Goal: Task Accomplishment & Management: Manage account settings

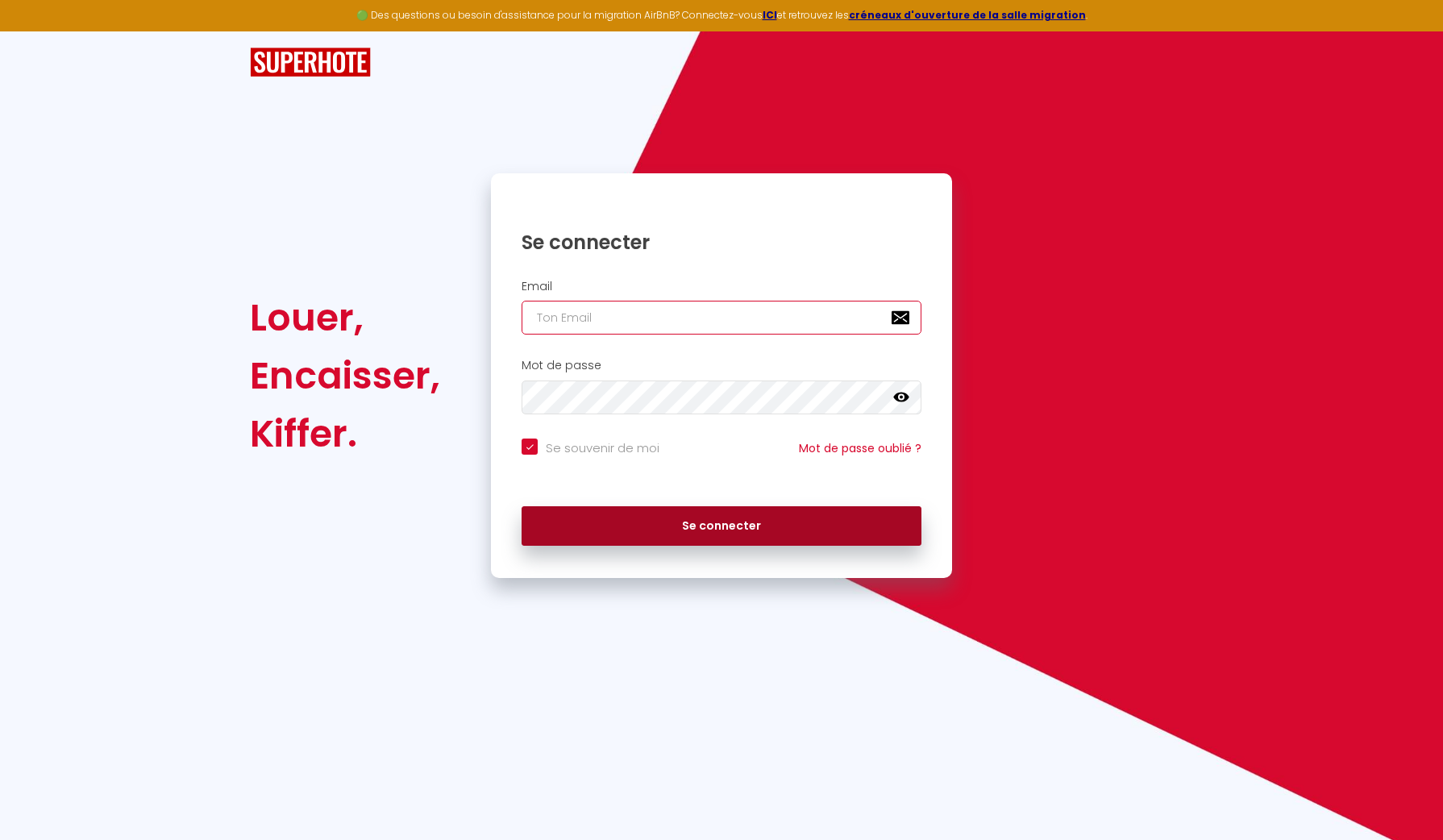
type input "[EMAIL_ADDRESS][DOMAIN_NAME]"
click at [685, 529] on button "Se connecter" at bounding box center [721, 526] width 399 height 40
checkbox input "true"
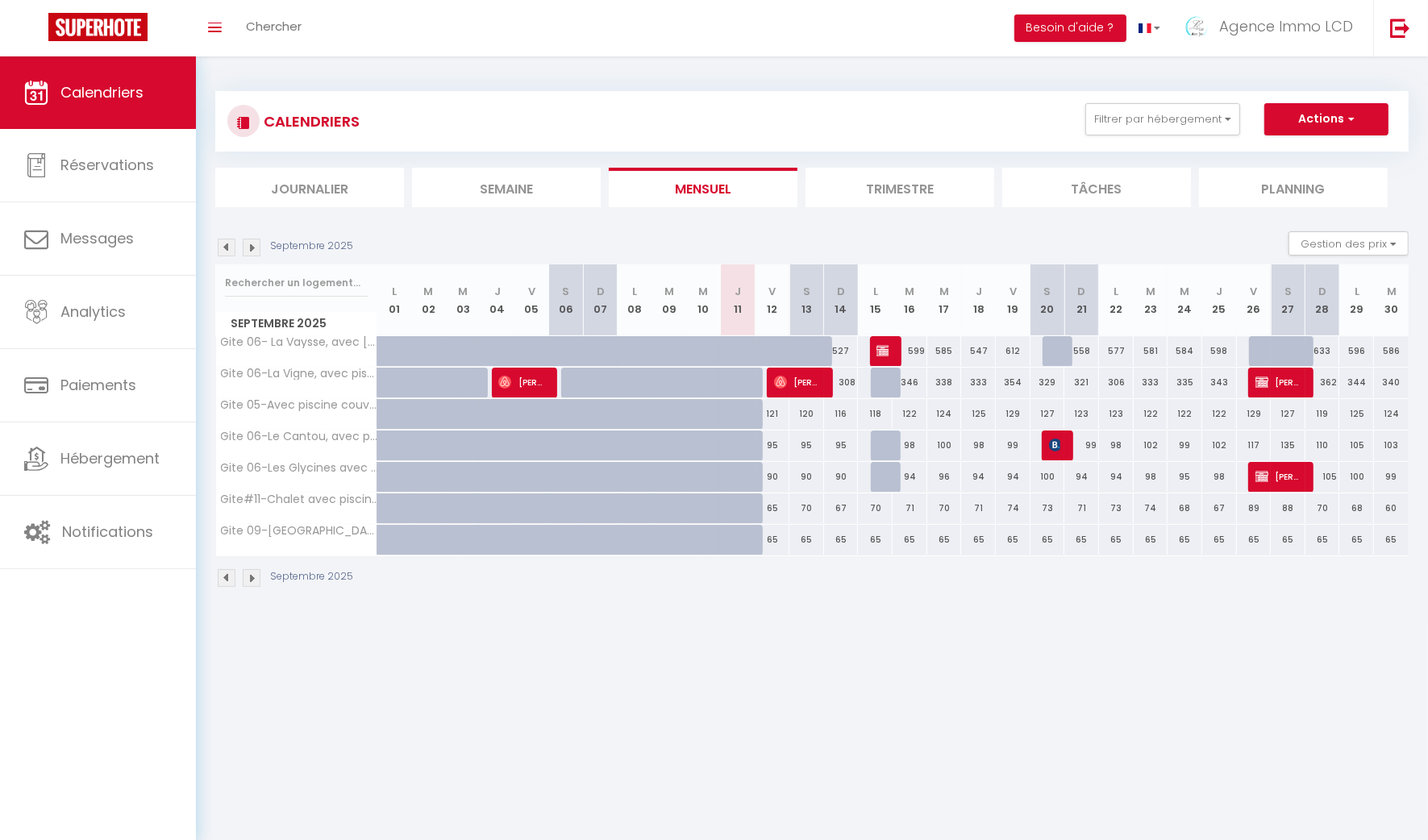
click at [231, 251] on img at bounding box center [226, 248] width 18 height 18
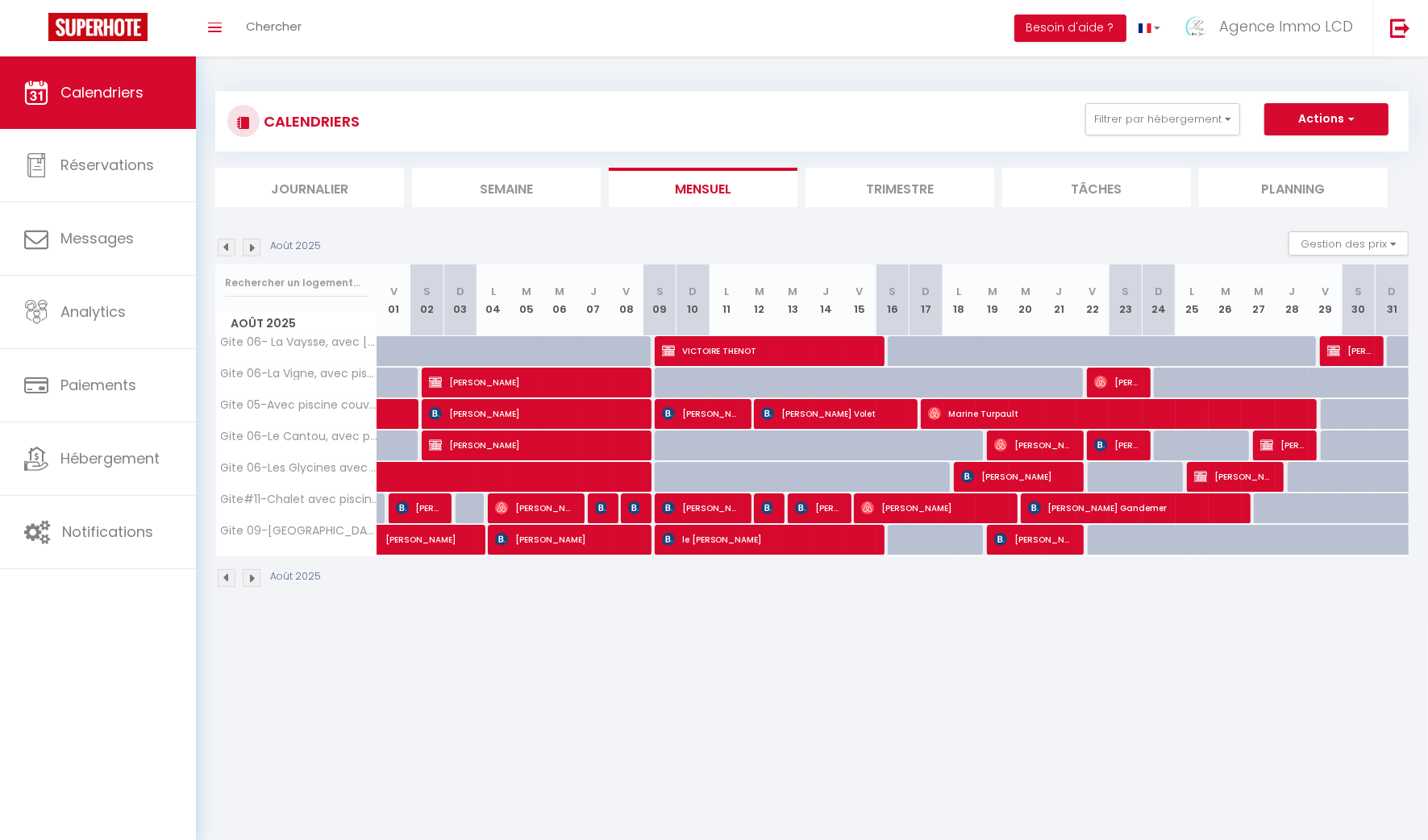
click at [234, 243] on img at bounding box center [226, 248] width 18 height 18
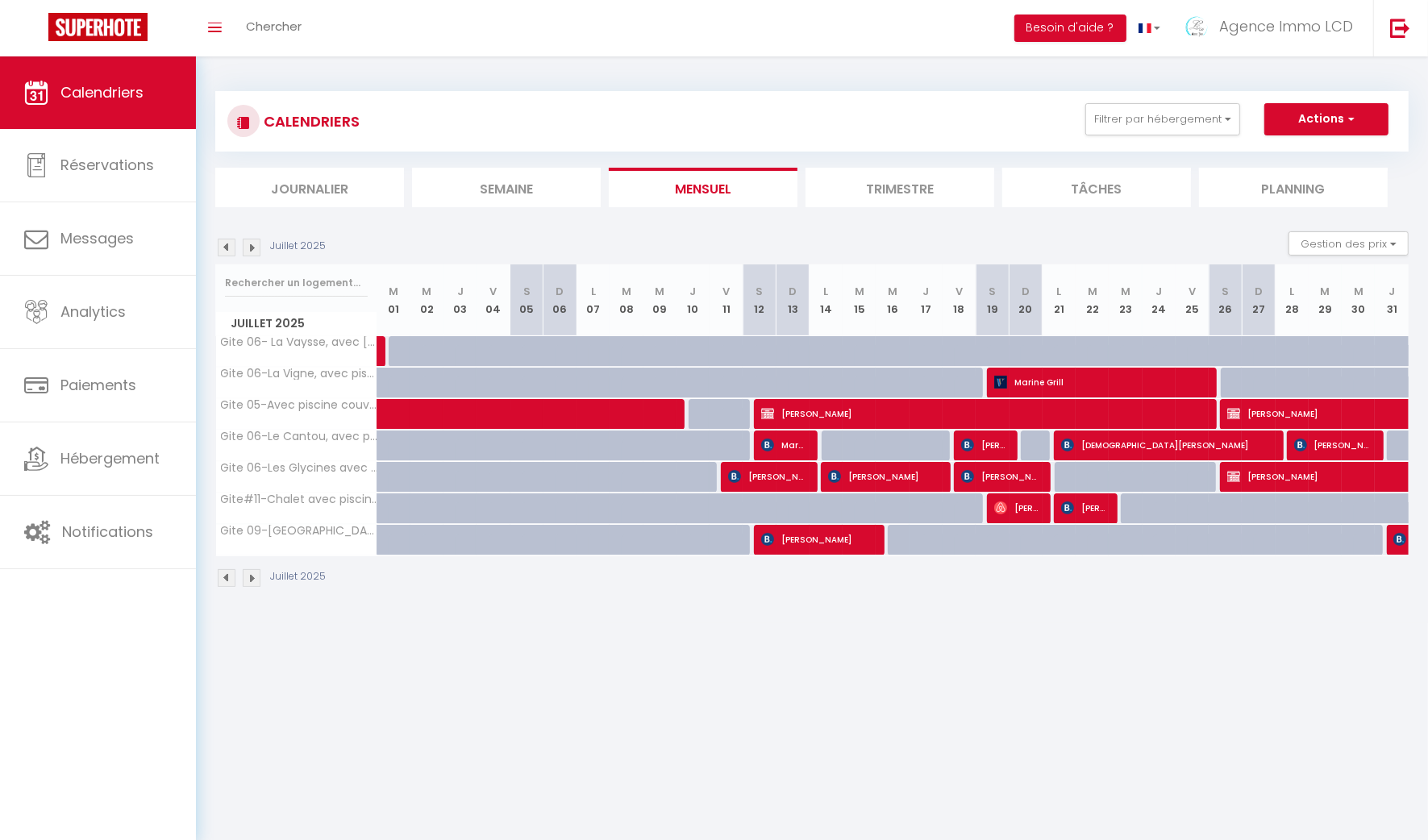
click at [228, 244] on img at bounding box center [226, 248] width 18 height 18
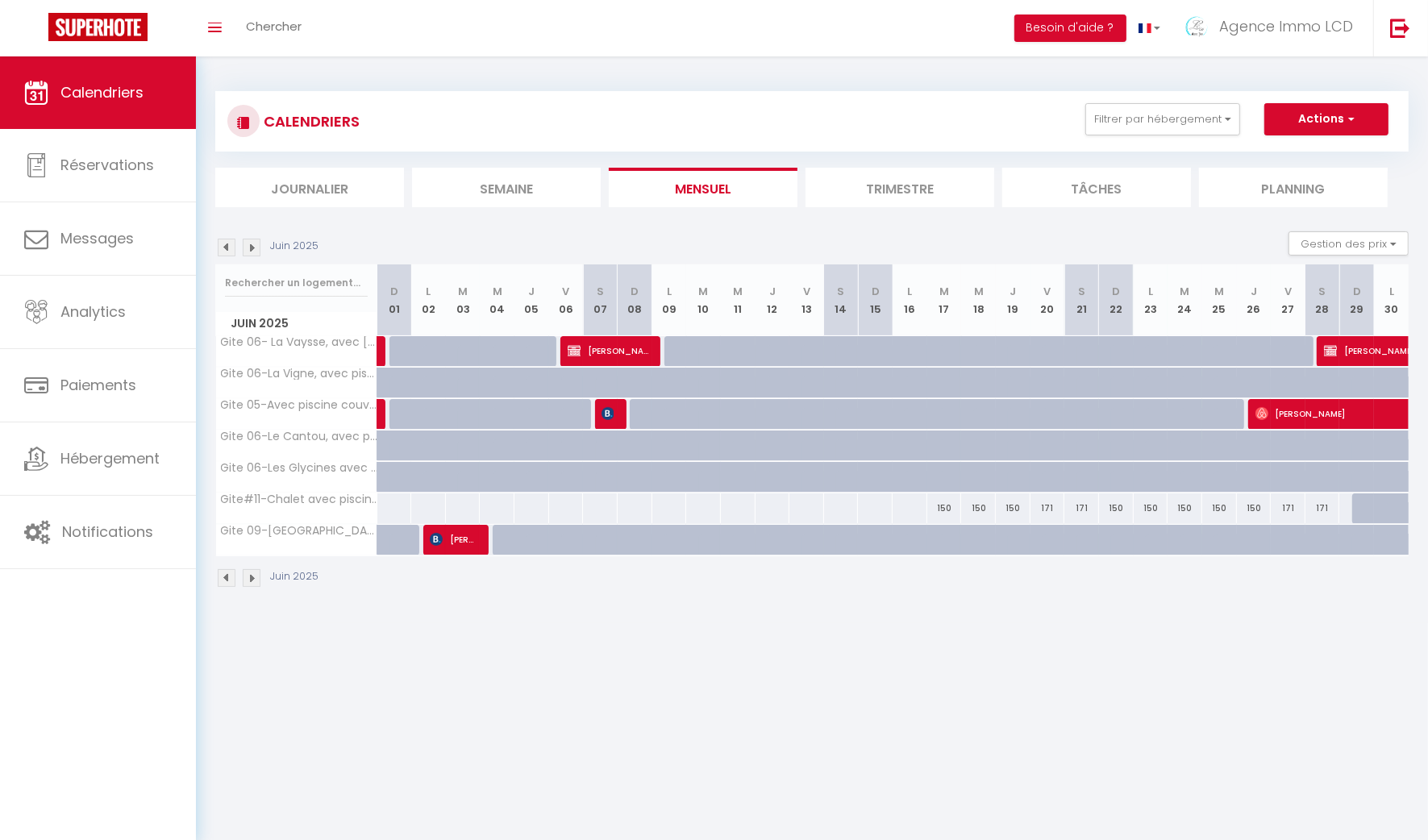
click at [250, 248] on img at bounding box center [252, 248] width 18 height 18
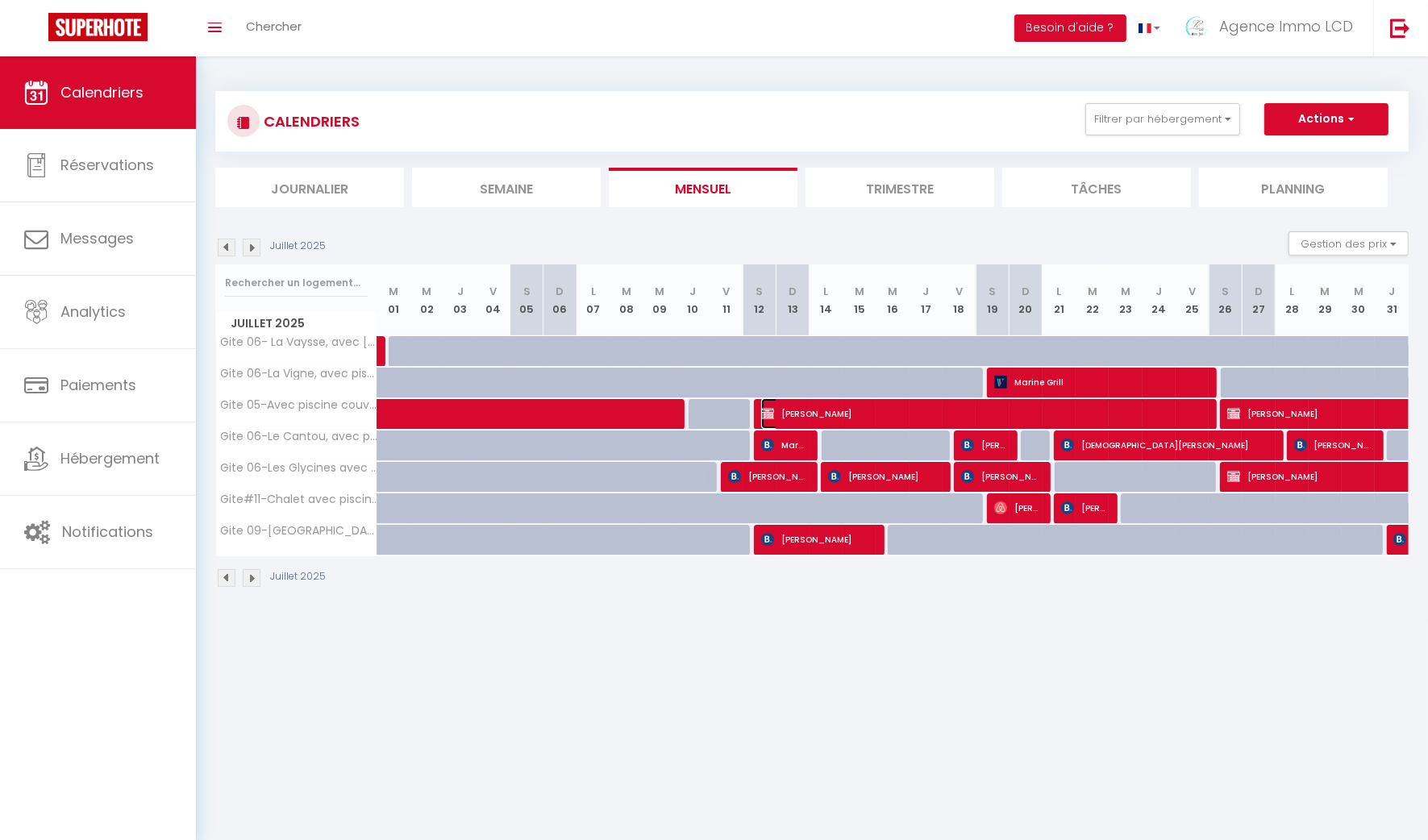
click at [837, 410] on span "Olivier Bermond" at bounding box center [982, 413] width 441 height 30
select select "OK"
select select "0"
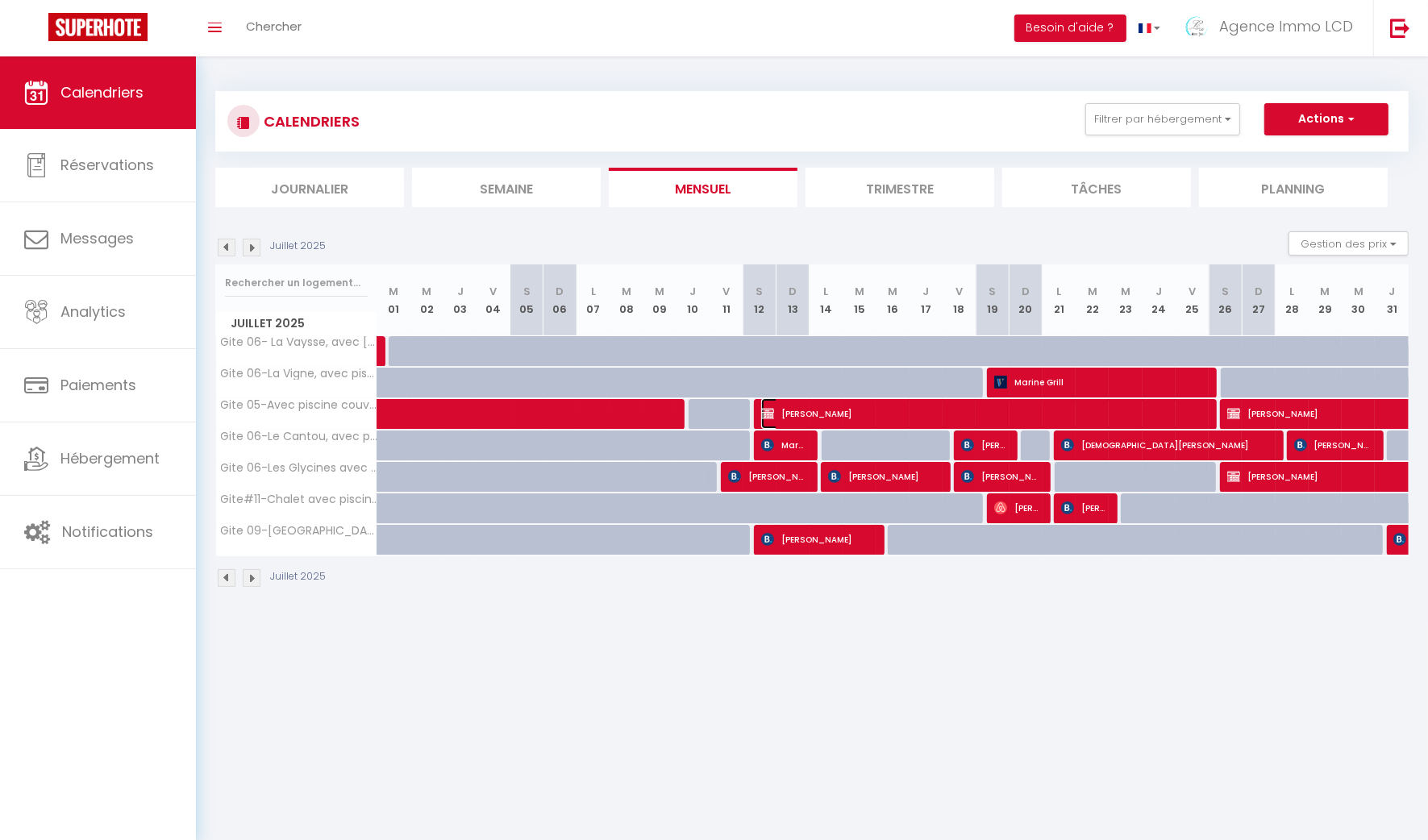
select select "1"
select select
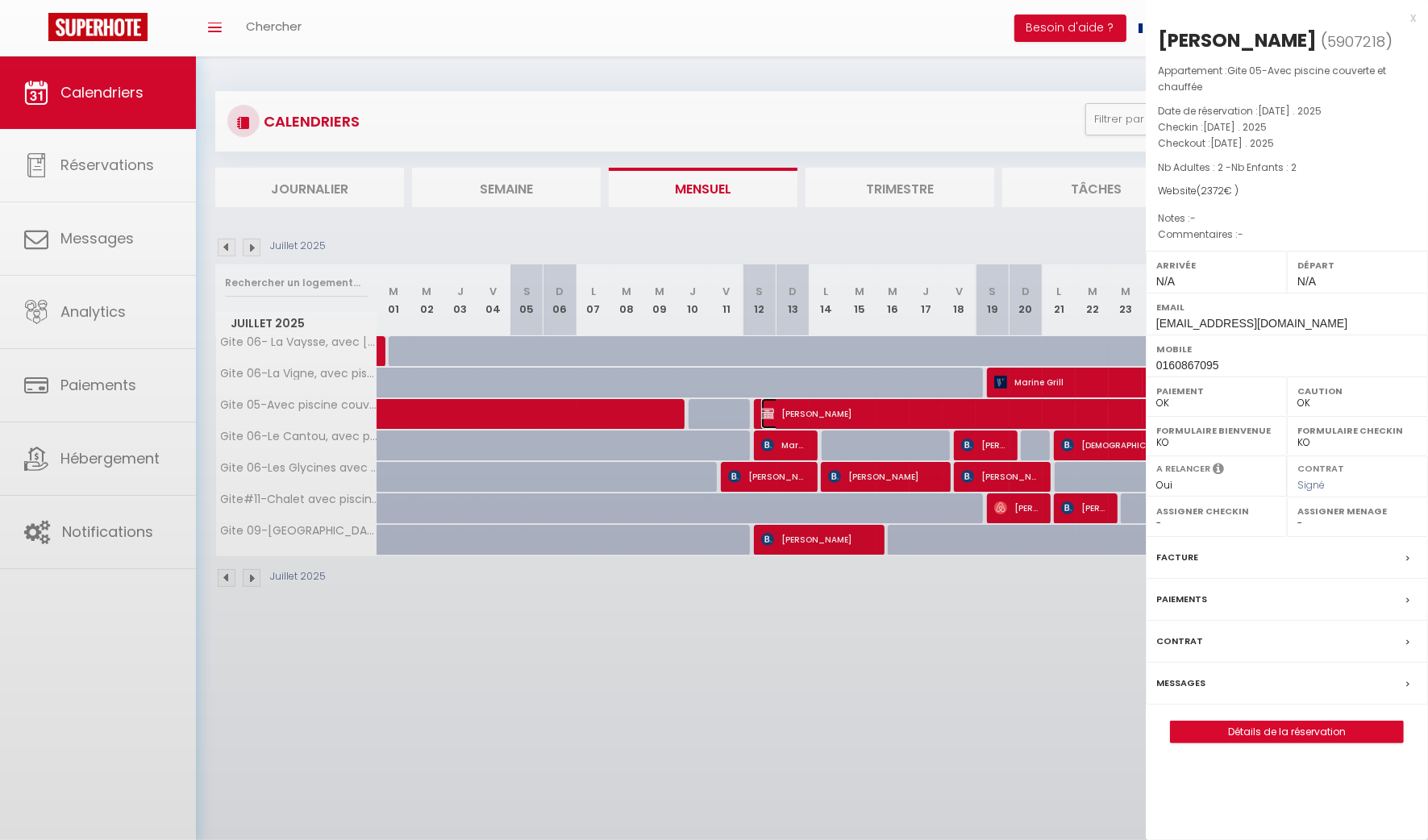
select select "39240"
select select "50250"
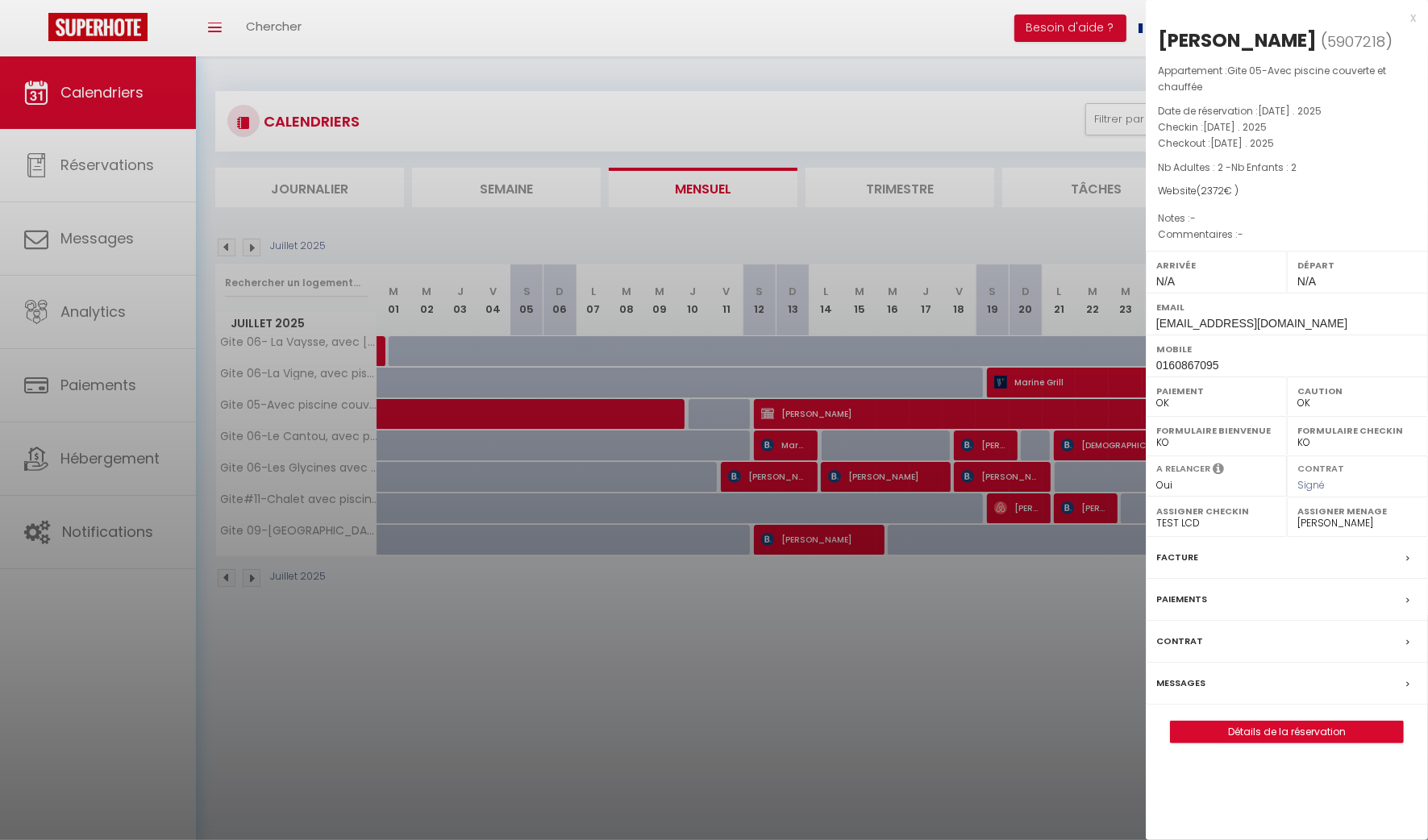
click at [1218, 555] on div "Facture" at bounding box center [1287, 558] width 282 height 42
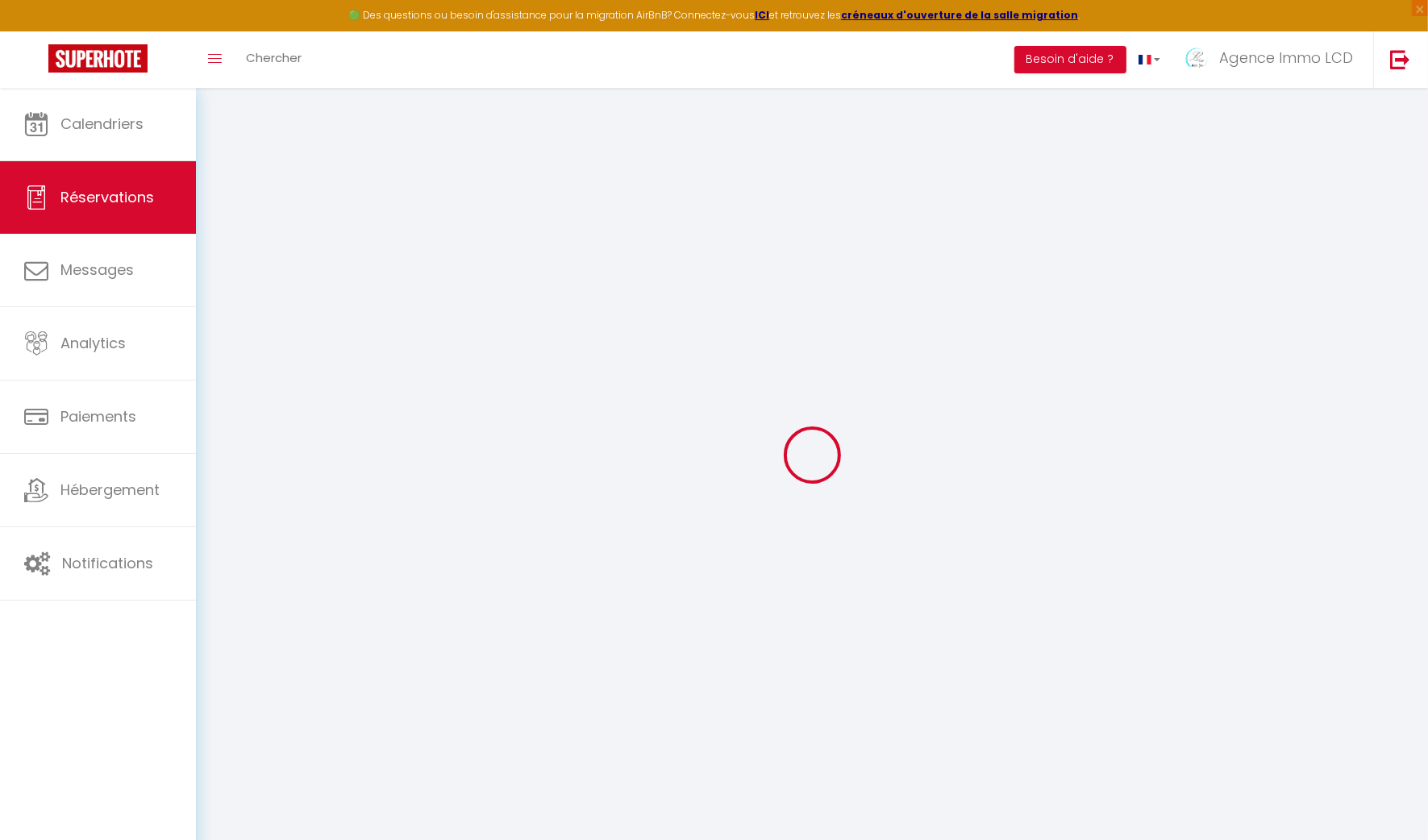
select select "cleaning"
select select "taxes"
select select
checkbox input "false"
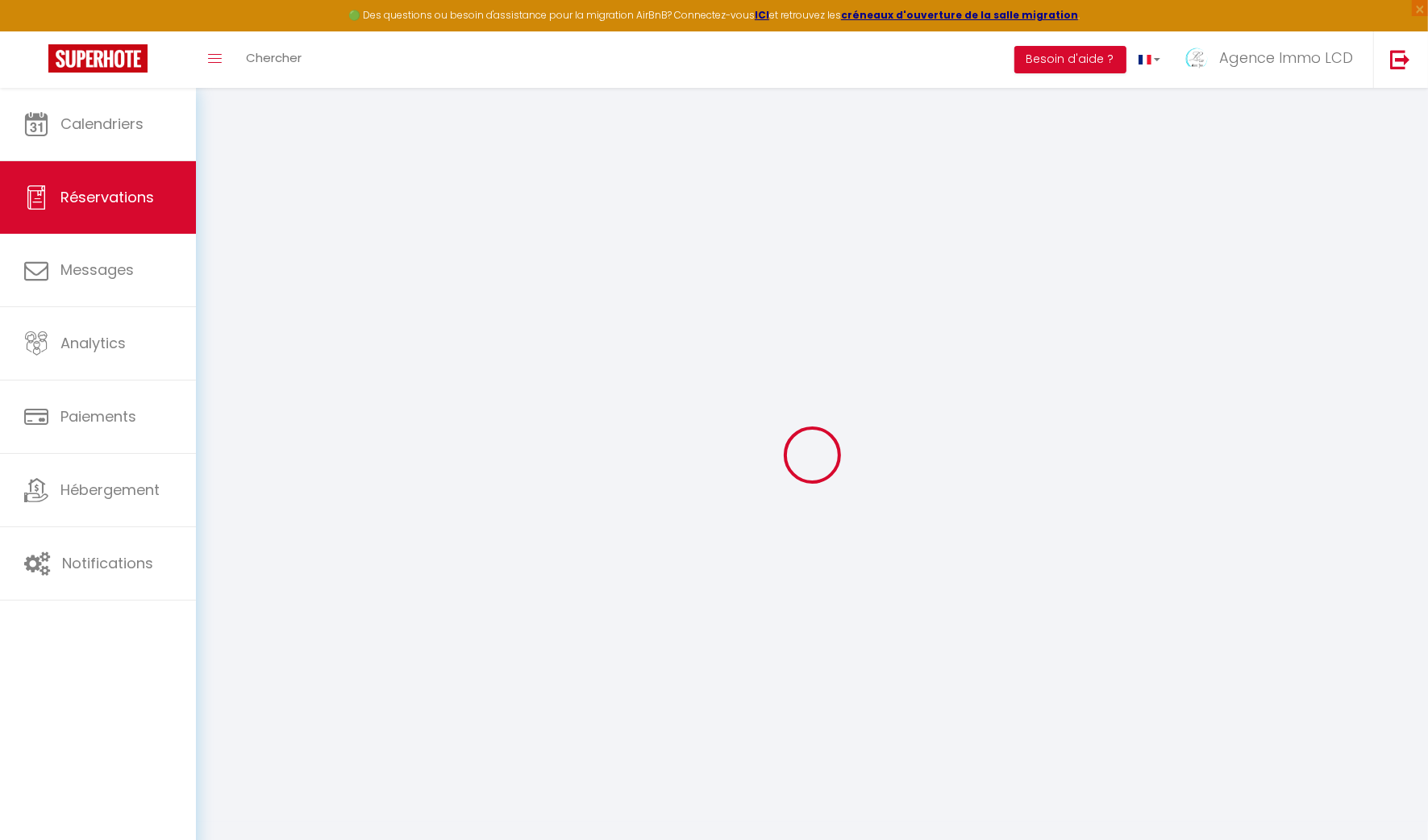
select select
checkbox input "false"
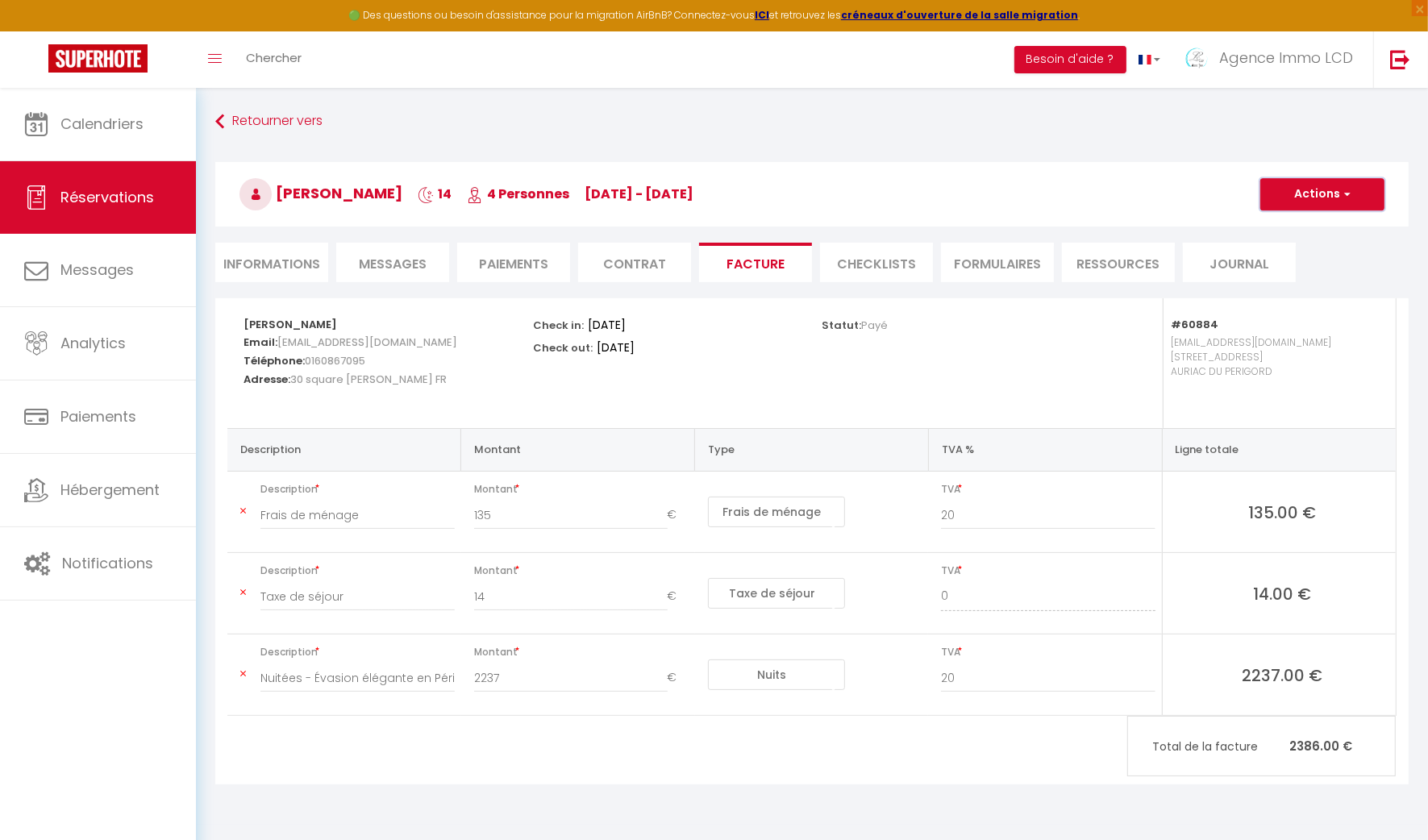
click at [1327, 188] on button "Actions" at bounding box center [1323, 194] width 124 height 32
click at [1325, 270] on link "Envoyer la facture" at bounding box center [1311, 271] width 136 height 21
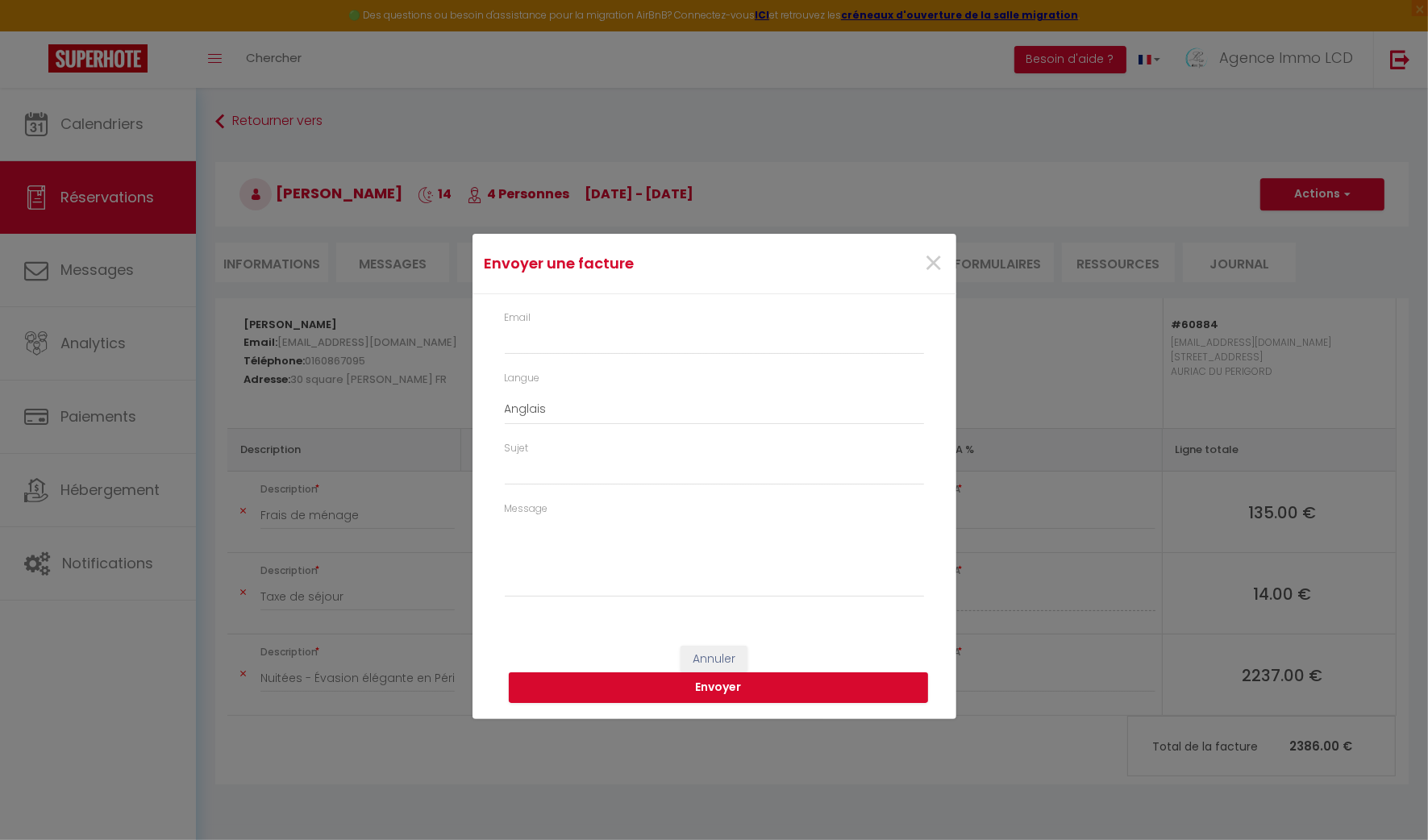
type input "arteko@hotmail.fr"
select select "fr"
type input "Votre facture 5907218 - Gite 05-Avec piscine couverte et chauffée"
type textarea "Bonjour, Voici le lien pour télécharger votre facture : https://superhote.com/a…"
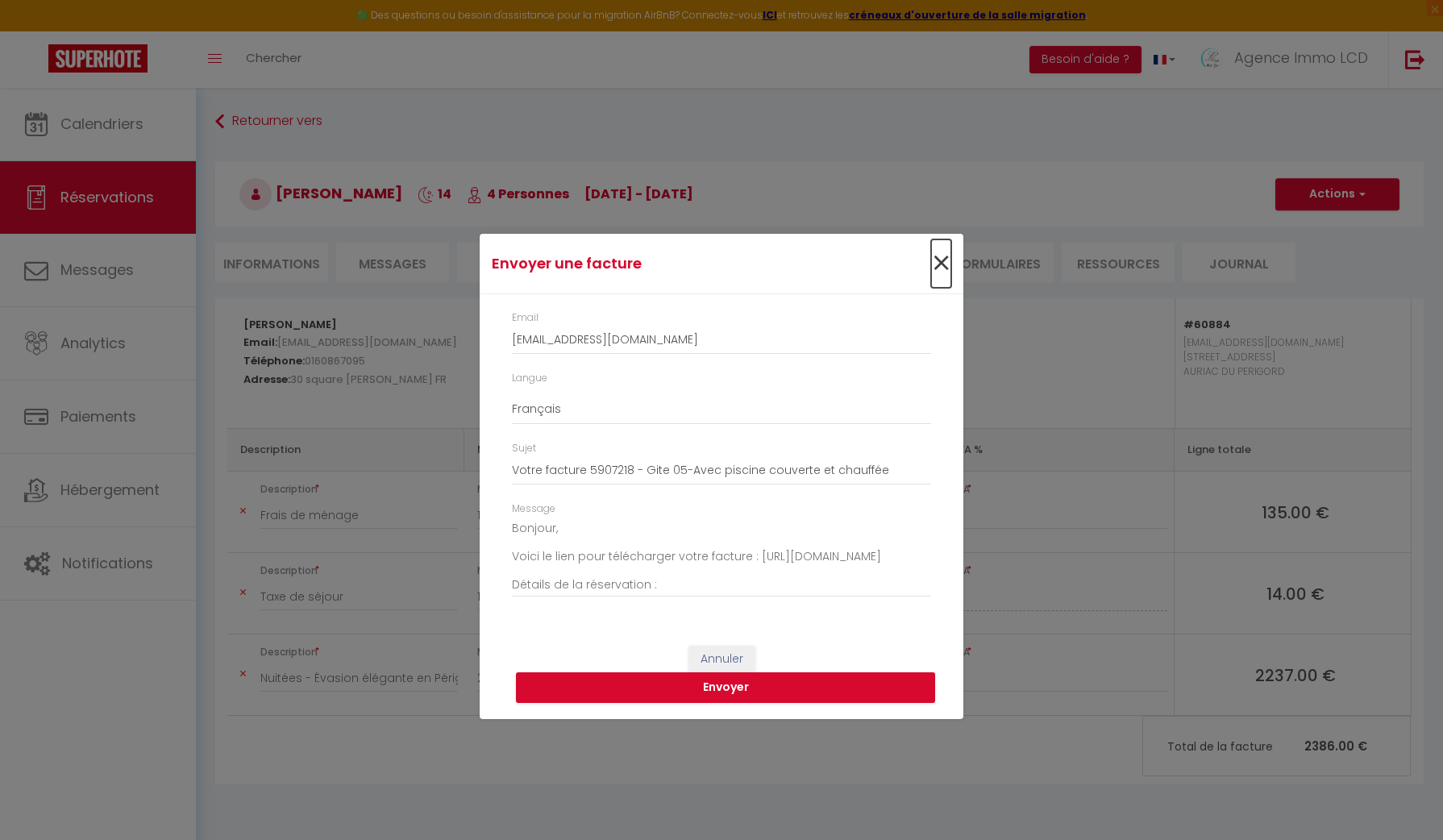
click at [946, 259] on span "×" at bounding box center [941, 263] width 20 height 48
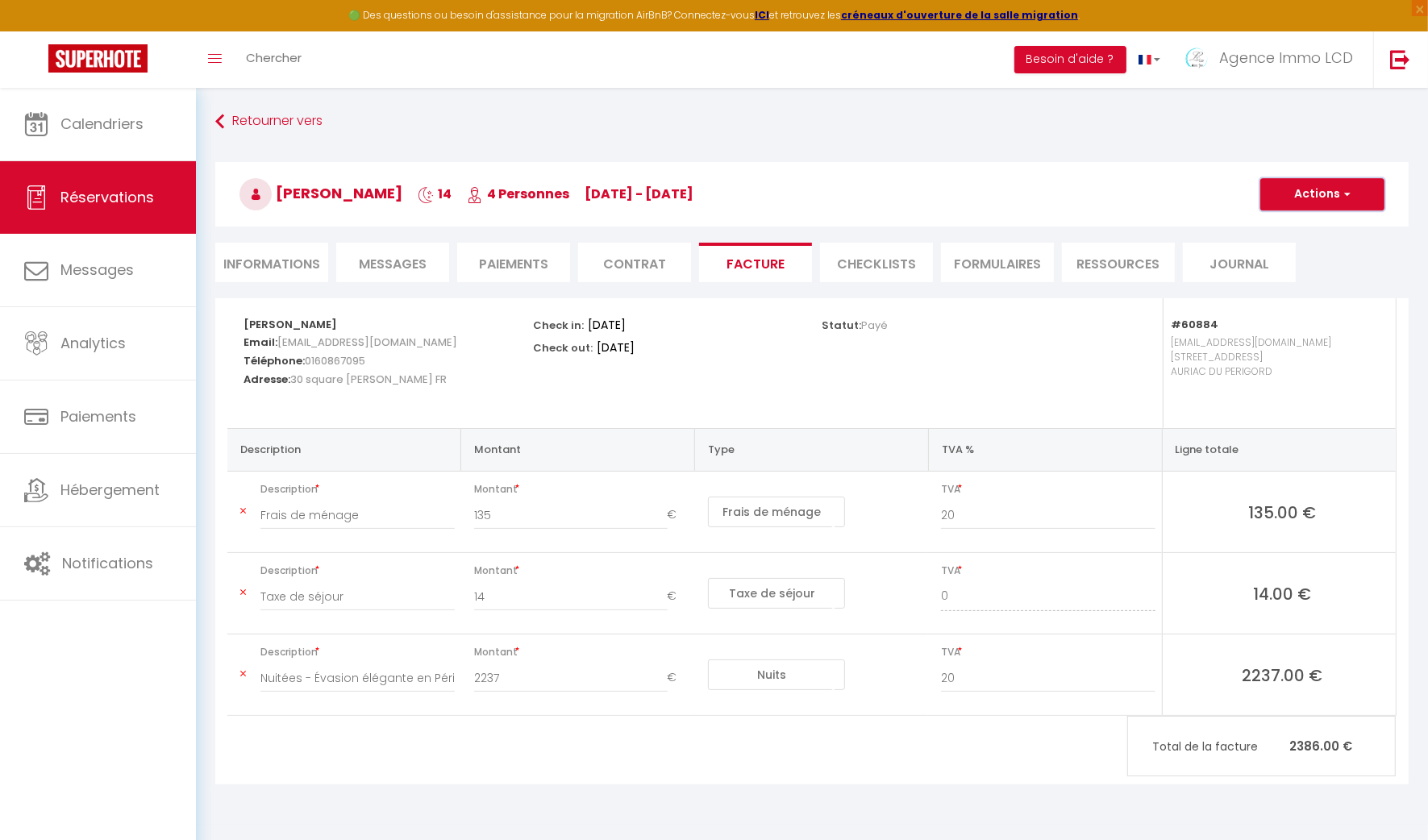
click at [1319, 198] on button "Actions" at bounding box center [1323, 194] width 124 height 32
click at [1303, 244] on link "Aperçu et éditer" at bounding box center [1311, 250] width 136 height 21
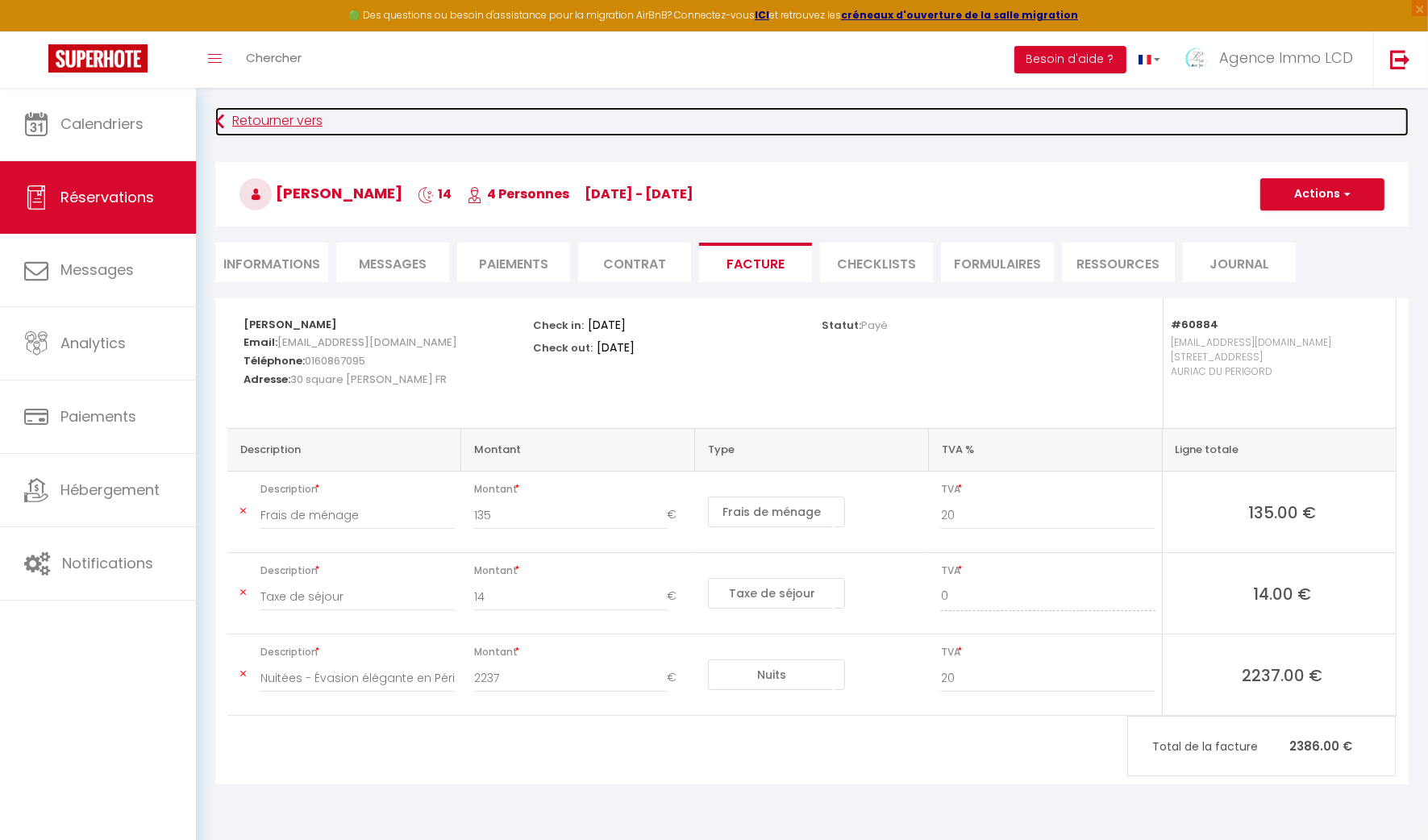
click at [253, 117] on link "Retourner vers" at bounding box center [812, 122] width 1194 height 30
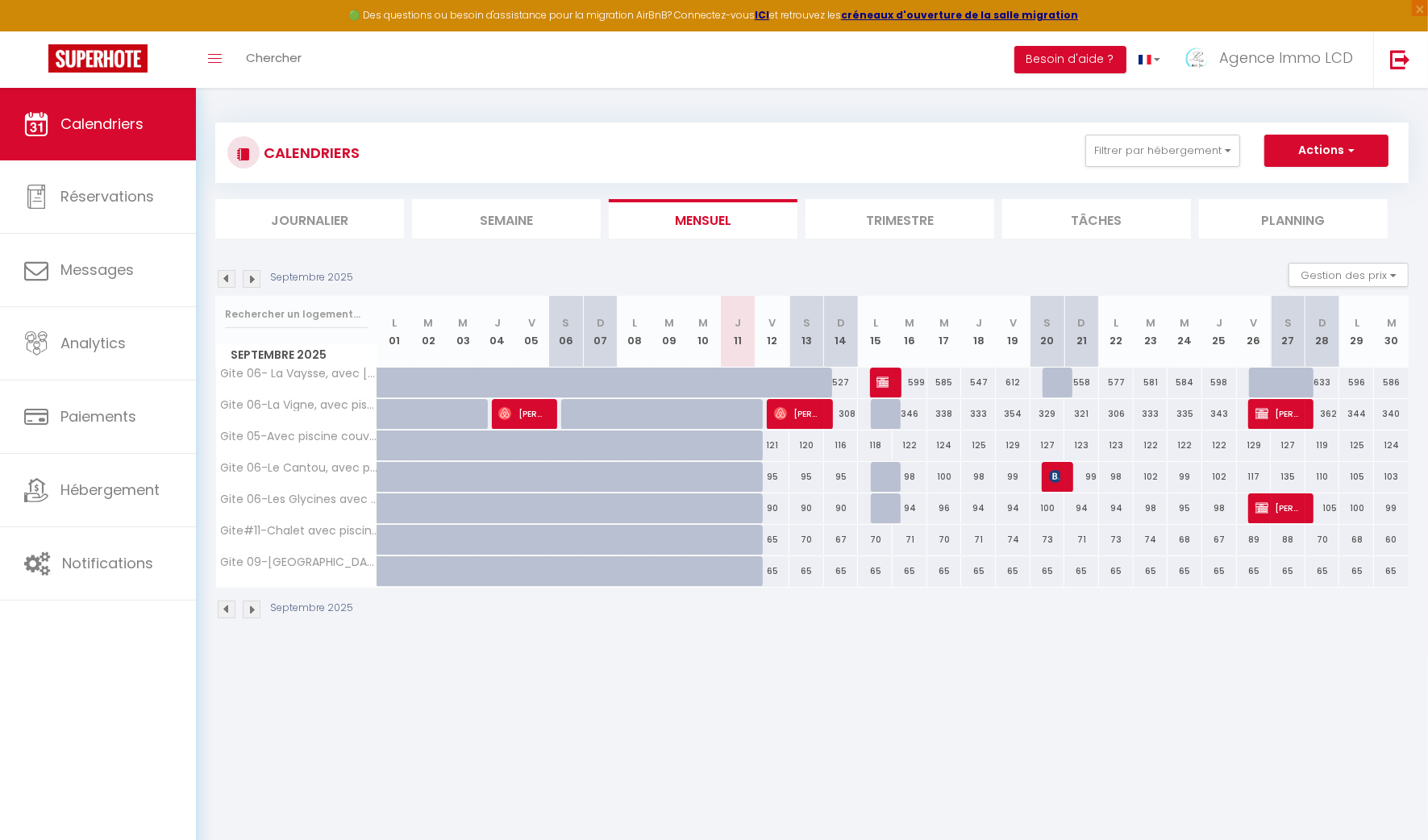
click at [230, 279] on img at bounding box center [226, 279] width 18 height 18
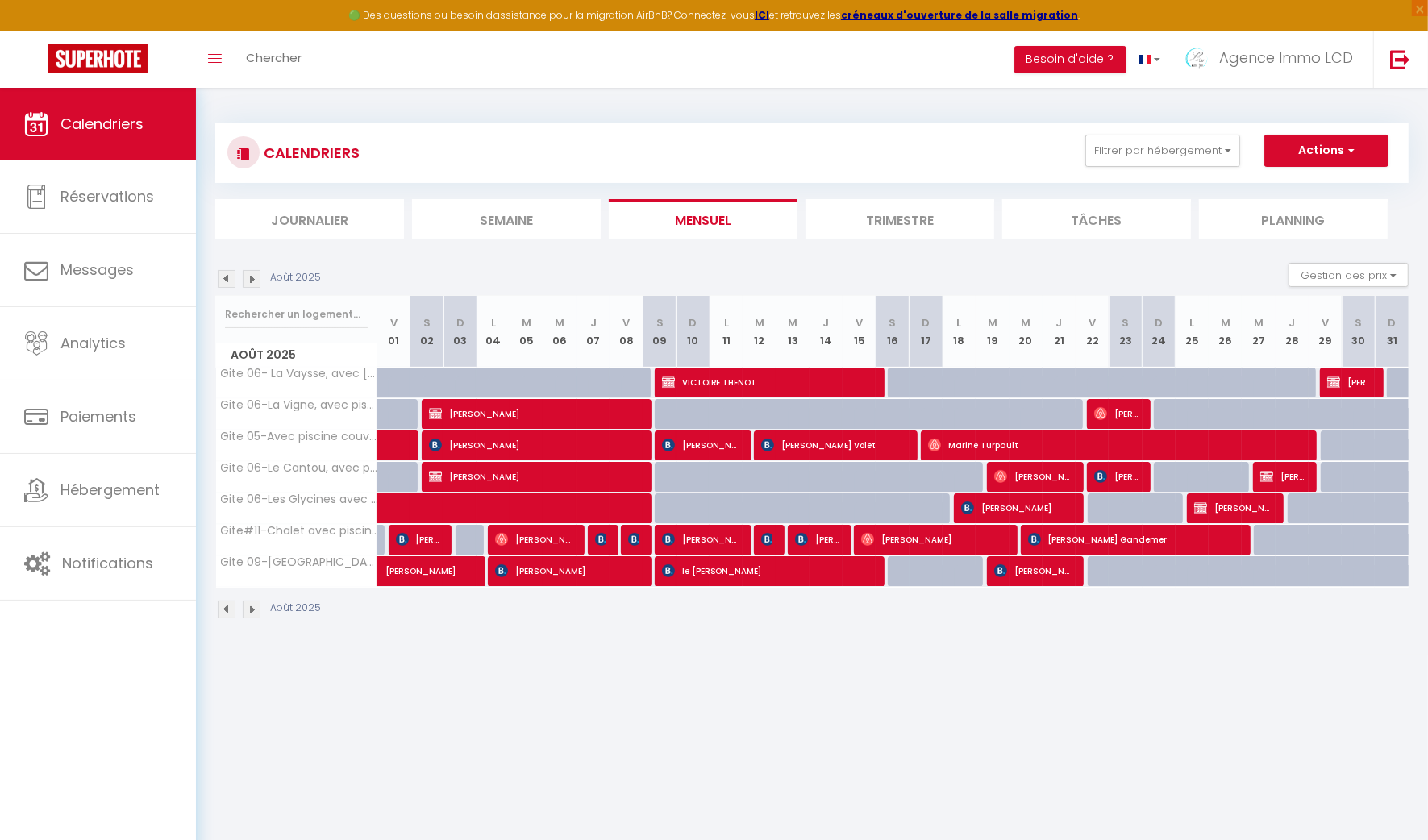
click at [230, 279] on img at bounding box center [226, 279] width 18 height 18
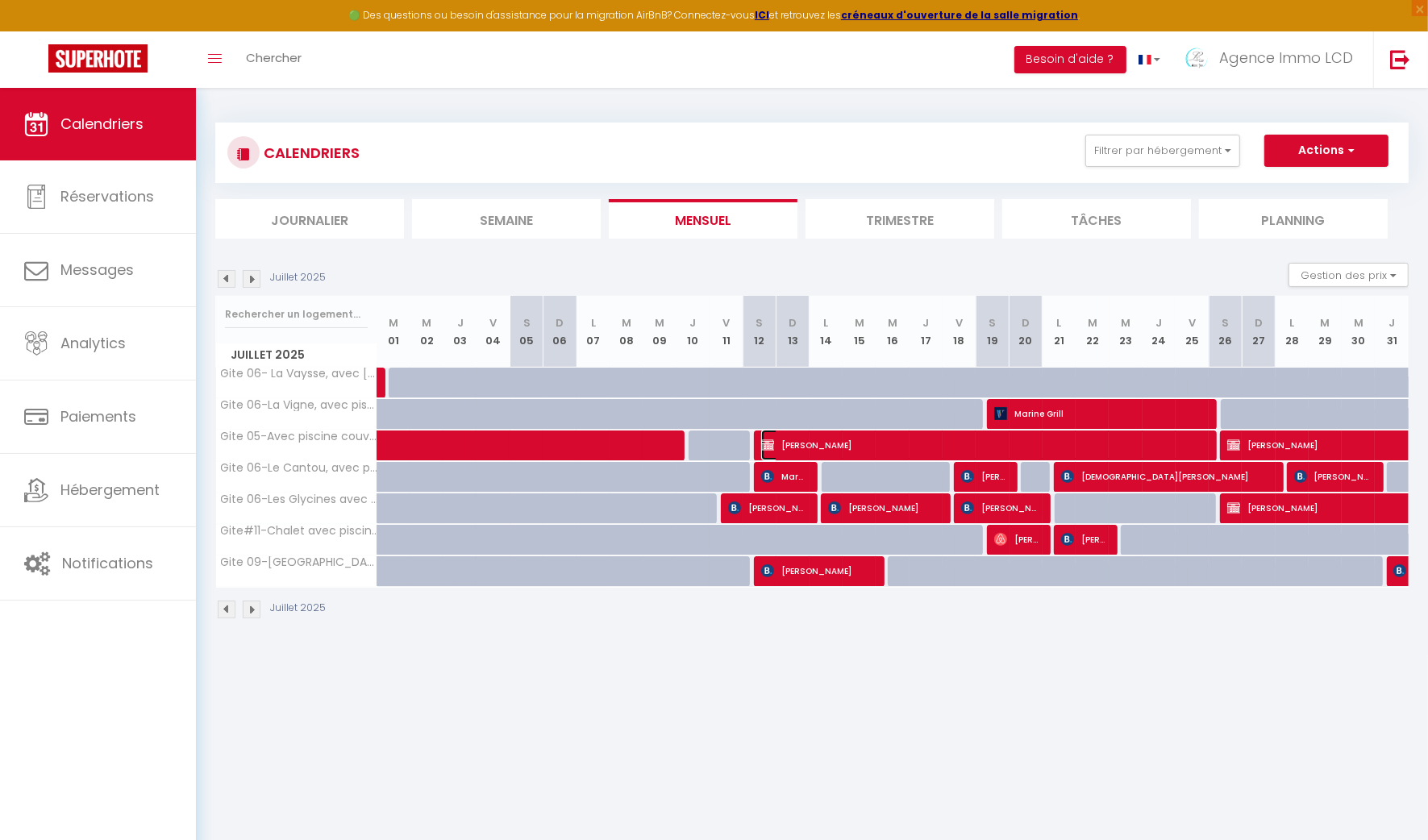
click at [826, 441] on span "Olivier Bermond" at bounding box center [982, 445] width 441 height 30
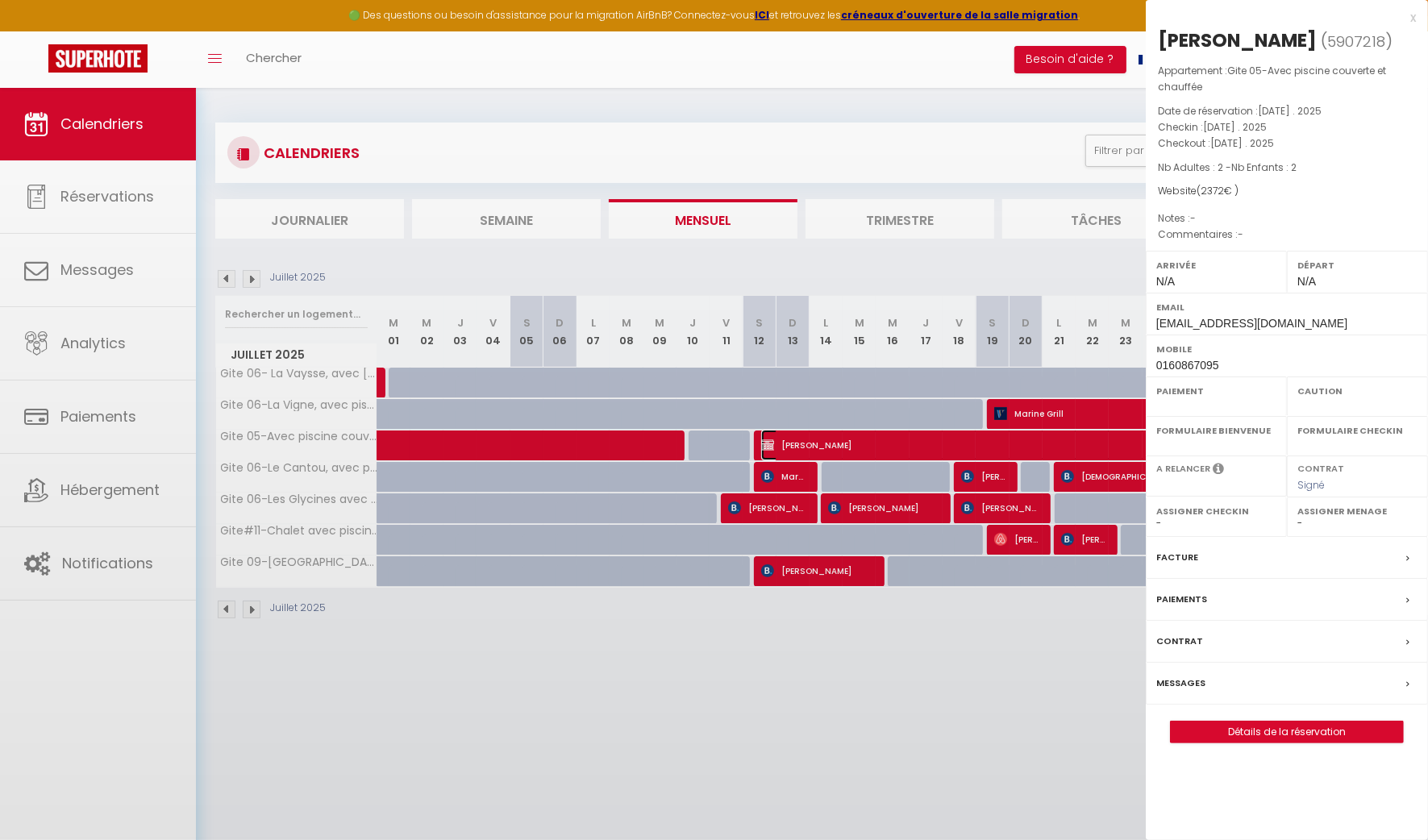
select select "OK"
select select "0"
select select "1"
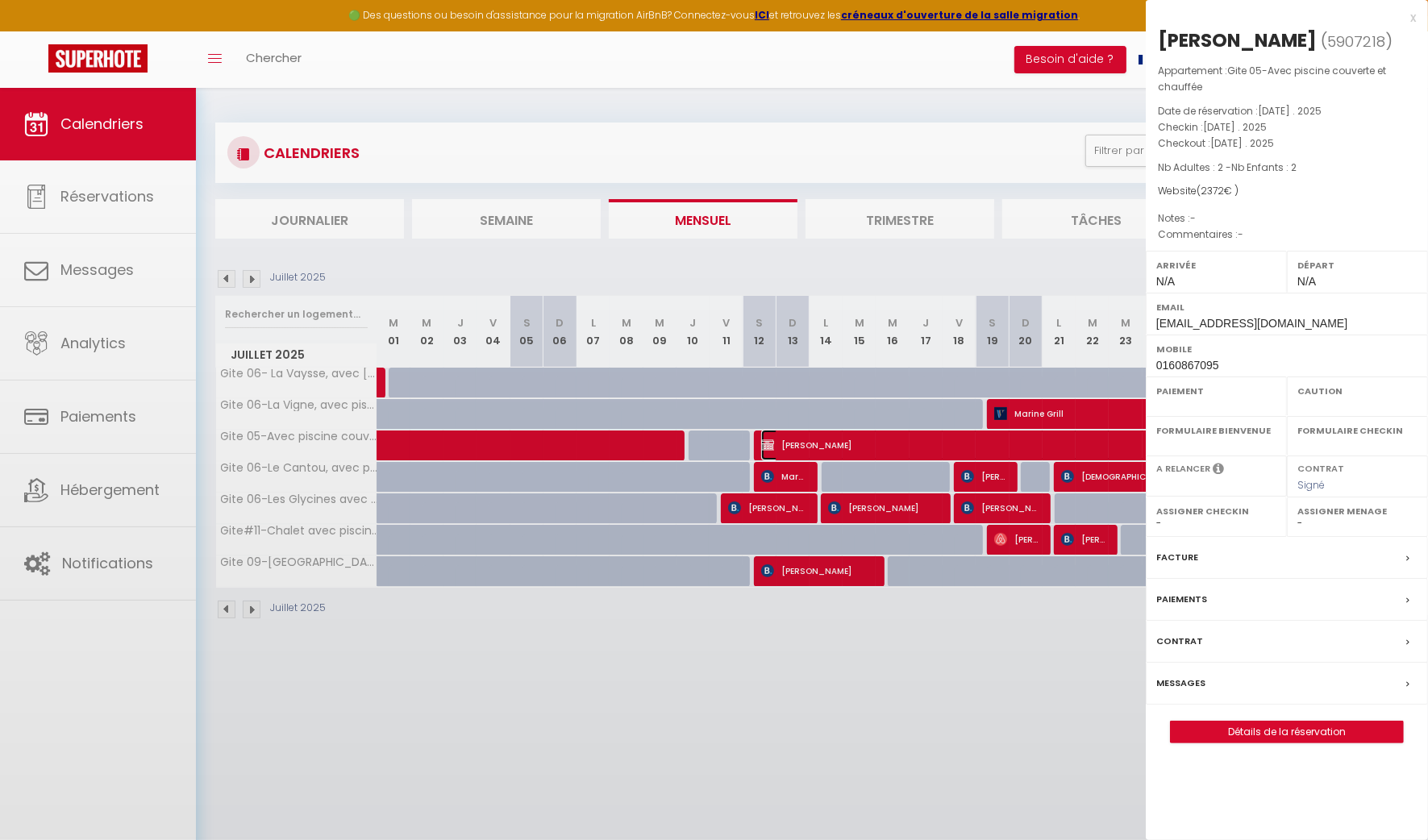
select select
select select "39240"
select select "50250"
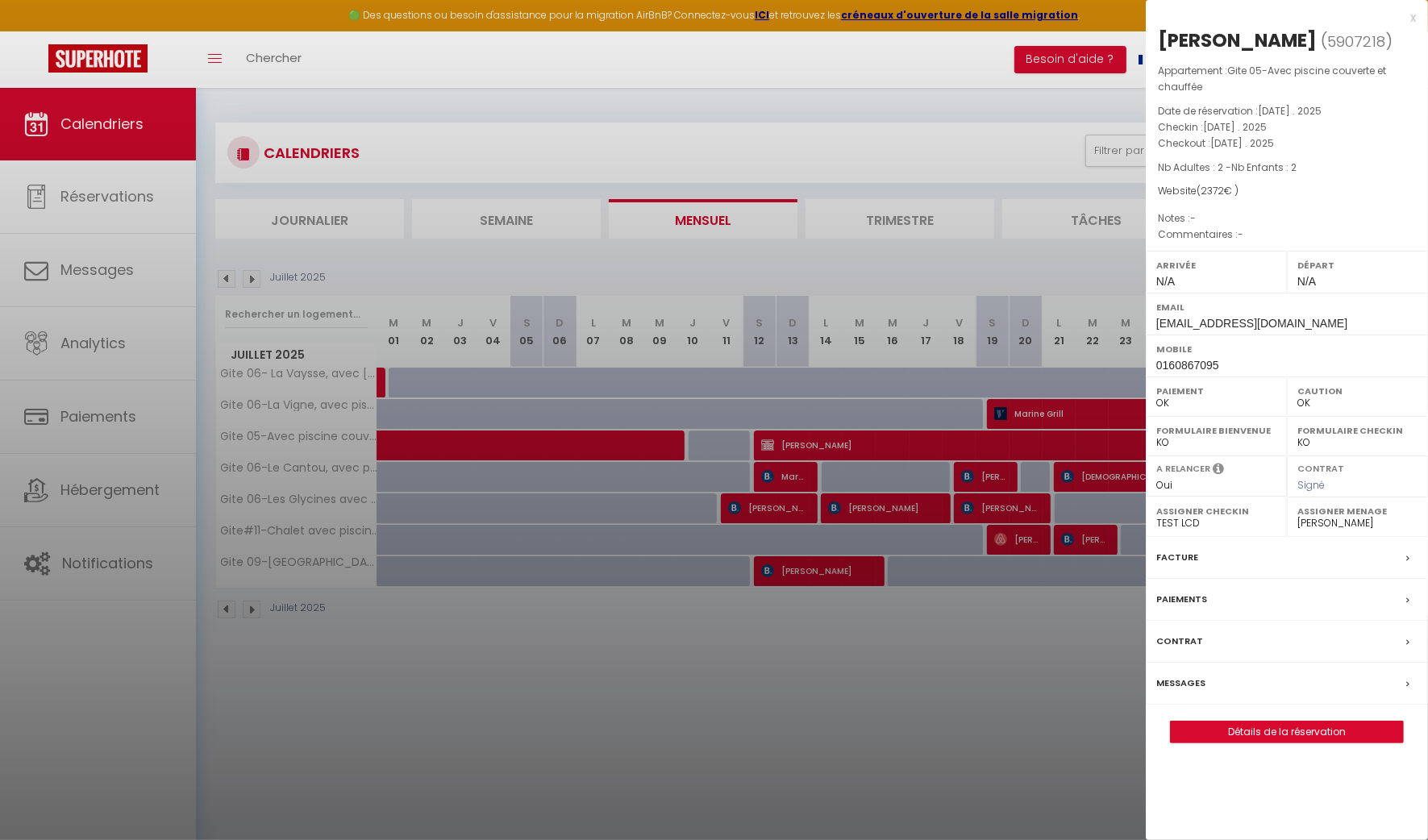
click at [1238, 552] on div "Facture" at bounding box center [1287, 558] width 282 height 42
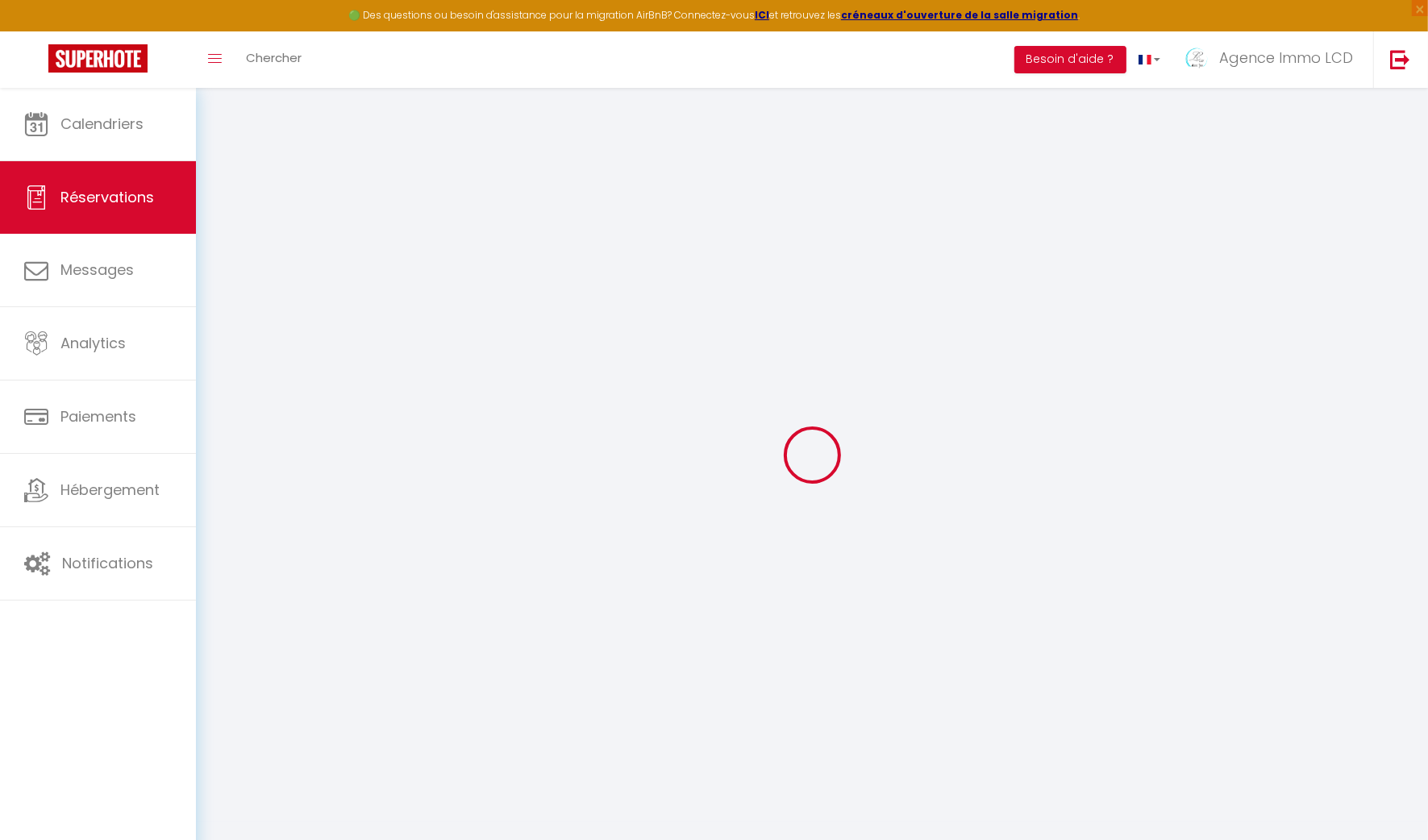
select select "cleaning"
select select "taxes"
select select
checkbox input "false"
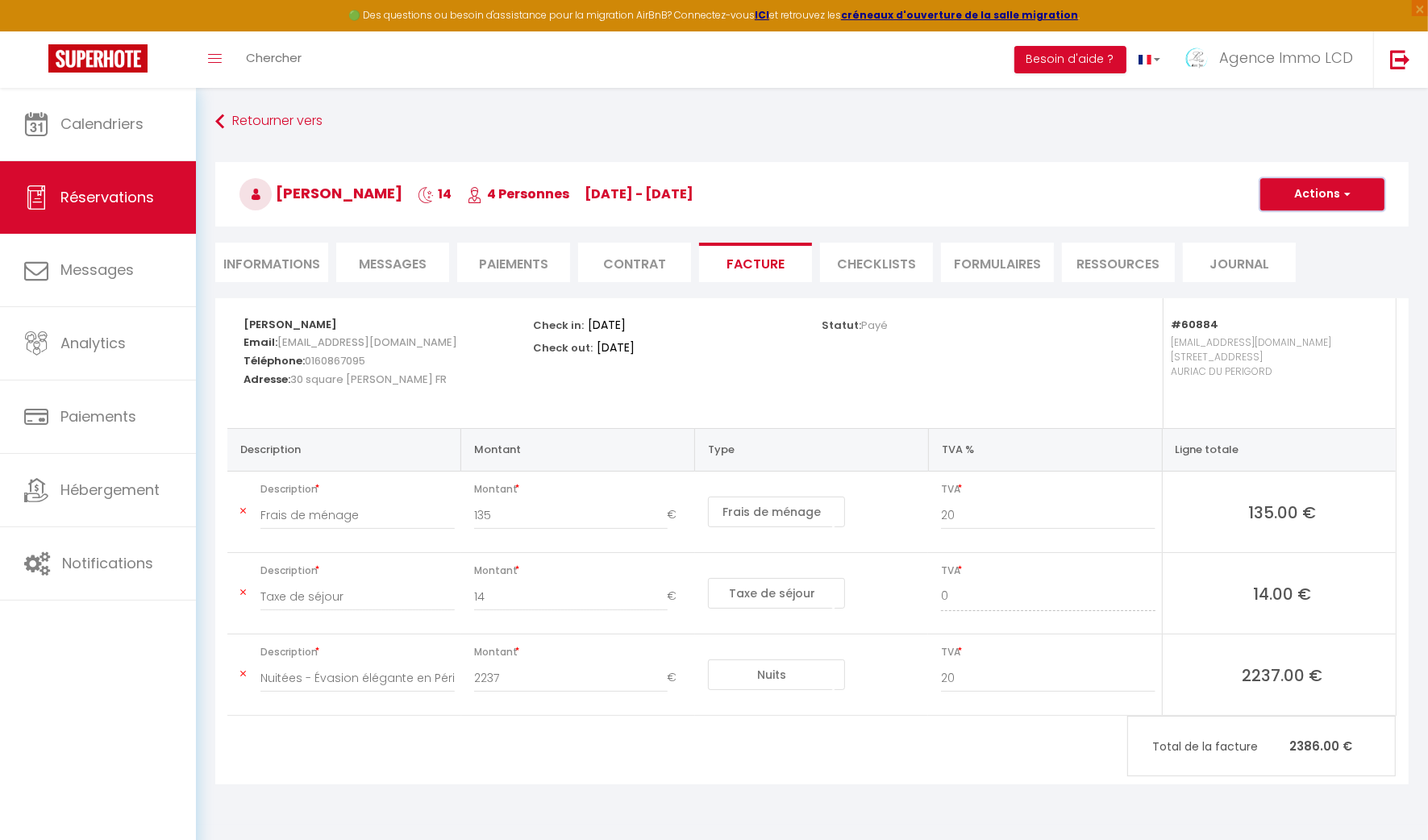
click at [1307, 189] on button "Actions" at bounding box center [1323, 194] width 124 height 32
click at [1297, 248] on link "Aperçu et éditer" at bounding box center [1311, 250] width 136 height 21
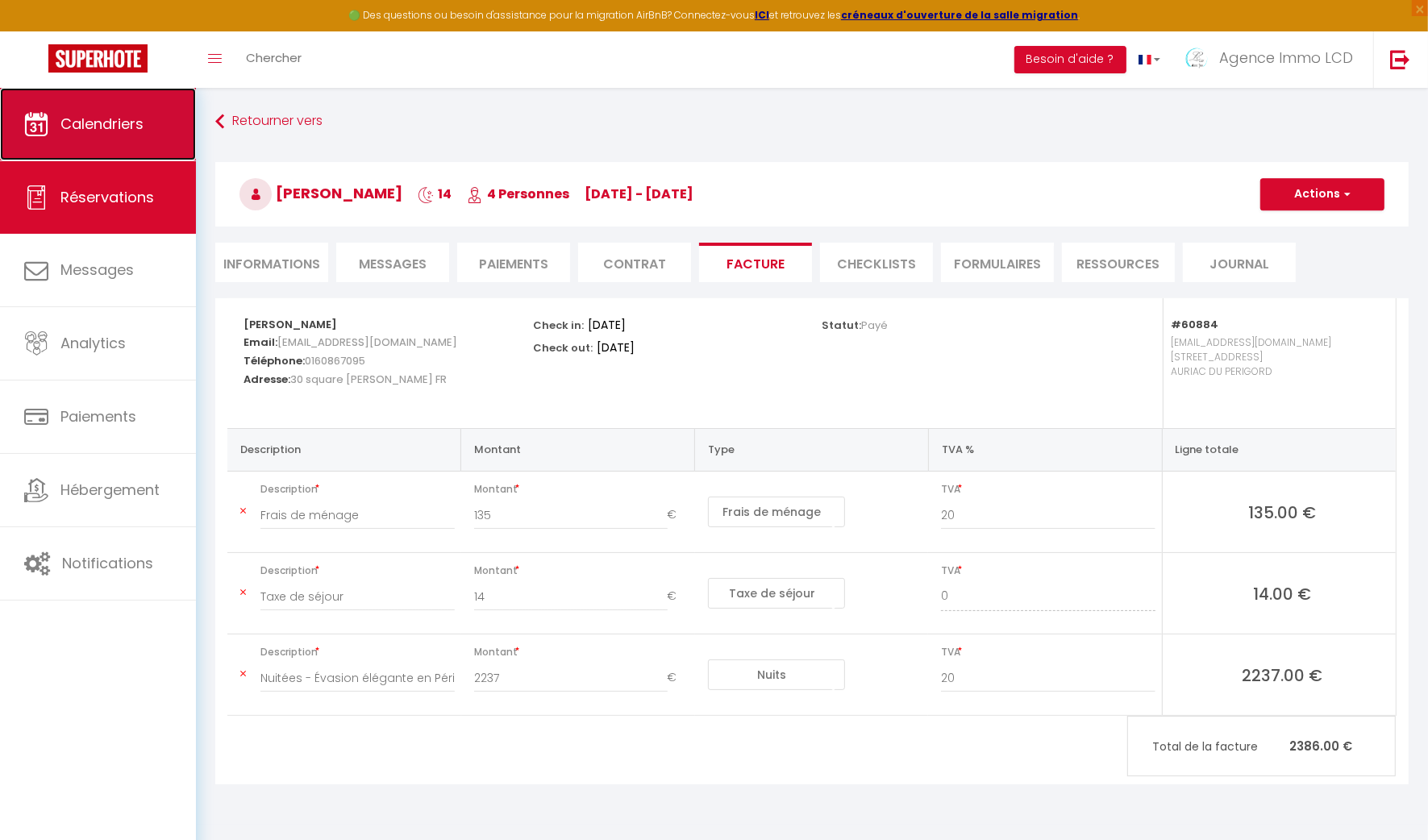
click at [74, 120] on span "Calendriers" at bounding box center [101, 124] width 83 height 20
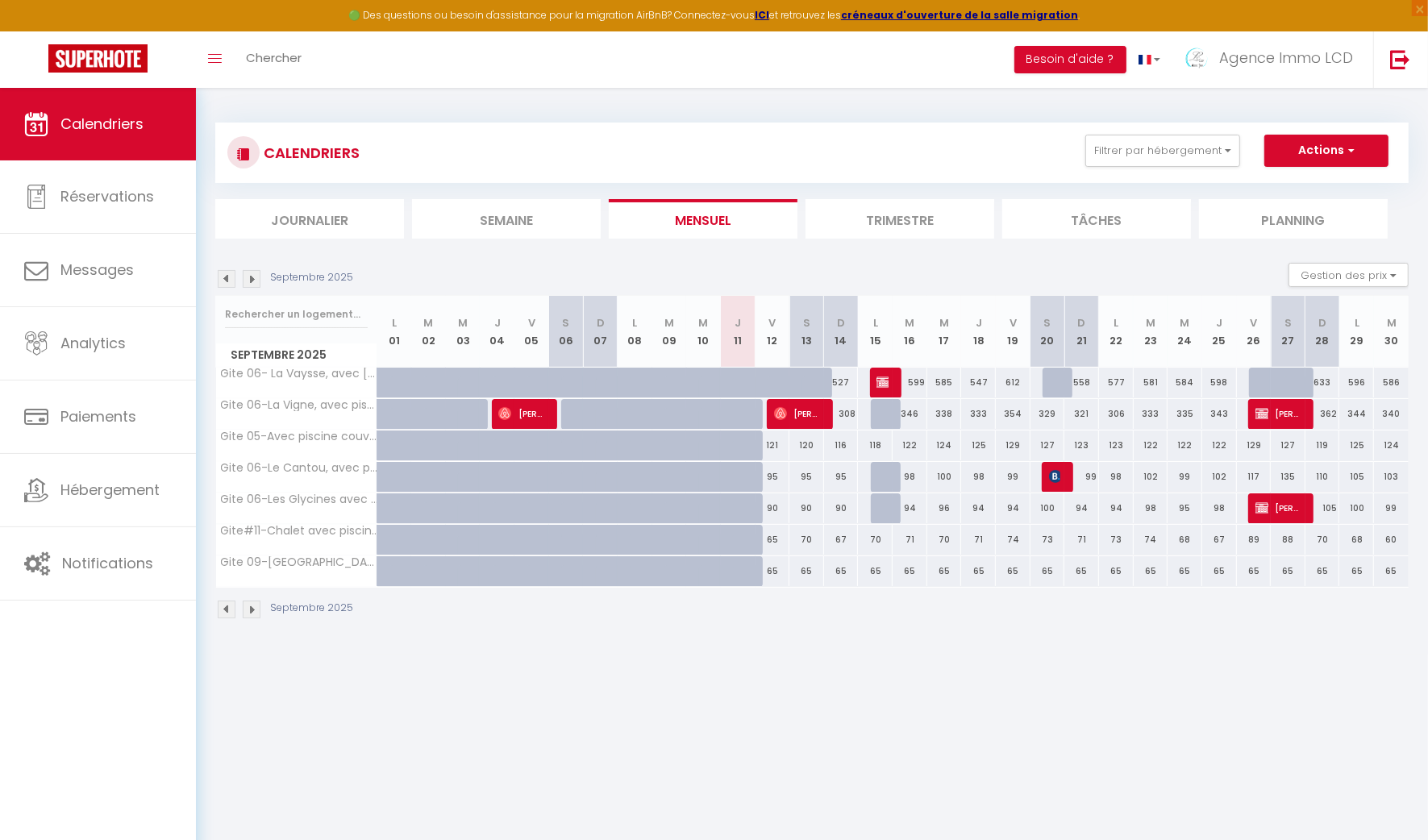
click at [225, 274] on img at bounding box center [226, 279] width 18 height 18
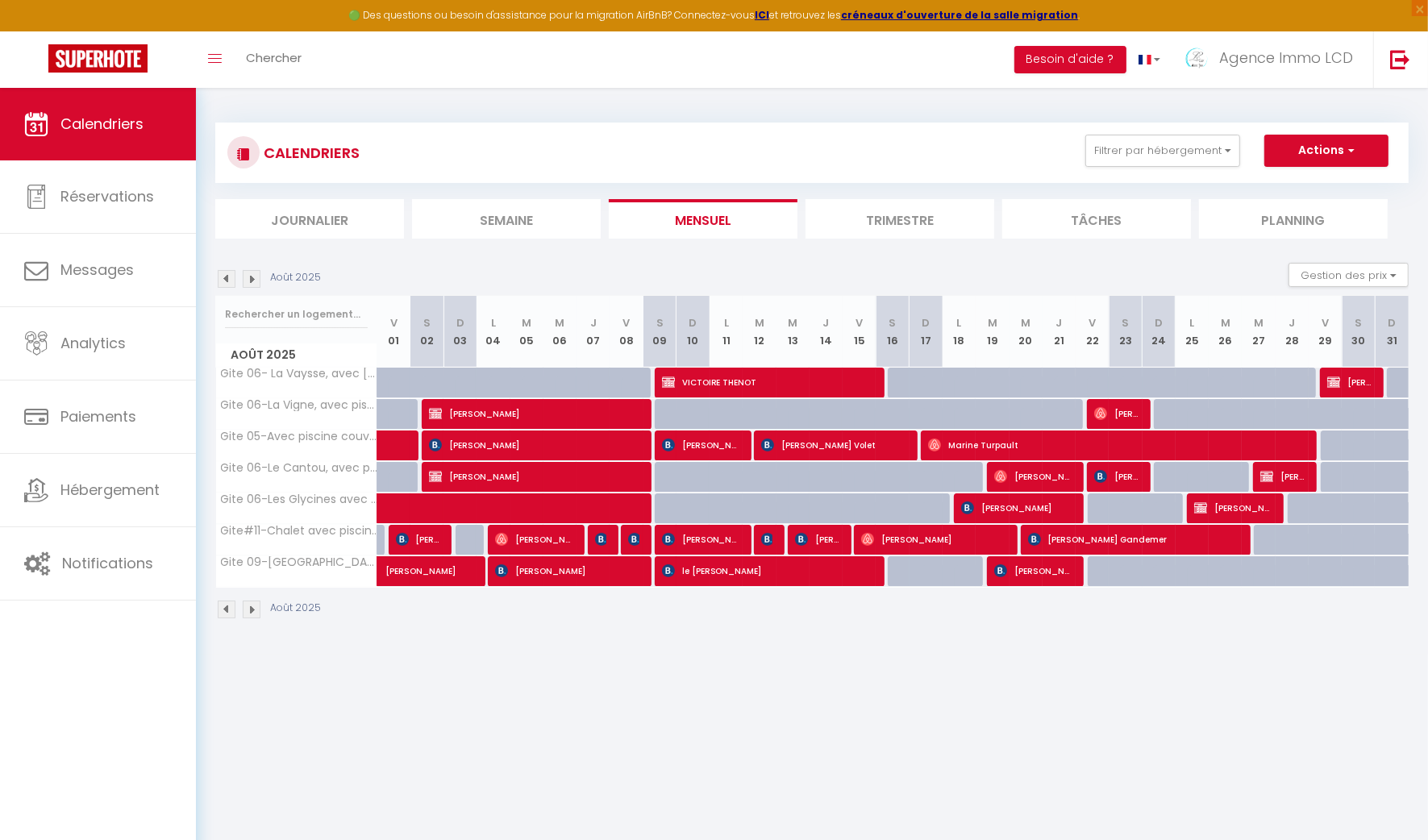
click at [225, 274] on img at bounding box center [226, 279] width 18 height 18
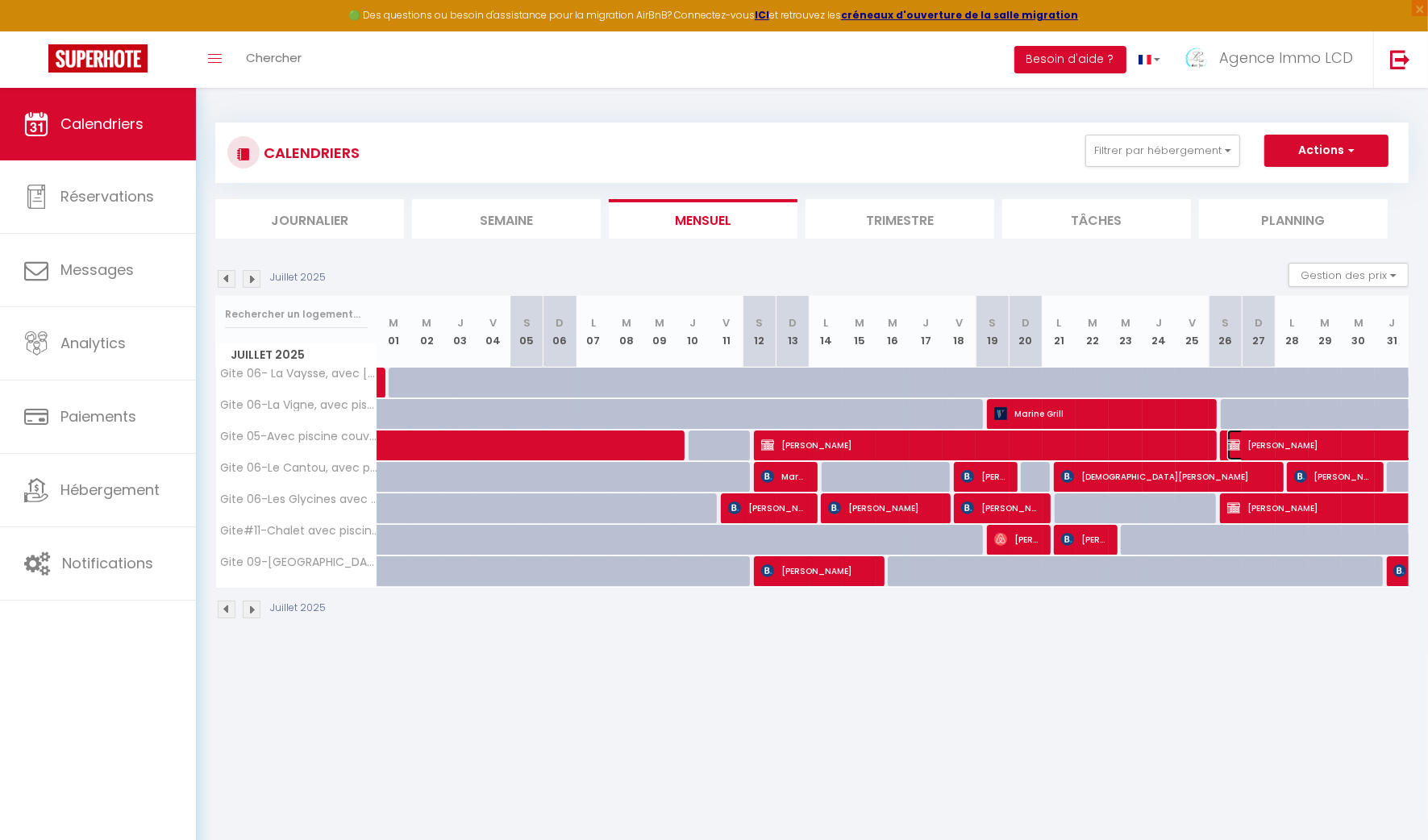
click at [1275, 441] on span "WILLIAM GUERIN" at bounding box center [1357, 445] width 260 height 30
select select "OK"
select select "0"
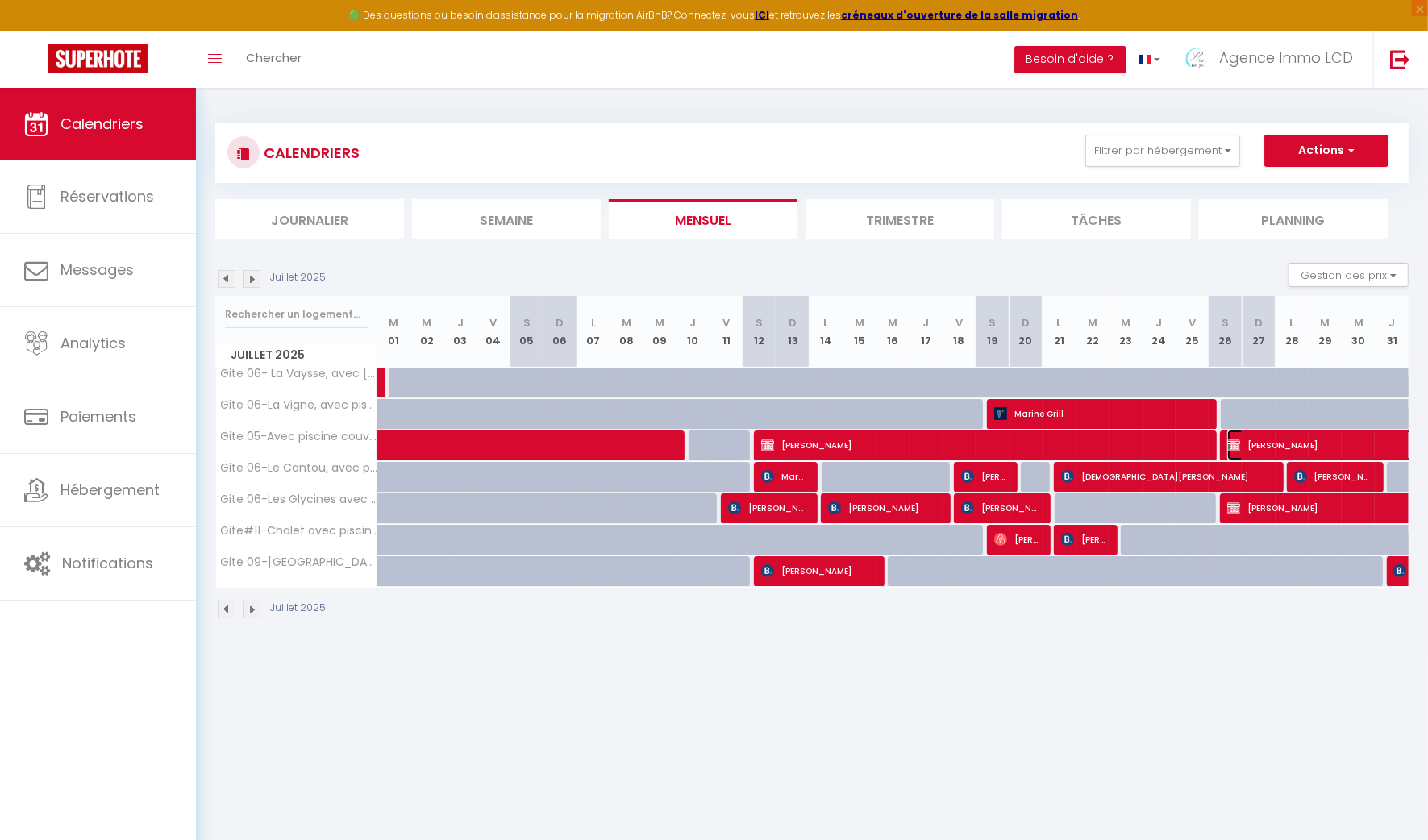
select select "1"
select select
select select "50250"
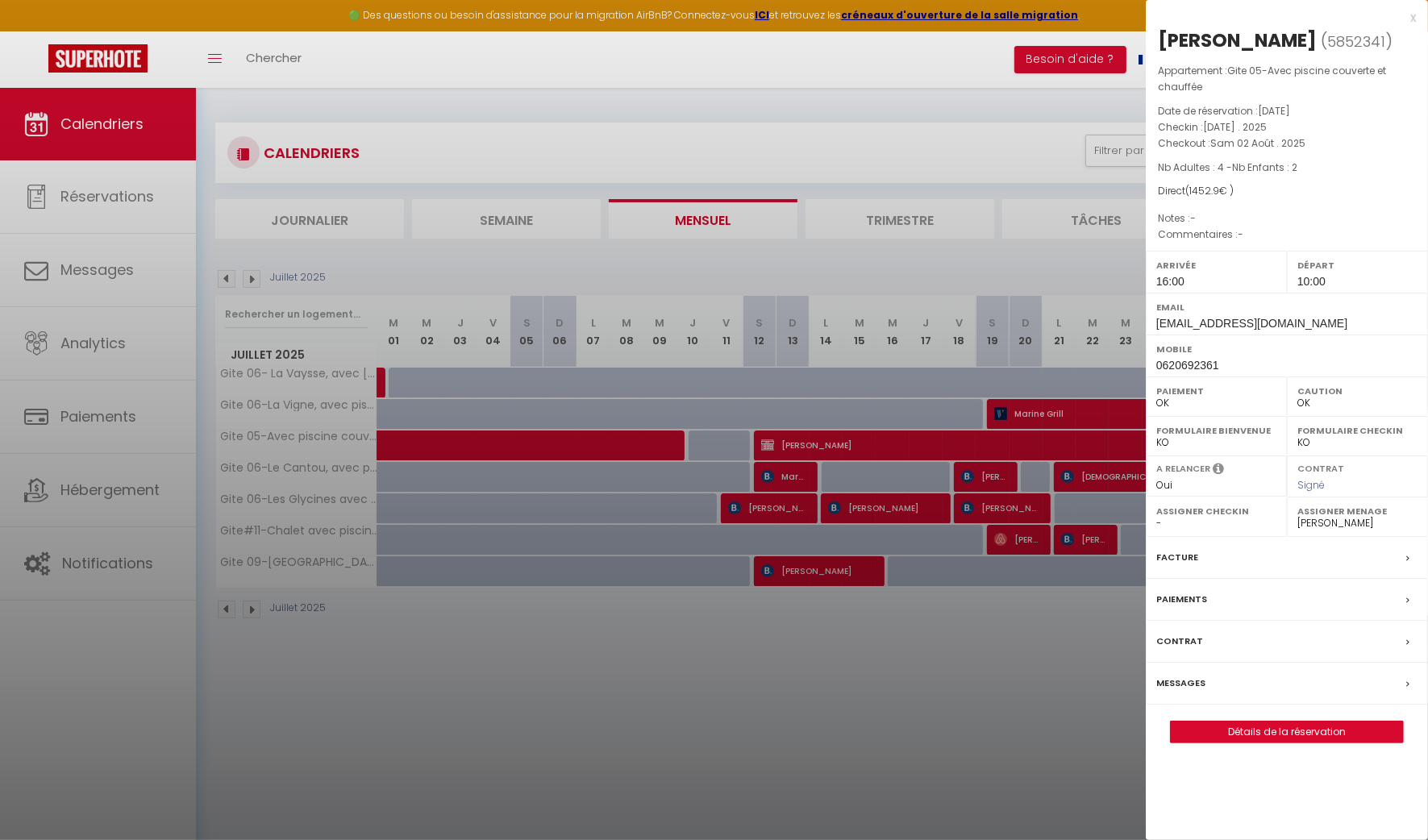
click at [1273, 557] on div "Facture" at bounding box center [1287, 558] width 282 height 42
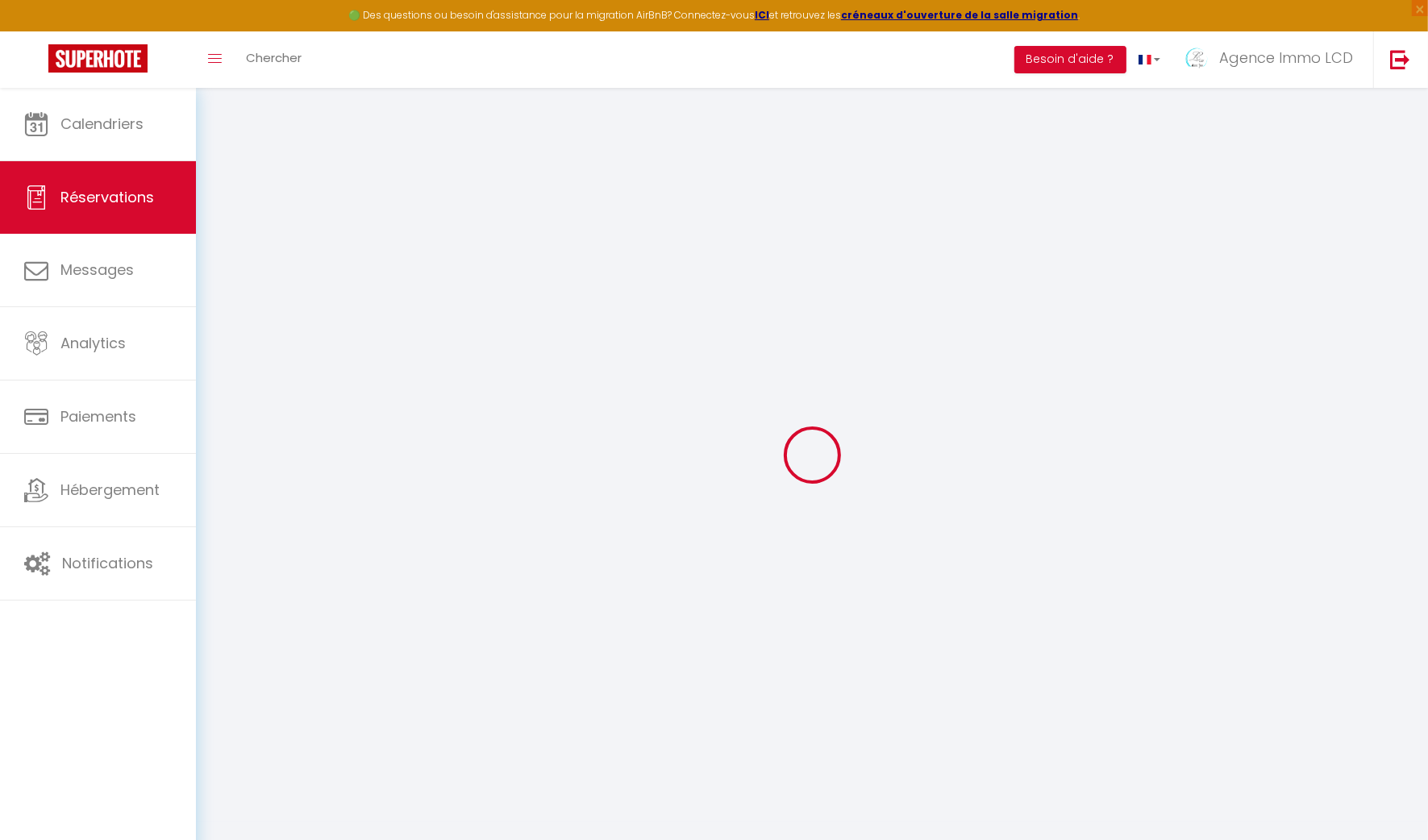
select select
checkbox input "false"
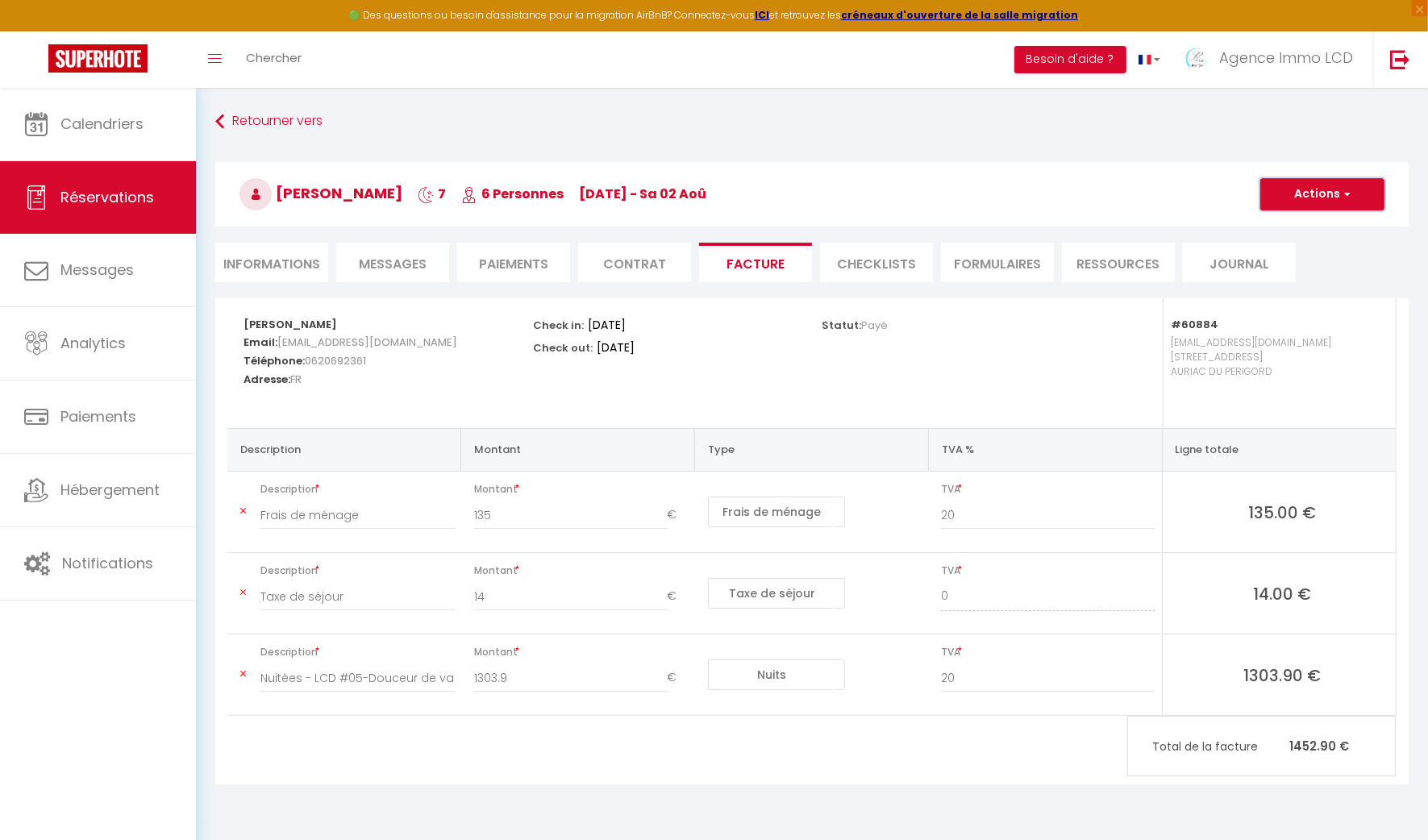
click at [1317, 190] on button "Actions" at bounding box center [1323, 194] width 124 height 32
click at [1313, 245] on link "Aperçu et éditer" at bounding box center [1311, 250] width 136 height 21
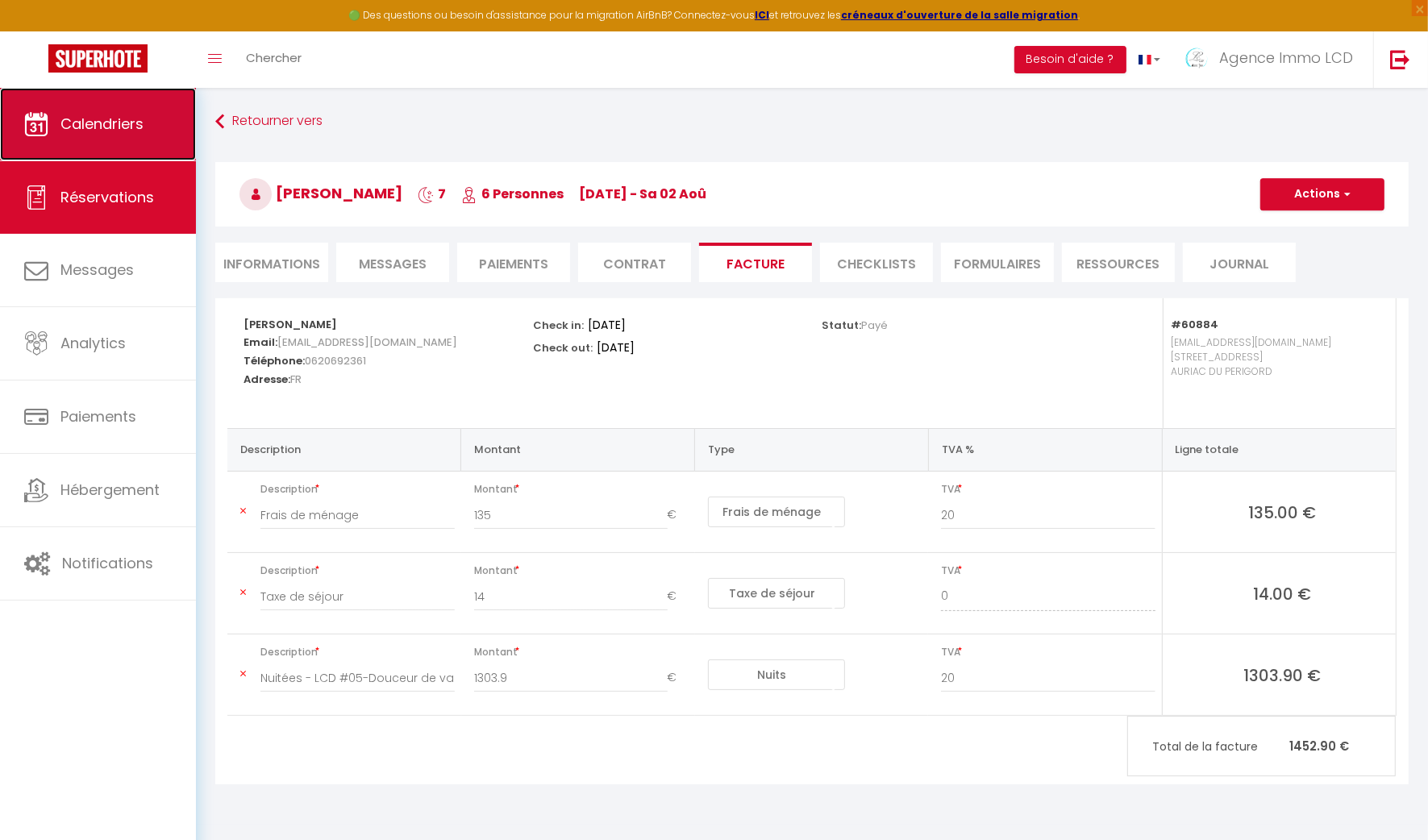
click at [133, 126] on span "Calendriers" at bounding box center [101, 124] width 83 height 20
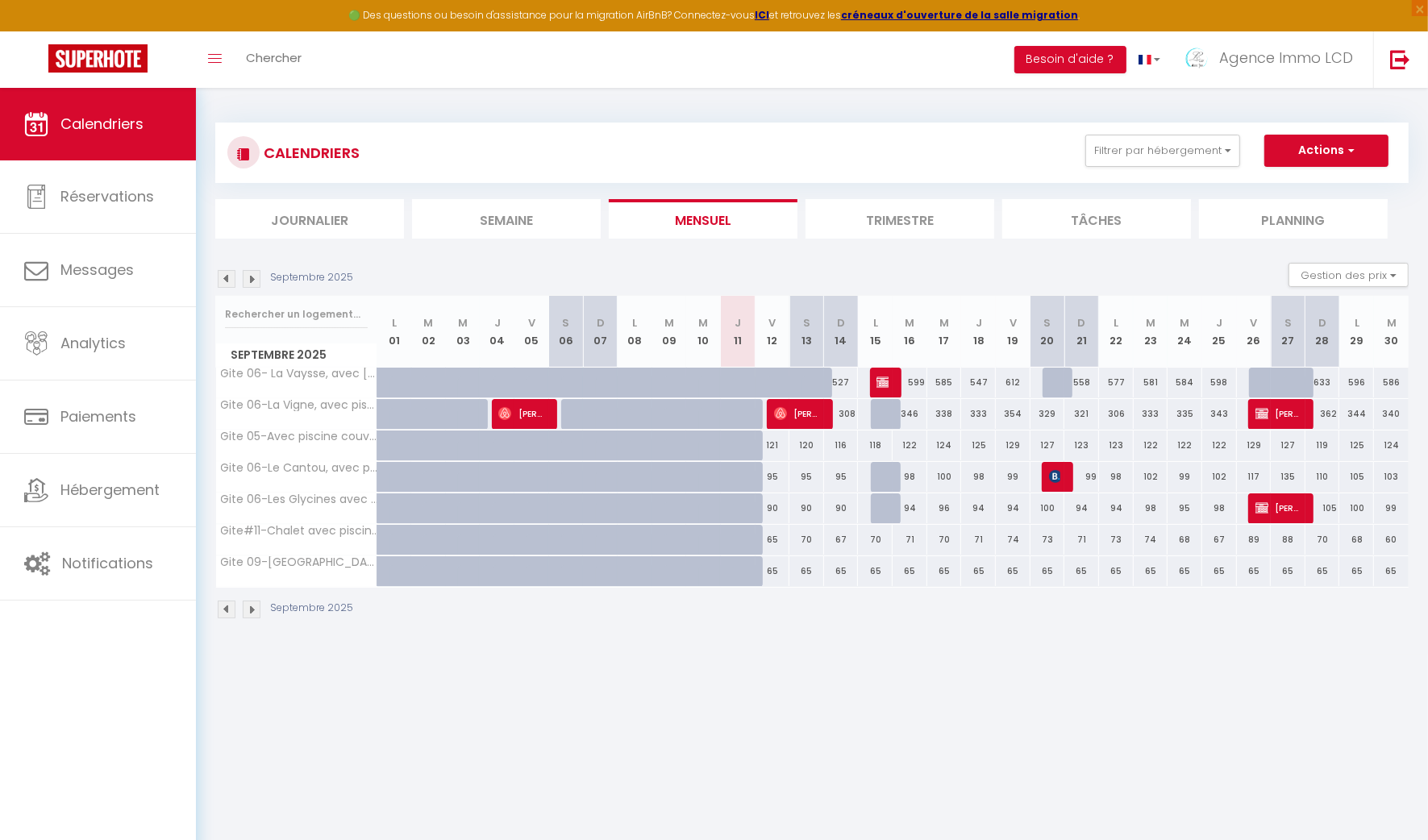
click at [213, 279] on div "CALENDRIERS Filtrer par hébergement Tous Gite 06- La Vaysse, avec piscine & jac…" at bounding box center [812, 371] width 1232 height 567
click at [226, 281] on img at bounding box center [226, 279] width 18 height 18
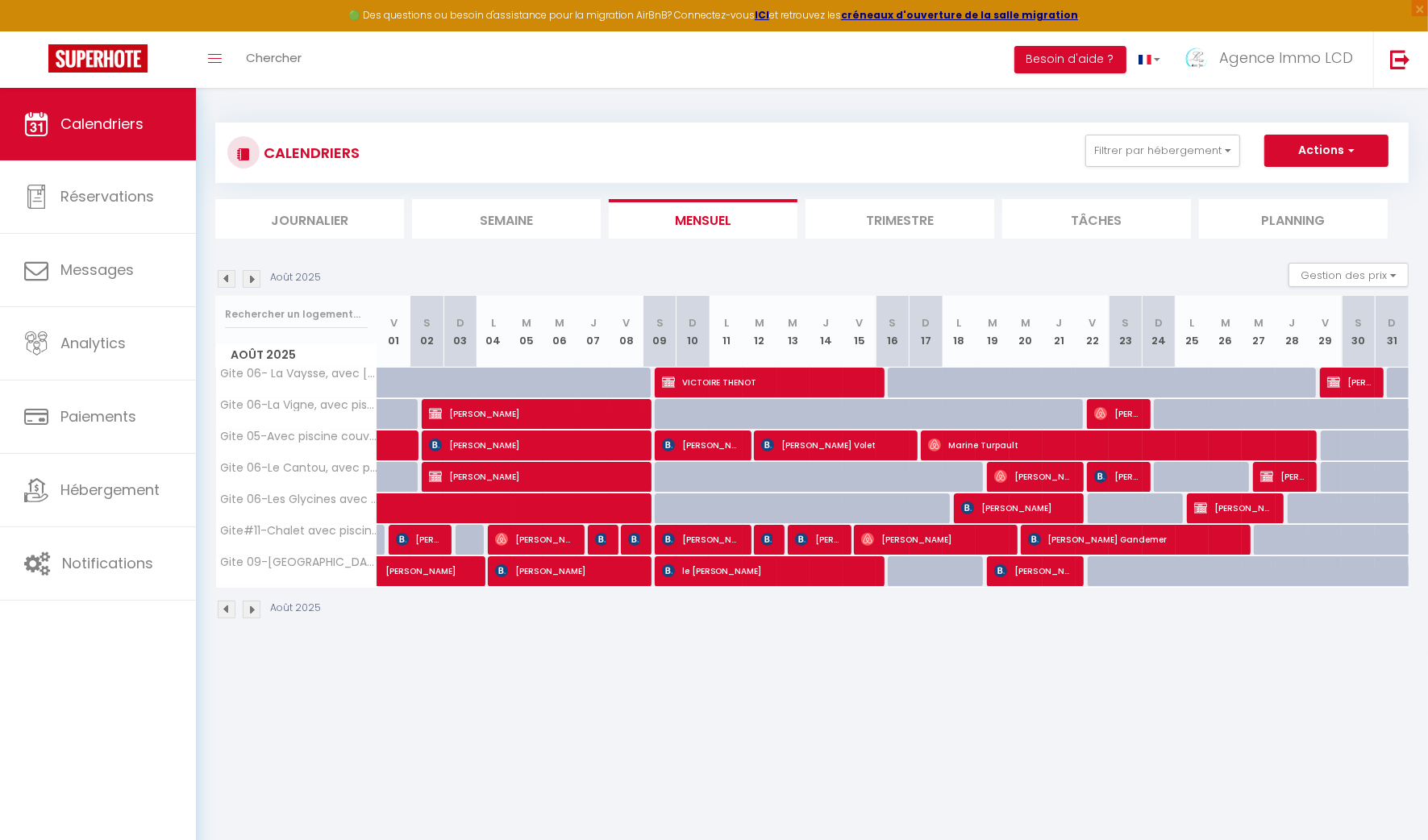
click at [227, 282] on img at bounding box center [226, 279] width 18 height 18
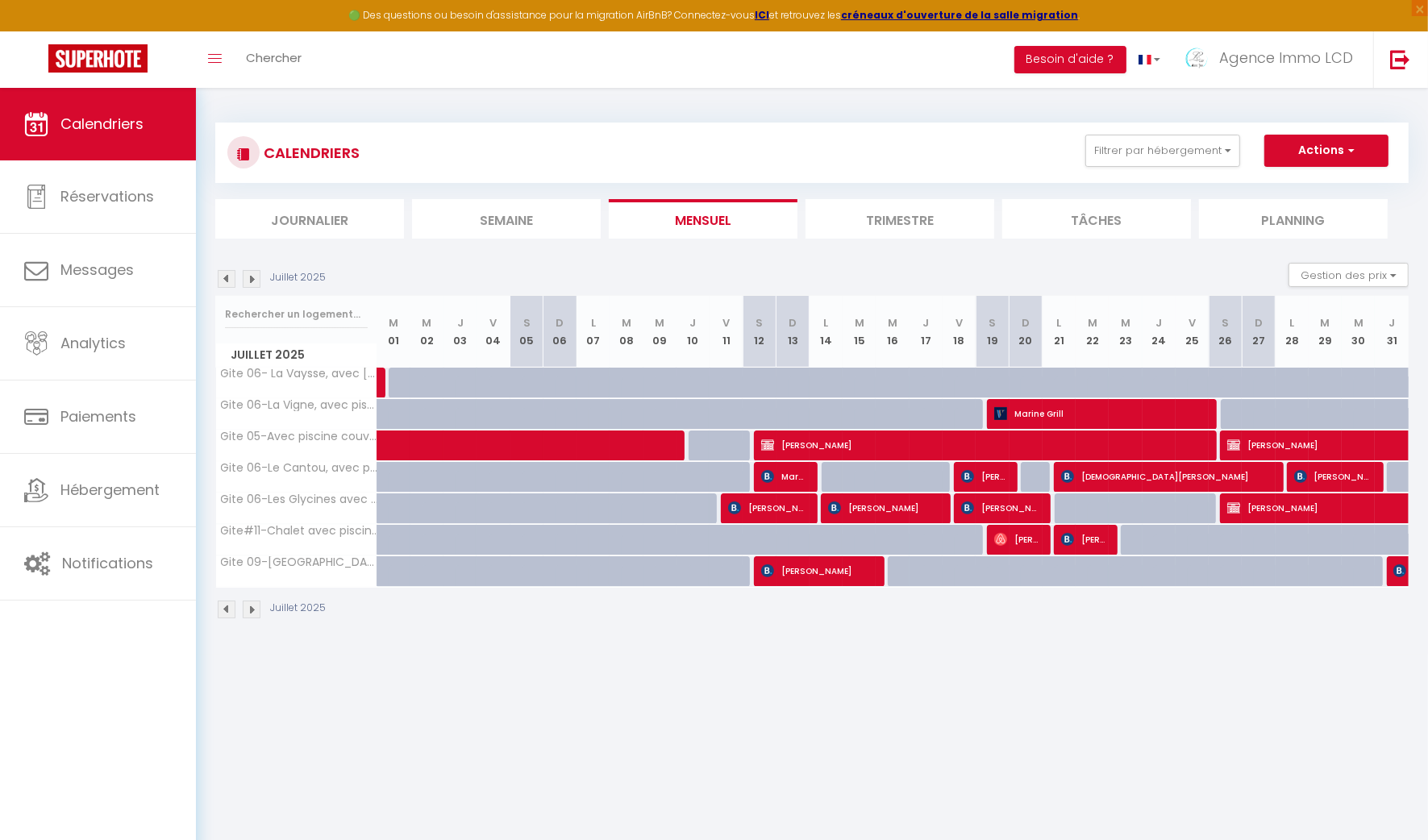
click at [225, 282] on img at bounding box center [226, 279] width 18 height 18
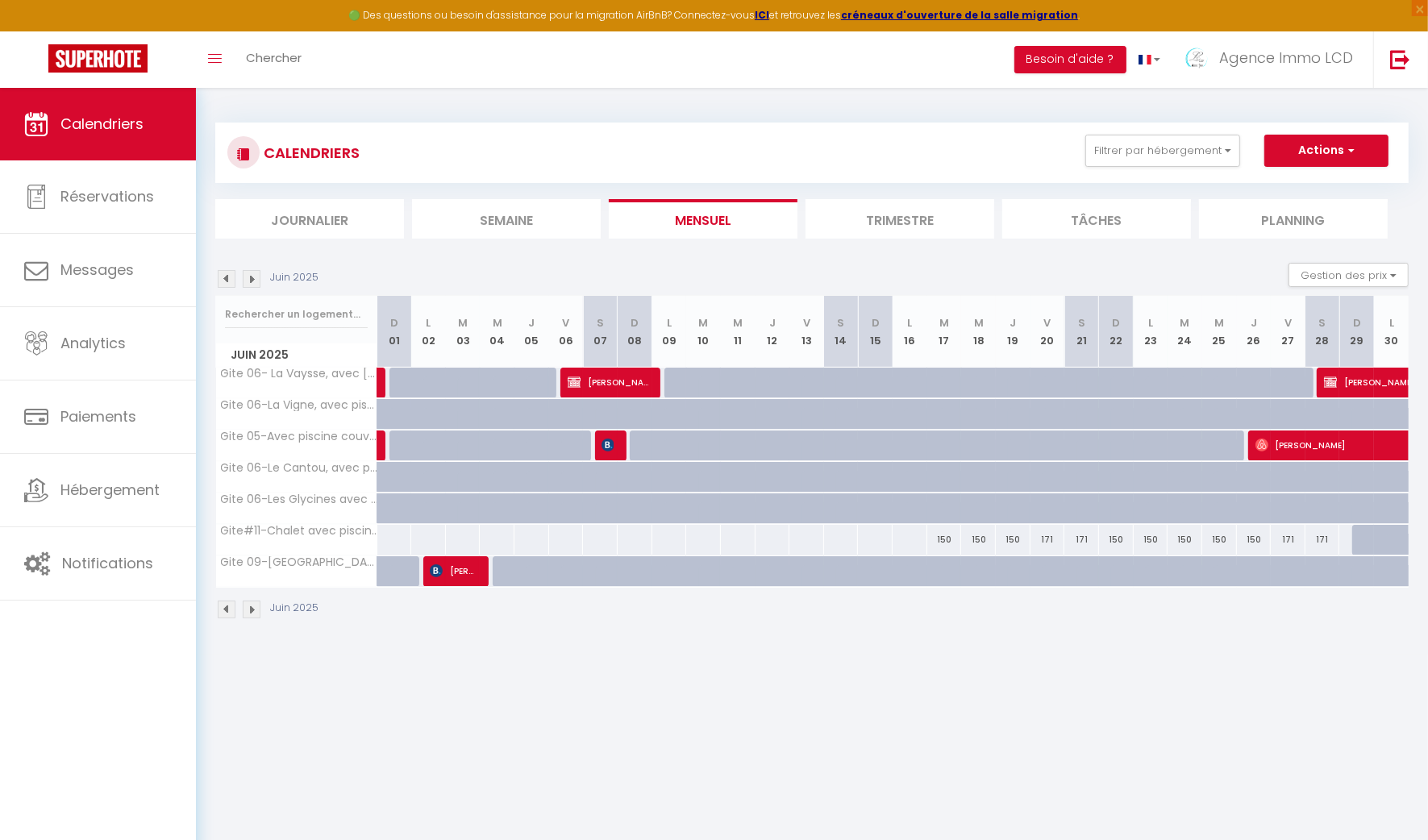
click at [225, 282] on img at bounding box center [226, 279] width 18 height 18
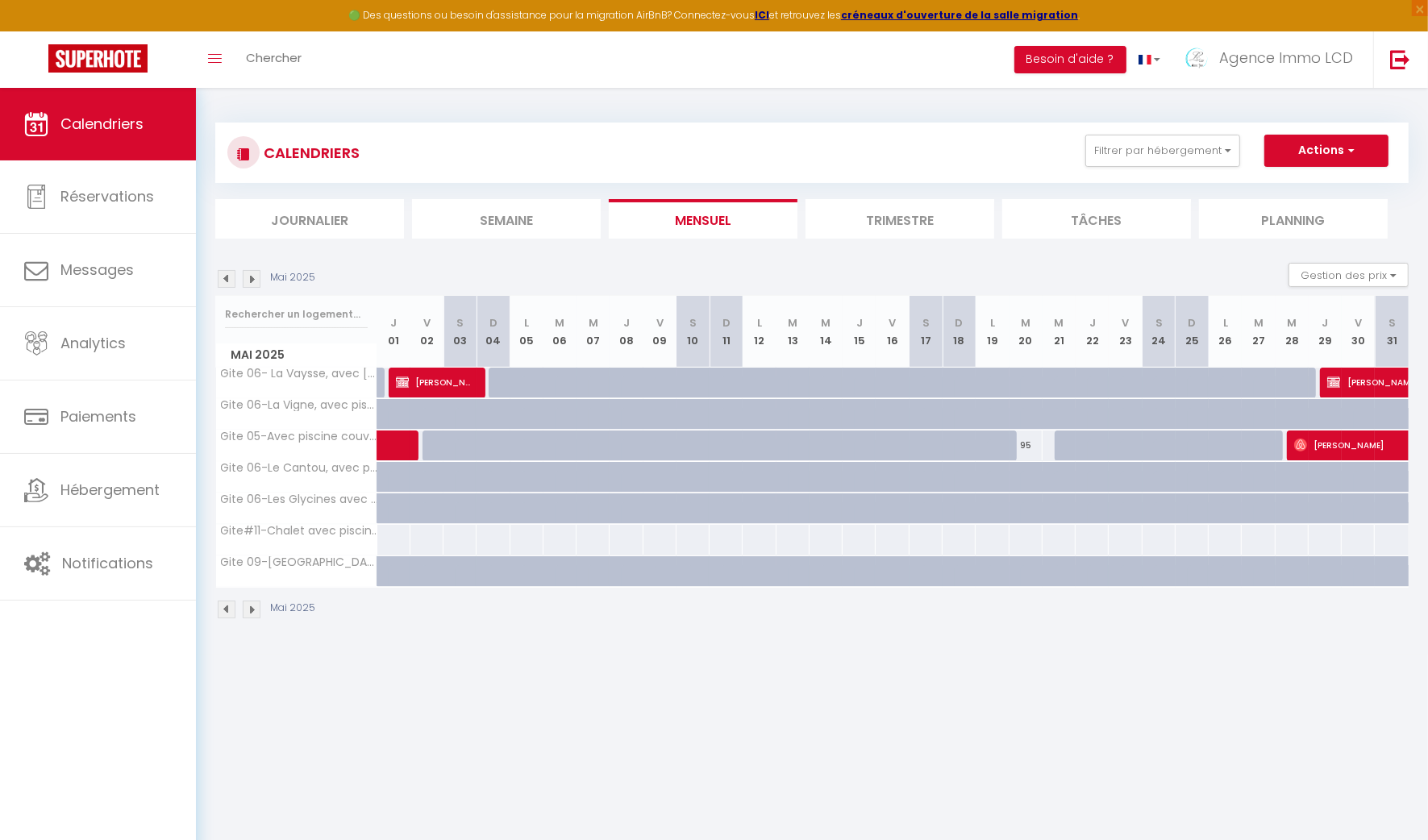
click at [226, 276] on img at bounding box center [226, 279] width 18 height 18
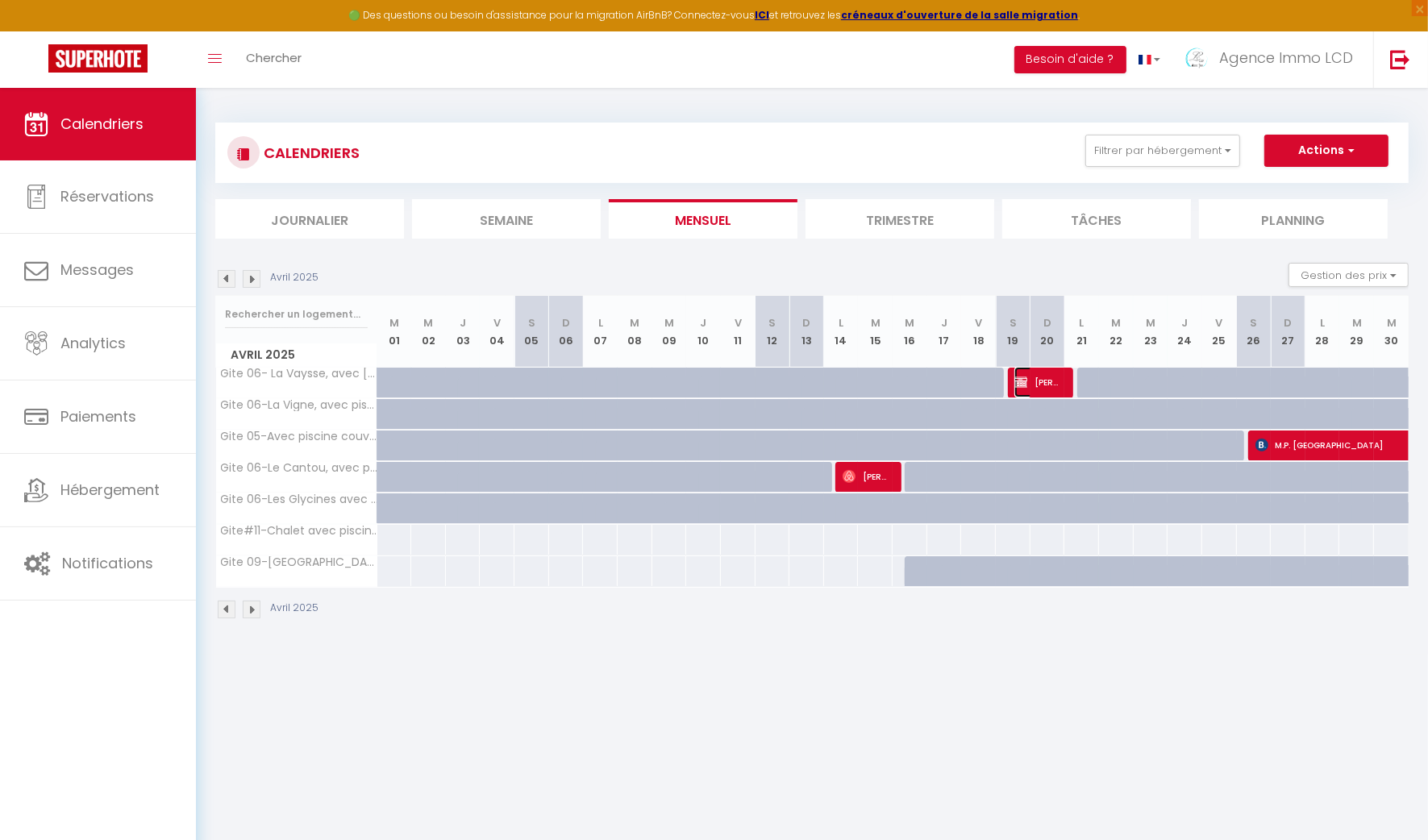
click at [1034, 380] on span "GERARD SOLER" at bounding box center [1037, 382] width 46 height 30
select select "OK"
select select "0"
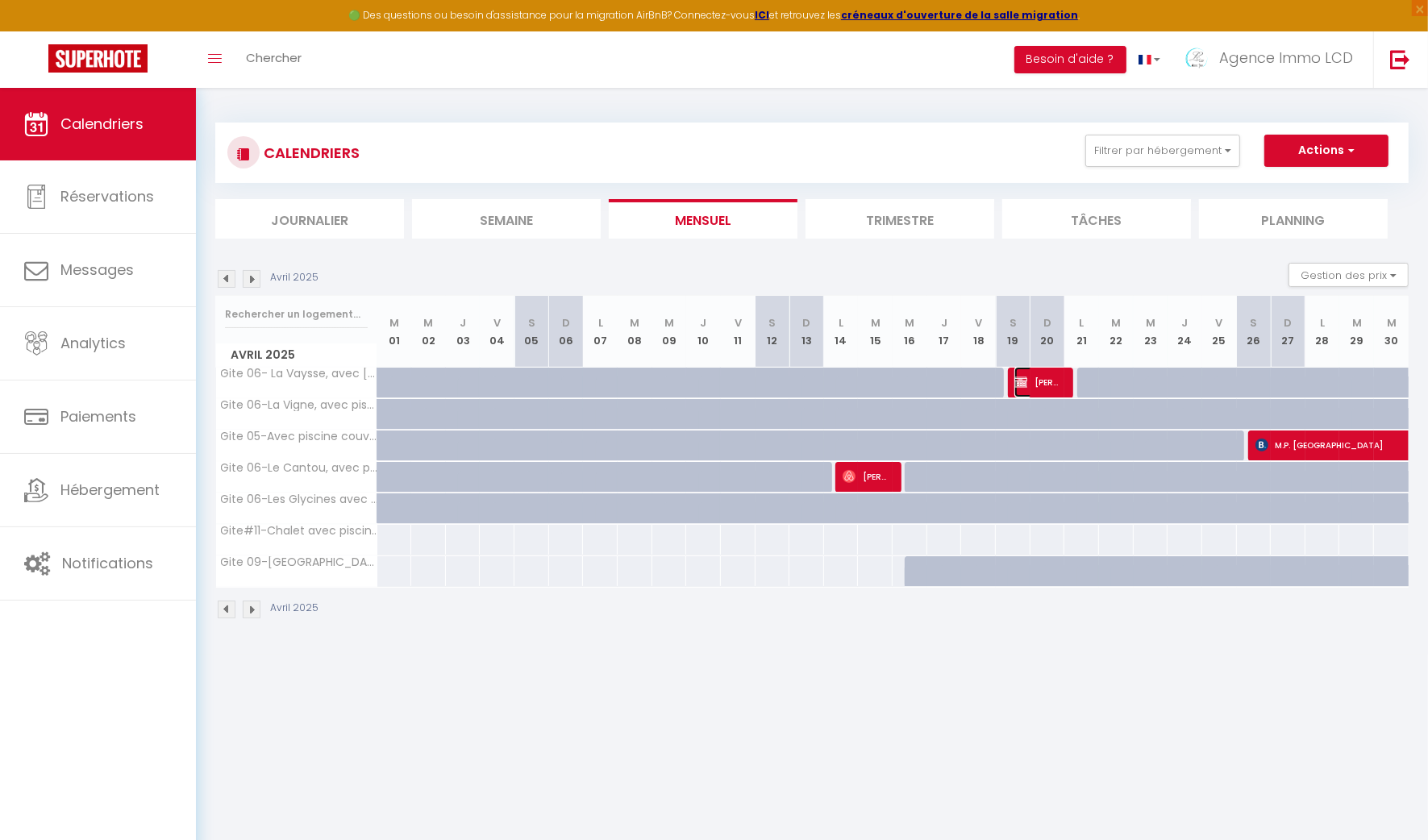
select select "0"
select select
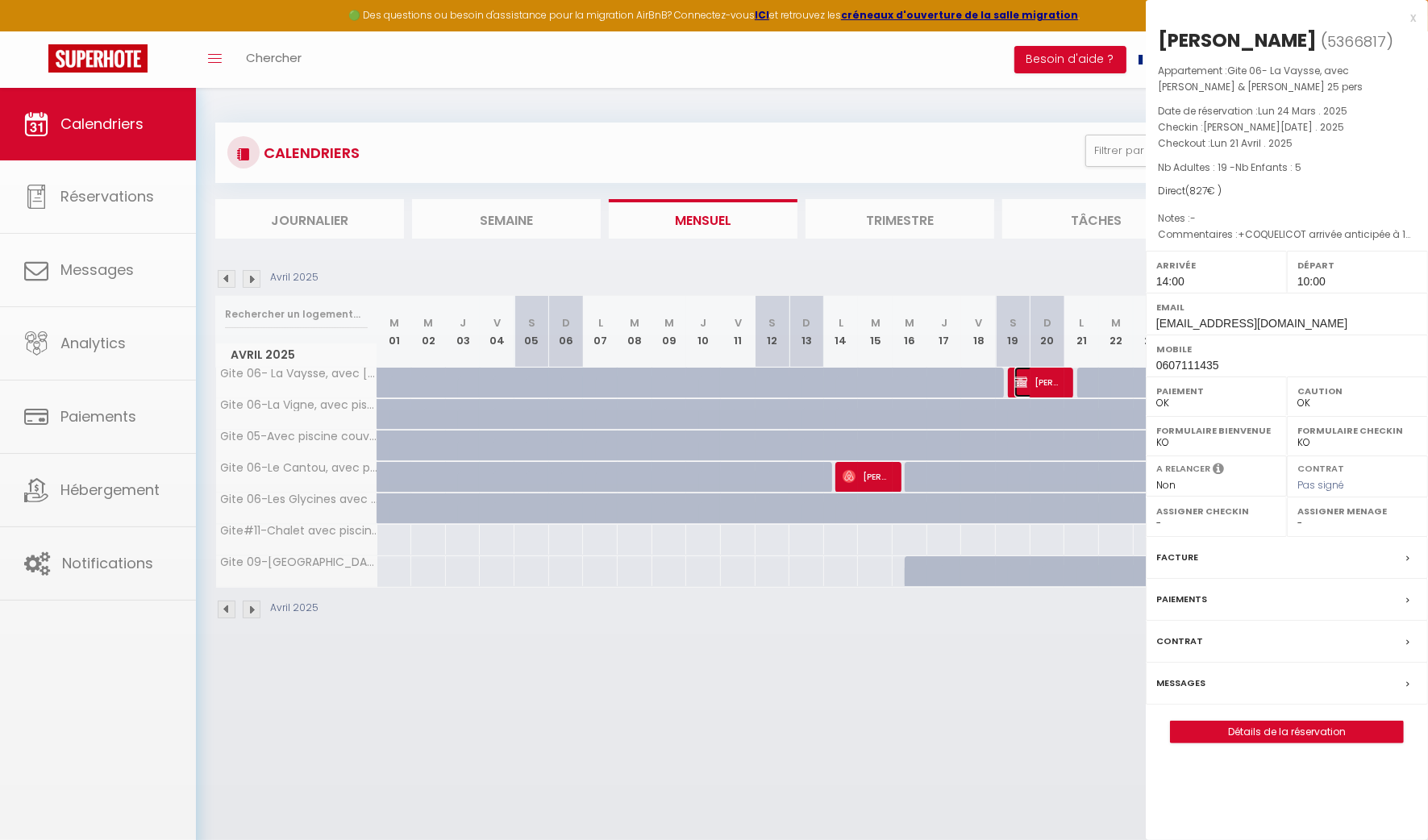
select select "42437"
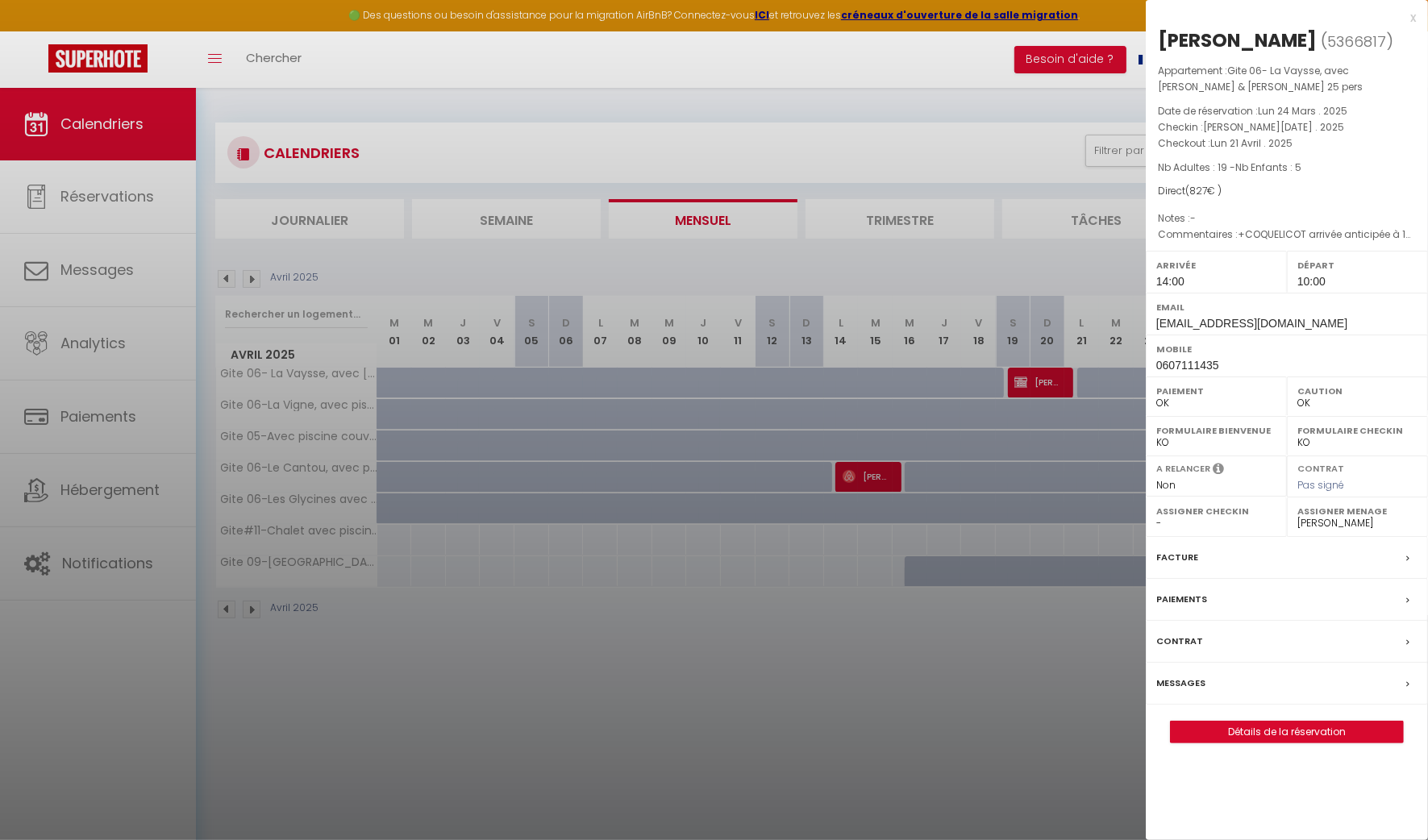
click at [793, 132] on div at bounding box center [714, 420] width 1428 height 840
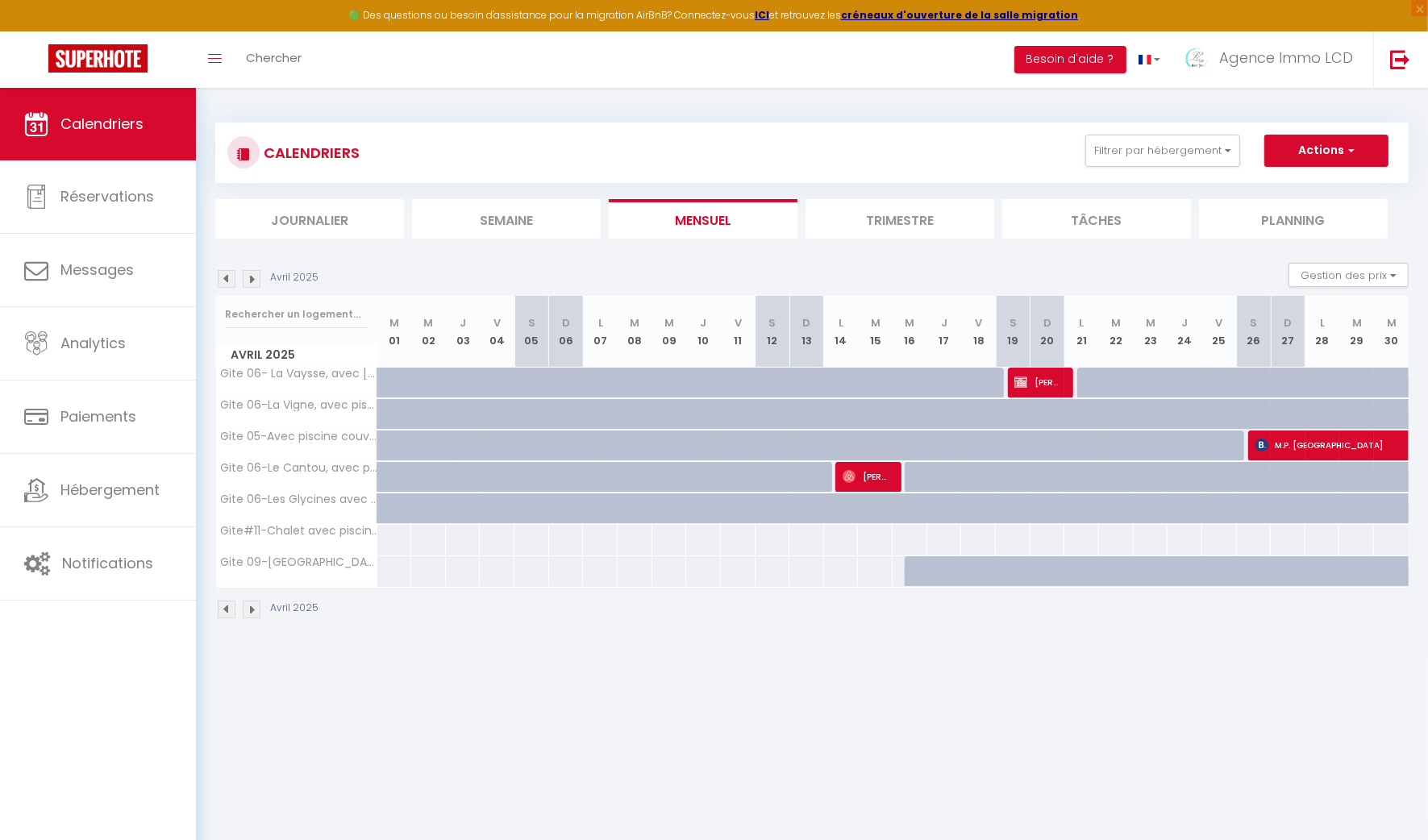
click at [252, 278] on img at bounding box center [252, 279] width 18 height 18
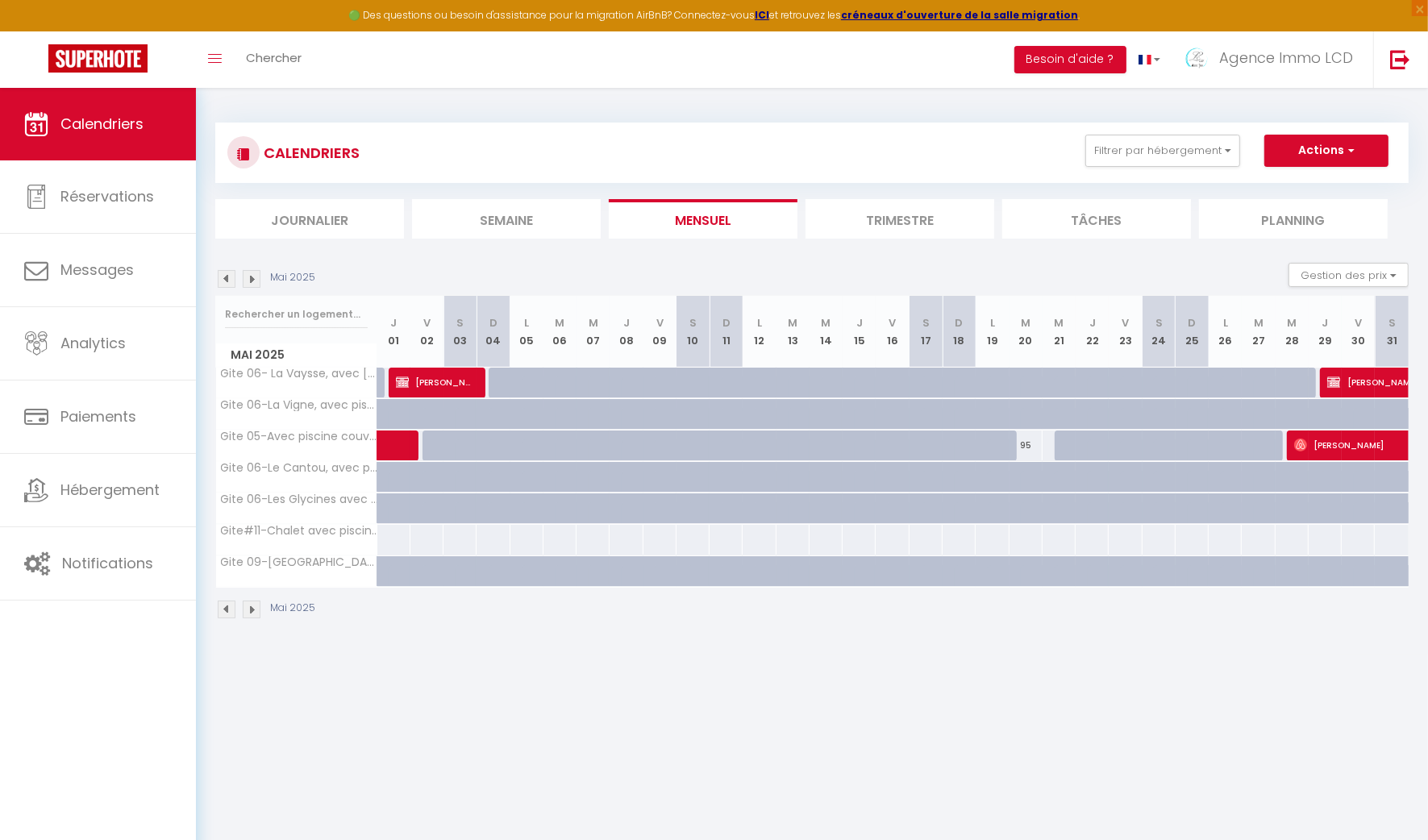
click at [252, 278] on img at bounding box center [252, 279] width 18 height 18
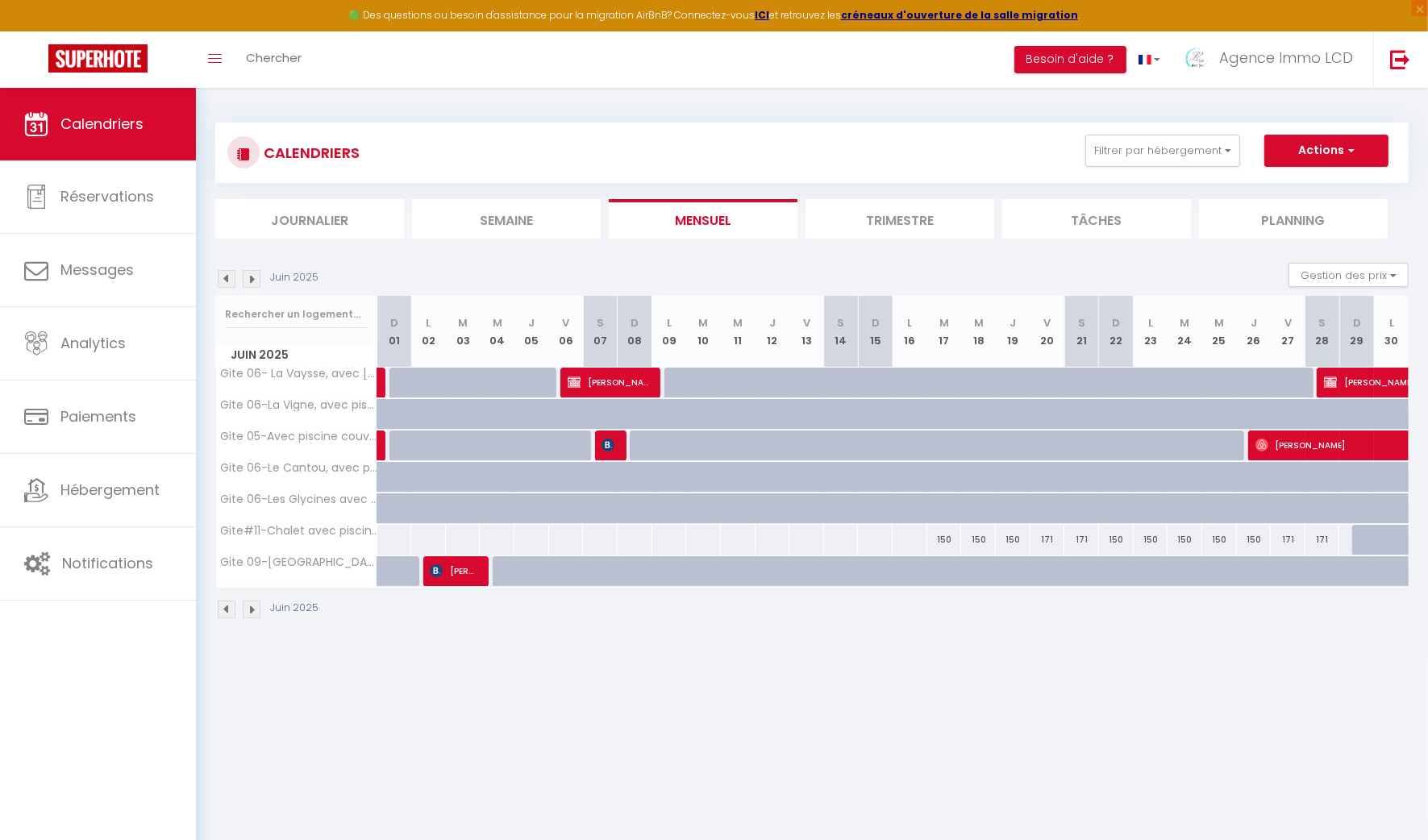
click at [246, 274] on img at bounding box center [252, 279] width 18 height 18
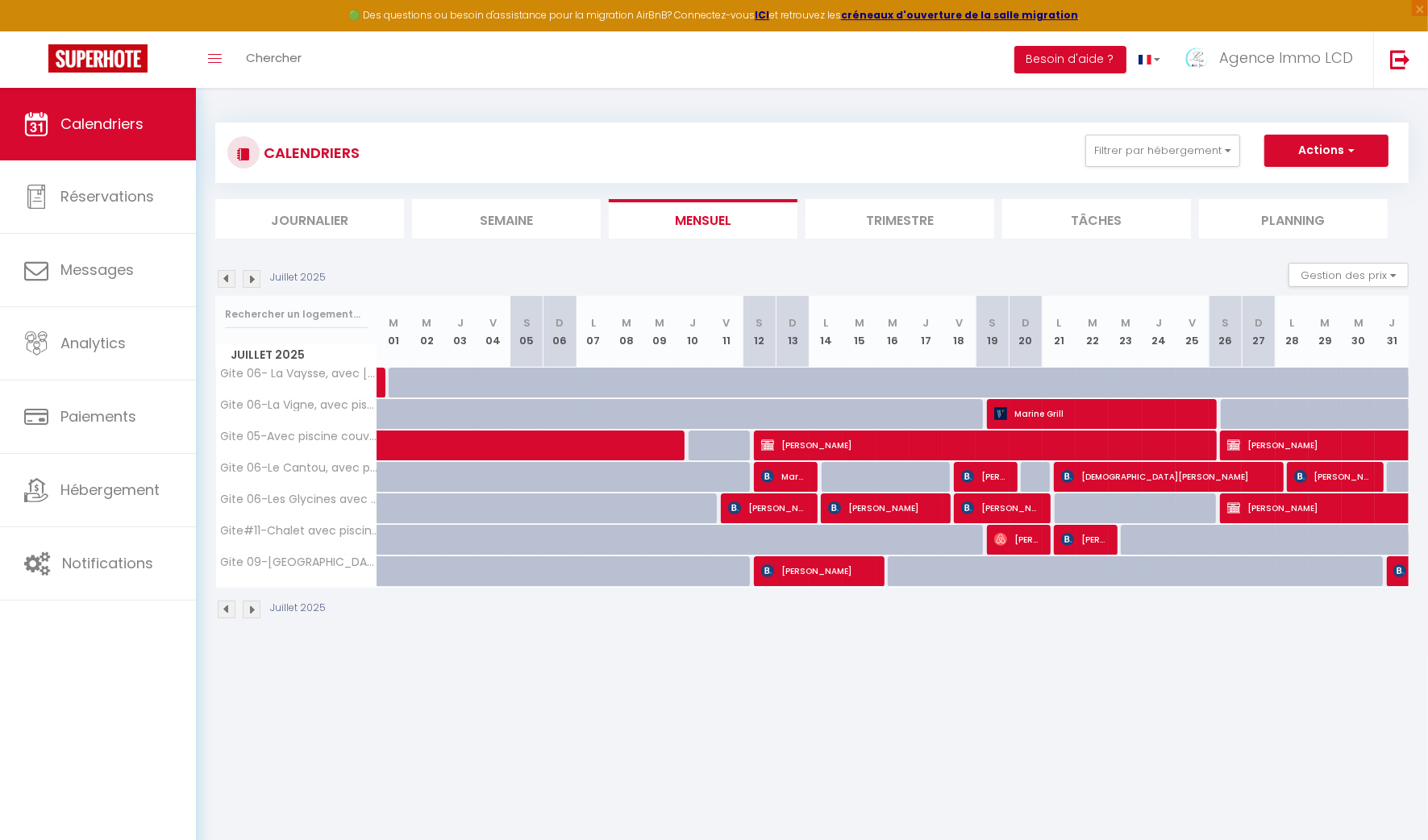
click at [246, 274] on img at bounding box center [252, 279] width 18 height 18
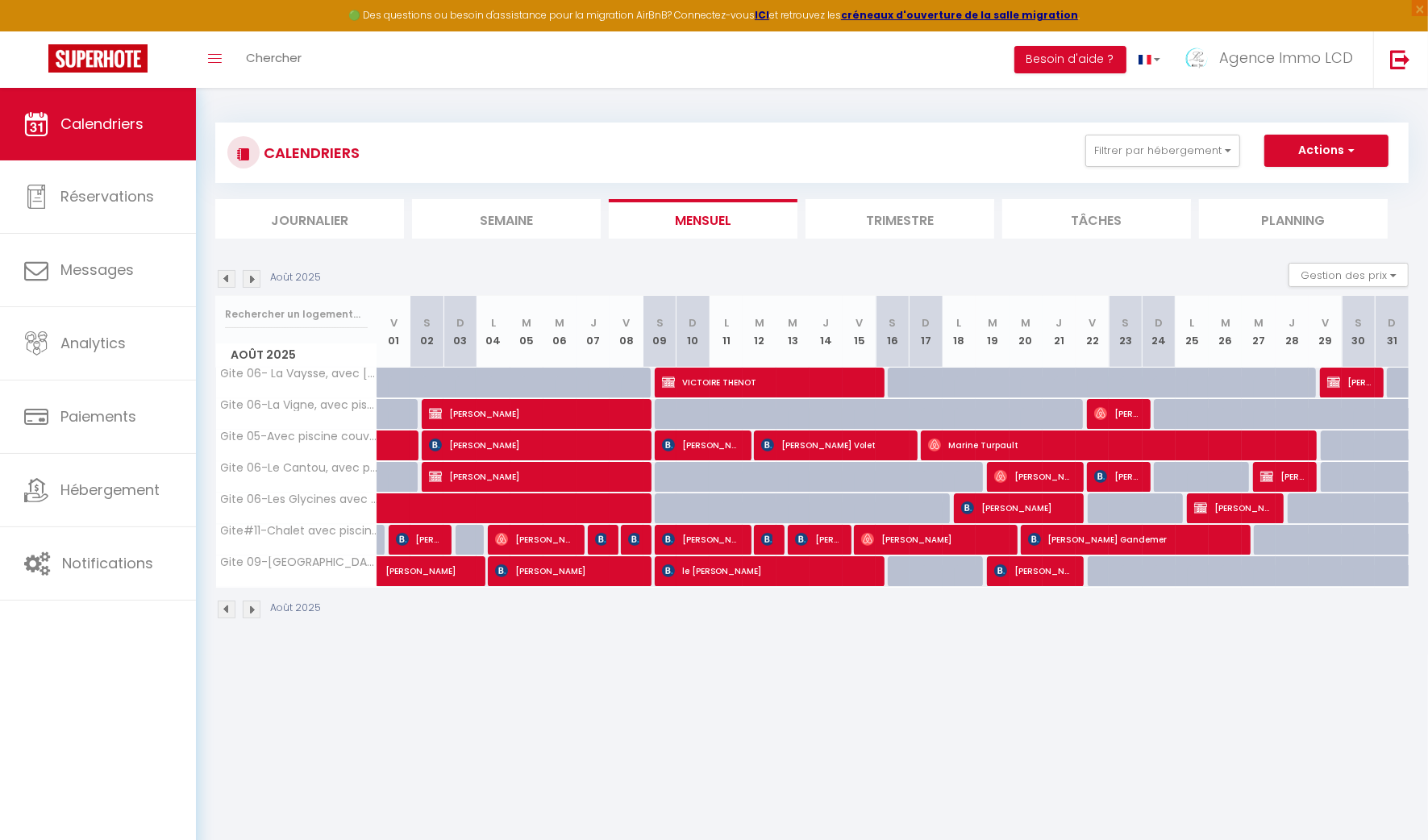
click at [247, 278] on img at bounding box center [252, 279] width 18 height 18
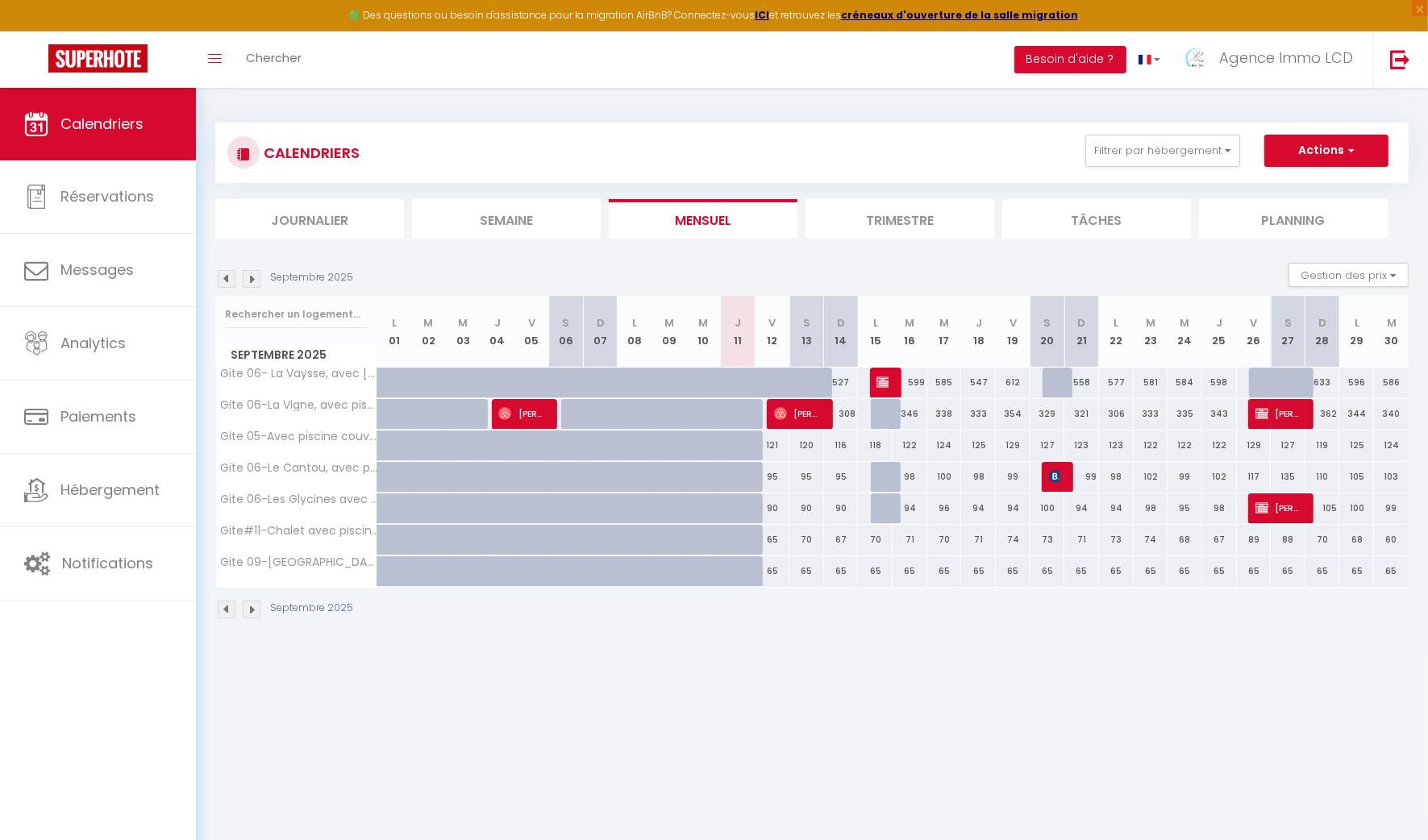
click at [226, 274] on img at bounding box center [226, 279] width 18 height 18
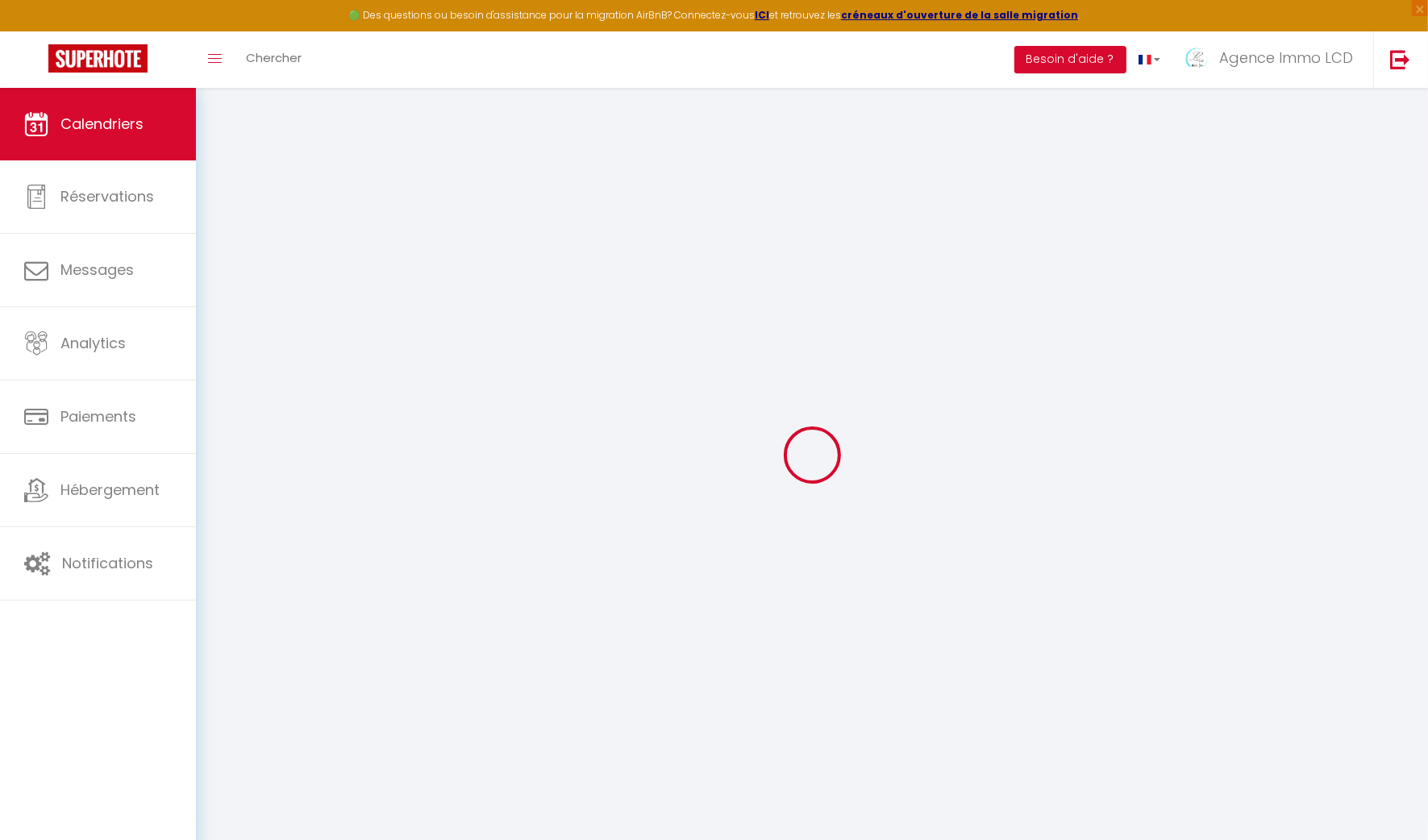
click at [226, 274] on div at bounding box center [812, 454] width 1194 height 694
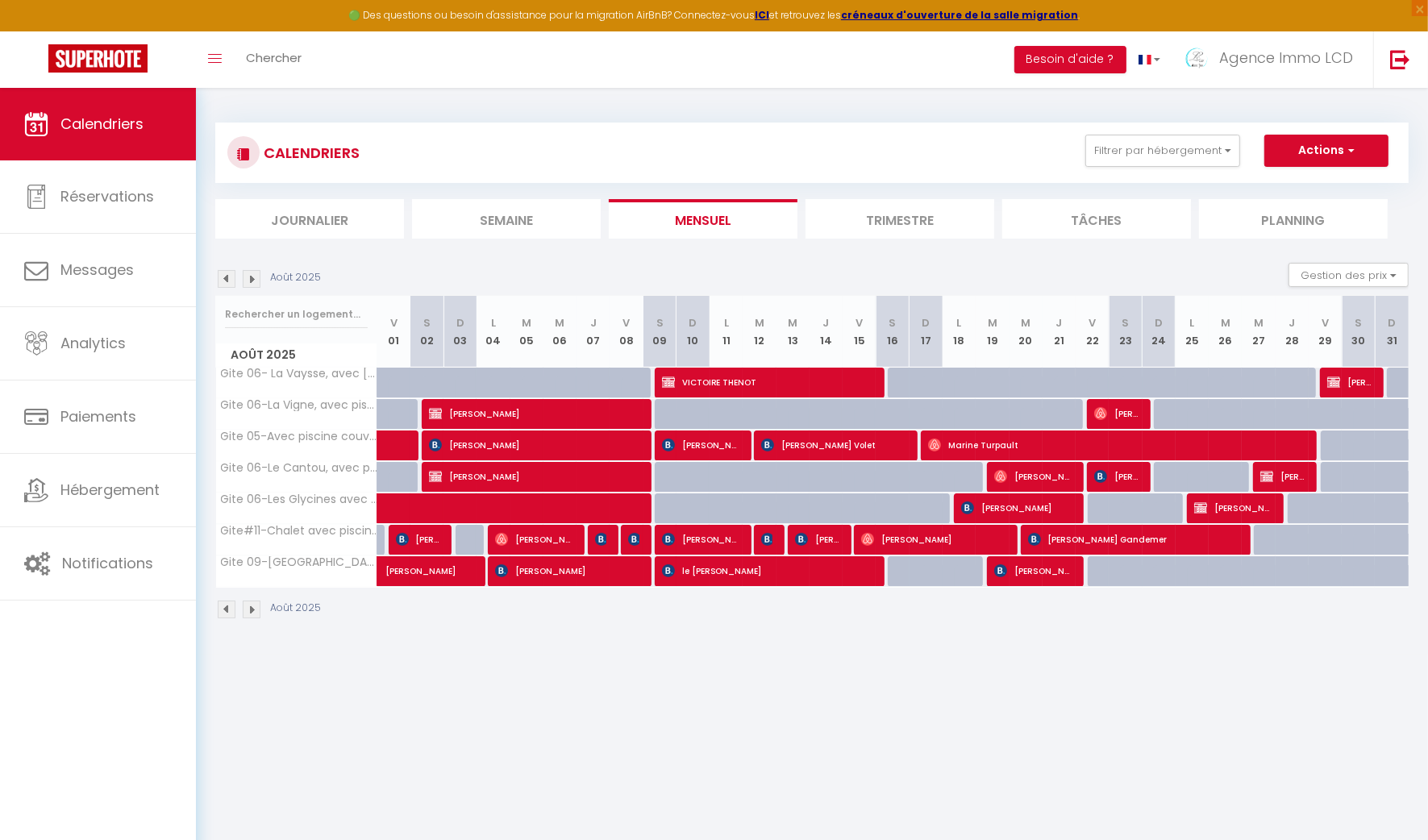
drag, startPoint x: 226, startPoint y: 274, endPoint x: 231, endPoint y: 283, distance: 10.3
click at [231, 284] on img at bounding box center [226, 279] width 18 height 18
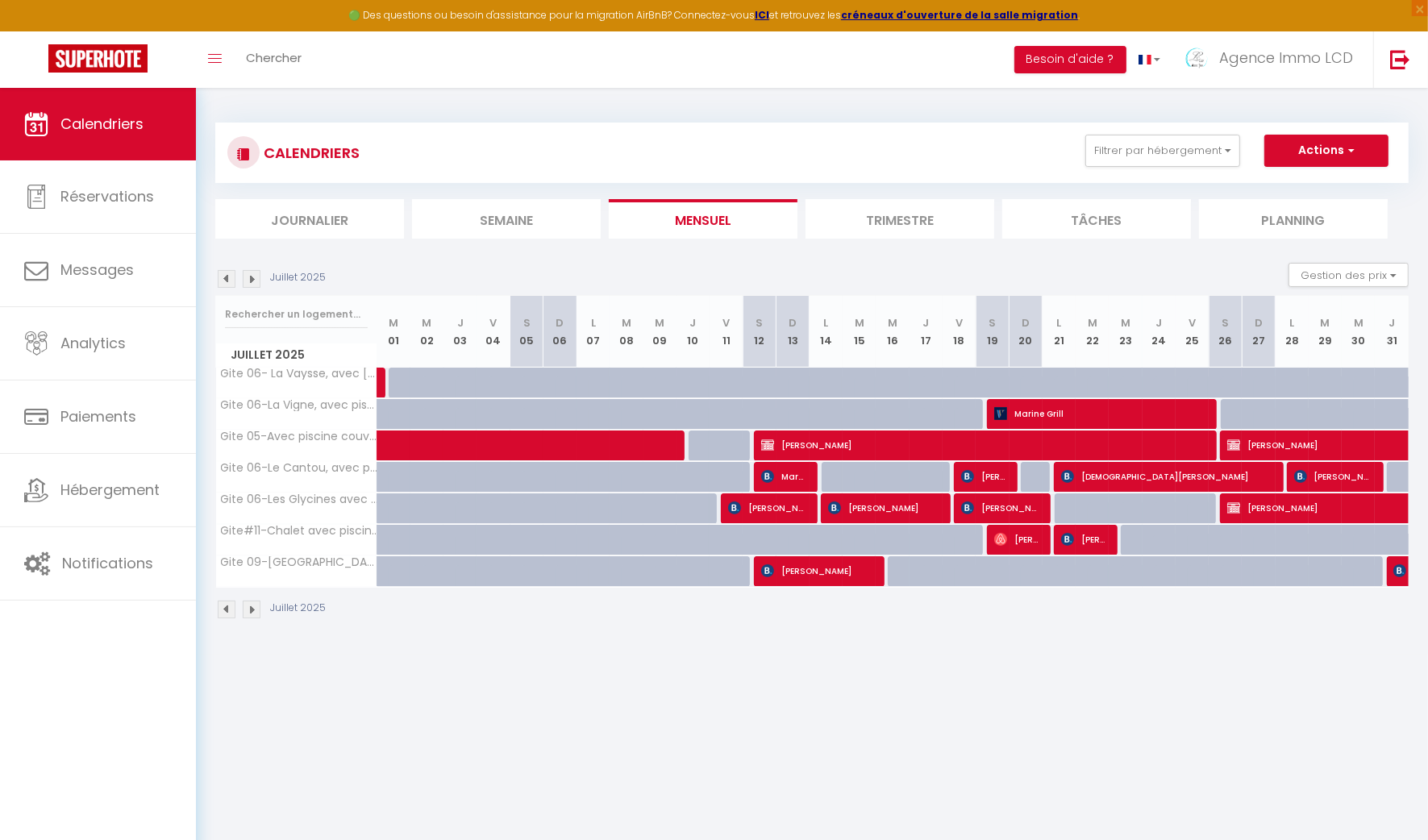
click at [224, 280] on img at bounding box center [226, 279] width 18 height 18
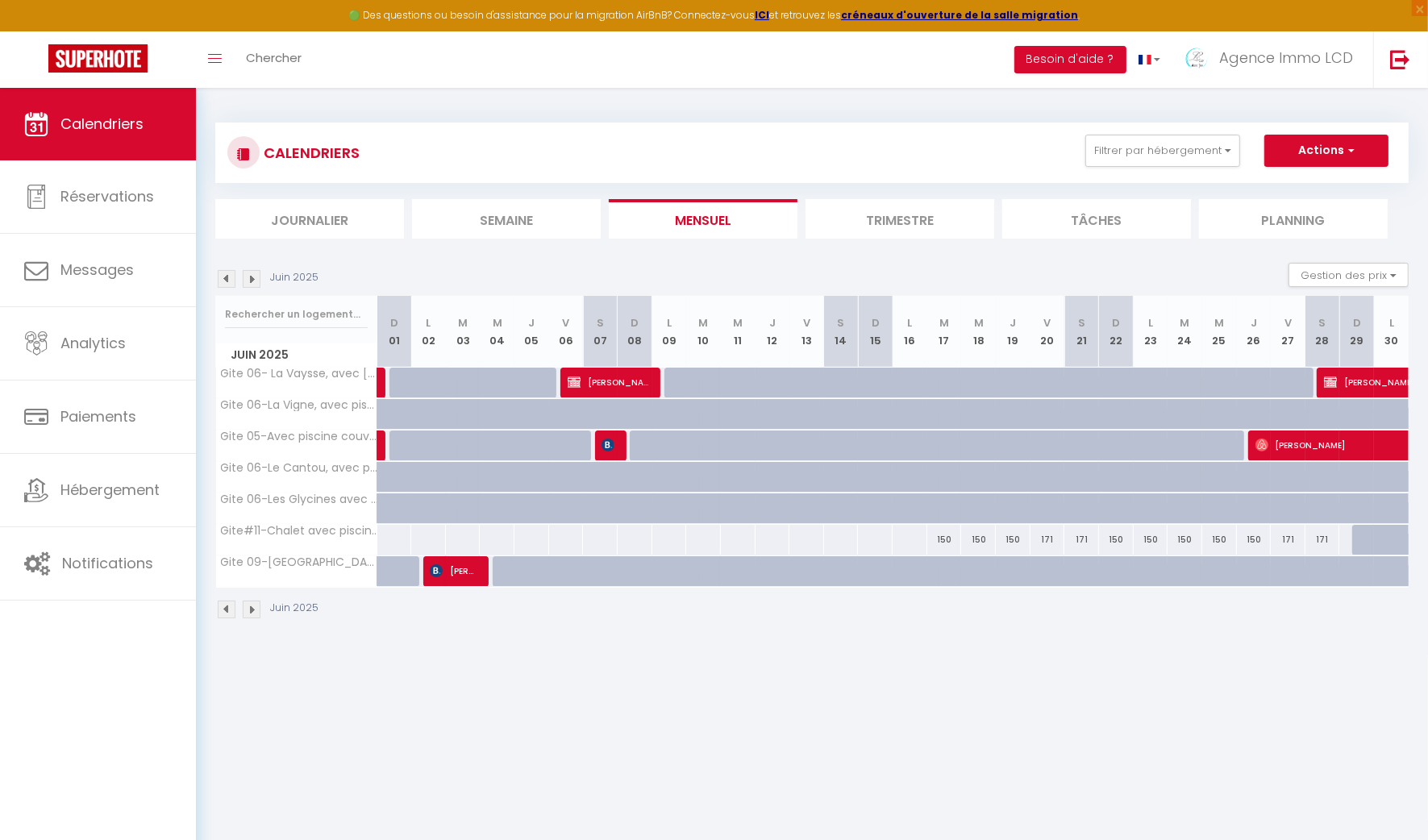
click at [224, 280] on img at bounding box center [226, 279] width 18 height 18
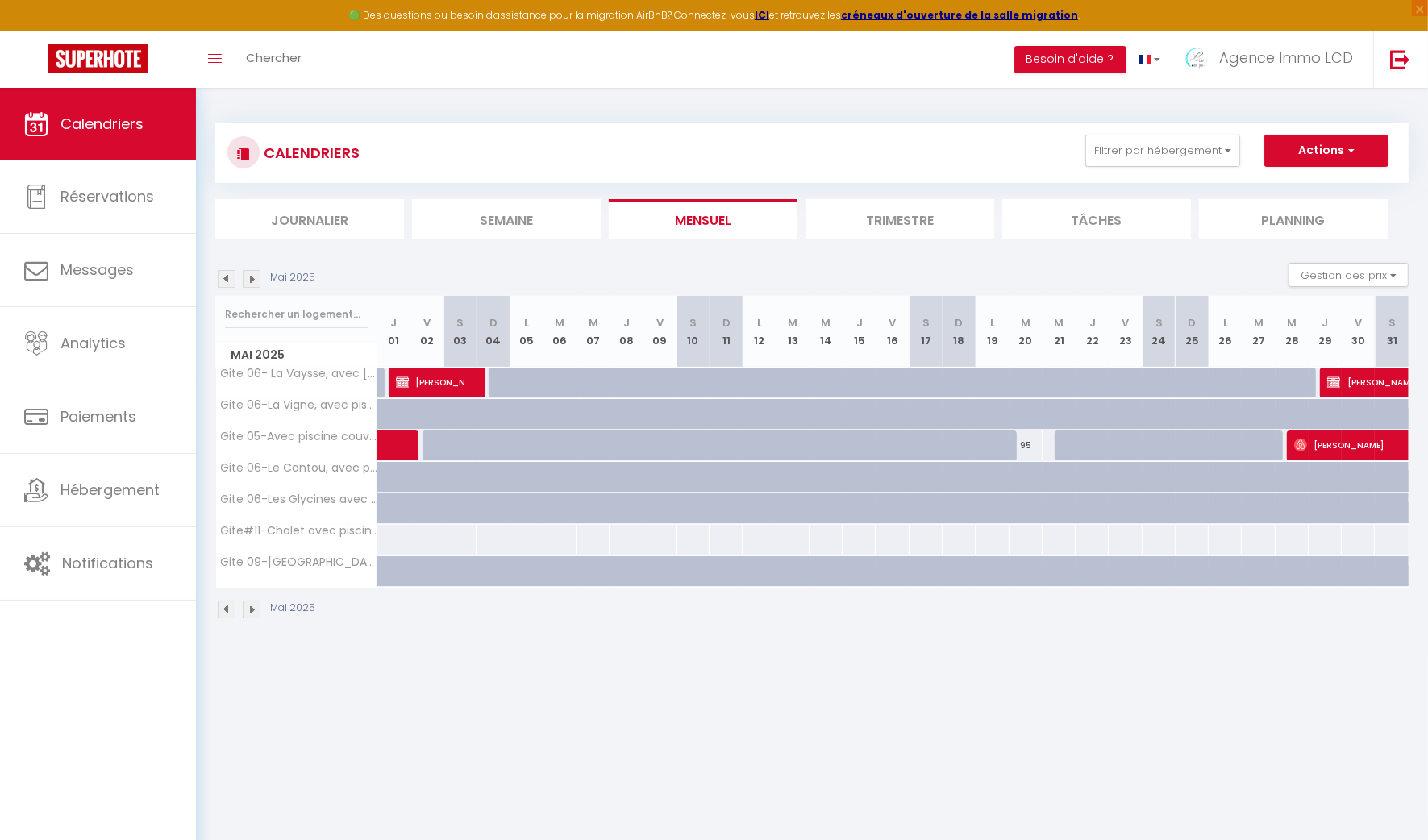
click at [226, 280] on img at bounding box center [226, 279] width 18 height 18
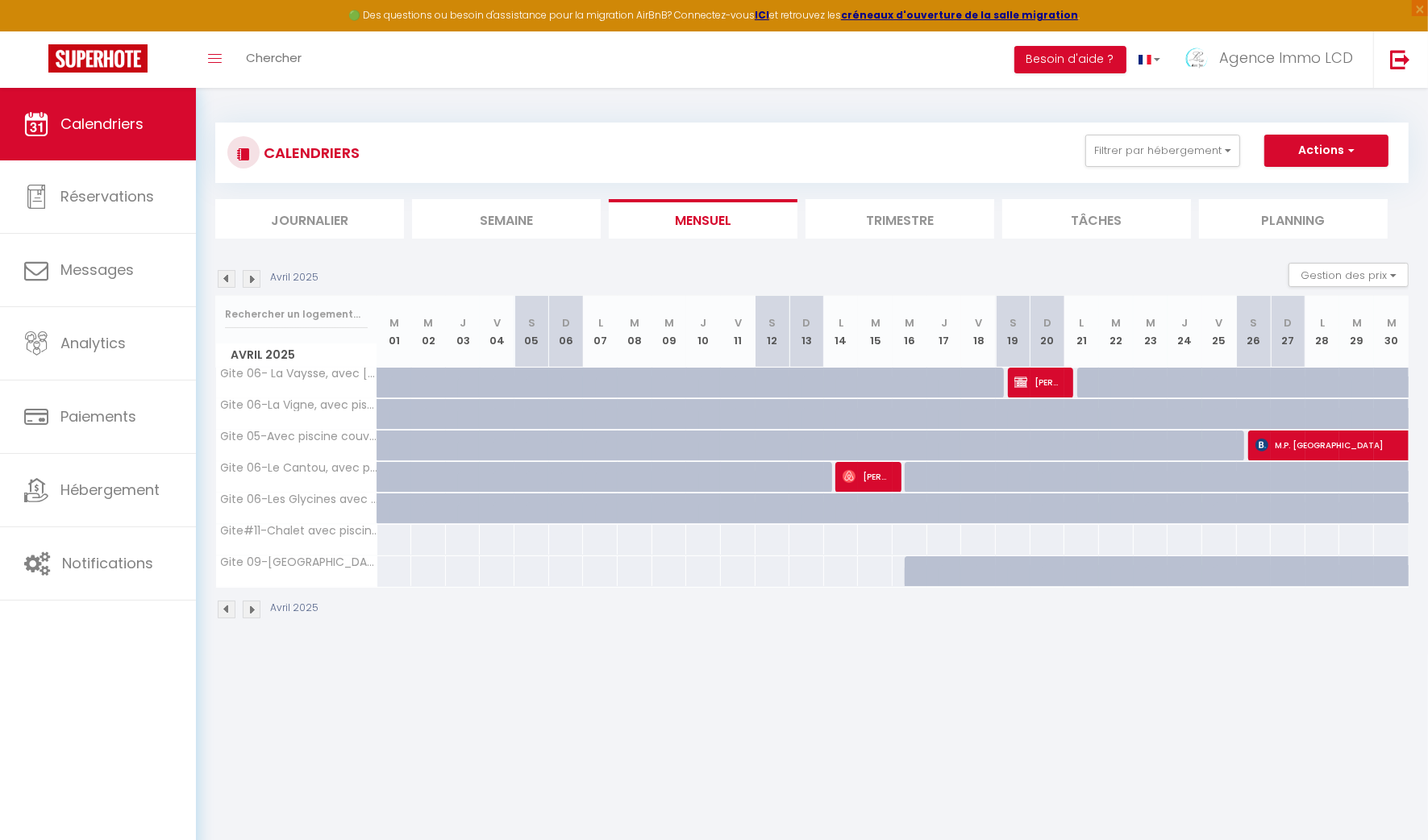
click at [253, 278] on img at bounding box center [252, 279] width 18 height 18
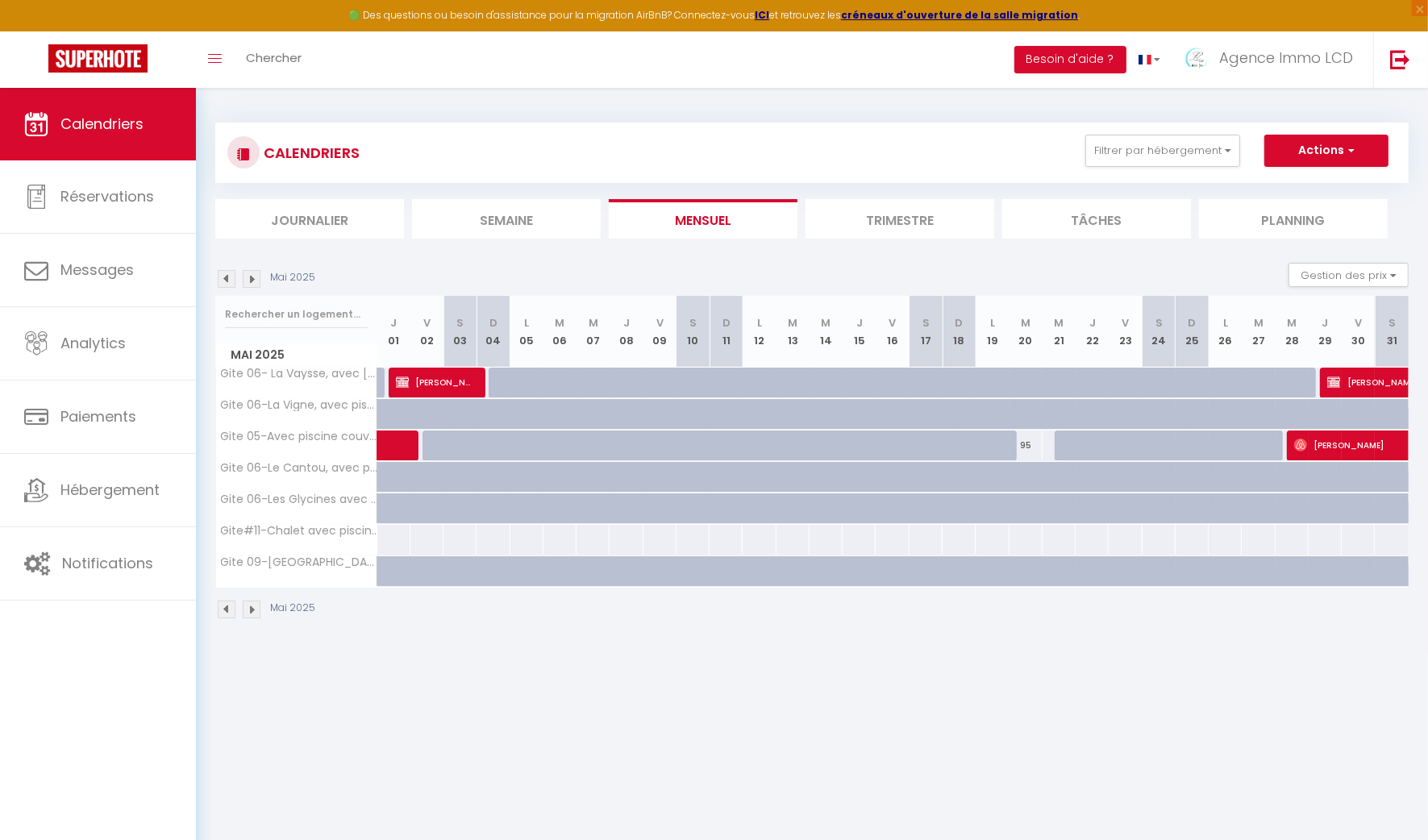
click at [253, 278] on img at bounding box center [252, 279] width 18 height 18
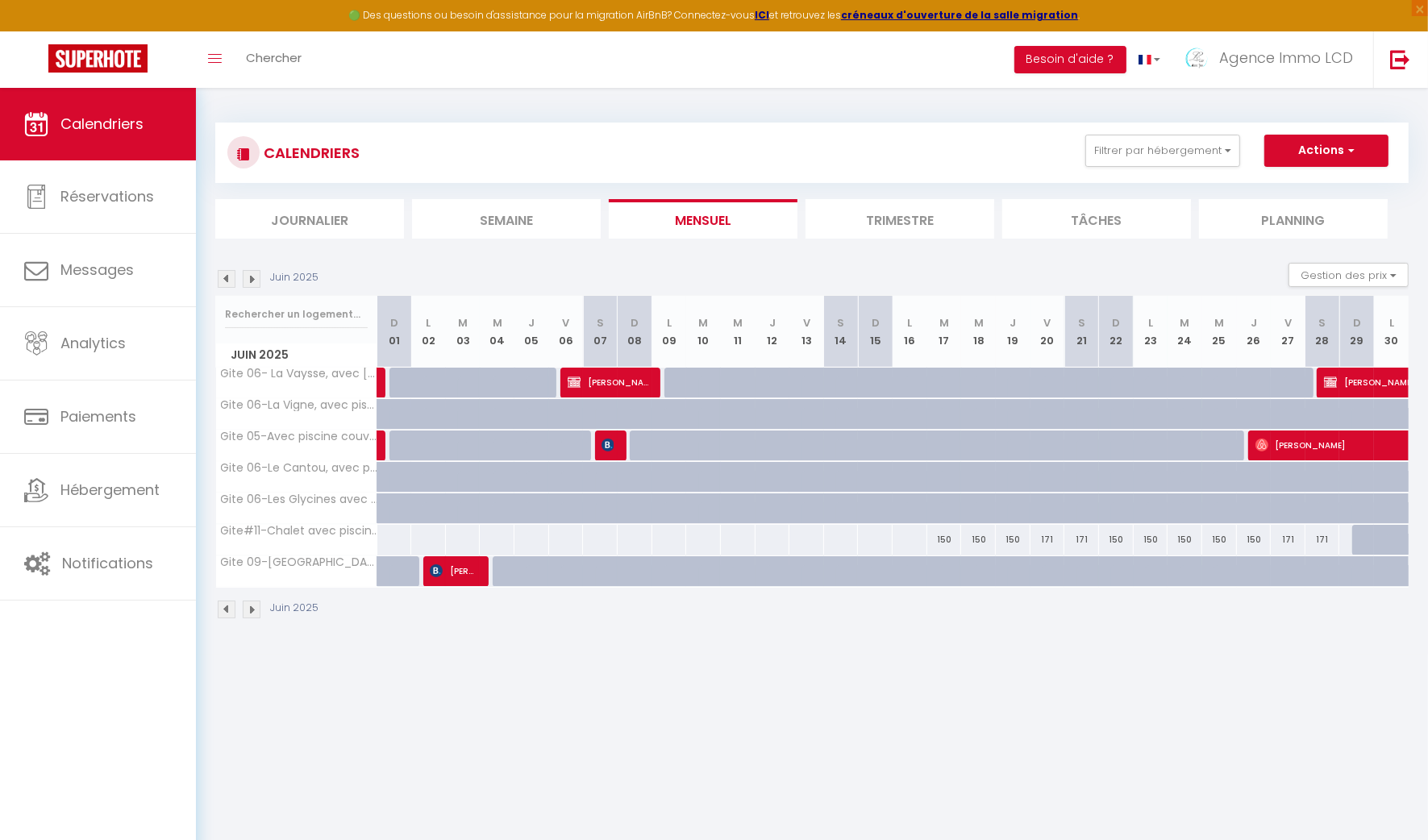
click at [251, 278] on img at bounding box center [252, 279] width 18 height 18
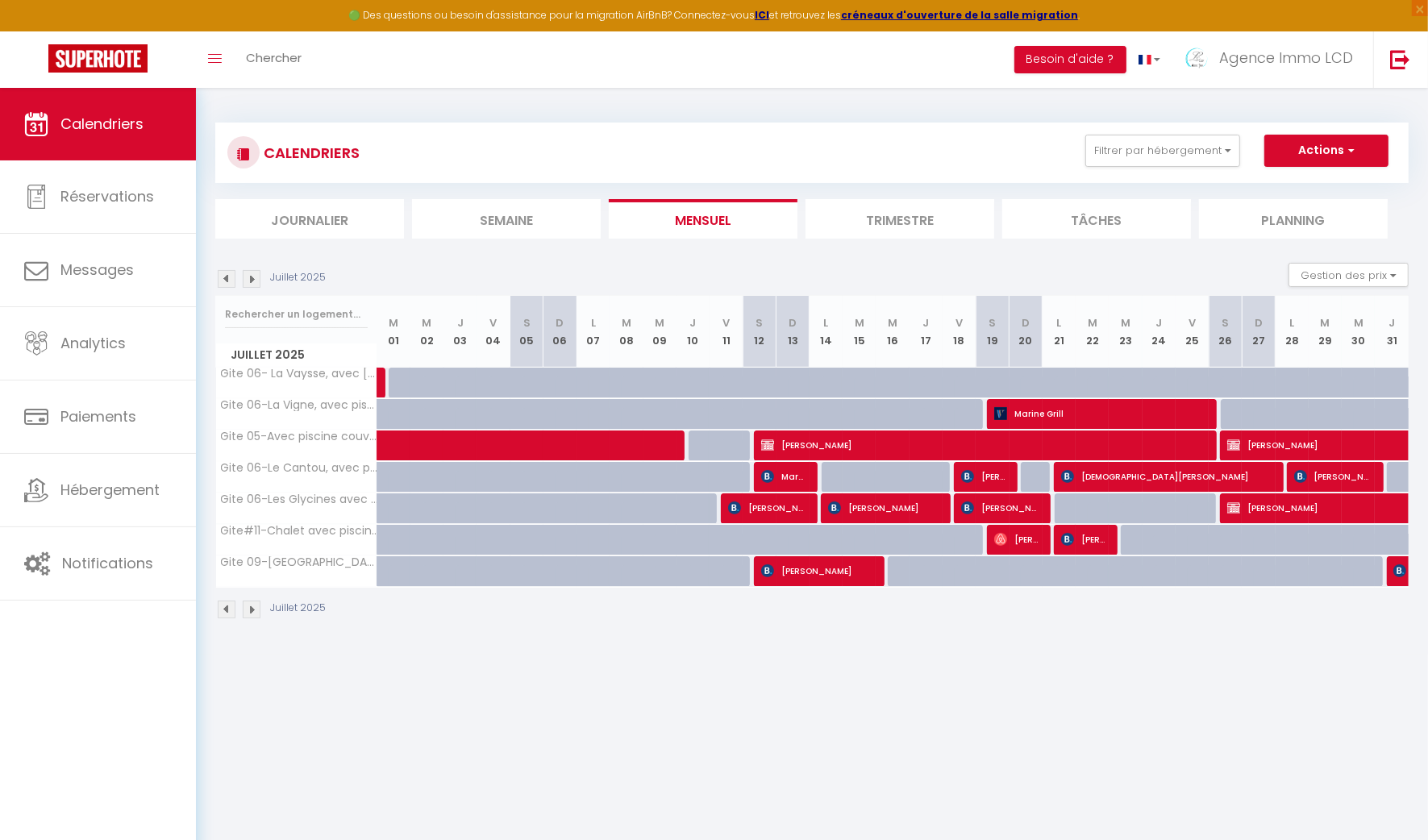
click at [248, 279] on img at bounding box center [252, 279] width 18 height 18
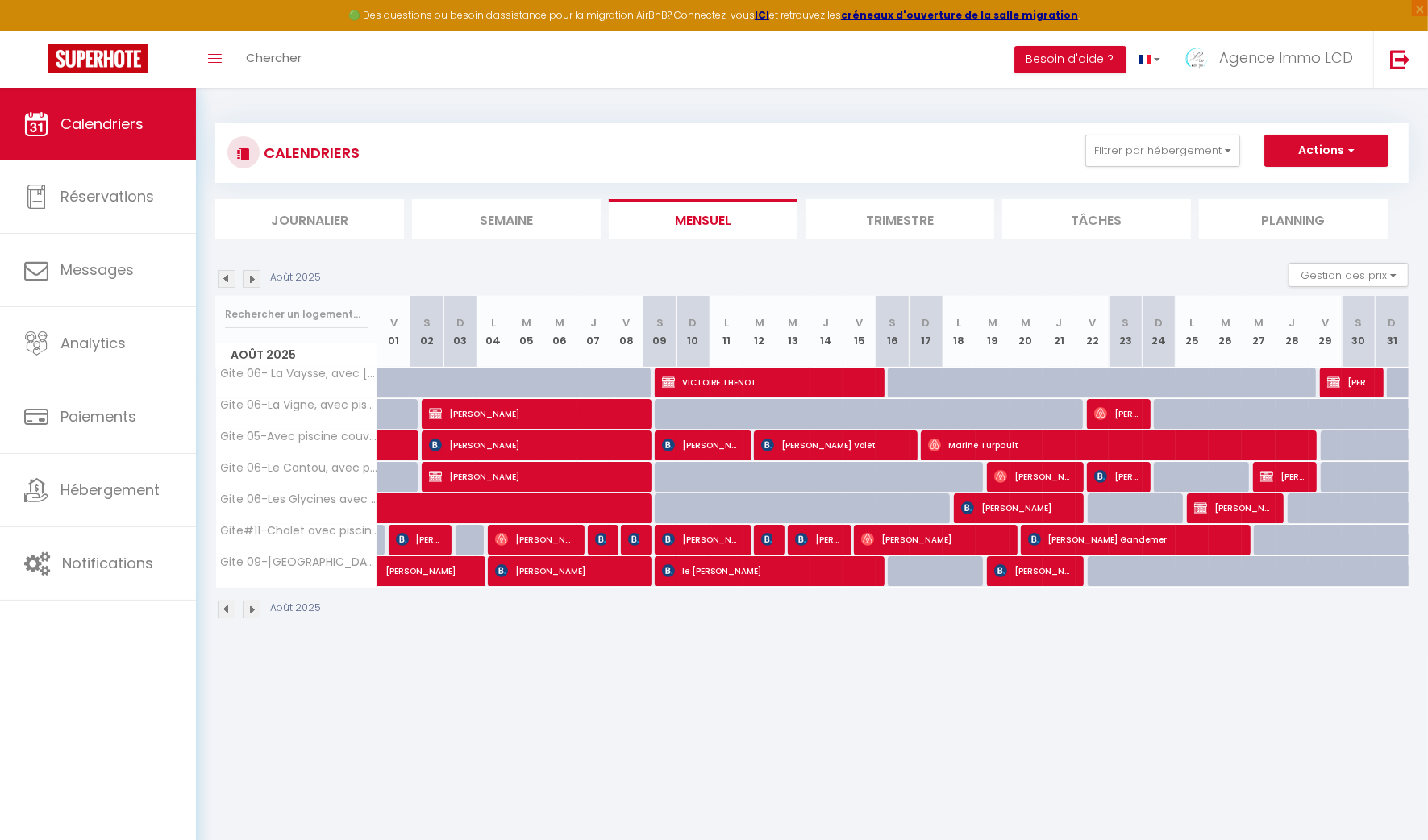
click at [226, 273] on img at bounding box center [226, 279] width 18 height 18
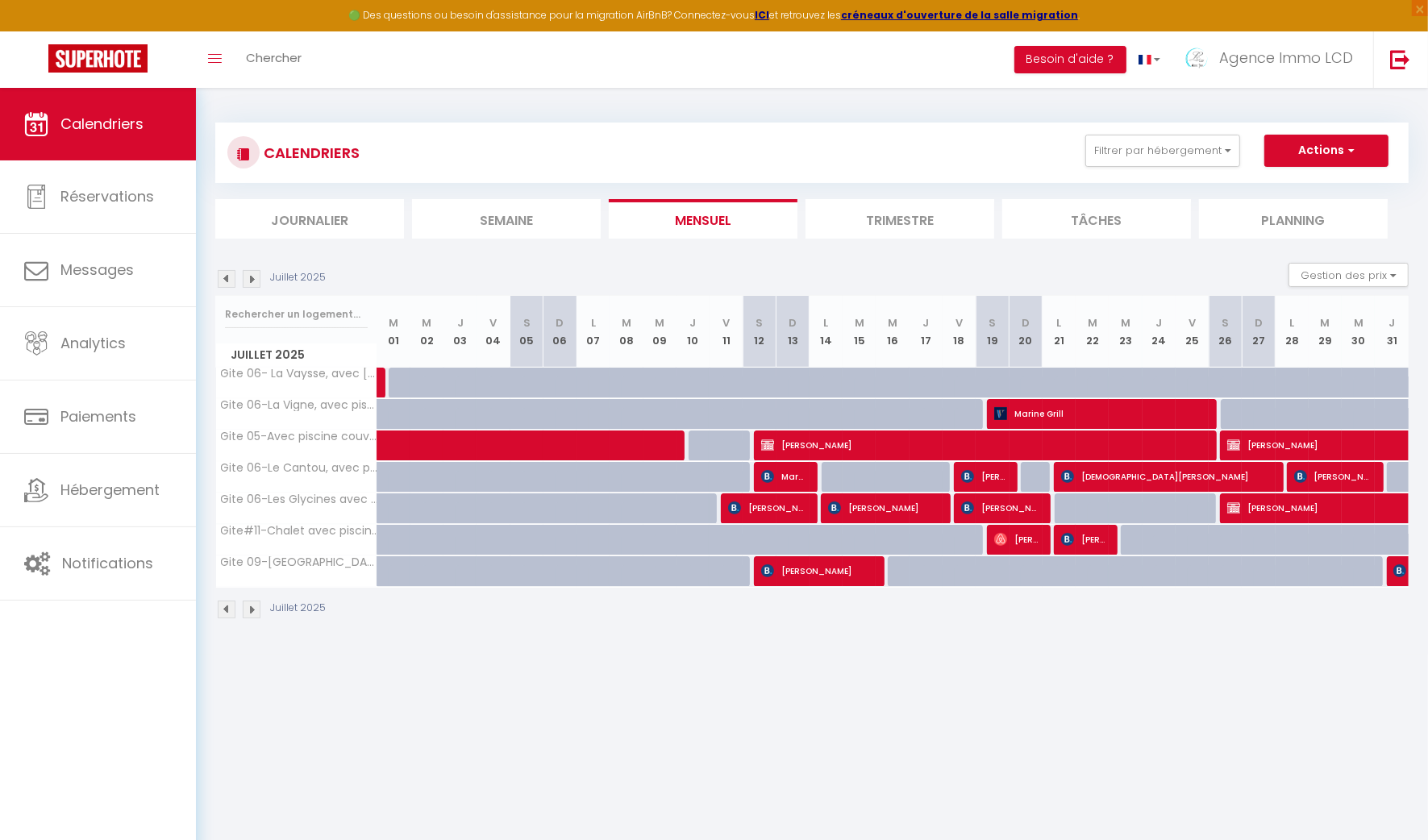
click at [224, 278] on img at bounding box center [226, 279] width 18 height 18
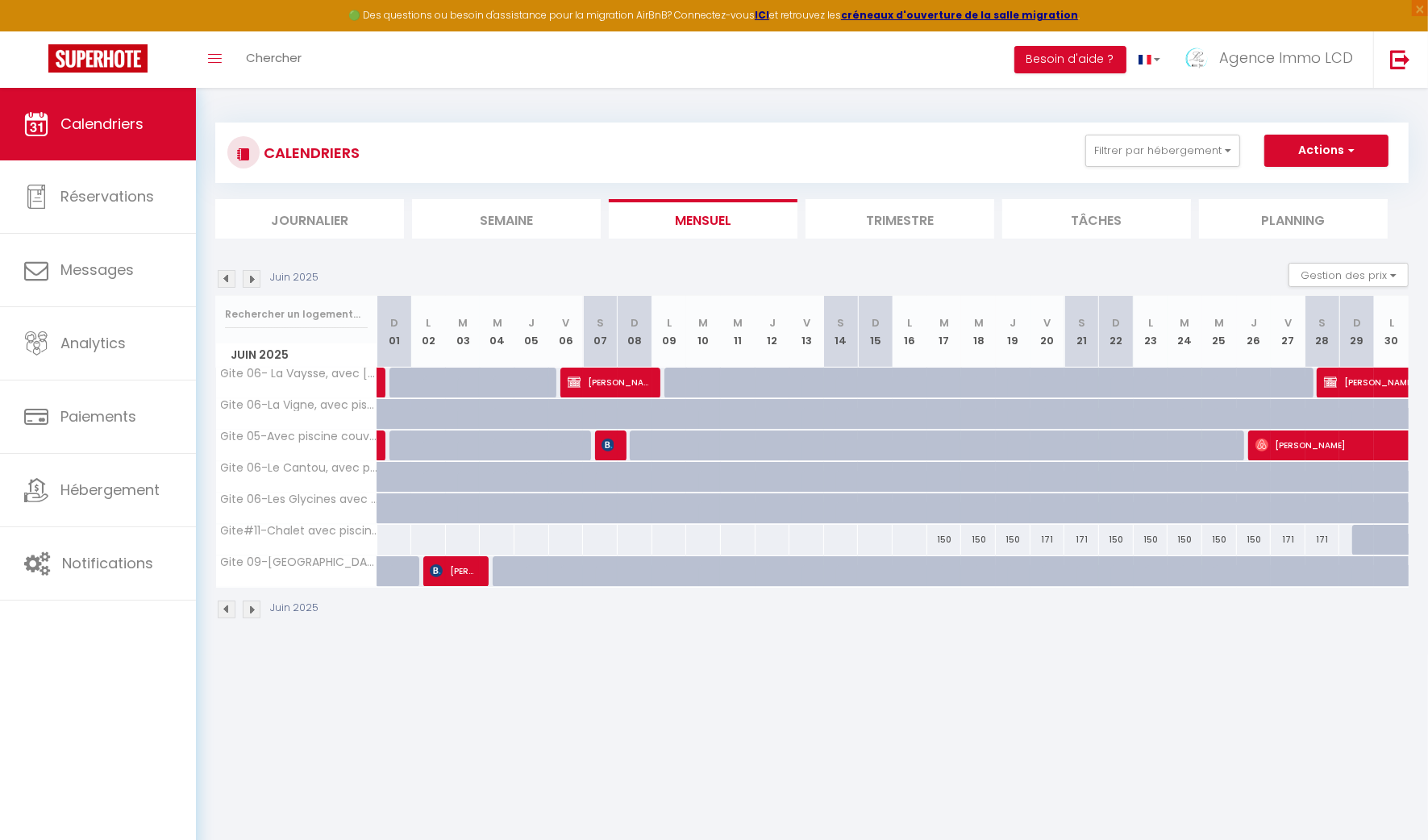
click at [226, 279] on img at bounding box center [226, 279] width 18 height 18
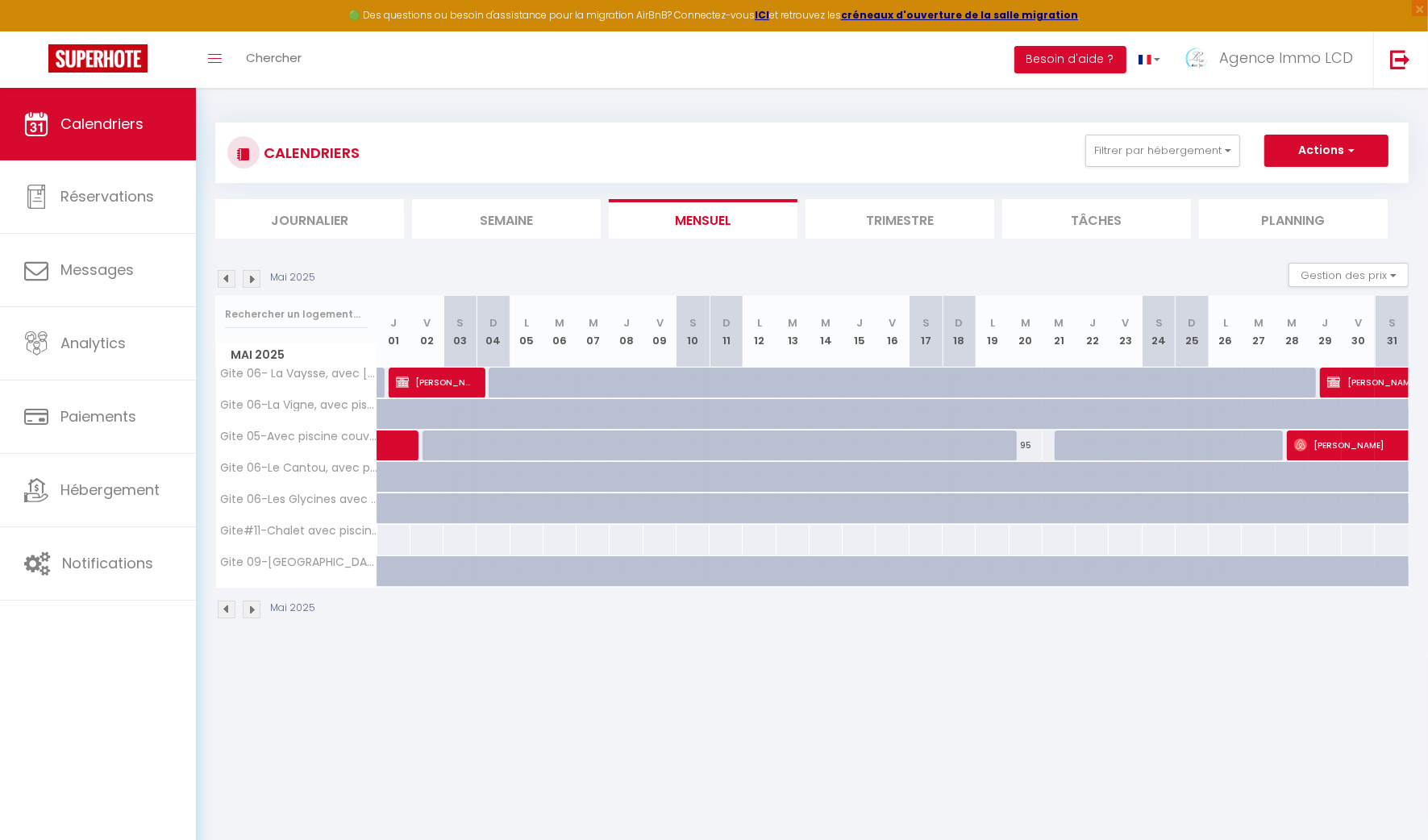
click at [253, 282] on img at bounding box center [252, 279] width 18 height 18
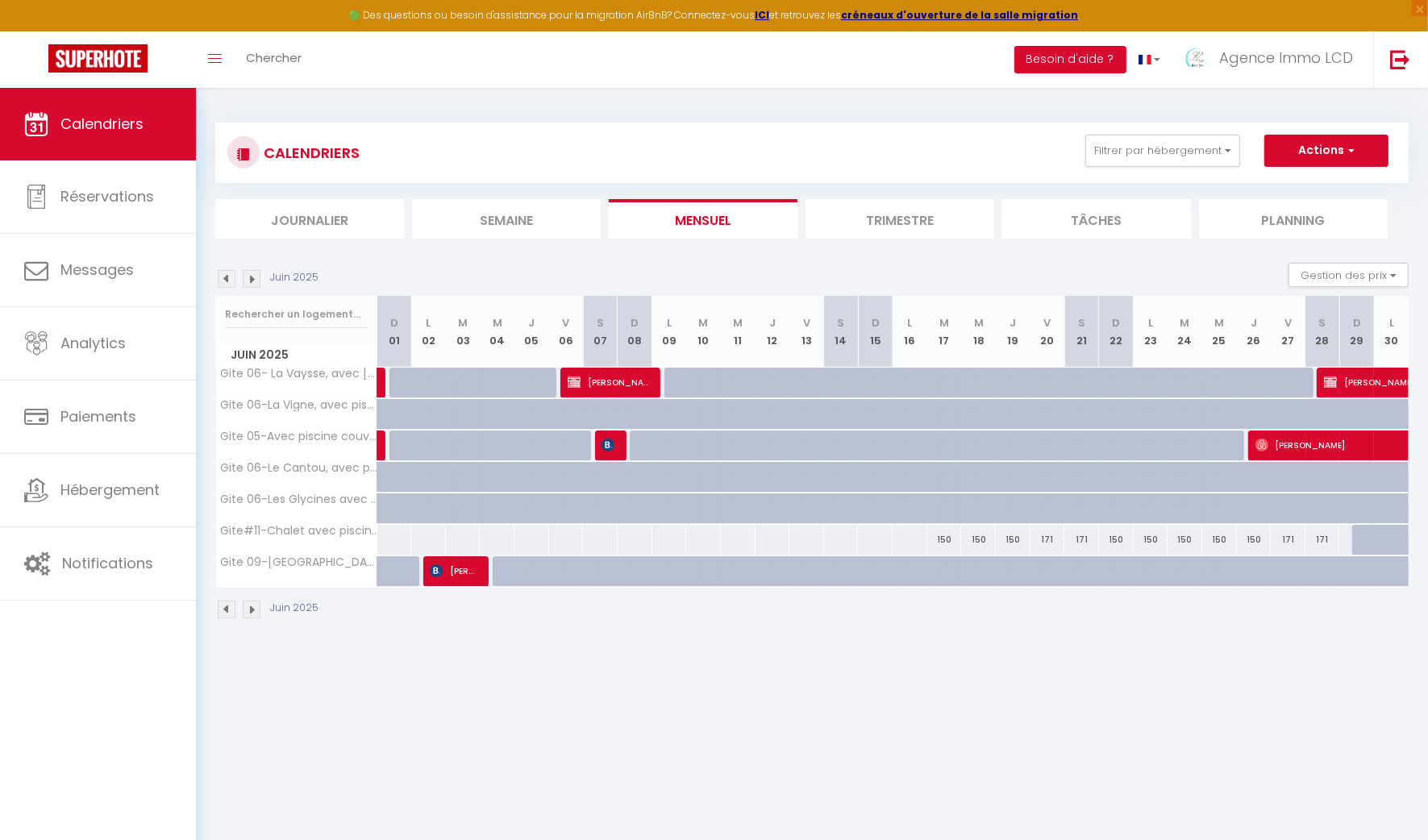
click at [253, 283] on img at bounding box center [252, 279] width 18 height 18
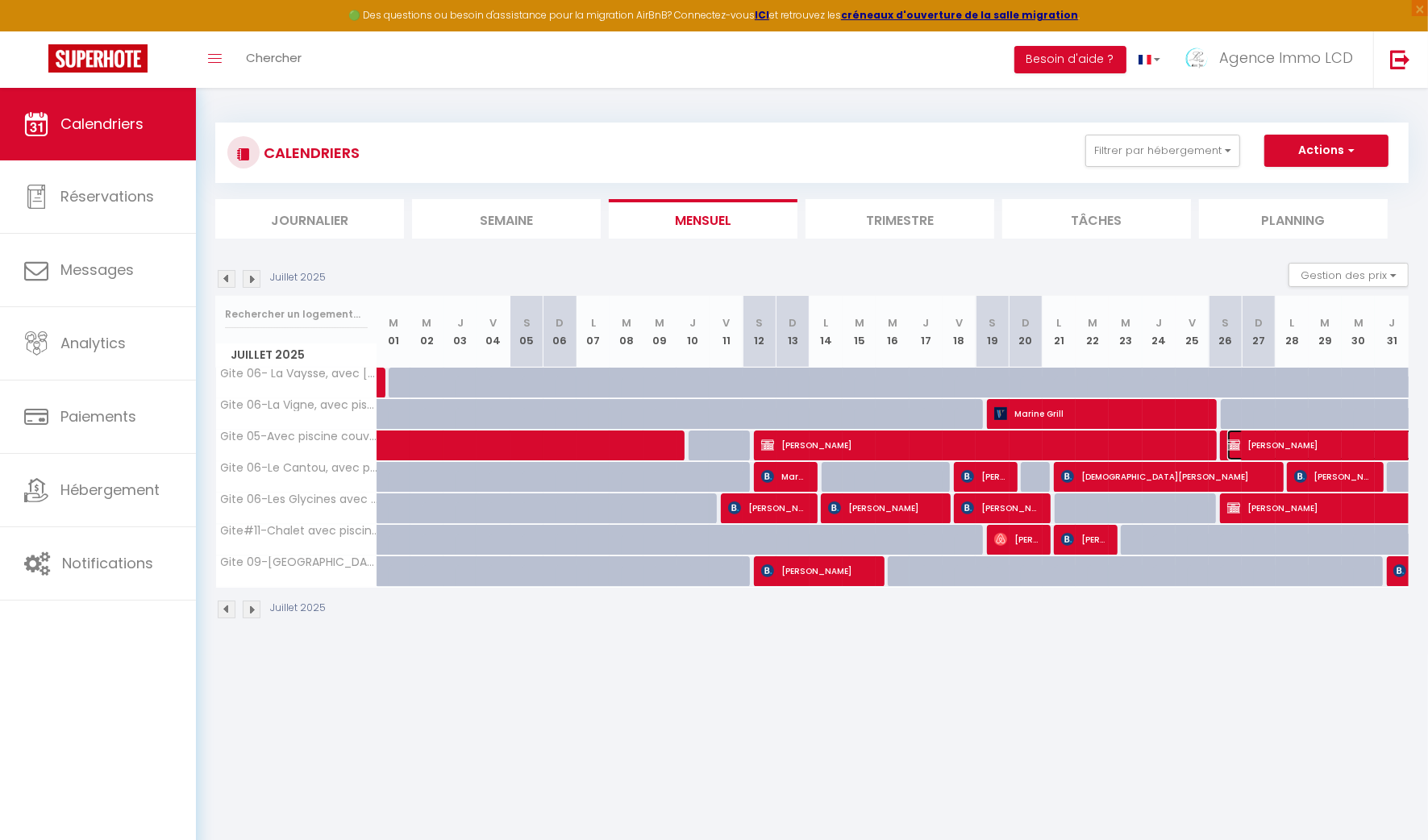
click at [1267, 438] on span "WILLIAM GUERIN" at bounding box center [1357, 445] width 260 height 30
select select "50250"
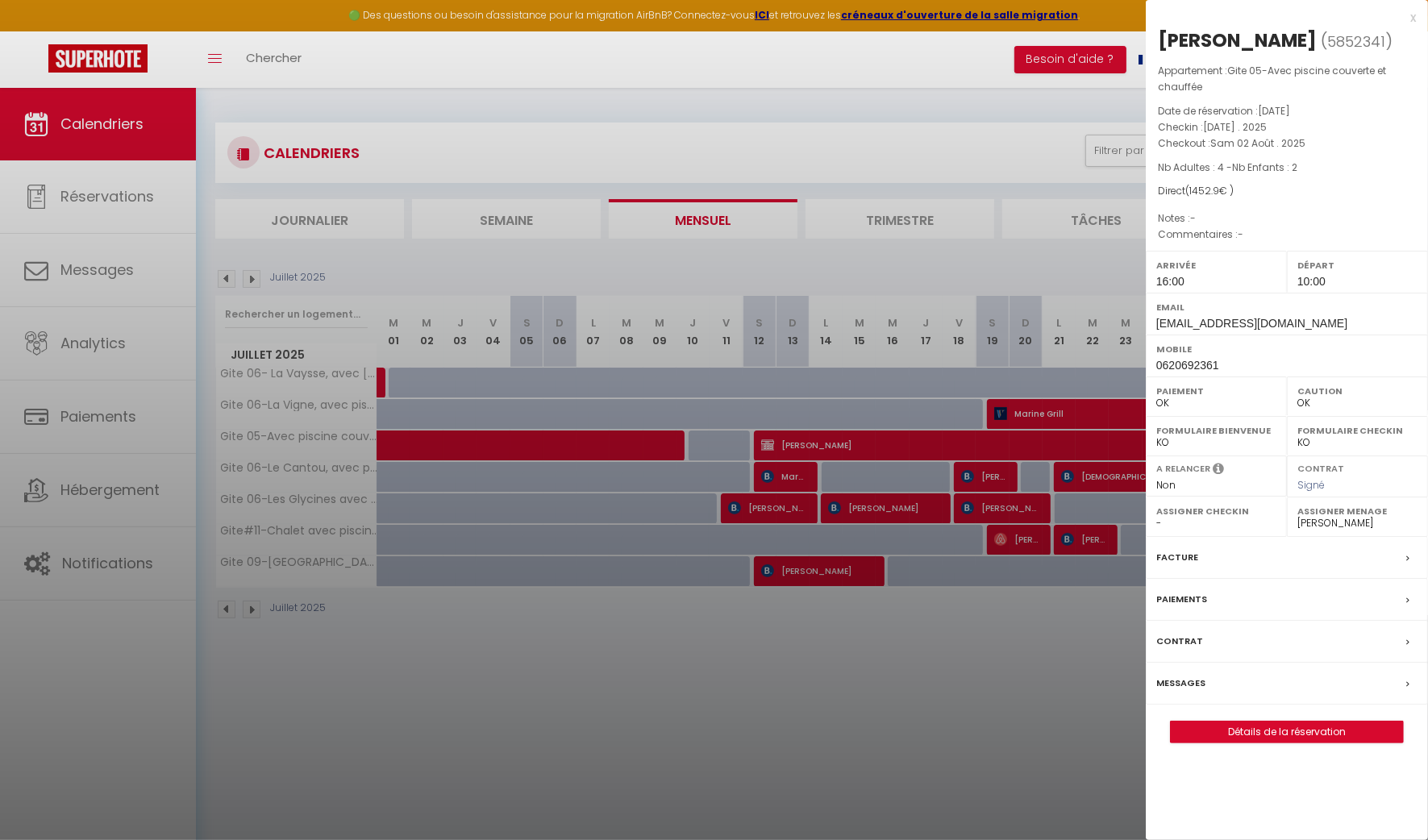
click at [1259, 554] on div "Facture" at bounding box center [1287, 558] width 282 height 42
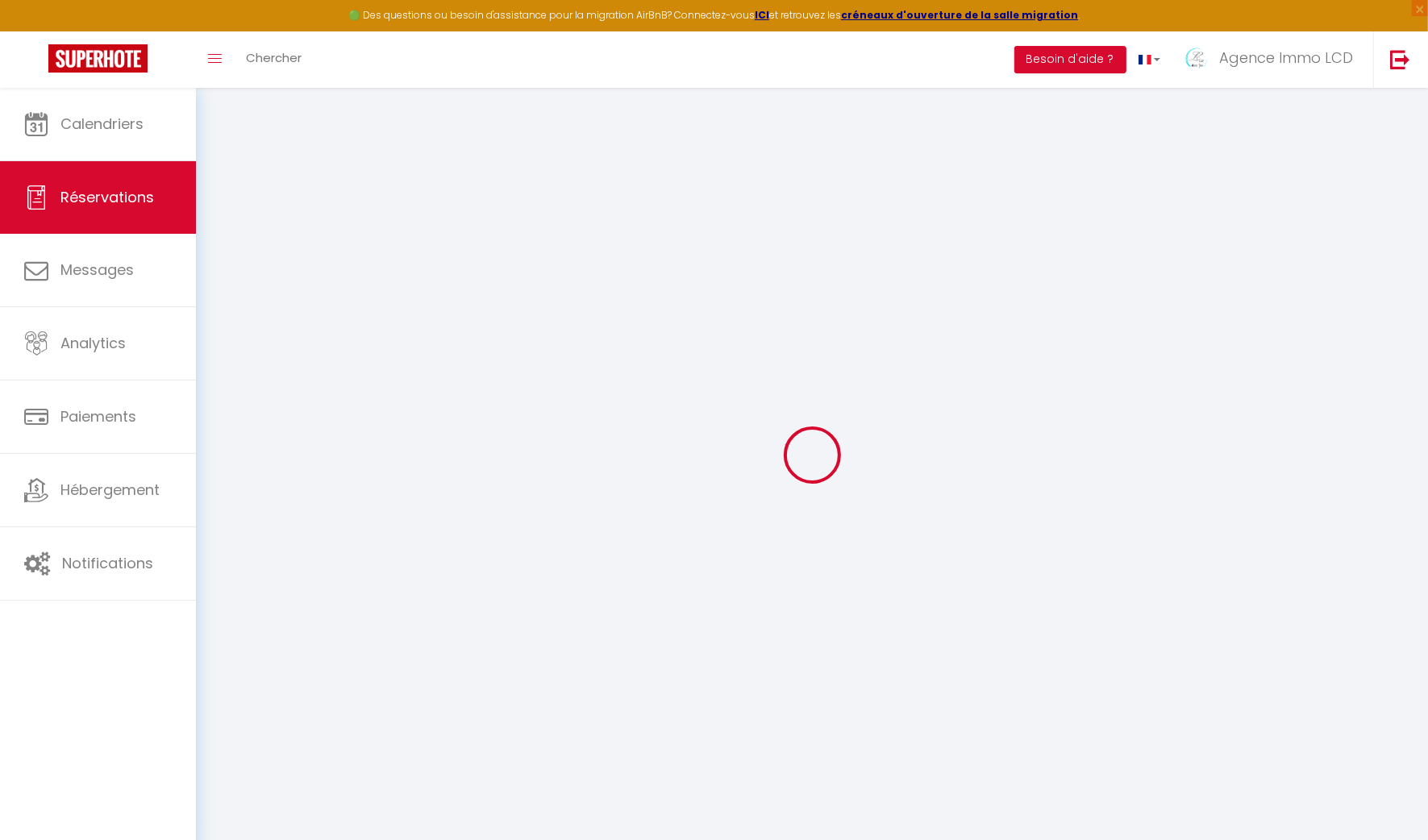
select select
checkbox input "false"
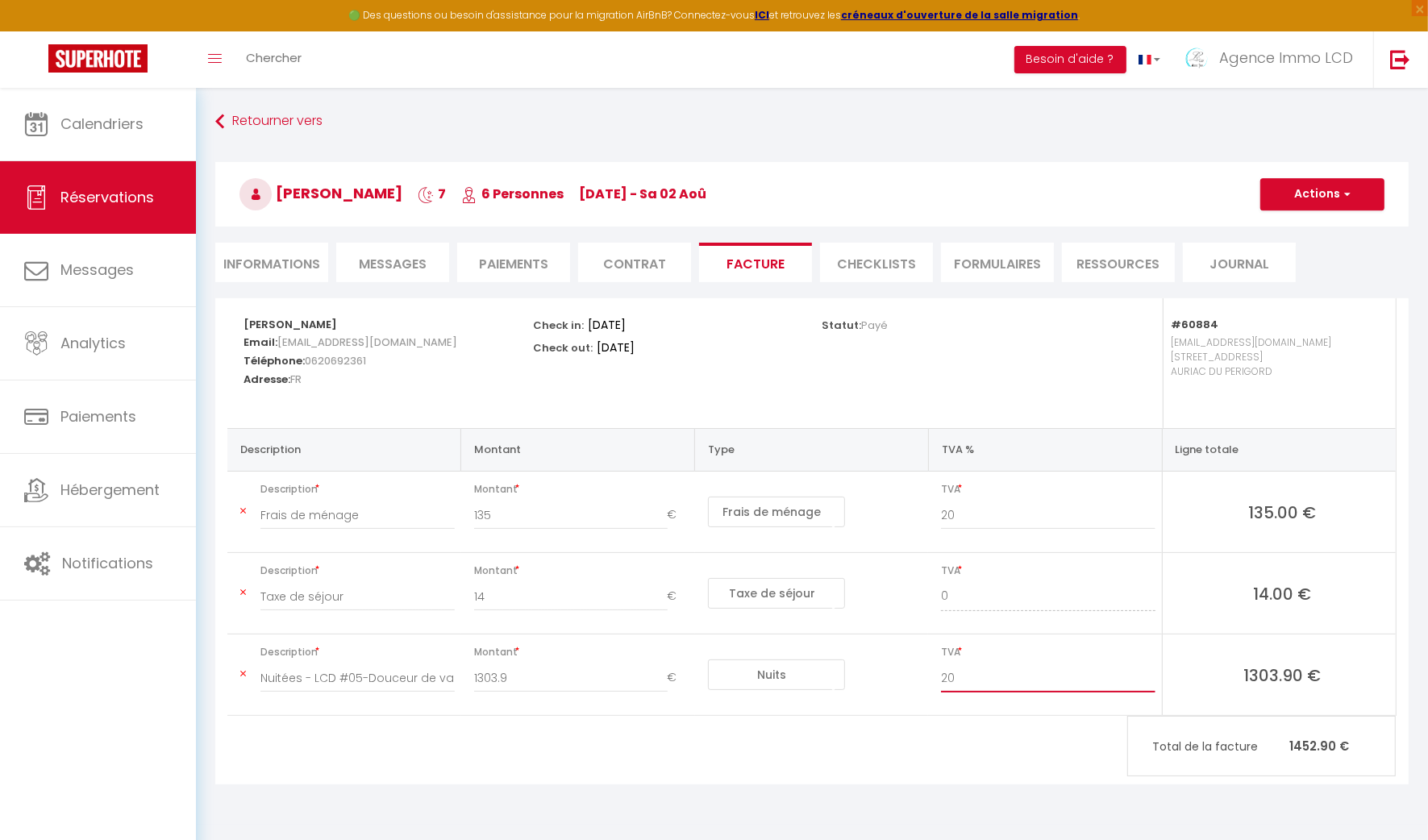
click at [977, 679] on input "20" at bounding box center [1047, 678] width 214 height 30
type input "2"
click at [1148, 670] on input "1" at bounding box center [1047, 678] width 214 height 30
click at [1150, 684] on input "0" at bounding box center [1047, 678] width 214 height 30
click at [1036, 717] on div "WILLIAM GUERIN Email: willy77350@hotmail.fr Téléphone: 0620692361 Adresse: FR C…" at bounding box center [812, 541] width 1194 height 486
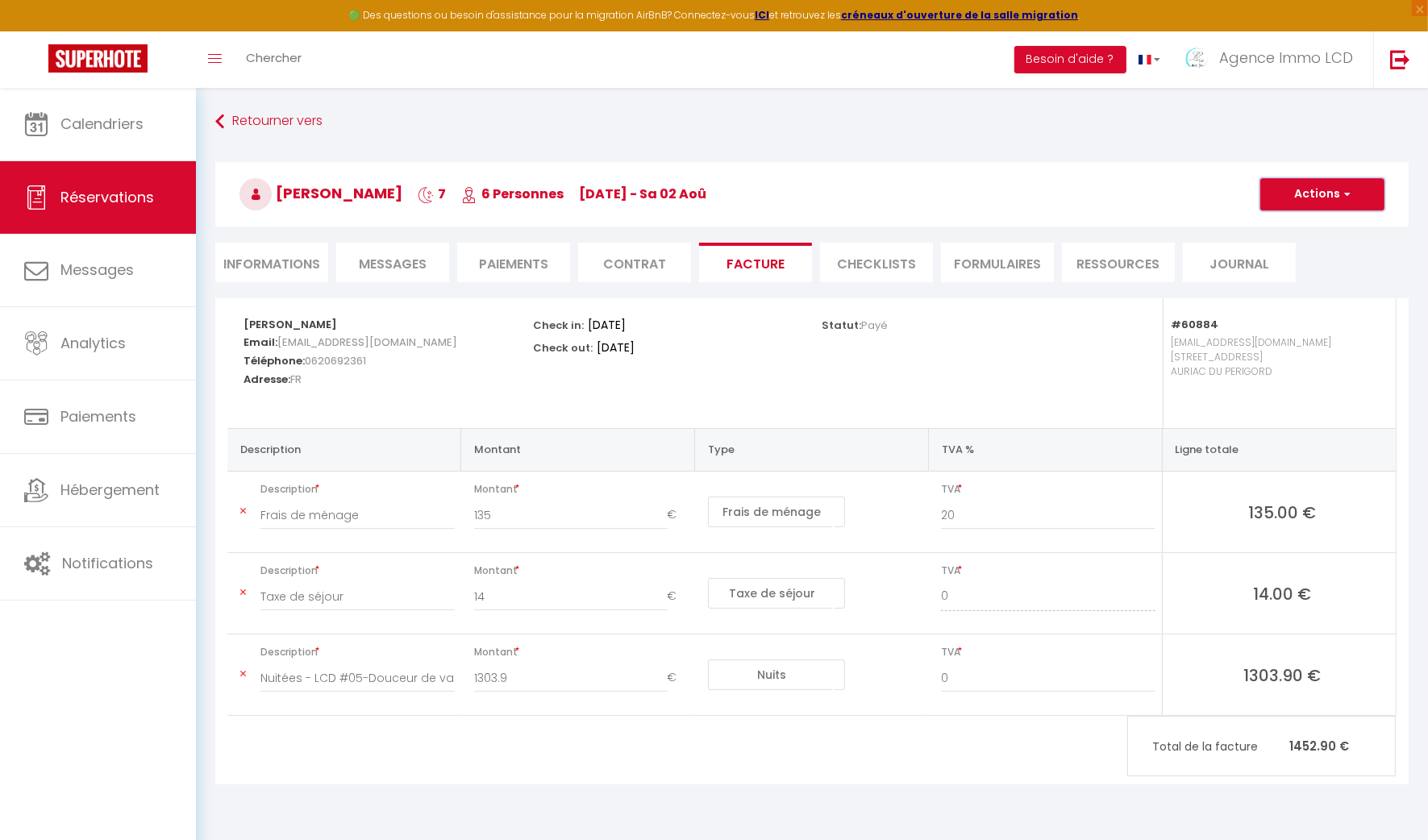
click at [1313, 193] on button "Actions" at bounding box center [1323, 194] width 124 height 32
click at [1315, 225] on link "Enregistrer" at bounding box center [1311, 229] width 136 height 21
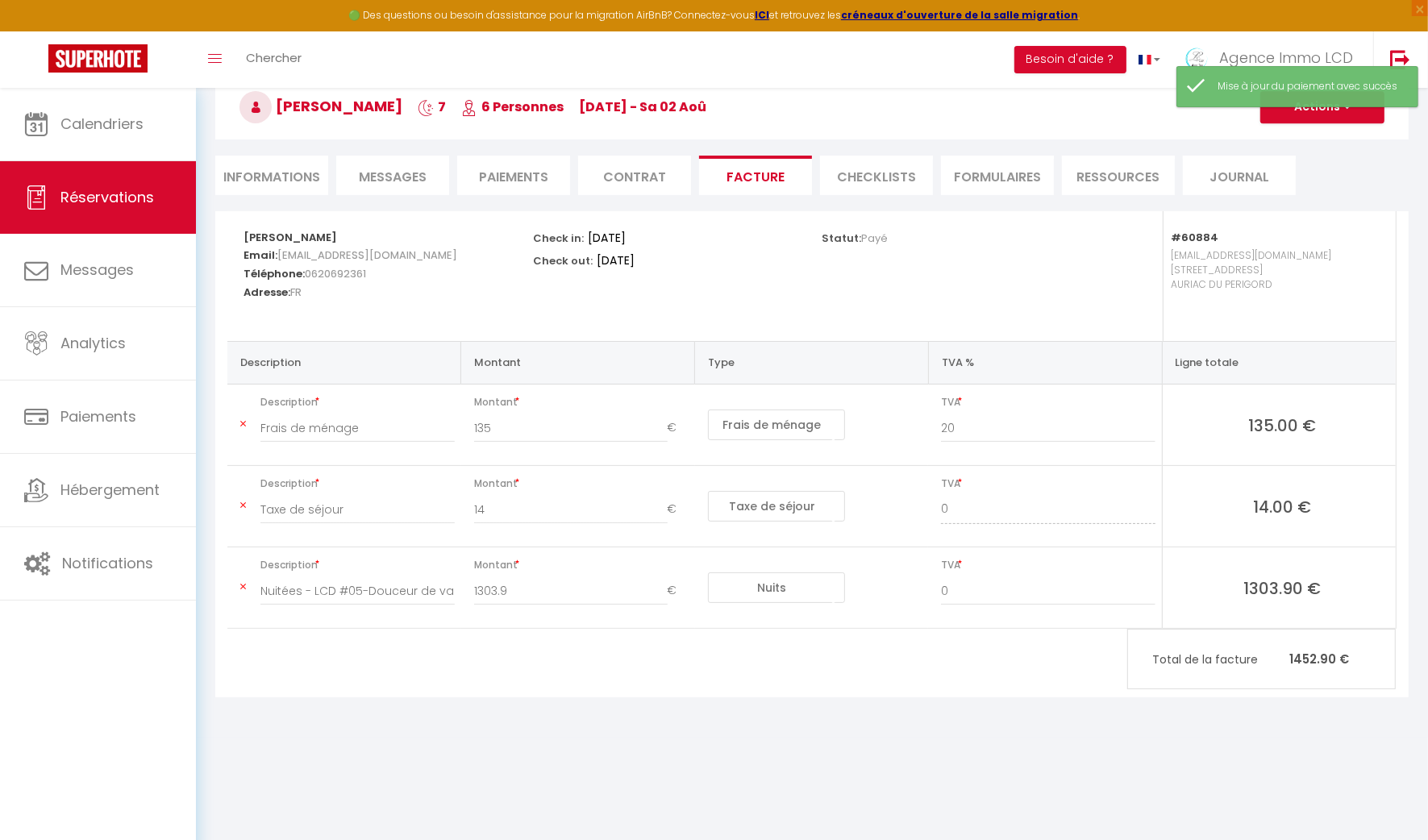
type input "20"
click at [890, 586] on td "Nuits Frais de ménage Taxe de séjour Autre Frais de service hôte Frais de paiem…" at bounding box center [812, 587] width 234 height 82
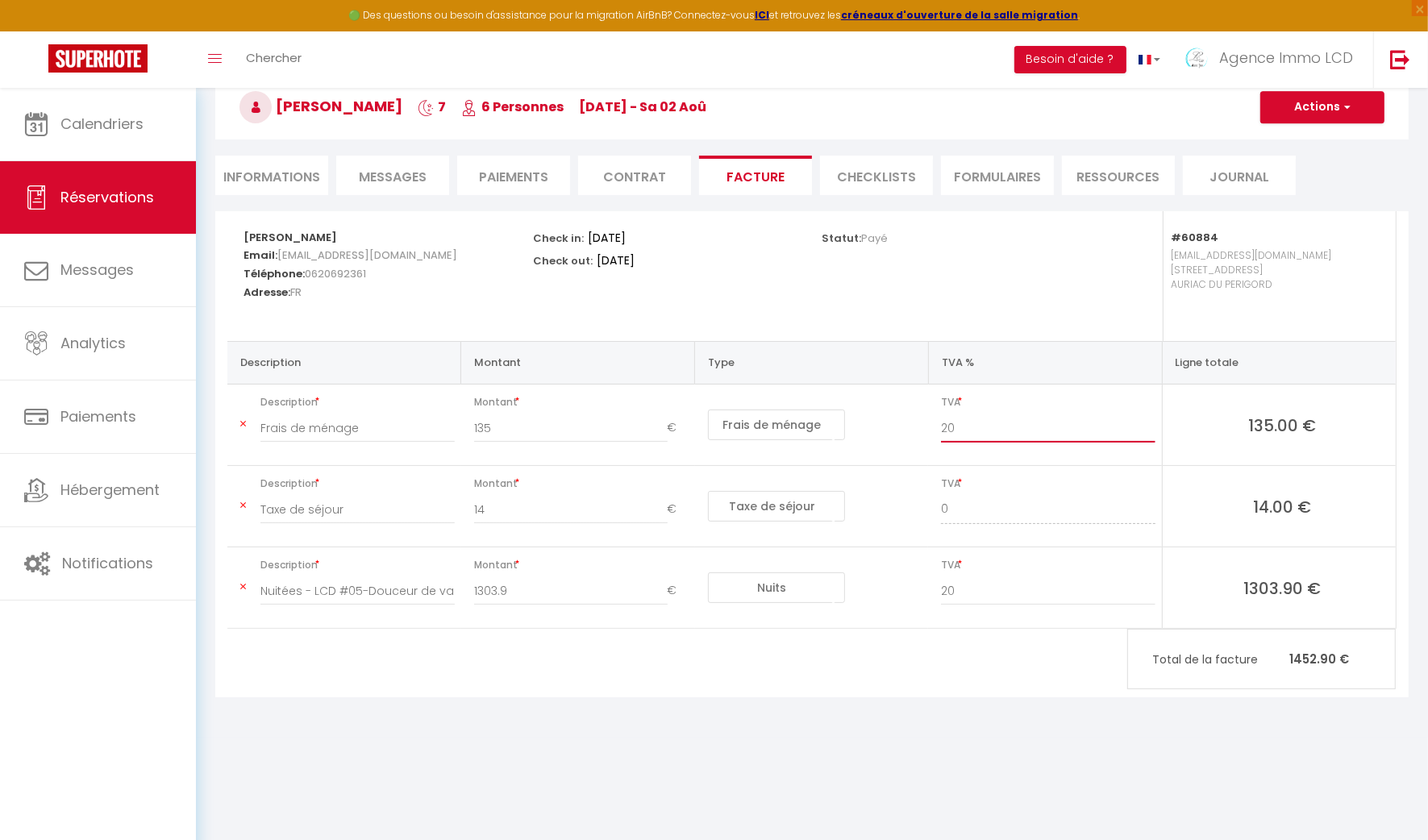
click at [967, 431] on input "20" at bounding box center [1047, 428] width 214 height 30
click at [948, 426] on input "20" at bounding box center [1047, 428] width 214 height 30
click at [962, 636] on div "WILLIAM GUERIN Email: willy77350@hotmail.fr Téléphone: 0620692361 Adresse: FR C…" at bounding box center [812, 454] width 1194 height 486
click at [1311, 109] on button "Actions" at bounding box center [1323, 107] width 124 height 32
click at [1296, 133] on link "Enregistrer" at bounding box center [1311, 142] width 136 height 21
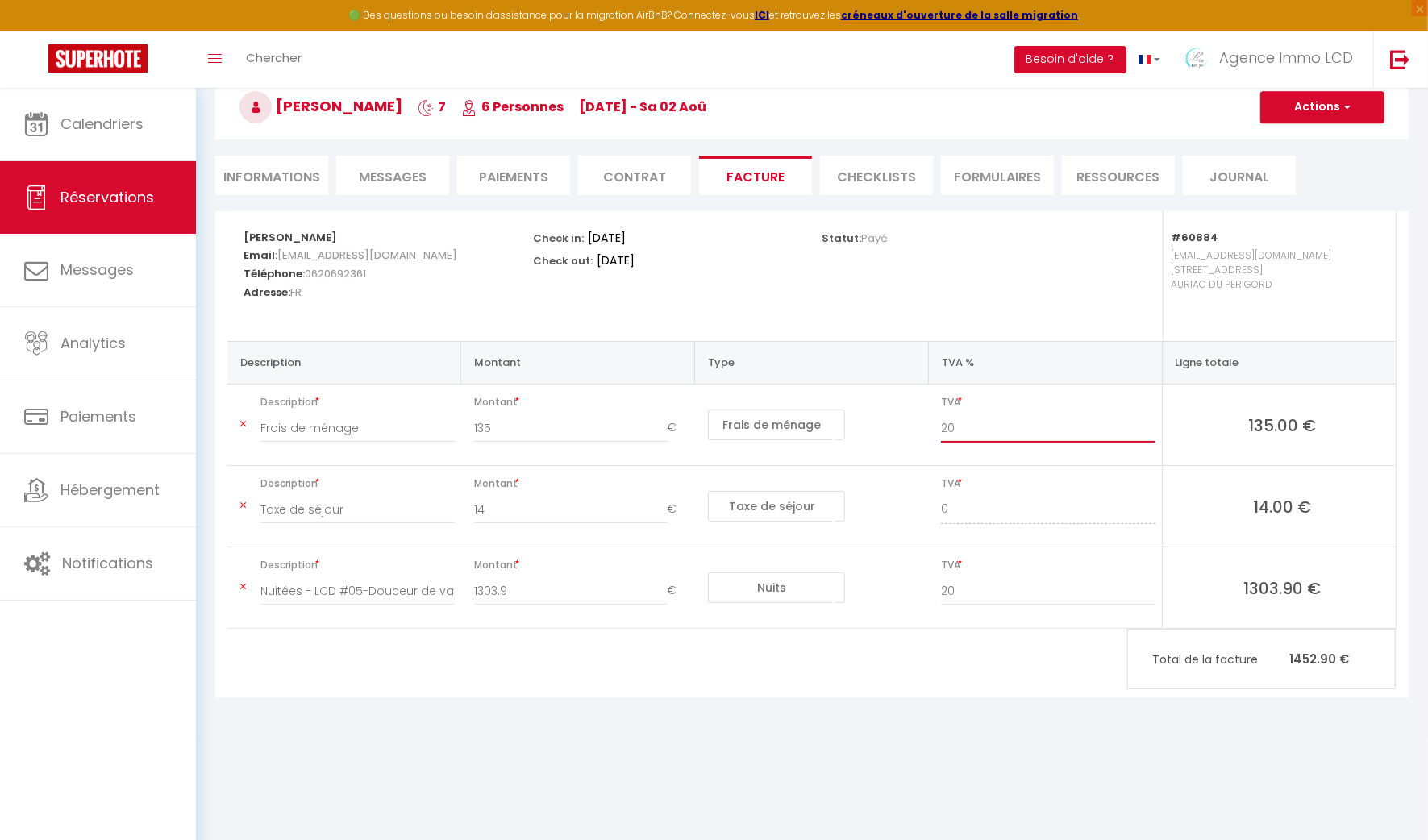
click at [950, 423] on input "20" at bounding box center [1047, 428] width 214 height 30
type input "0"
click at [948, 587] on input "20" at bounding box center [1047, 591] width 214 height 30
type input "0"
click at [988, 633] on div "WILLIAM GUERIN Email: willy77350@hotmail.fr Téléphone: 0620692361 Adresse: FR C…" at bounding box center [812, 454] width 1194 height 486
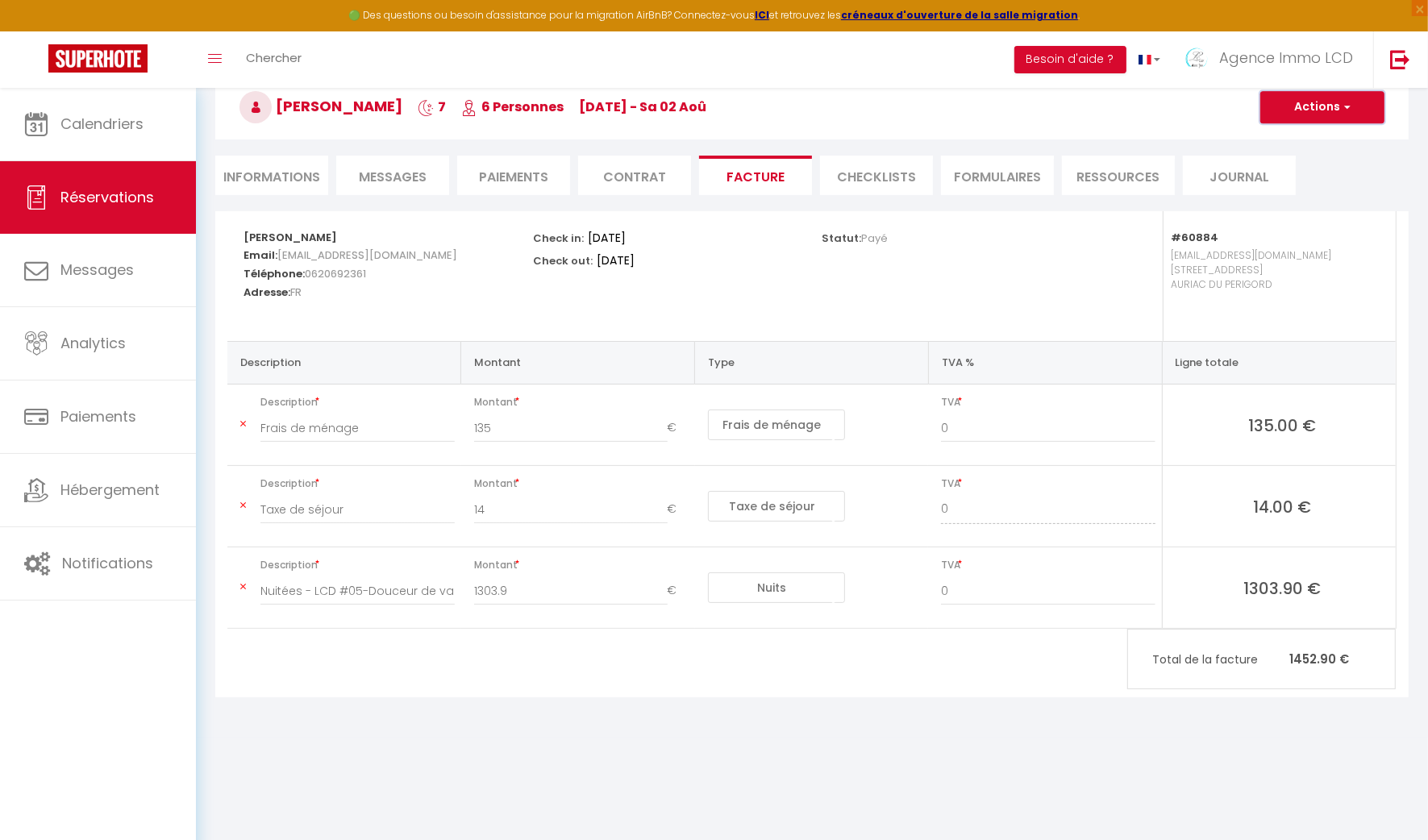
click at [1334, 106] on button "Actions" at bounding box center [1323, 107] width 124 height 32
click at [1325, 137] on link "Enregistrer" at bounding box center [1311, 142] width 136 height 21
click at [1323, 107] on button "Actions" at bounding box center [1323, 107] width 124 height 32
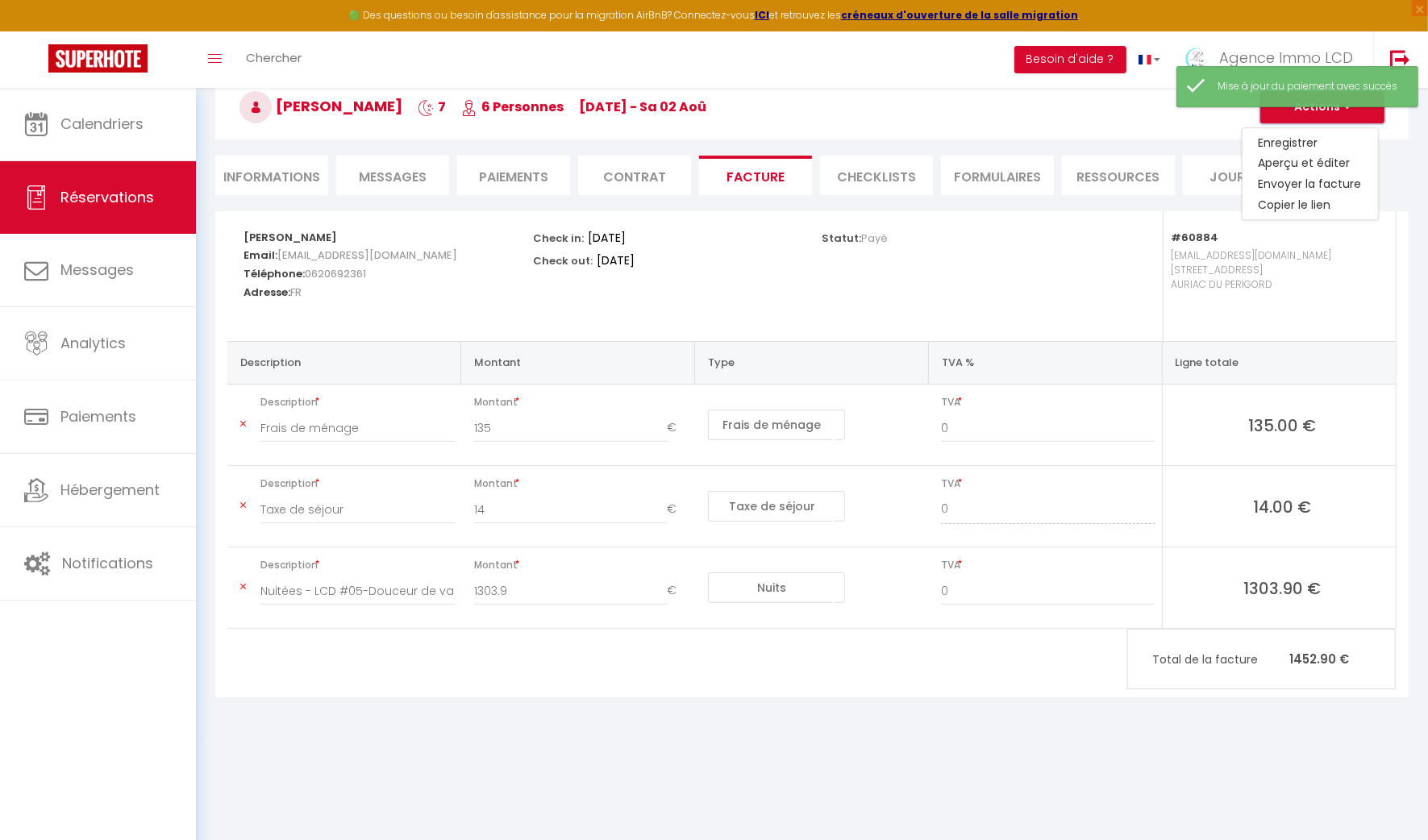
type input "20"
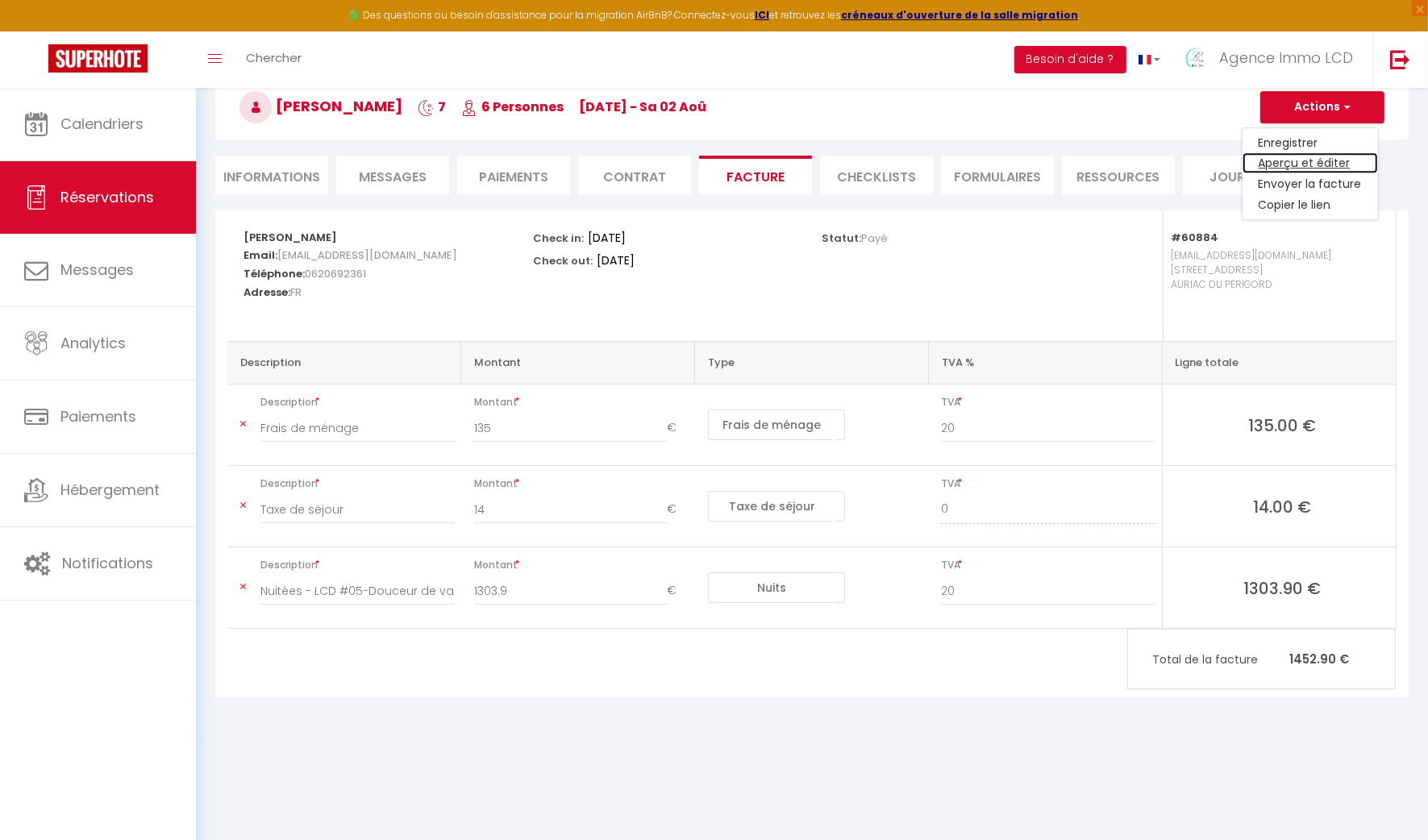
click at [1295, 159] on link "Aperçu et éditer" at bounding box center [1311, 163] width 136 height 21
click at [945, 425] on input "20" at bounding box center [1047, 428] width 214 height 30
type input "0"
click at [945, 581] on input "20" at bounding box center [1047, 591] width 214 height 30
type input "0"
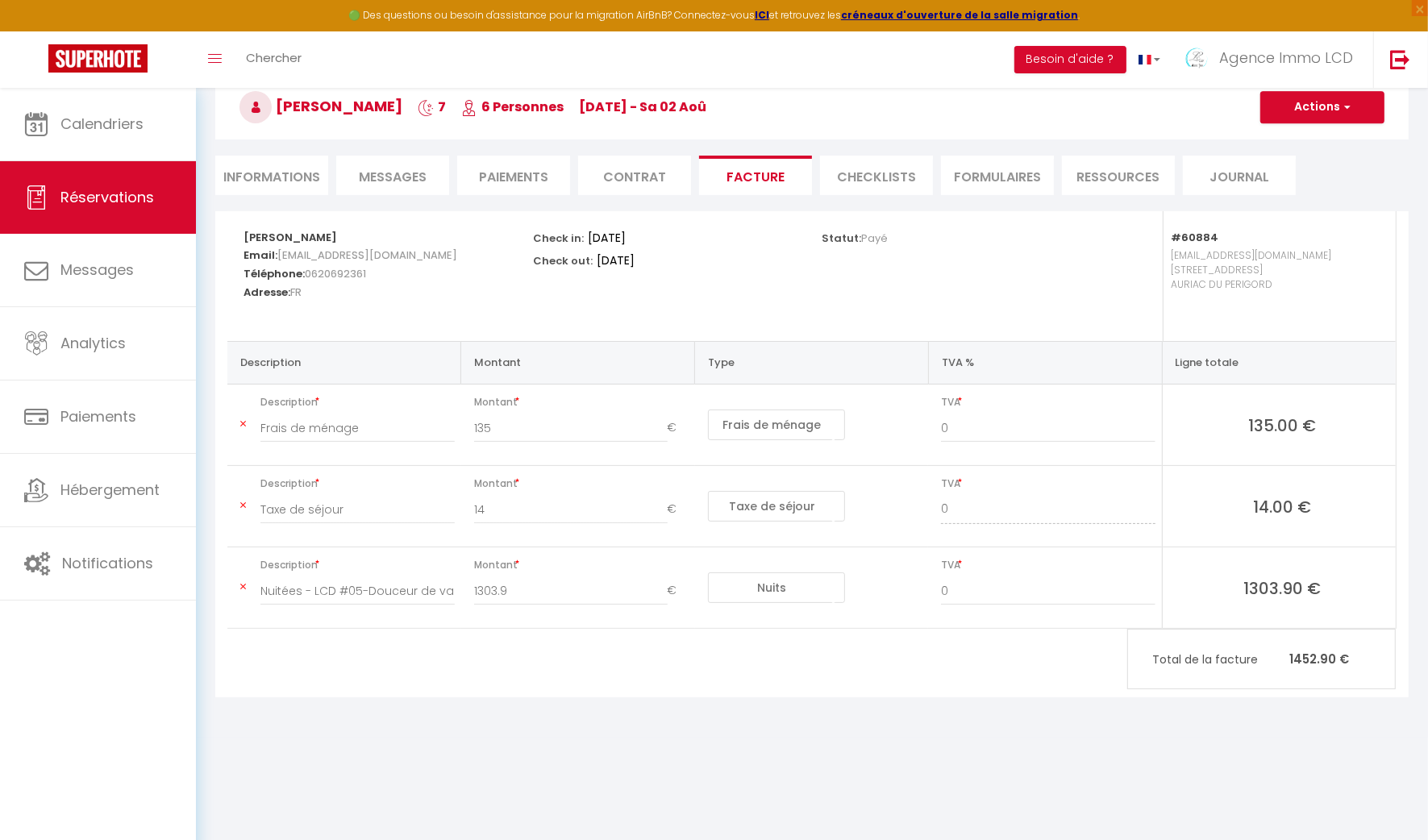
click at [1057, 652] on div "WILLIAM GUERIN Email: willy77350@hotmail.fr Téléphone: 0620692361 Adresse: FR C…" at bounding box center [812, 454] width 1194 height 486
click at [1317, 109] on button "Actions" at bounding box center [1323, 107] width 124 height 32
click at [1319, 163] on link "Aperçu et éditer" at bounding box center [1311, 163] width 136 height 21
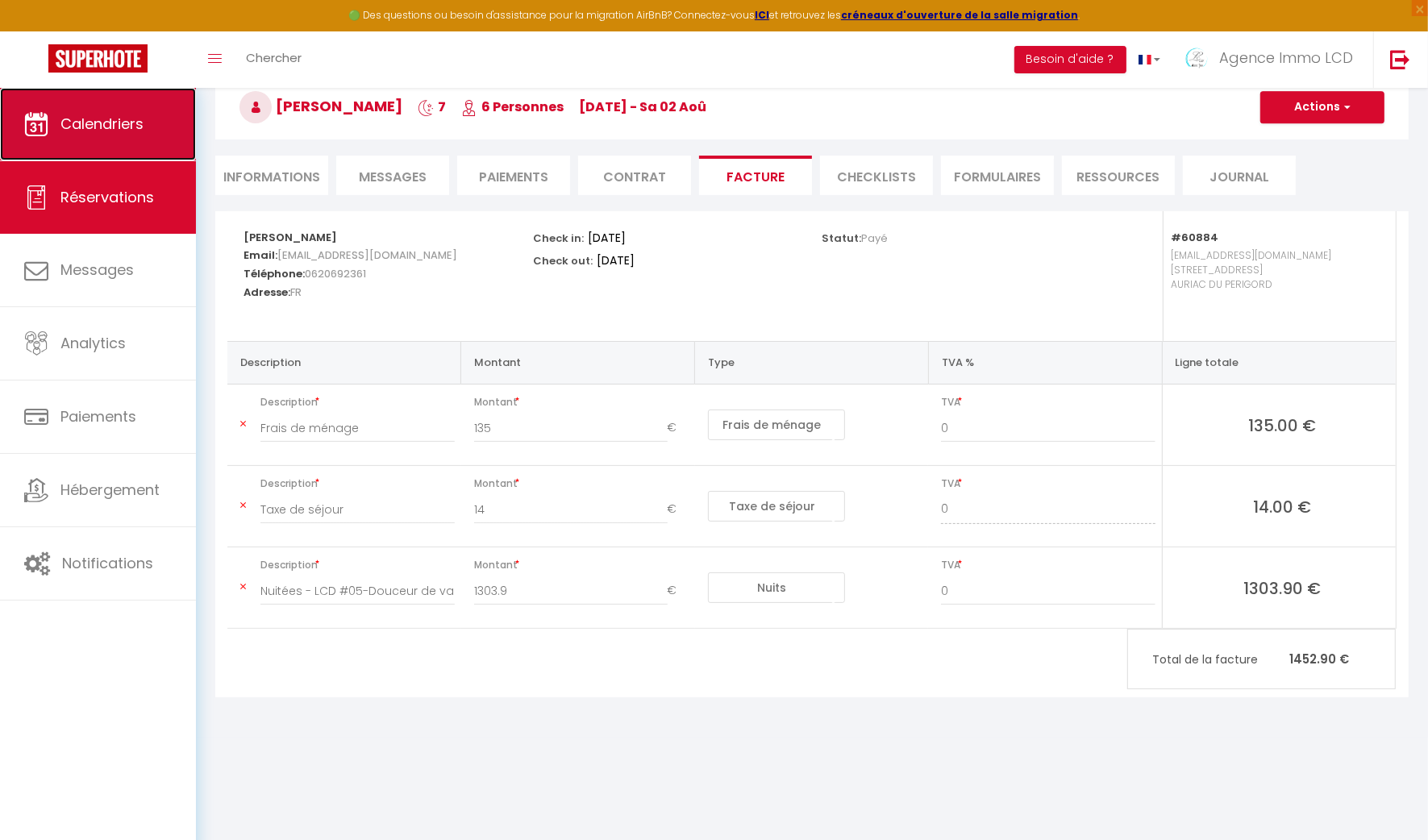
click at [104, 123] on span "Calendriers" at bounding box center [101, 124] width 83 height 20
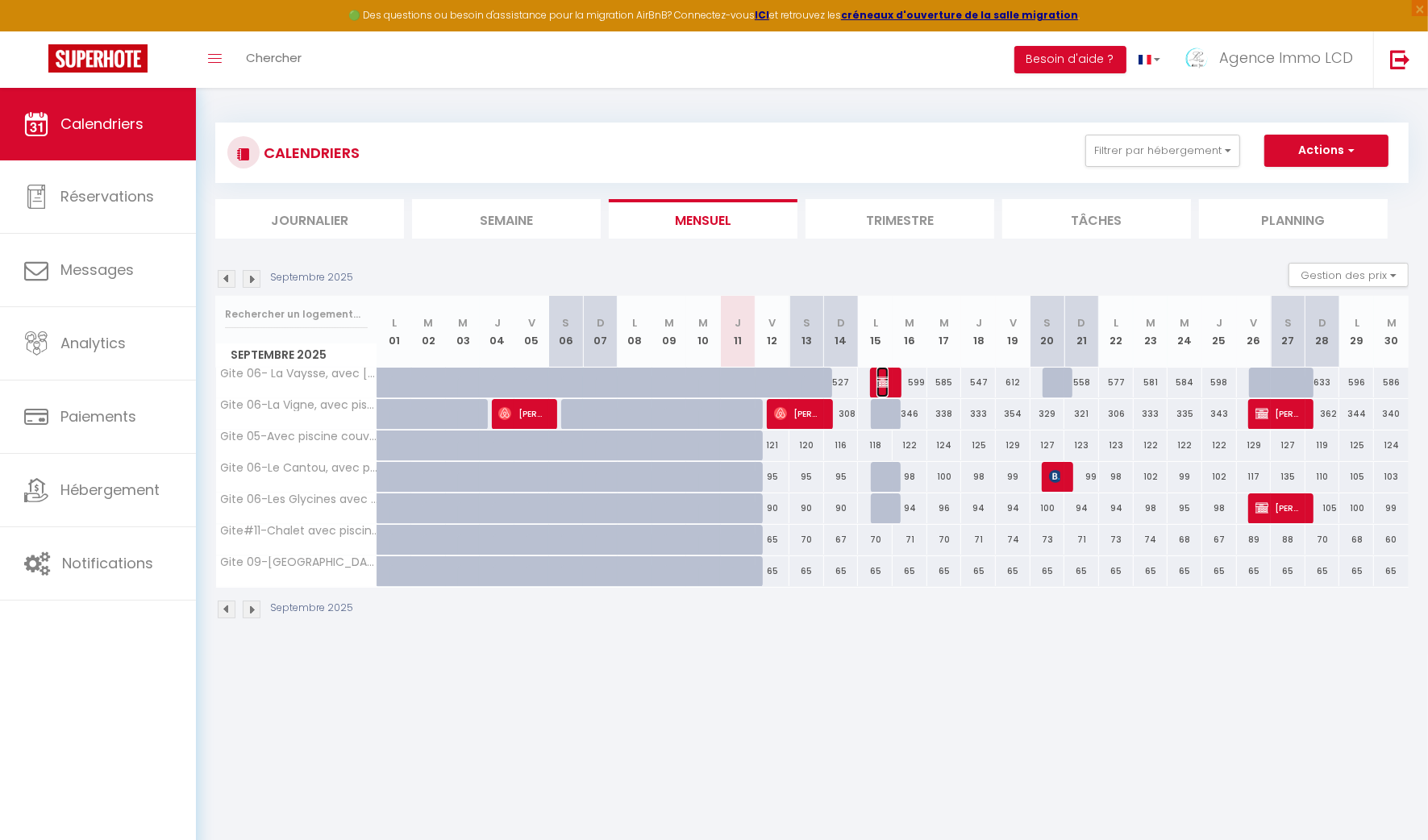
click at [886, 382] on img at bounding box center [883, 382] width 13 height 13
select select "OK"
select select "KO"
select select "0"
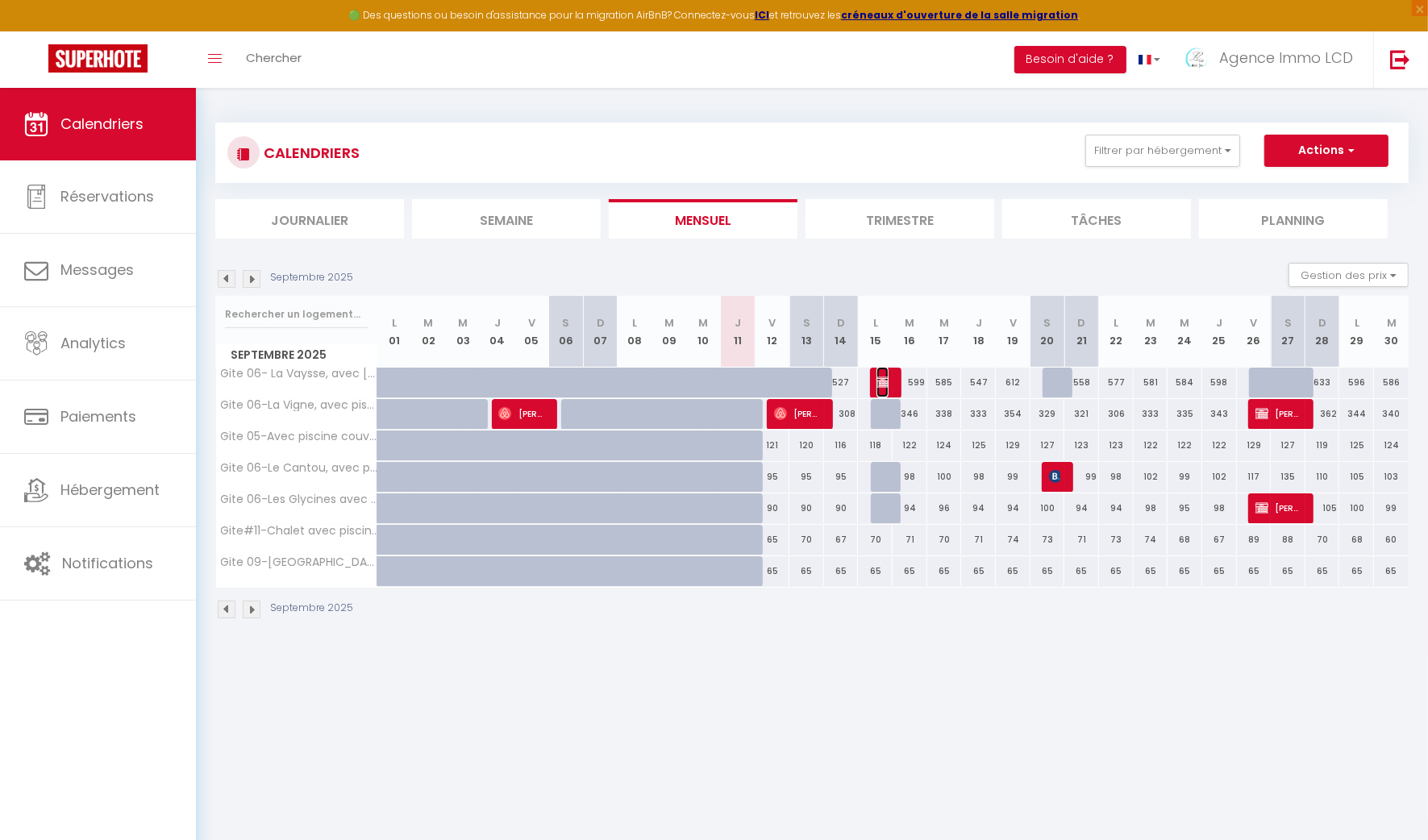
select select "1"
select select
select select "49509"
select select "42437"
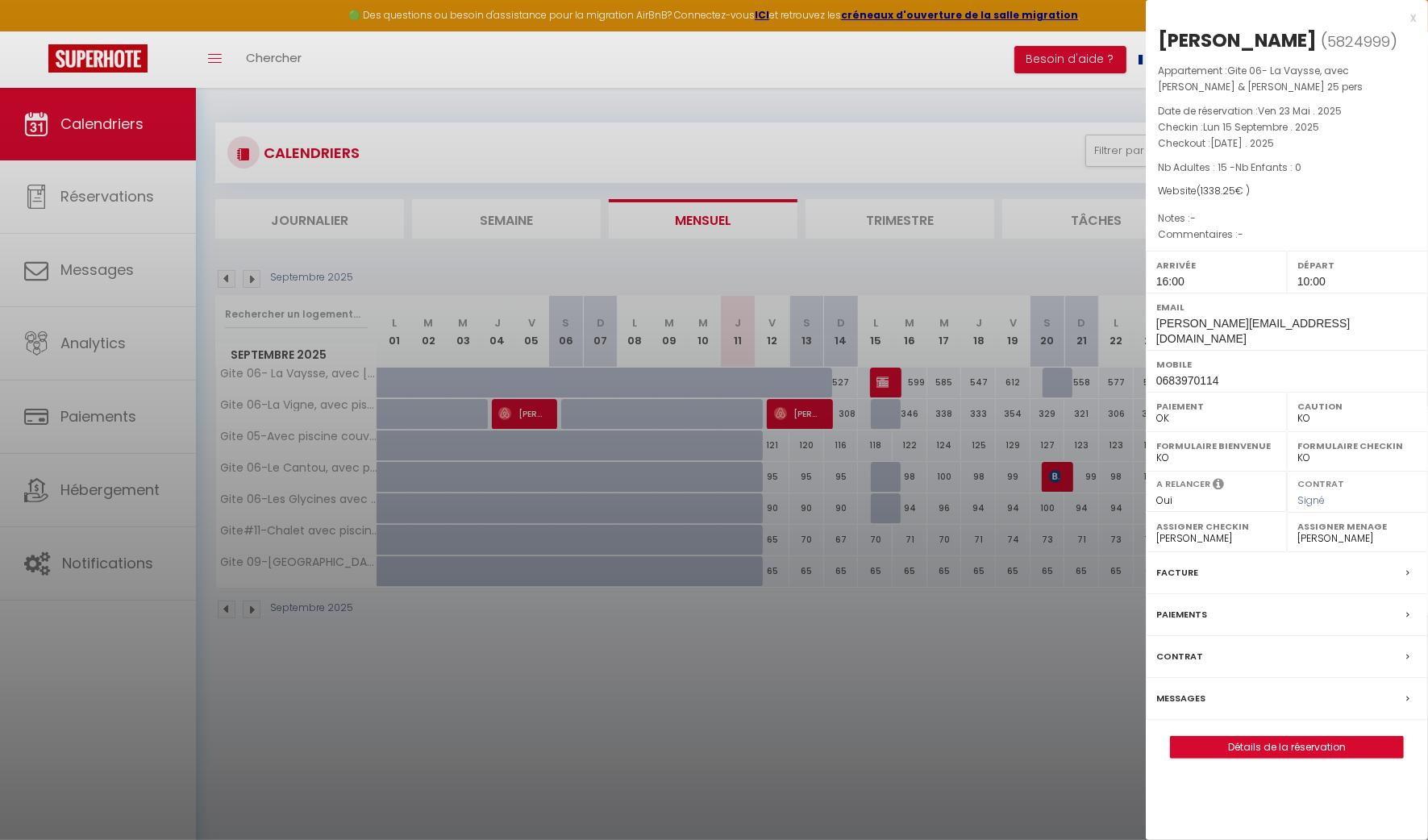
click at [829, 673] on div at bounding box center [714, 420] width 1428 height 840
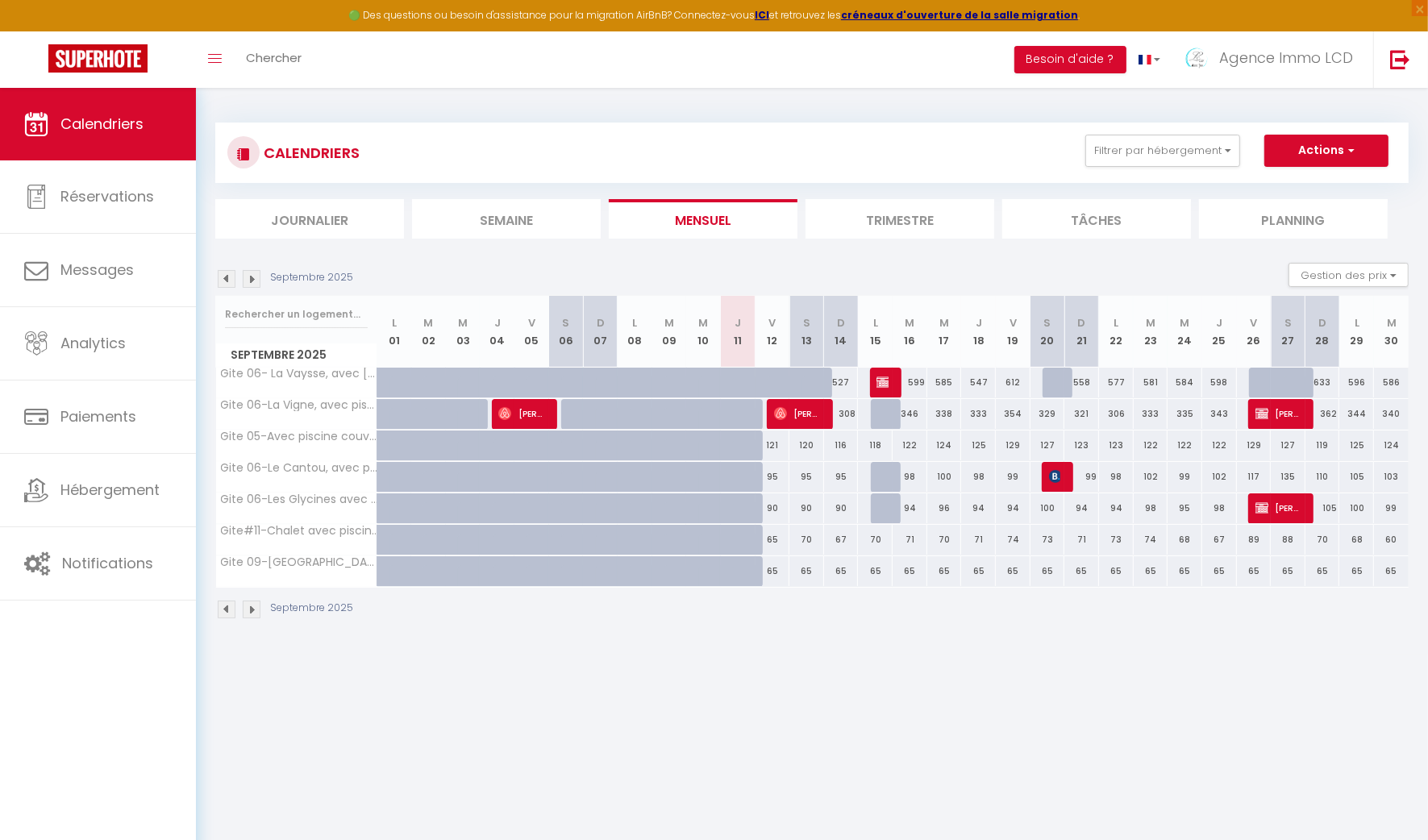
click at [253, 279] on img at bounding box center [252, 279] width 18 height 18
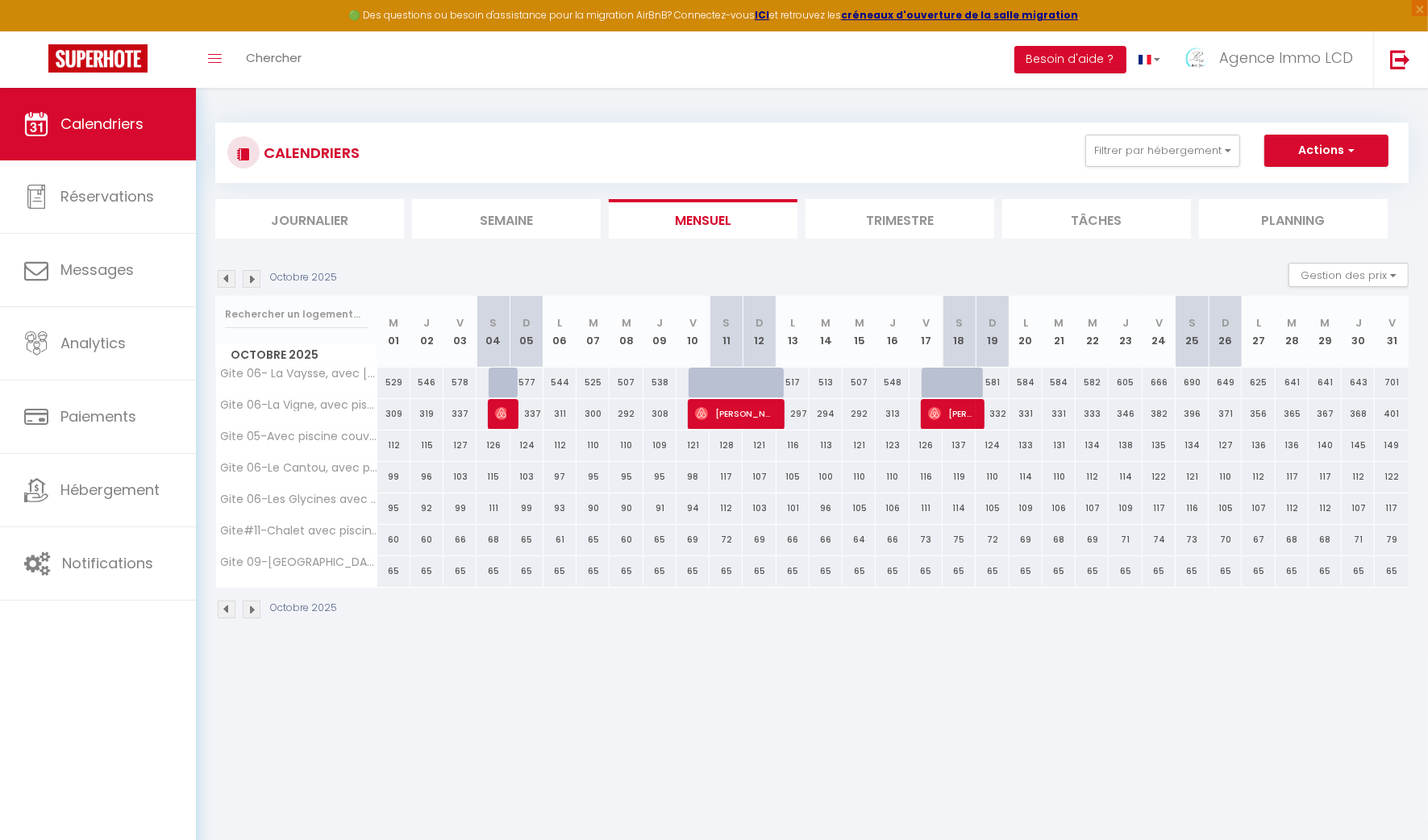
click at [253, 280] on img at bounding box center [252, 279] width 18 height 18
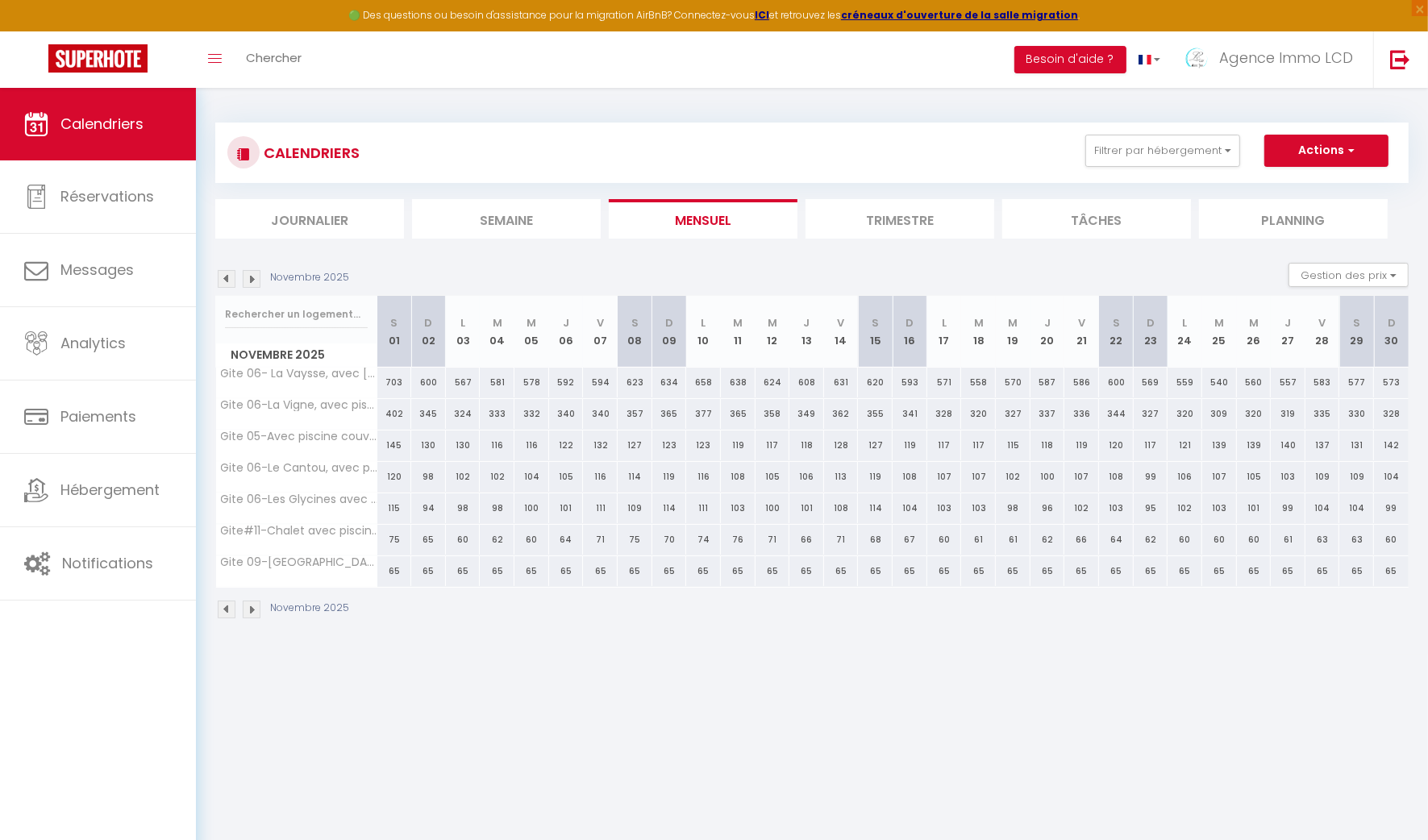
click at [255, 280] on img at bounding box center [252, 279] width 18 height 18
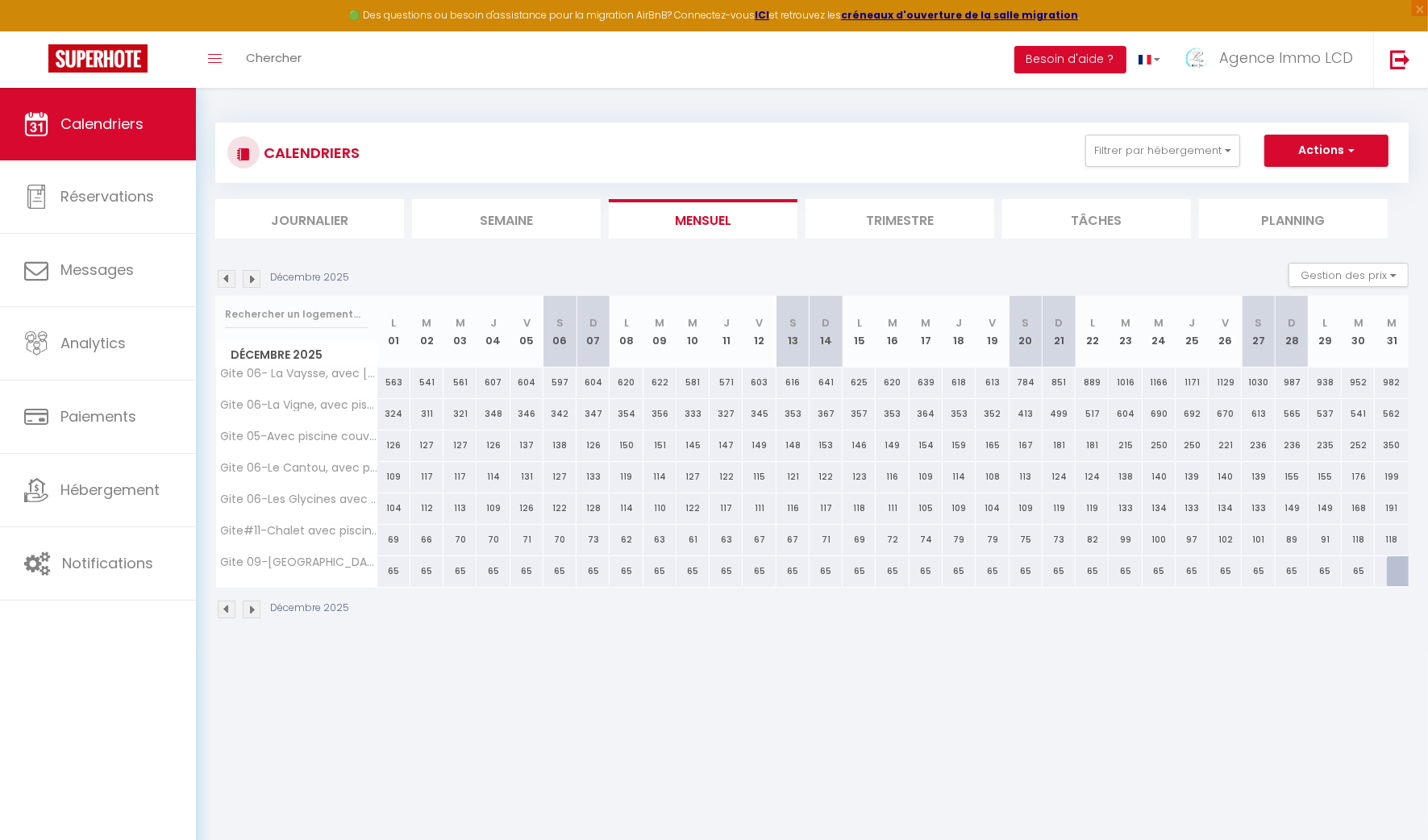
click at [255, 279] on img at bounding box center [252, 279] width 18 height 18
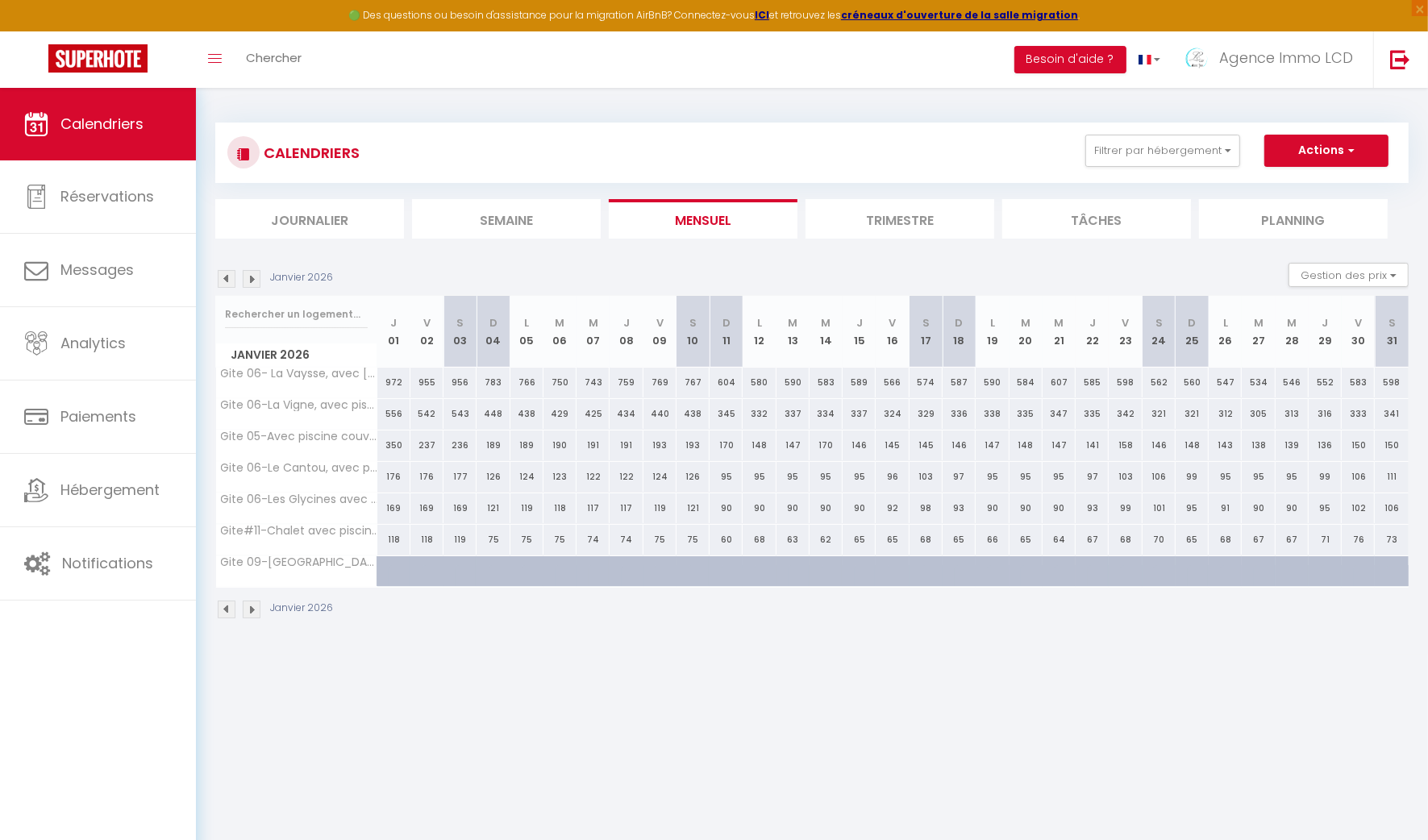
click at [255, 279] on img at bounding box center [252, 279] width 18 height 18
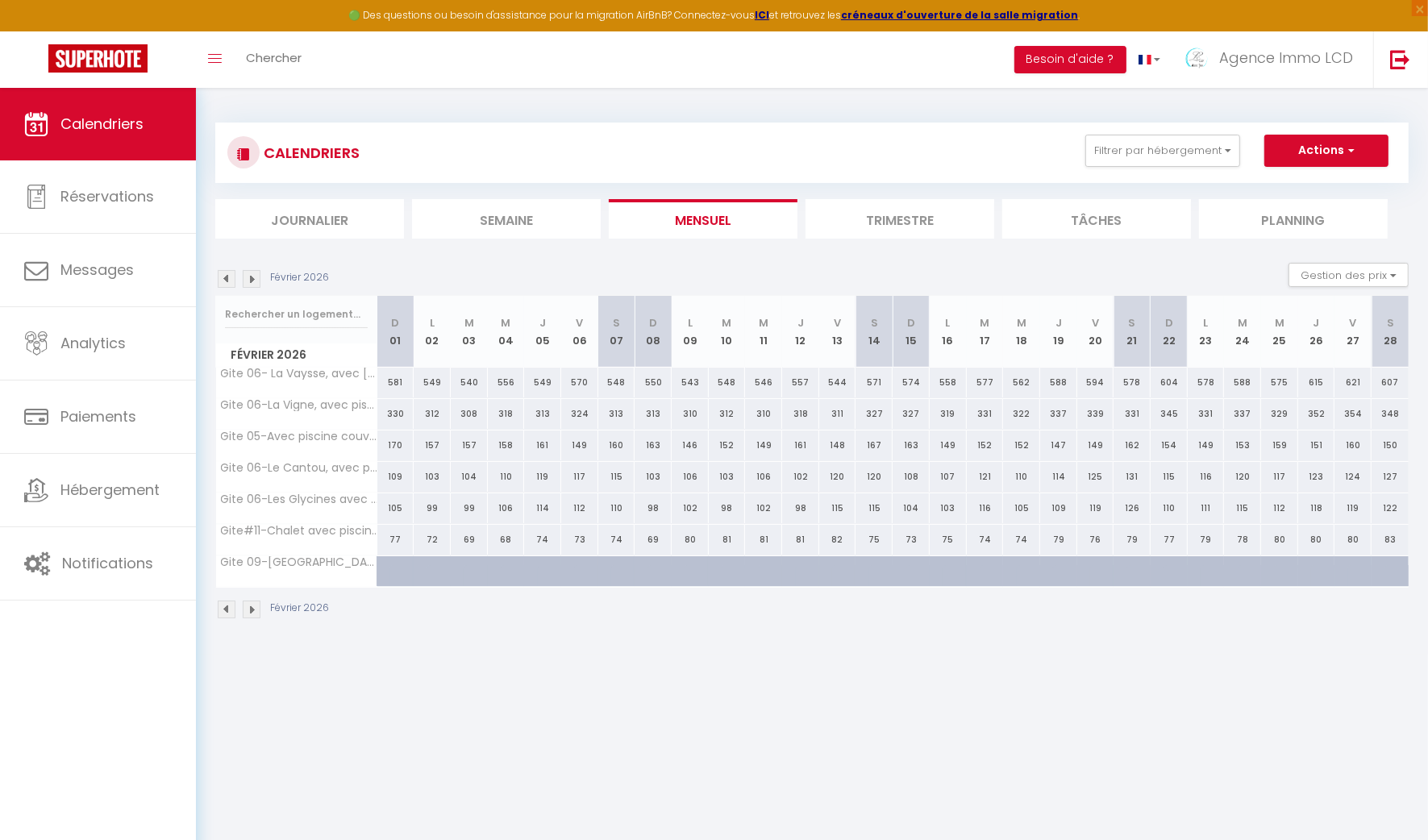
click at [254, 279] on img at bounding box center [252, 279] width 18 height 18
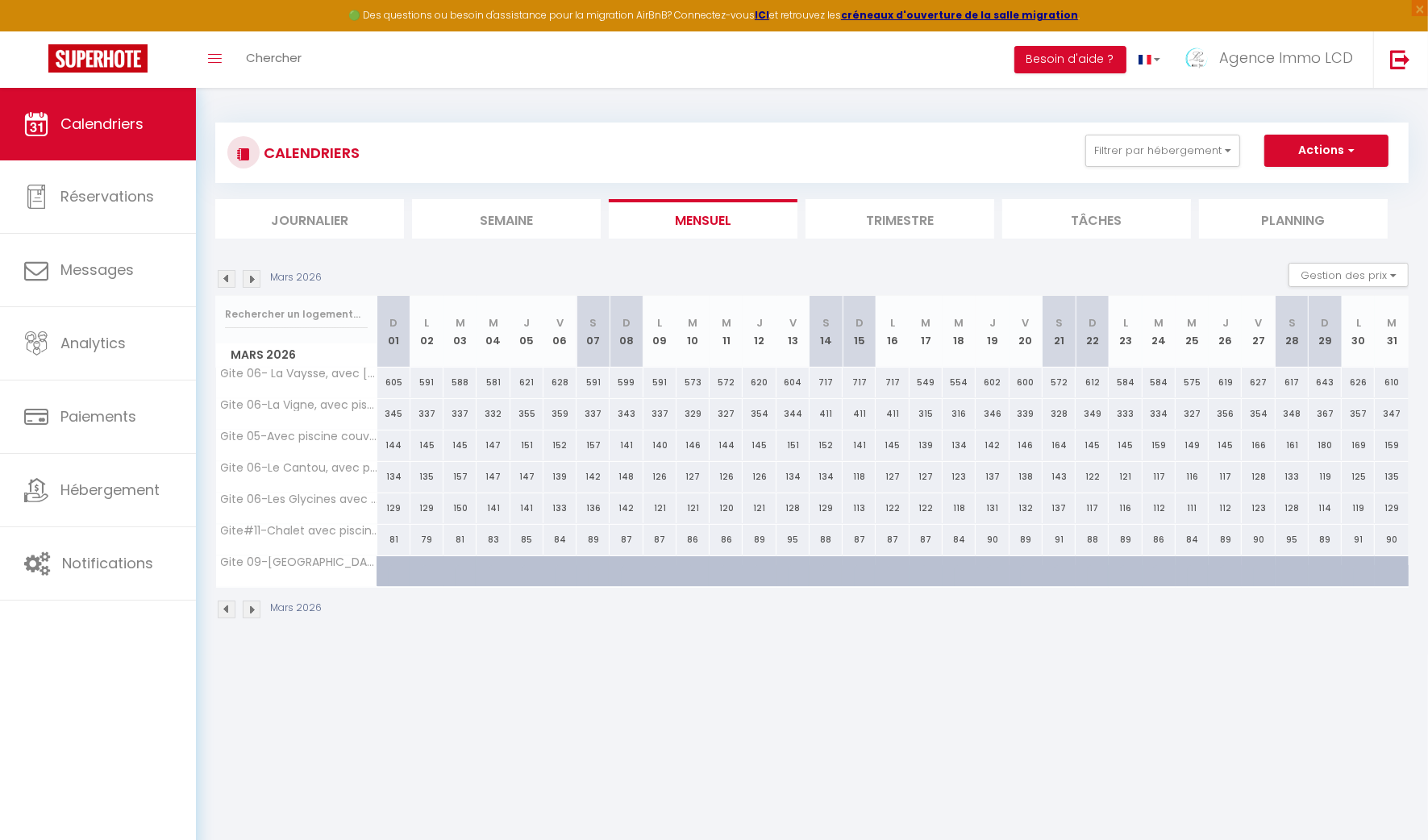
click at [253, 279] on img at bounding box center [252, 279] width 18 height 18
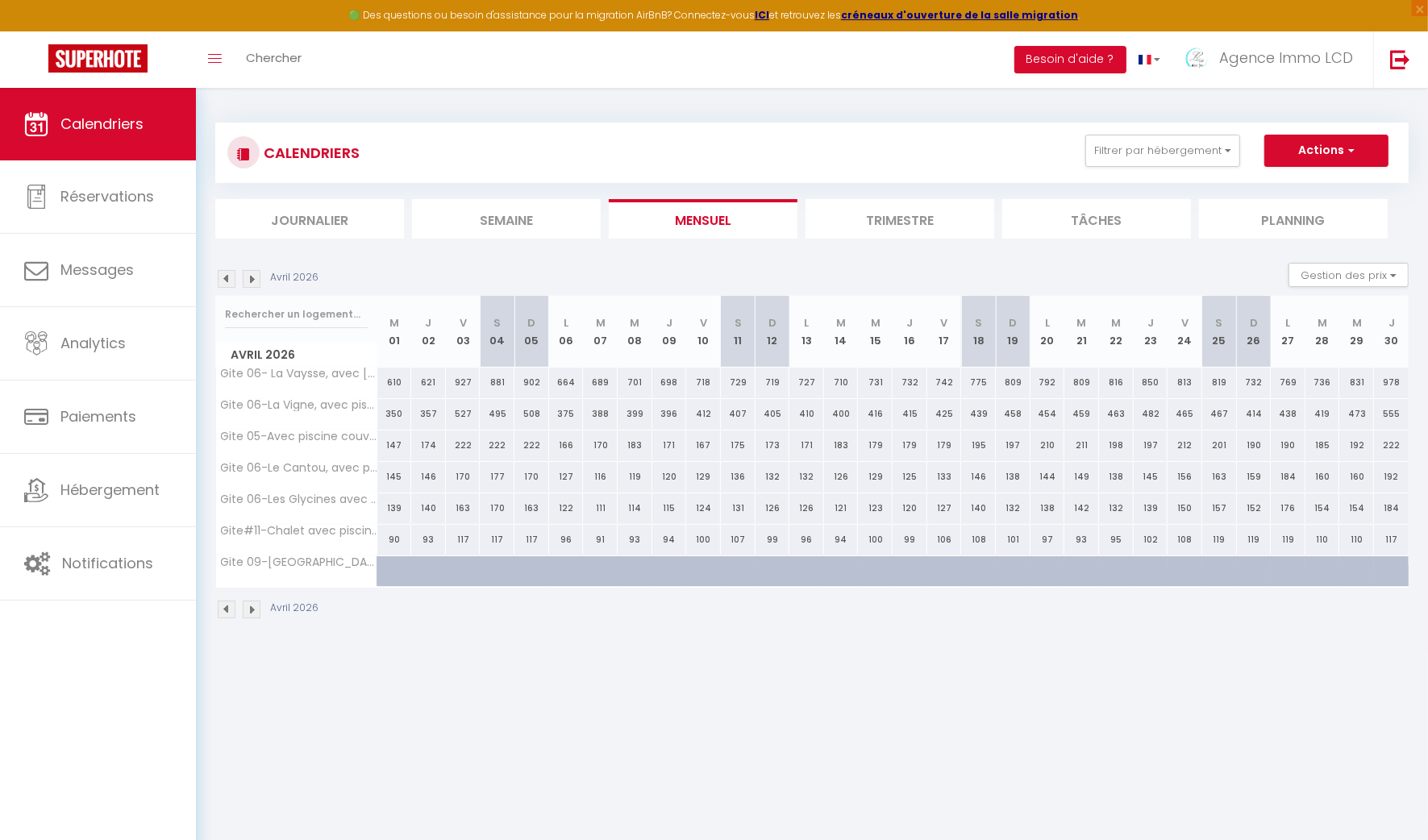
click at [253, 280] on img at bounding box center [252, 279] width 18 height 18
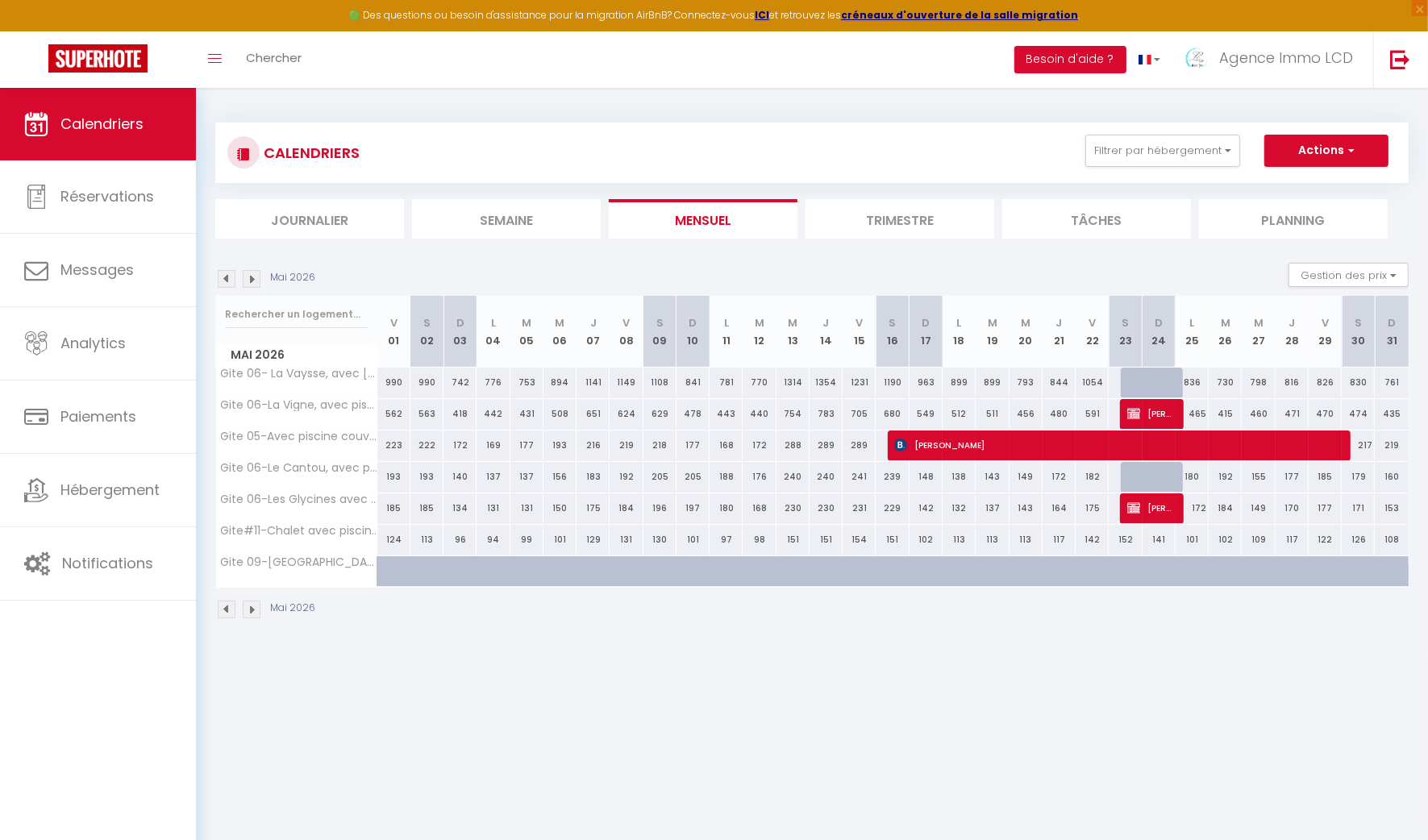
click at [252, 276] on img at bounding box center [252, 279] width 18 height 18
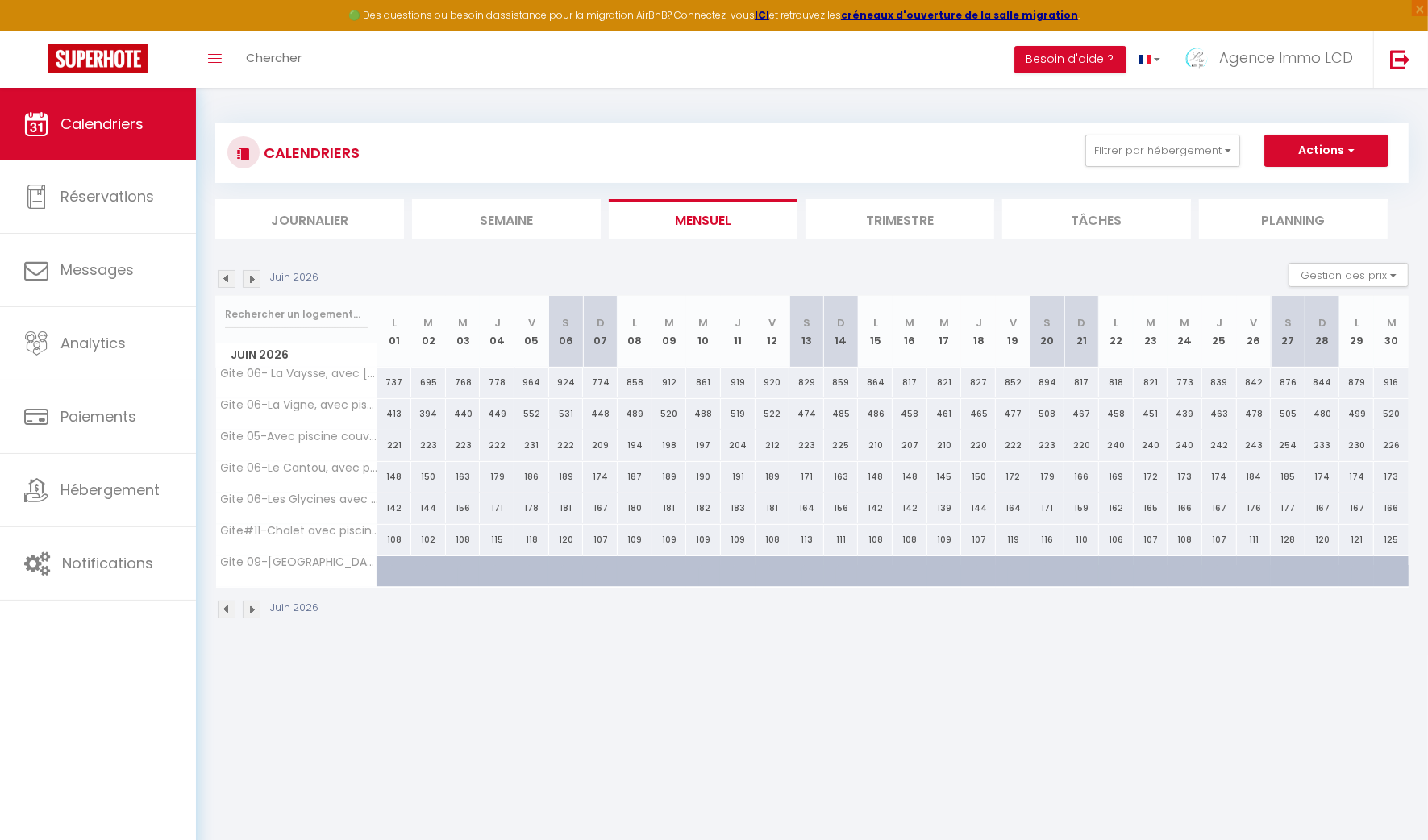
click at [222, 276] on img at bounding box center [226, 279] width 18 height 18
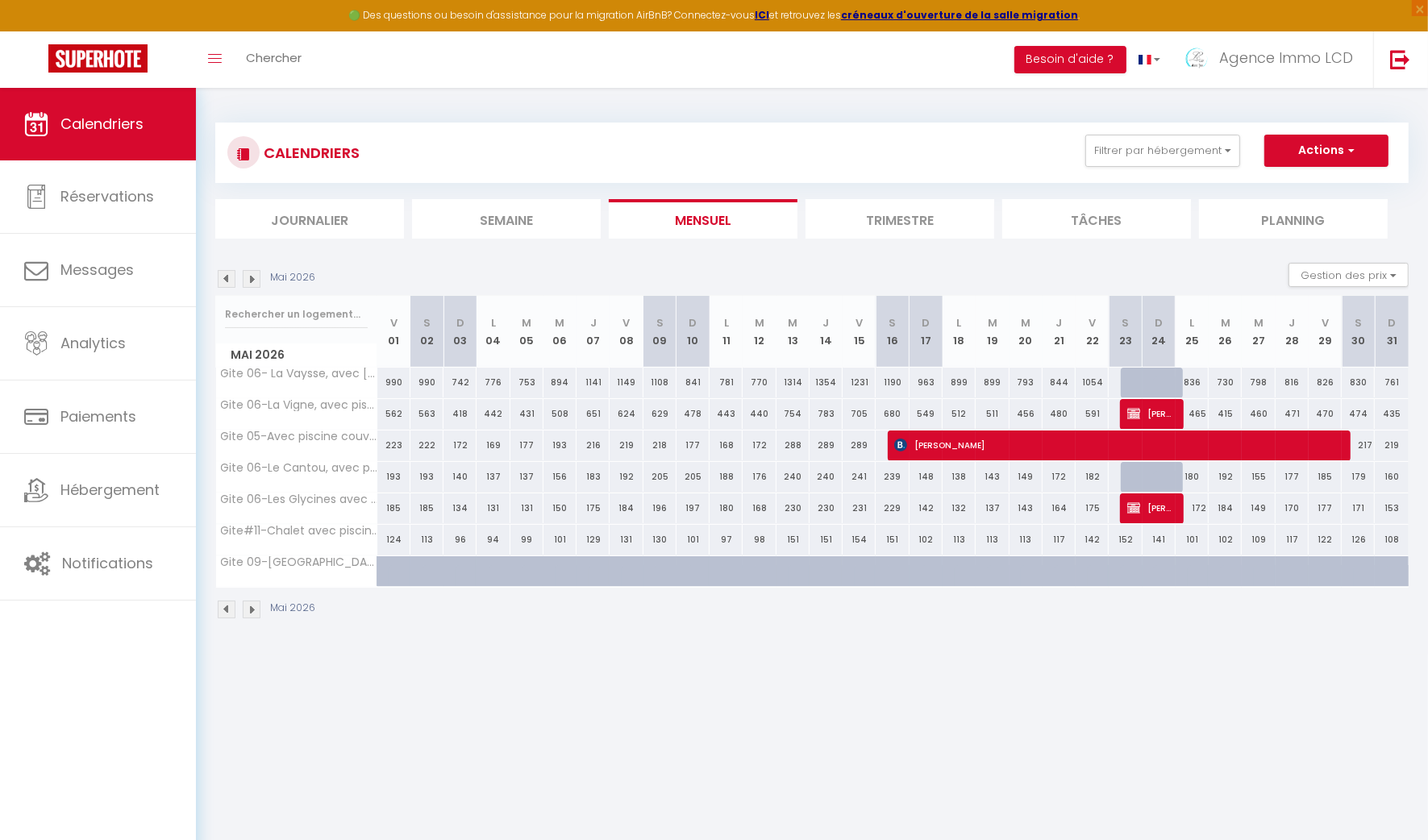
click at [251, 280] on img at bounding box center [252, 279] width 18 height 18
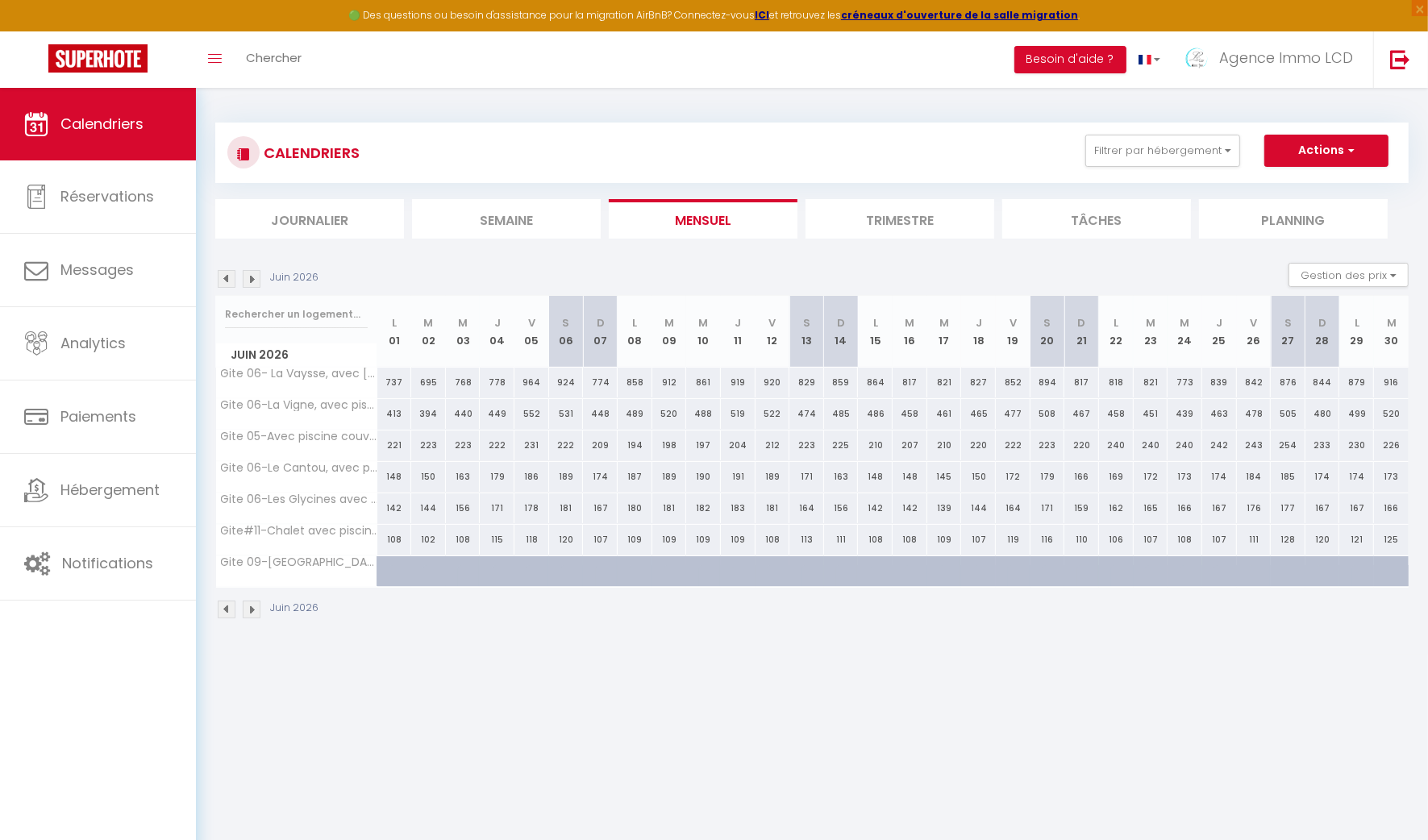
click at [251, 280] on img at bounding box center [252, 279] width 18 height 18
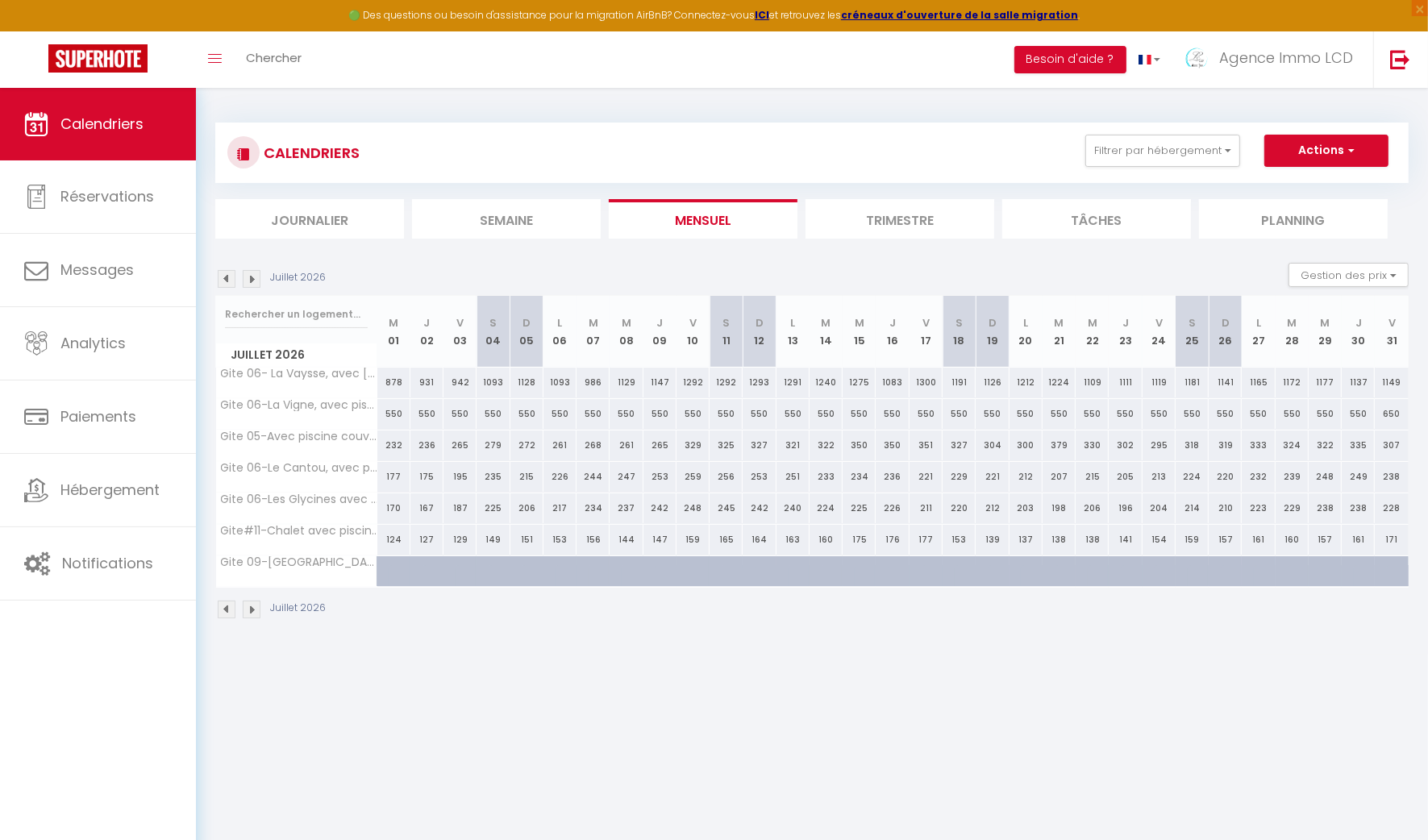
click at [225, 276] on img at bounding box center [226, 279] width 18 height 18
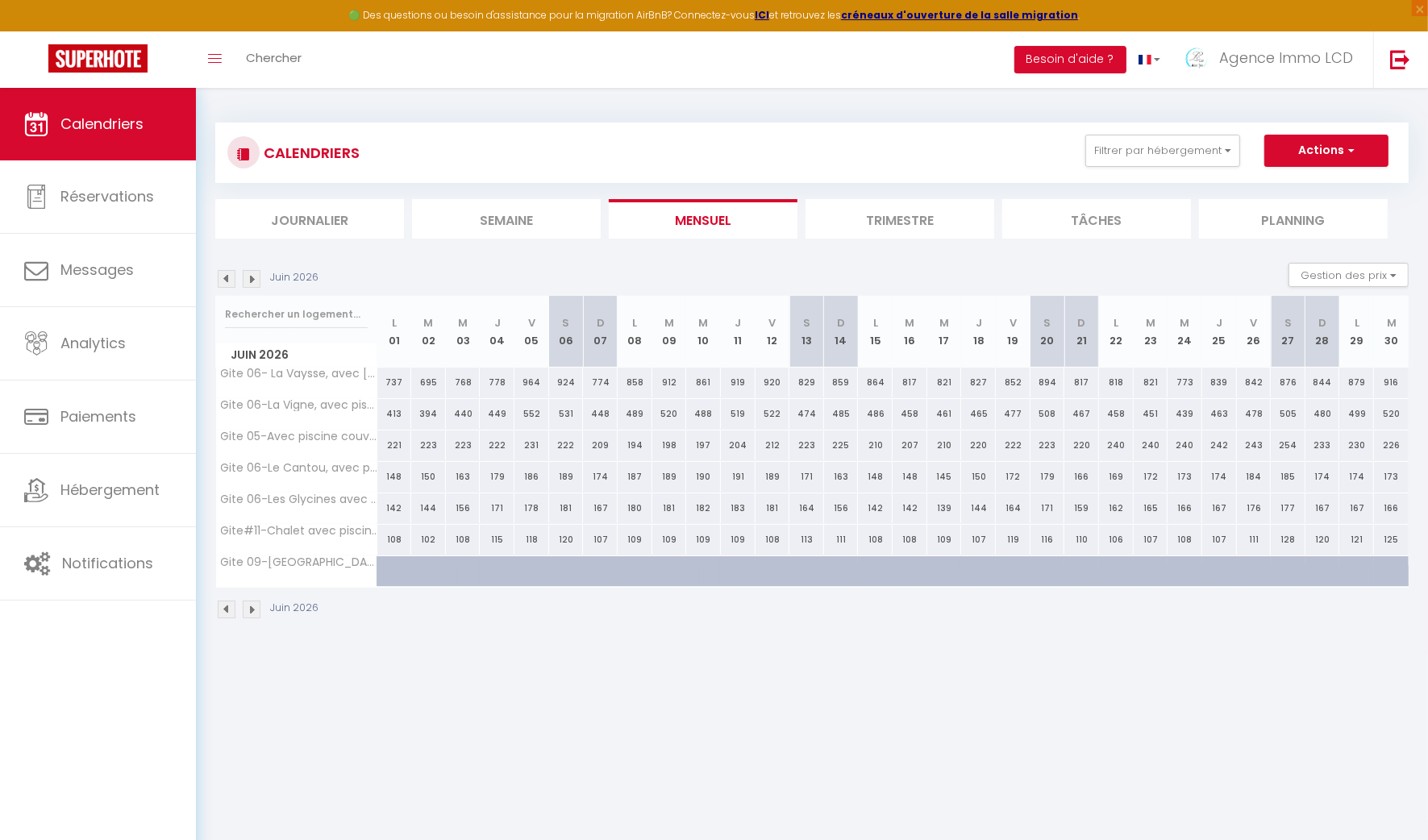
click at [224, 279] on img at bounding box center [226, 279] width 18 height 18
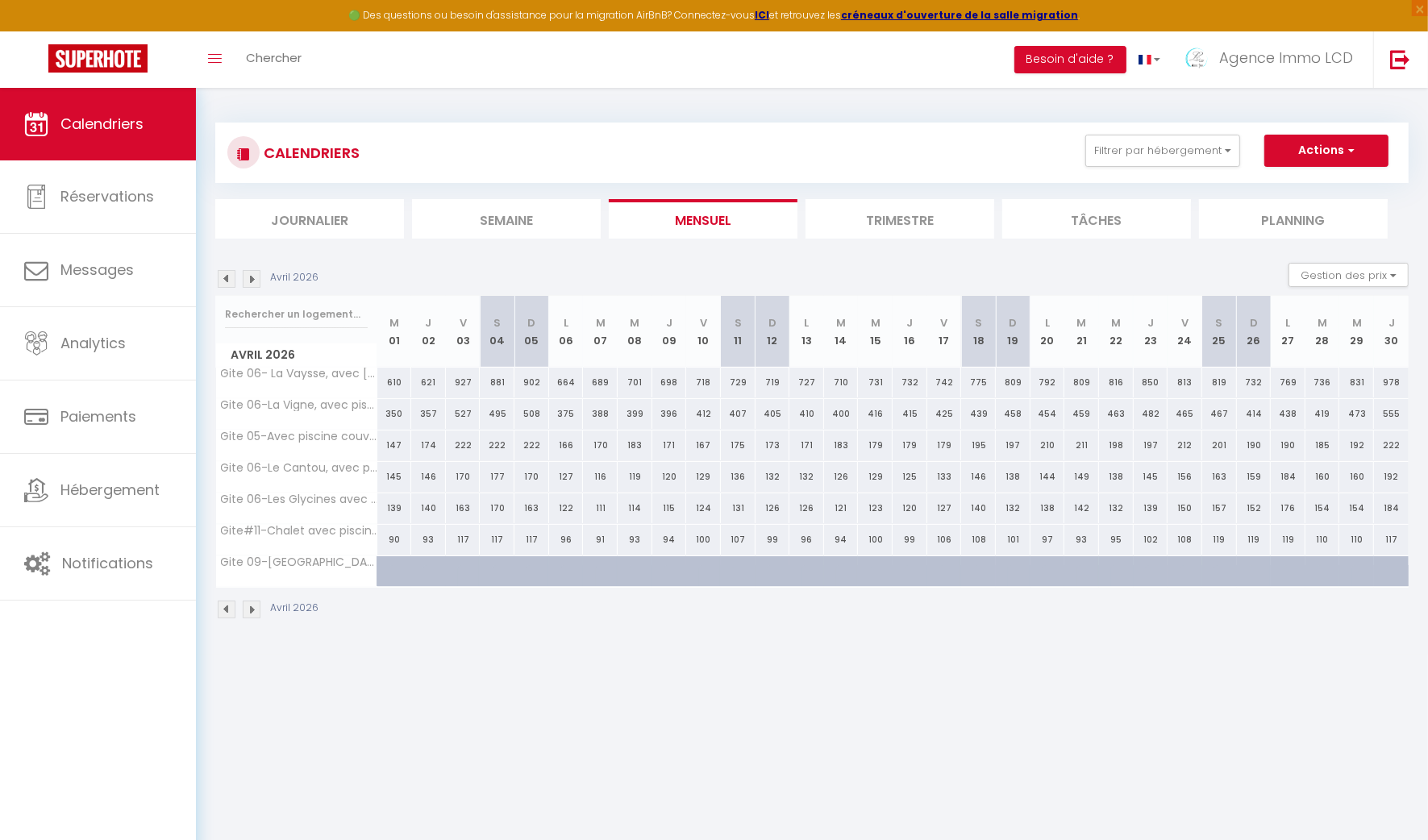
click at [223, 279] on img at bounding box center [226, 279] width 18 height 18
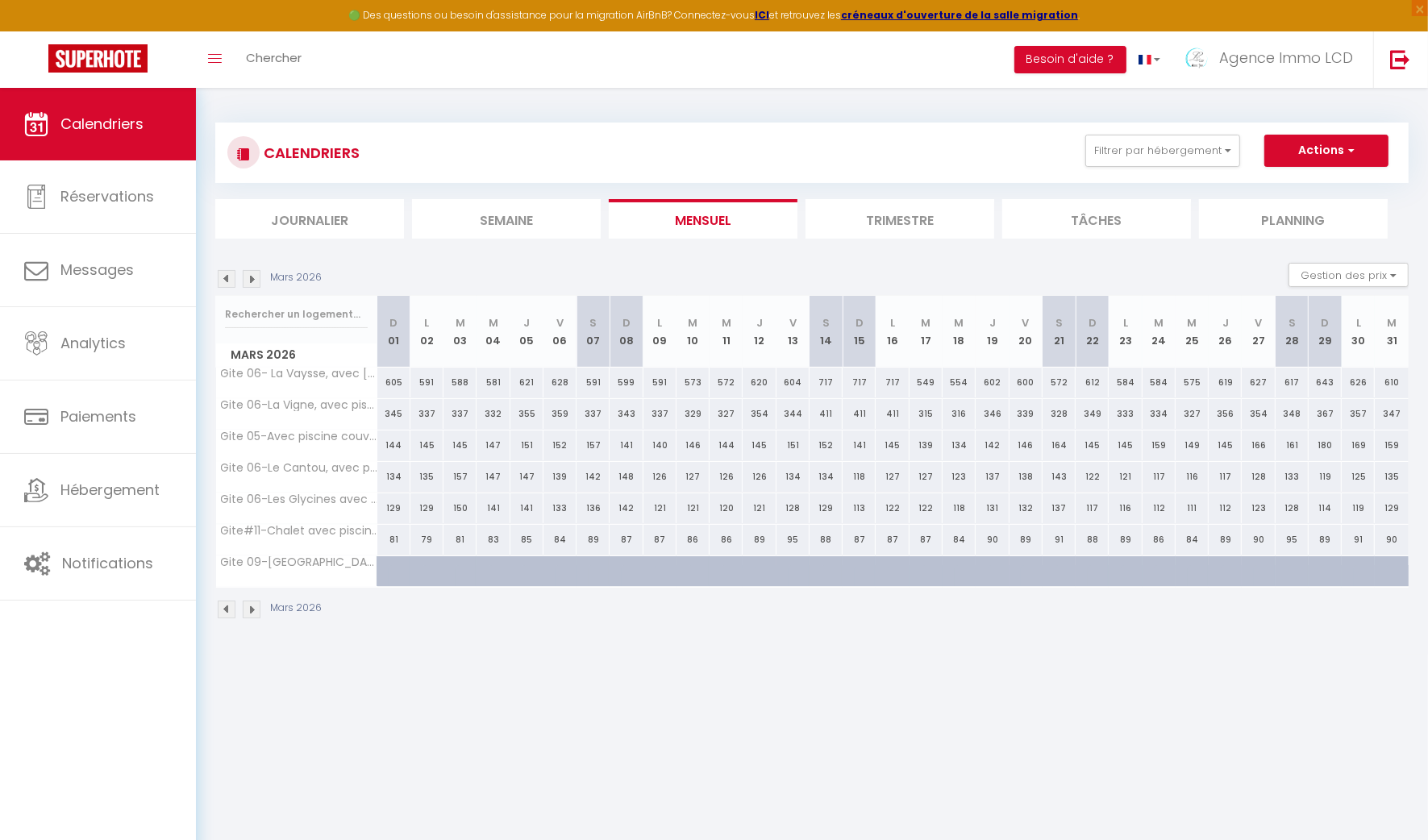
click at [223, 279] on img at bounding box center [226, 279] width 18 height 18
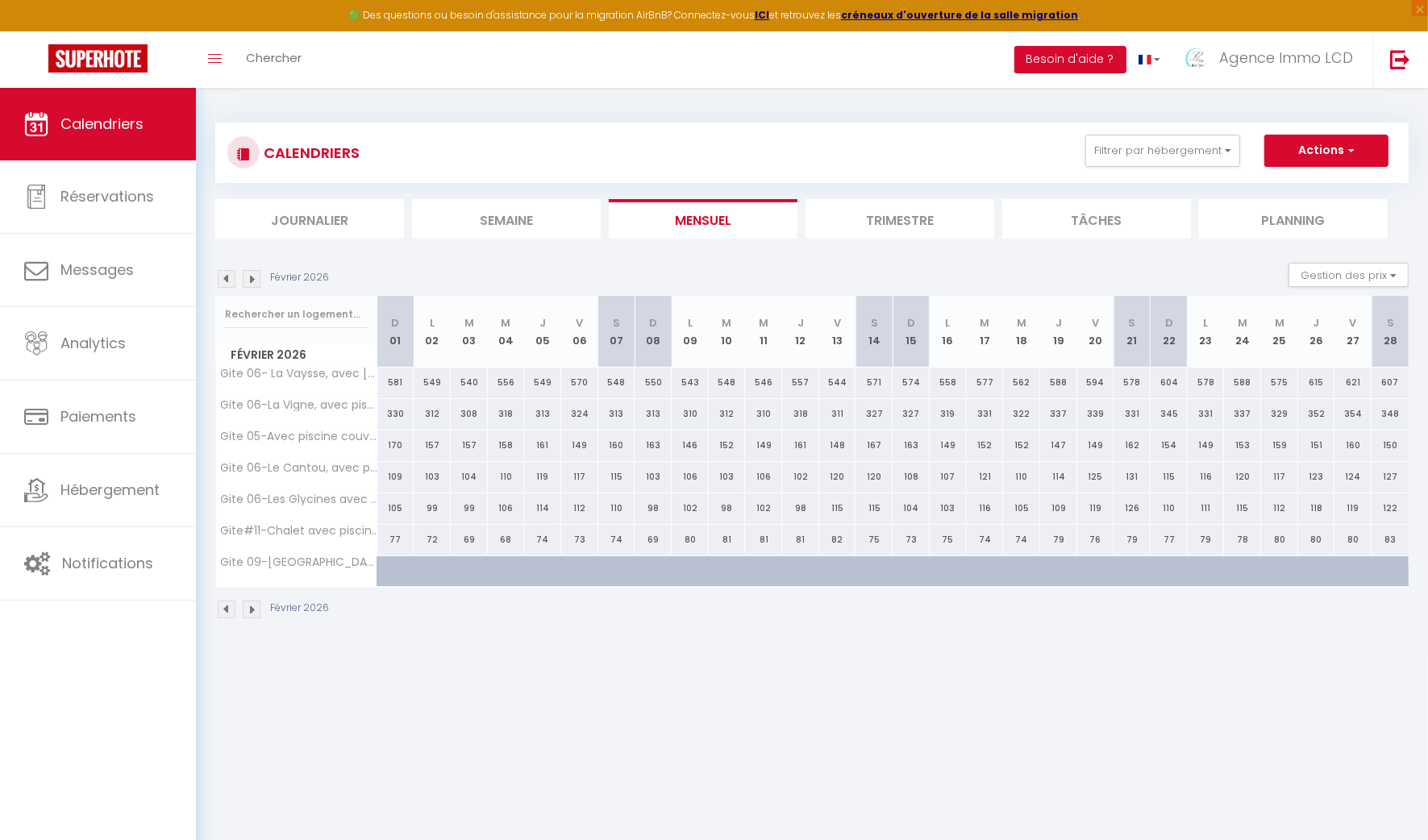
click at [223, 279] on img at bounding box center [226, 279] width 18 height 18
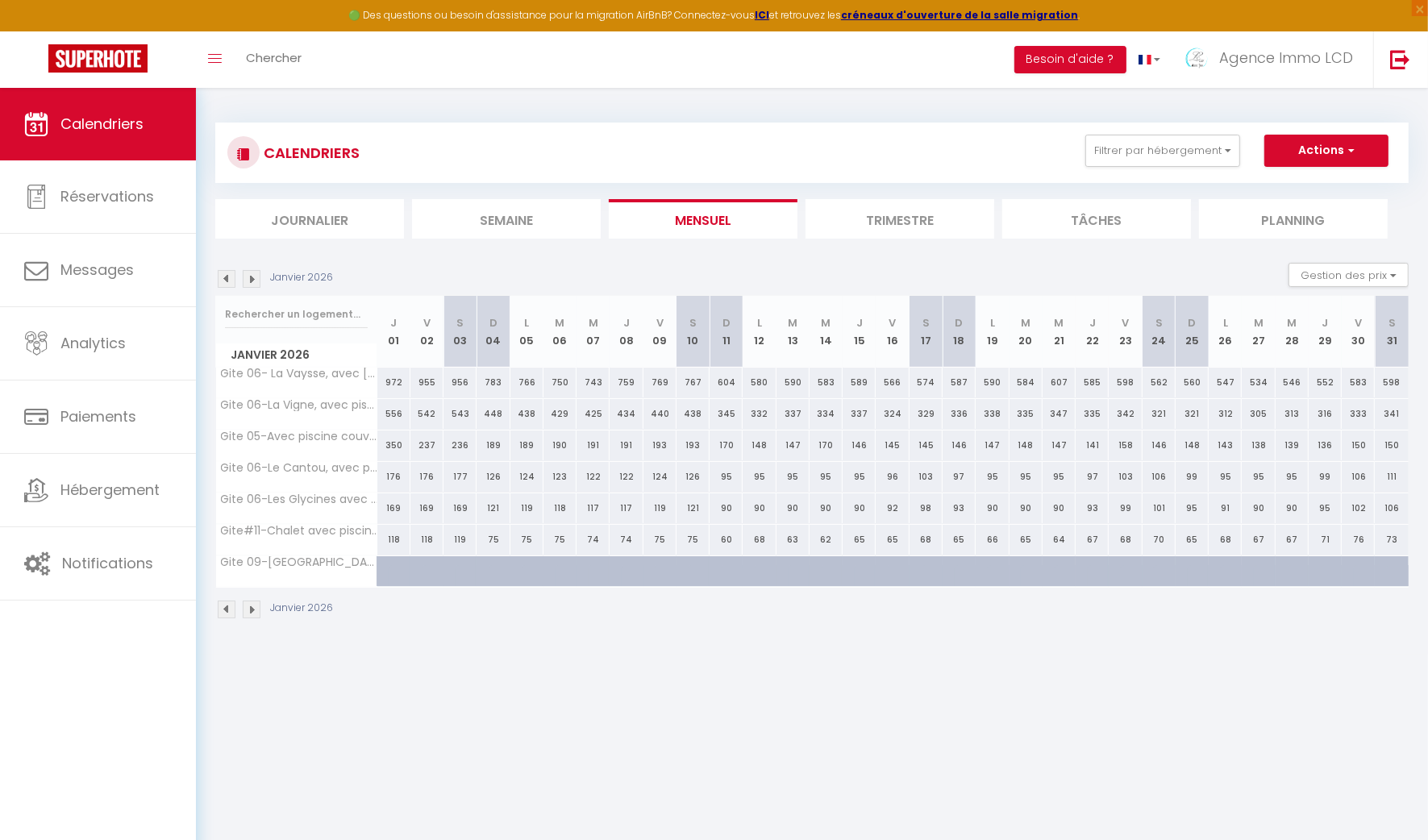
click at [223, 279] on img at bounding box center [226, 279] width 18 height 18
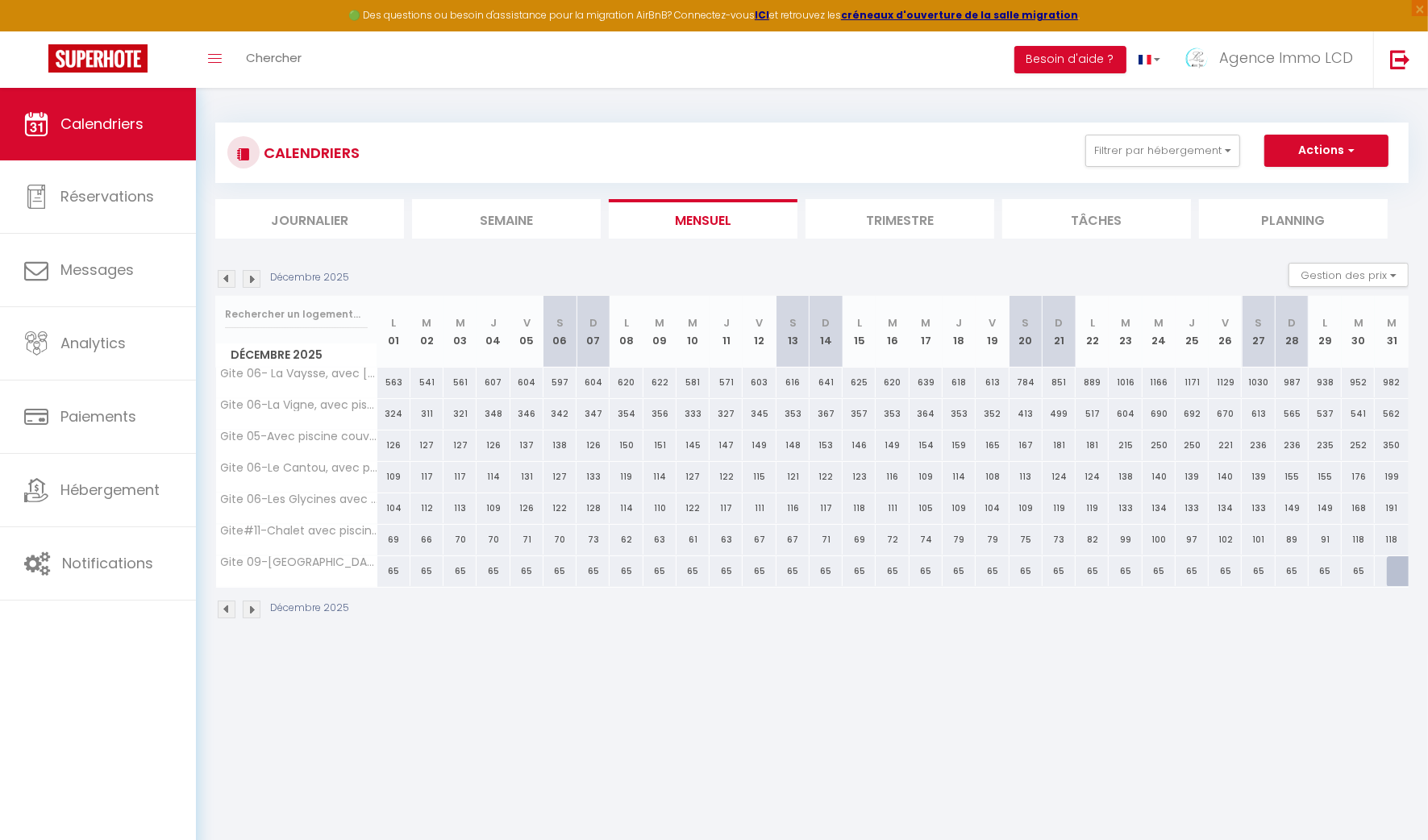
click at [223, 279] on img at bounding box center [226, 279] width 18 height 18
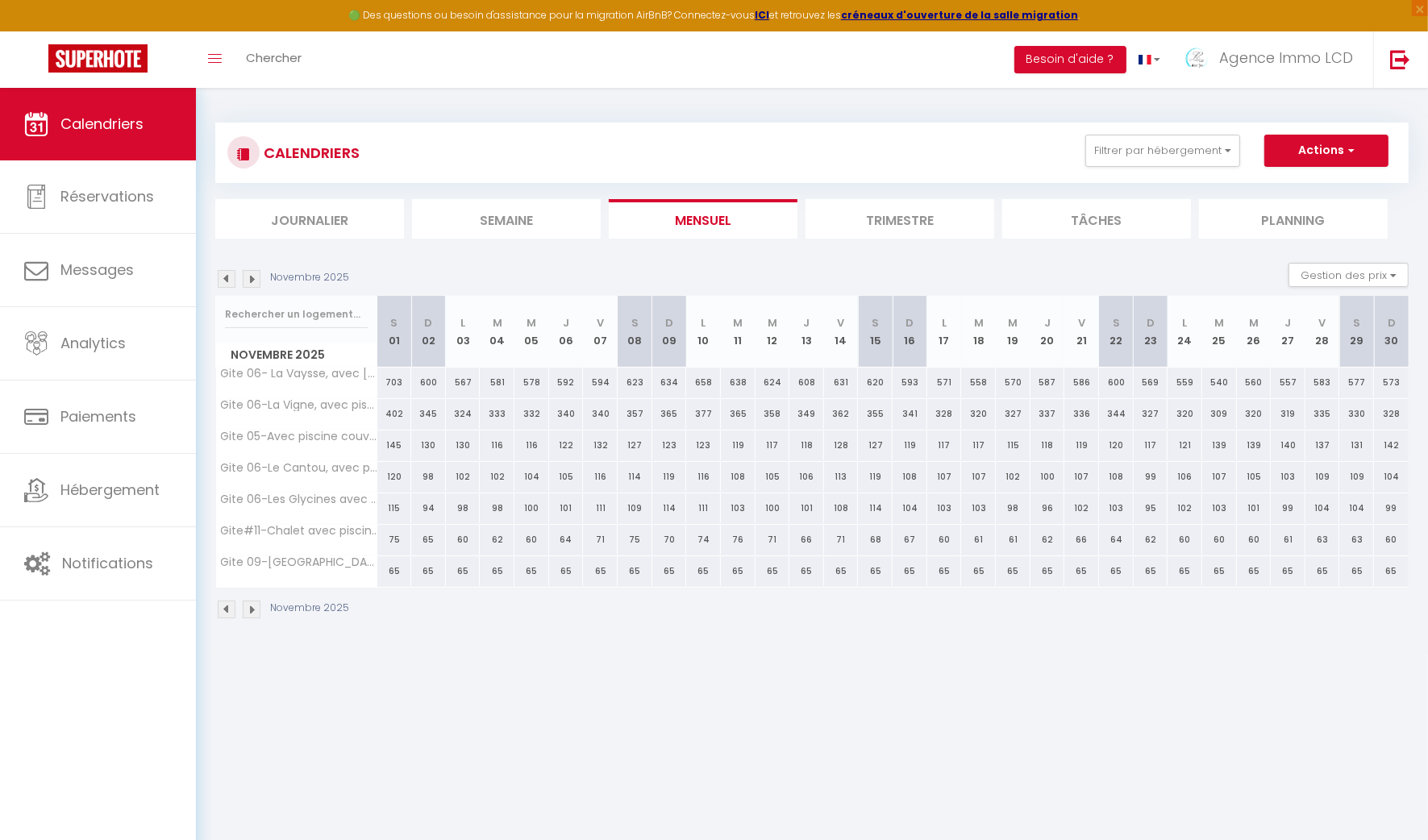
click at [223, 279] on img at bounding box center [226, 279] width 18 height 18
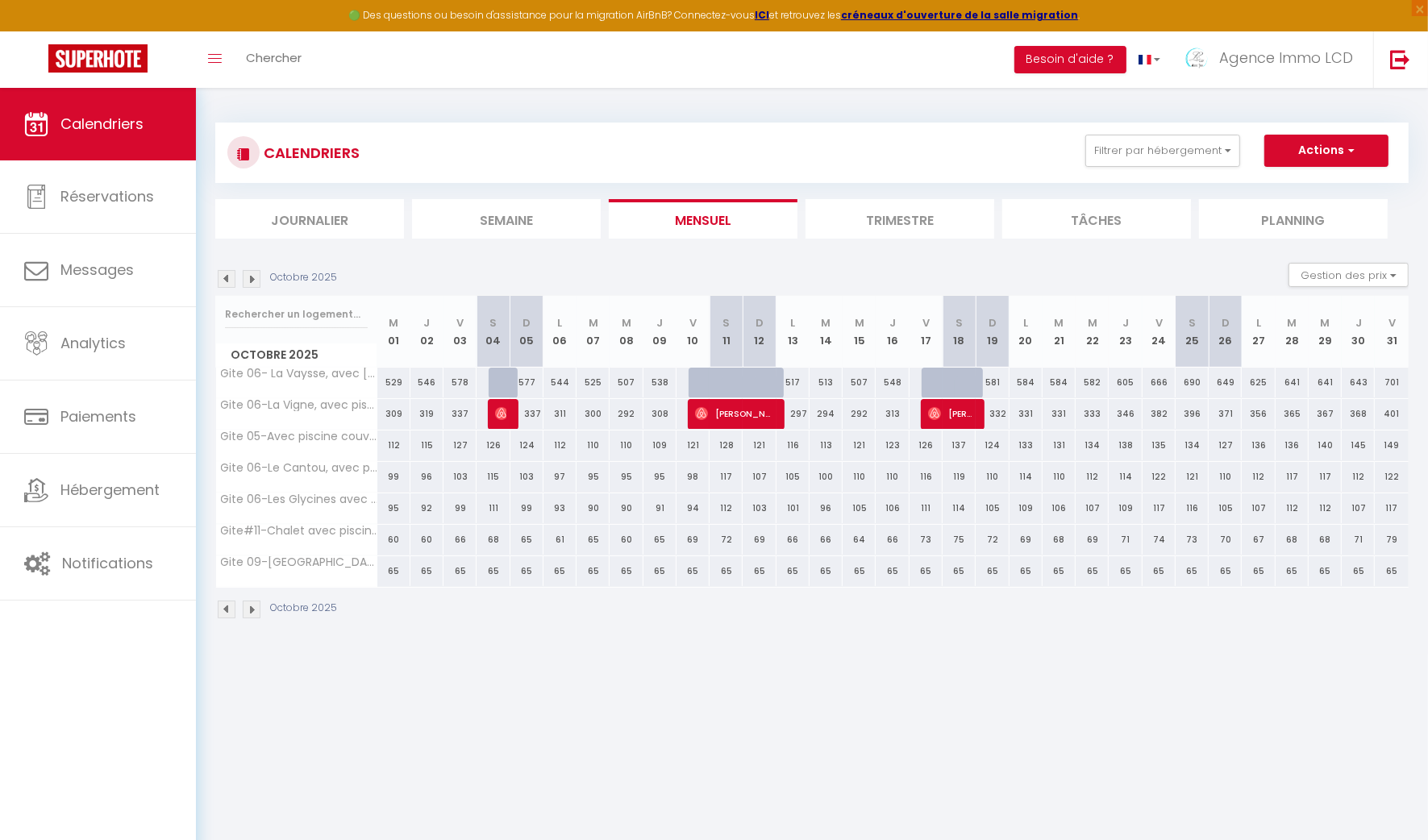
click at [223, 279] on img at bounding box center [226, 279] width 18 height 18
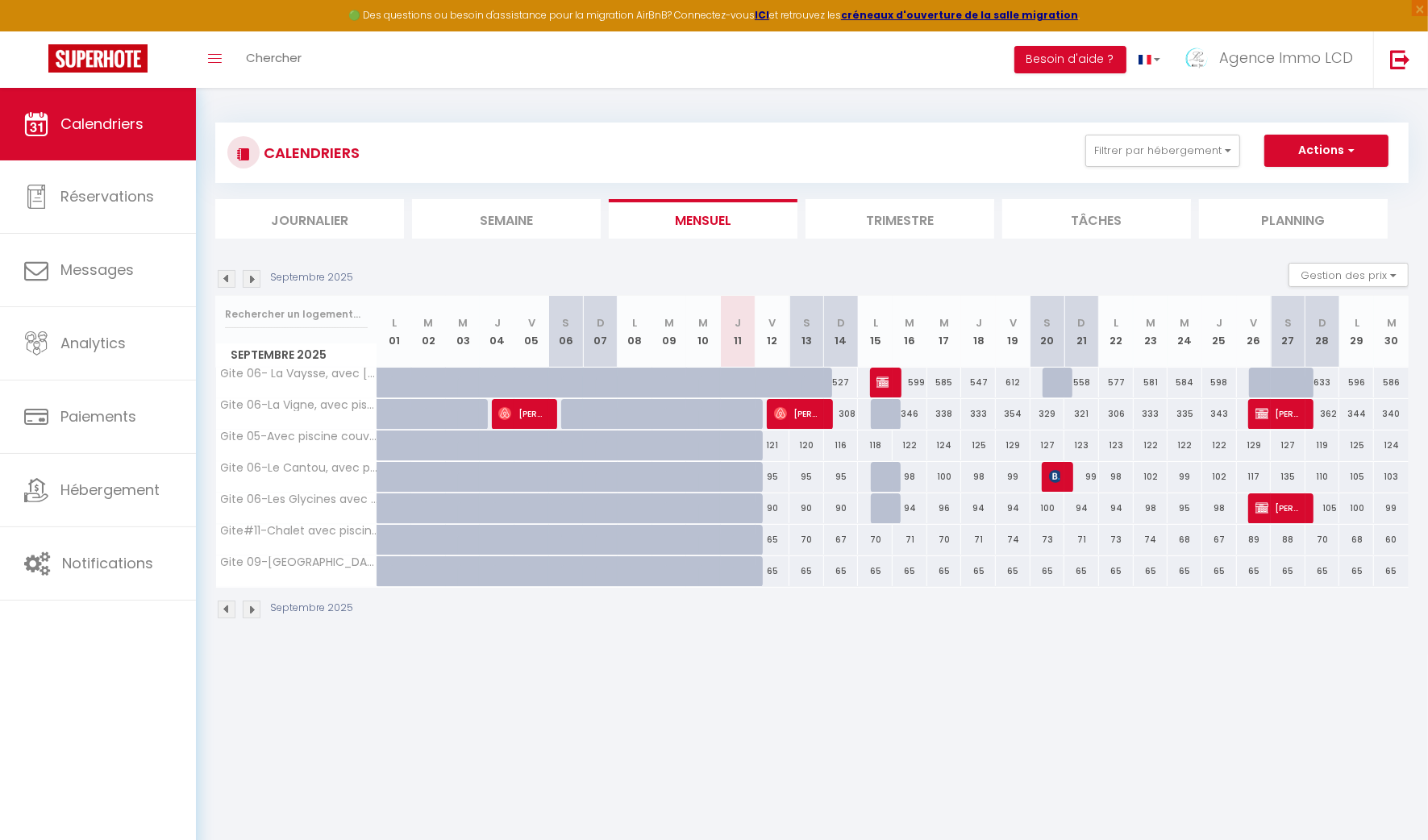
click at [223, 279] on img at bounding box center [226, 279] width 18 height 18
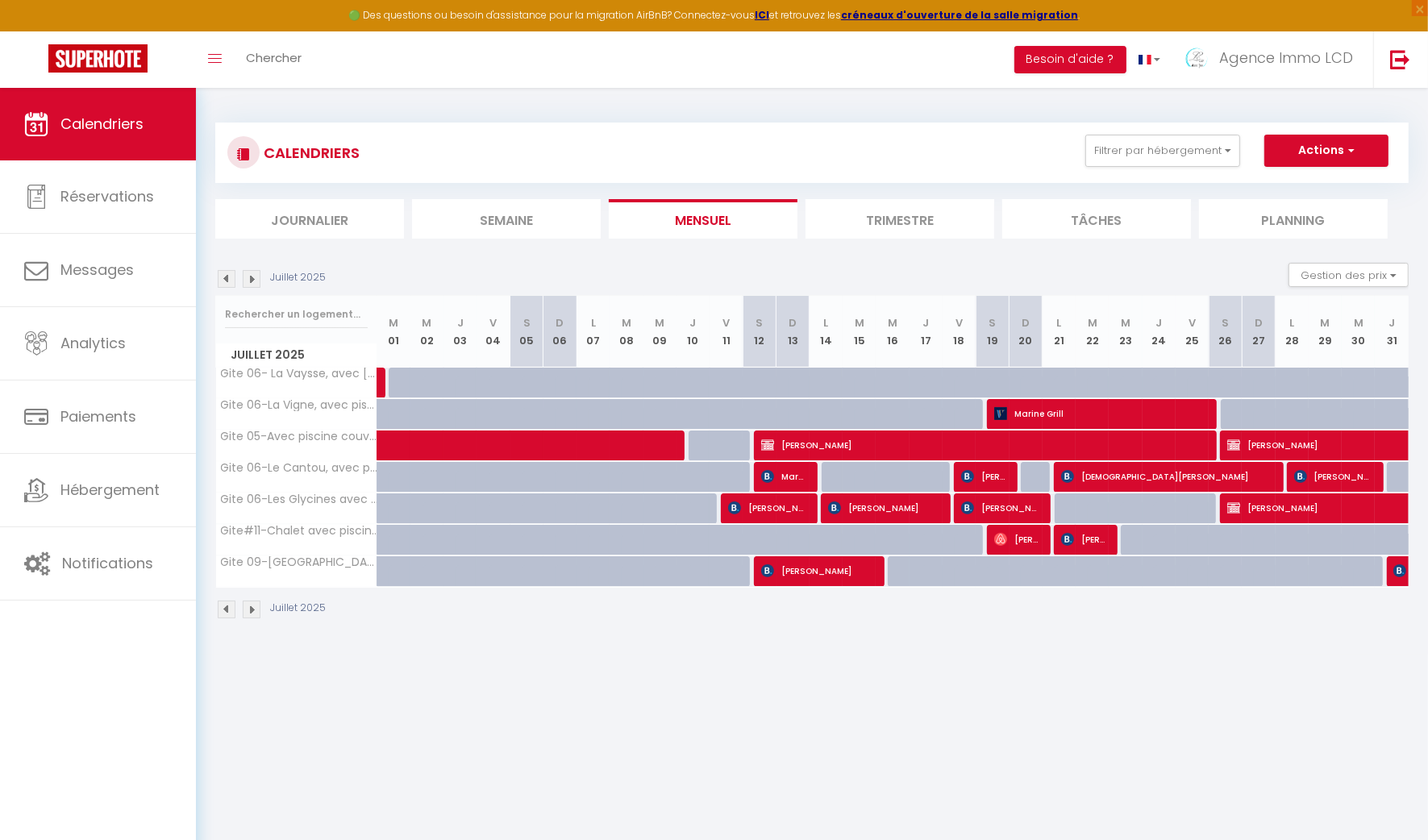
click at [223, 279] on img at bounding box center [226, 279] width 18 height 18
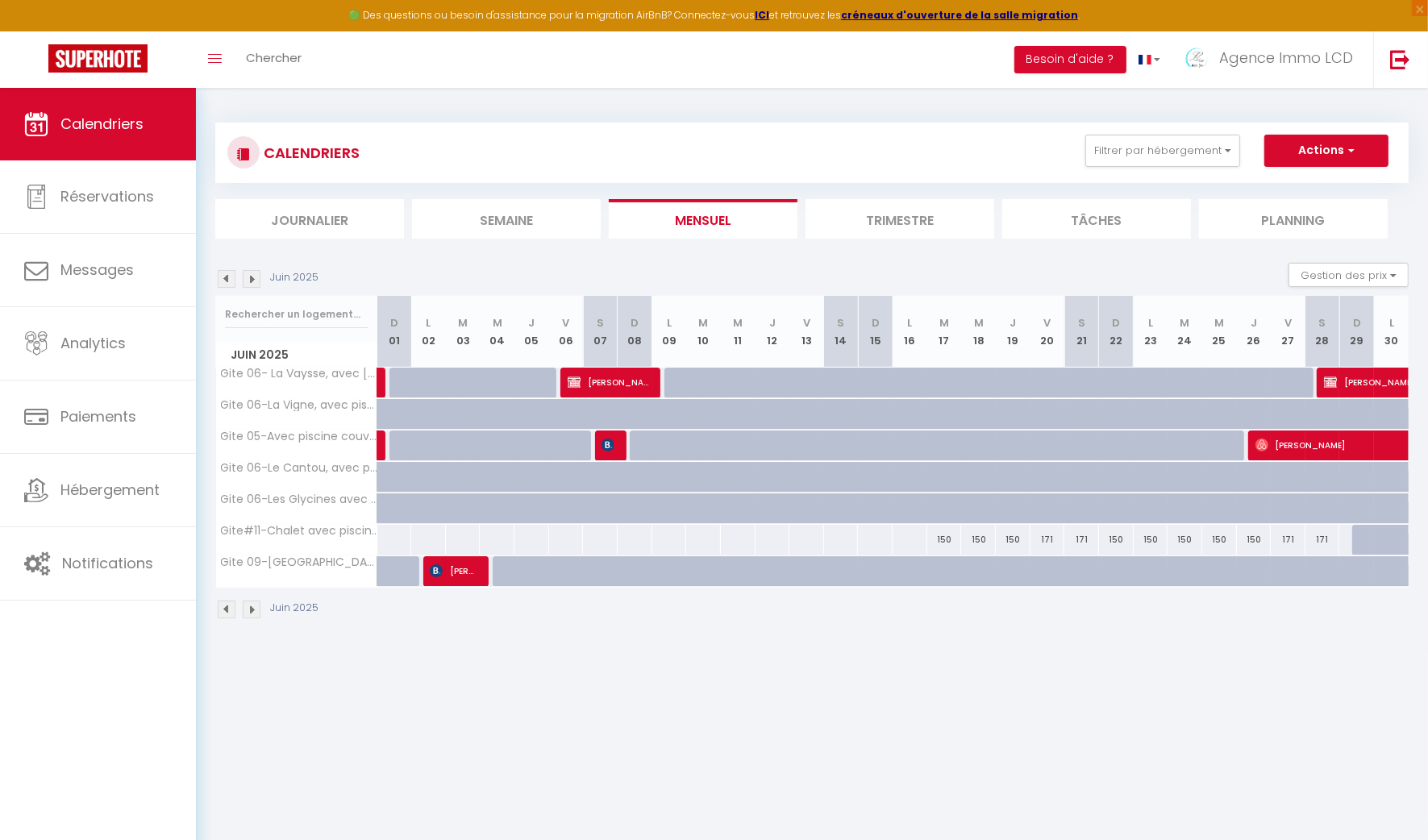
click at [223, 279] on img at bounding box center [226, 279] width 18 height 18
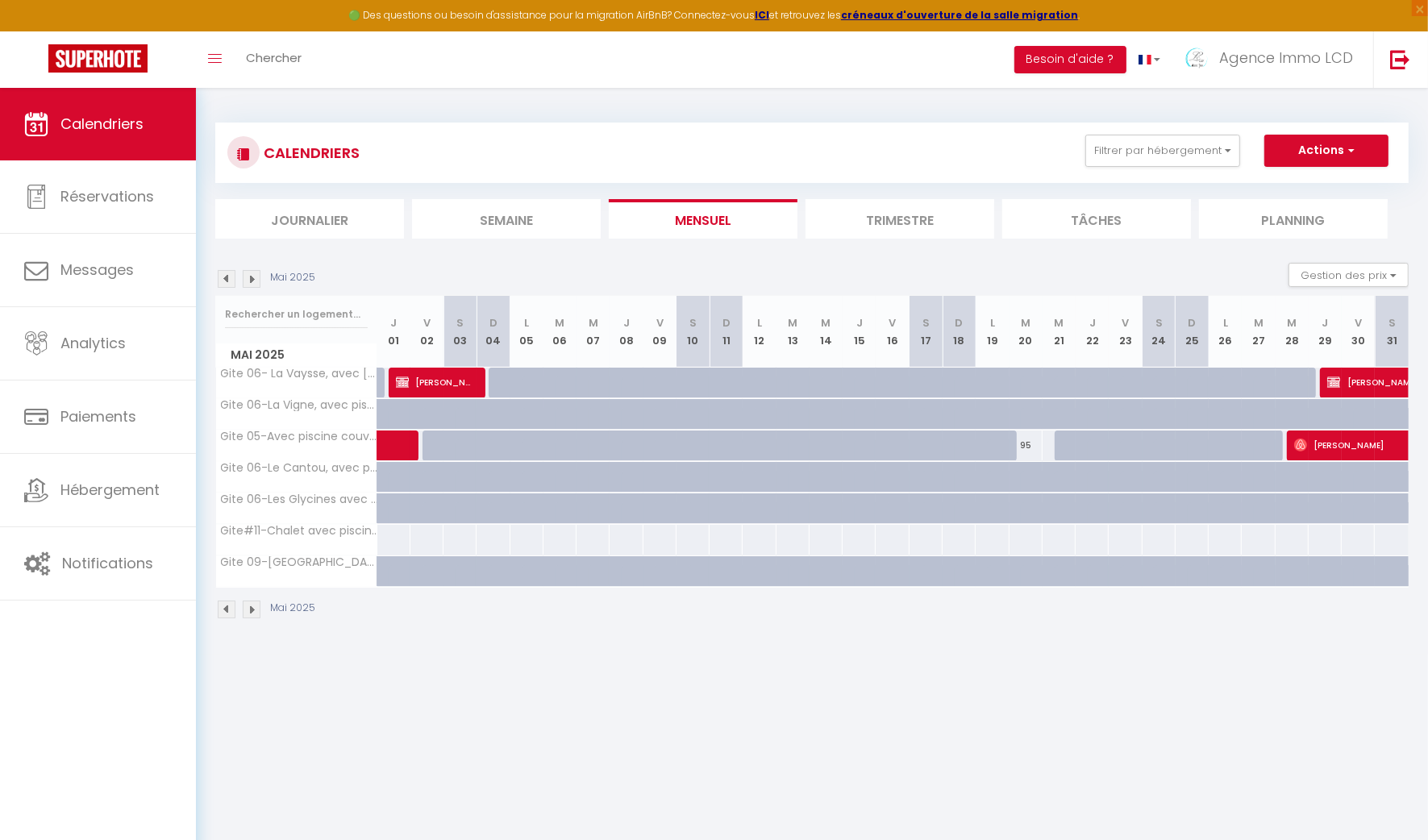
click at [223, 279] on img at bounding box center [226, 279] width 18 height 18
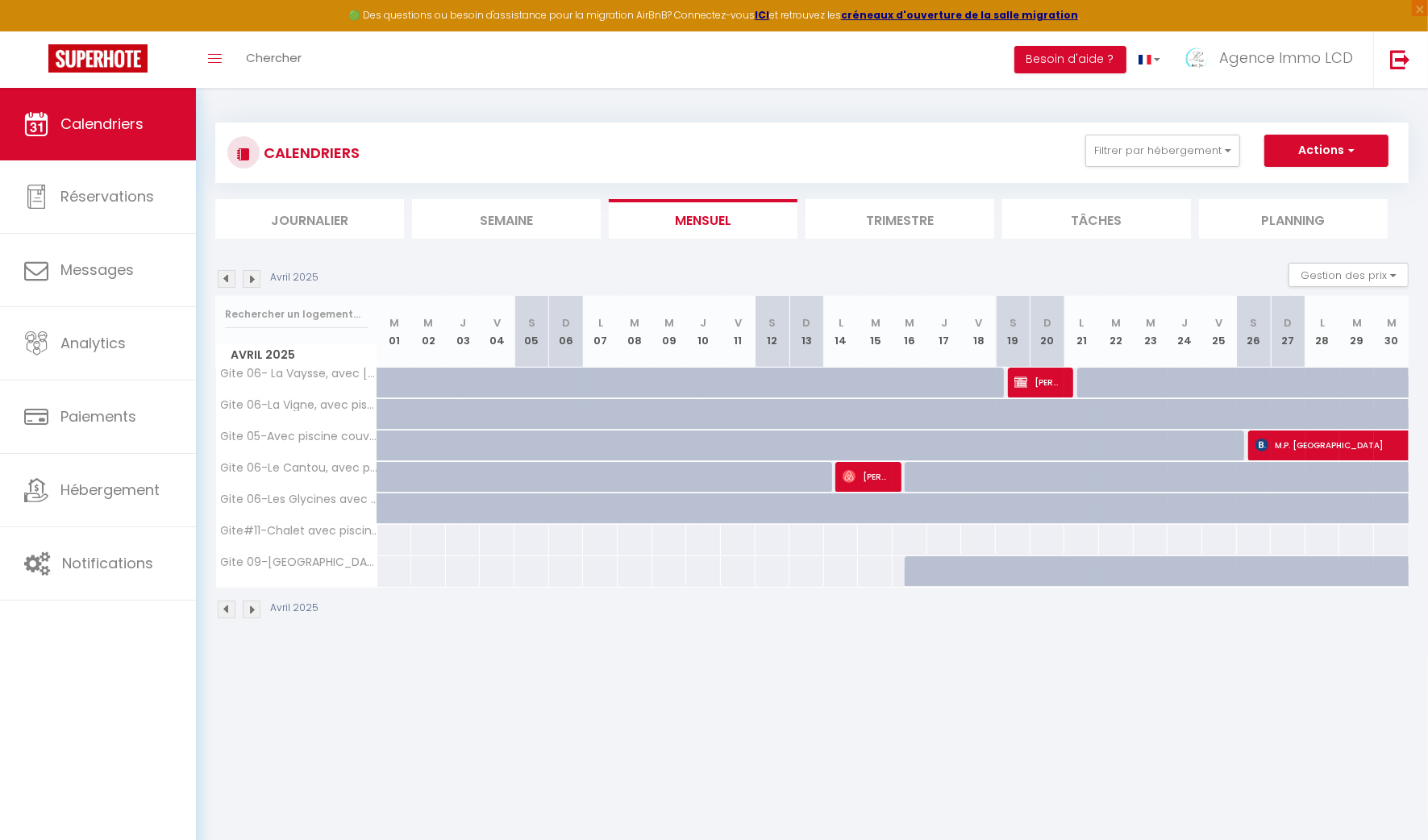
click at [244, 279] on img at bounding box center [252, 279] width 18 height 18
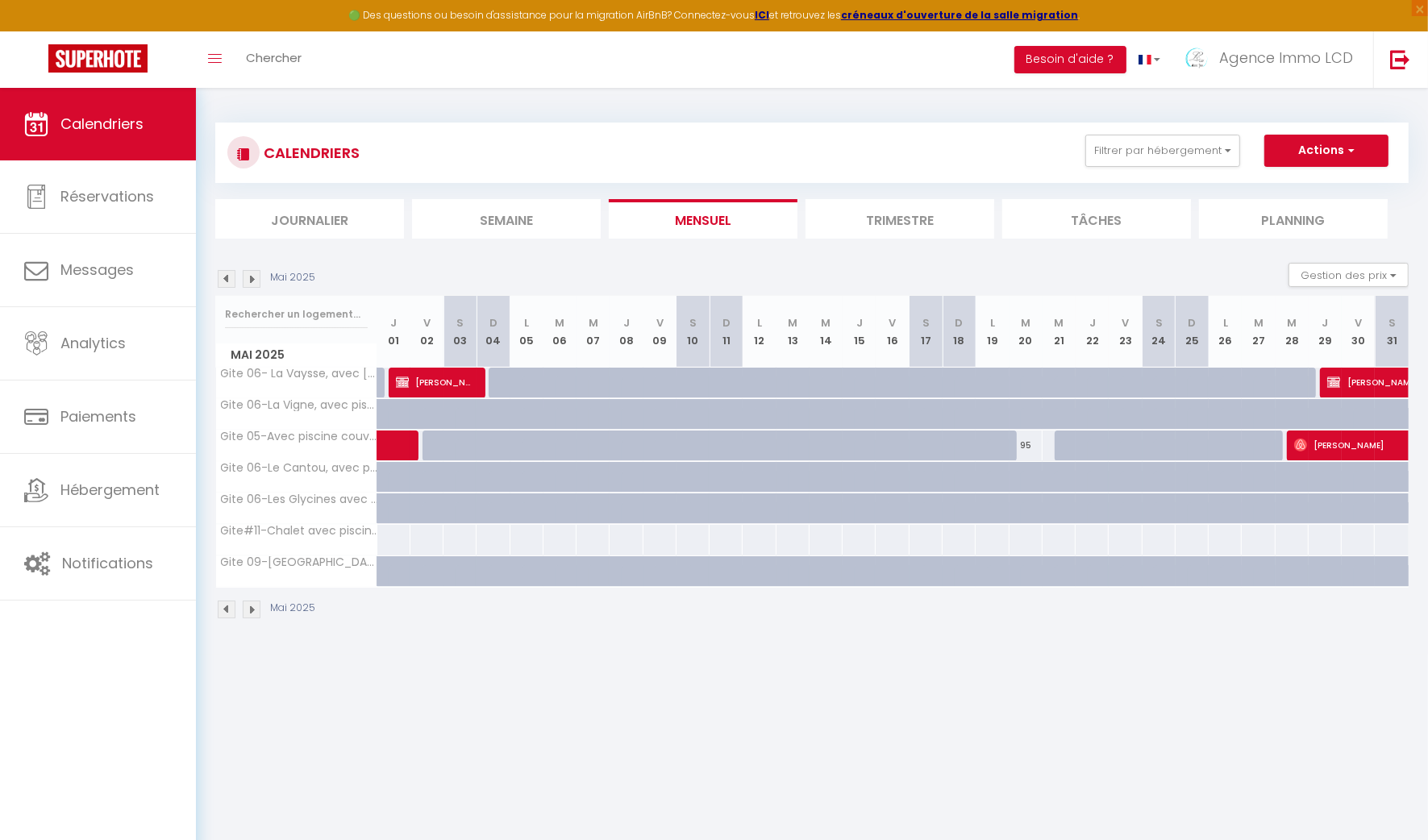
click at [223, 279] on img at bounding box center [226, 279] width 18 height 18
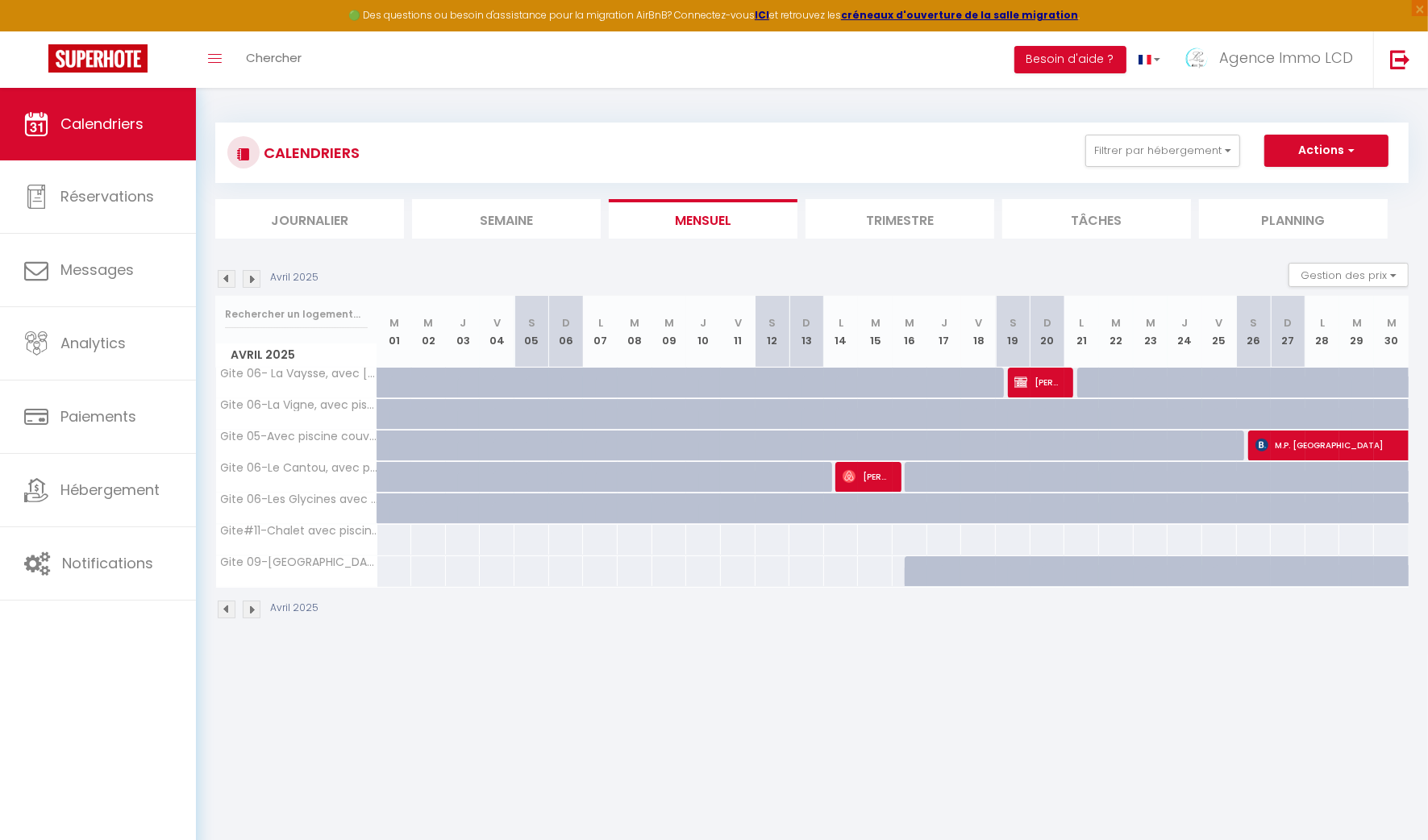
click at [228, 275] on img at bounding box center [226, 279] width 18 height 18
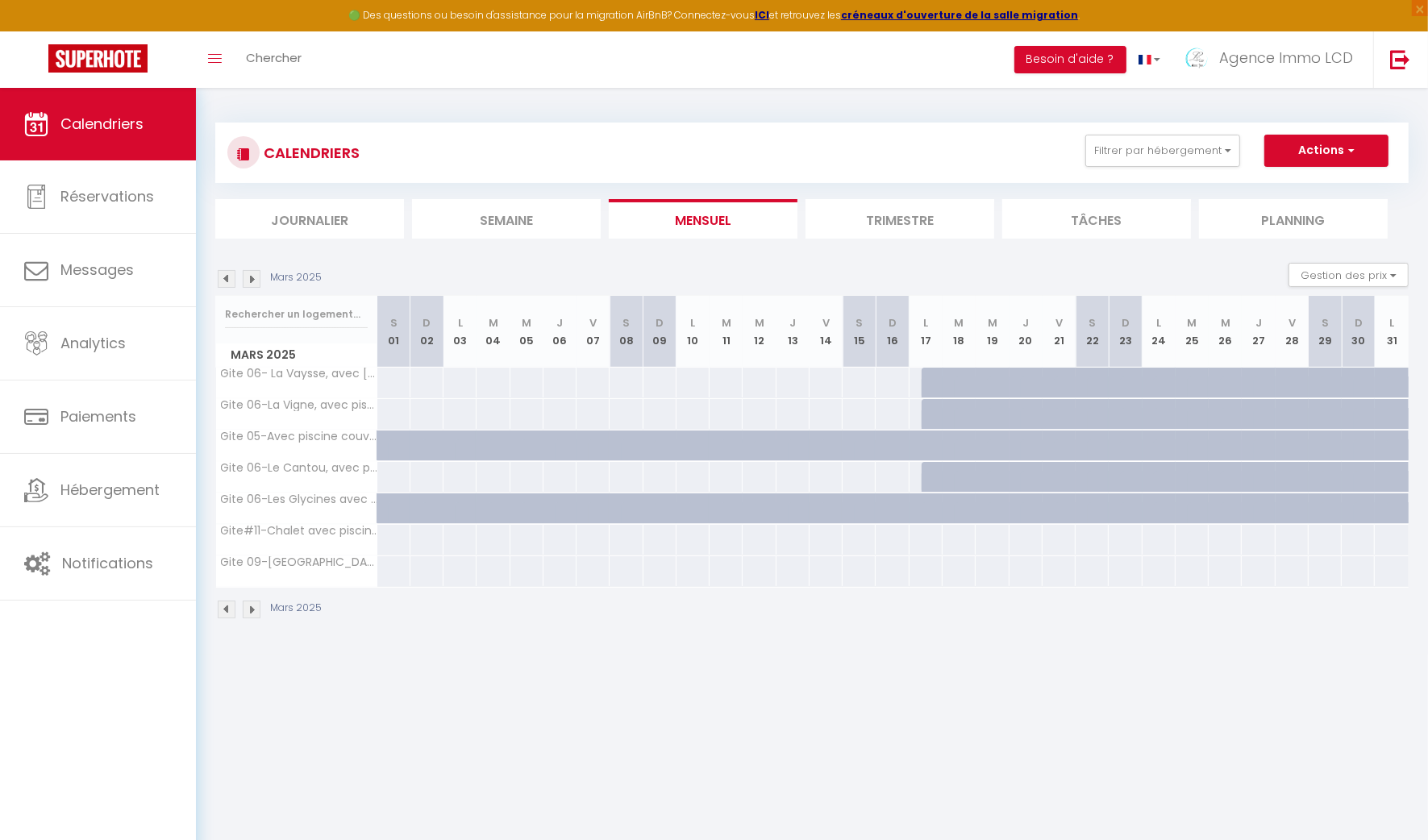
click at [258, 279] on img at bounding box center [252, 279] width 18 height 18
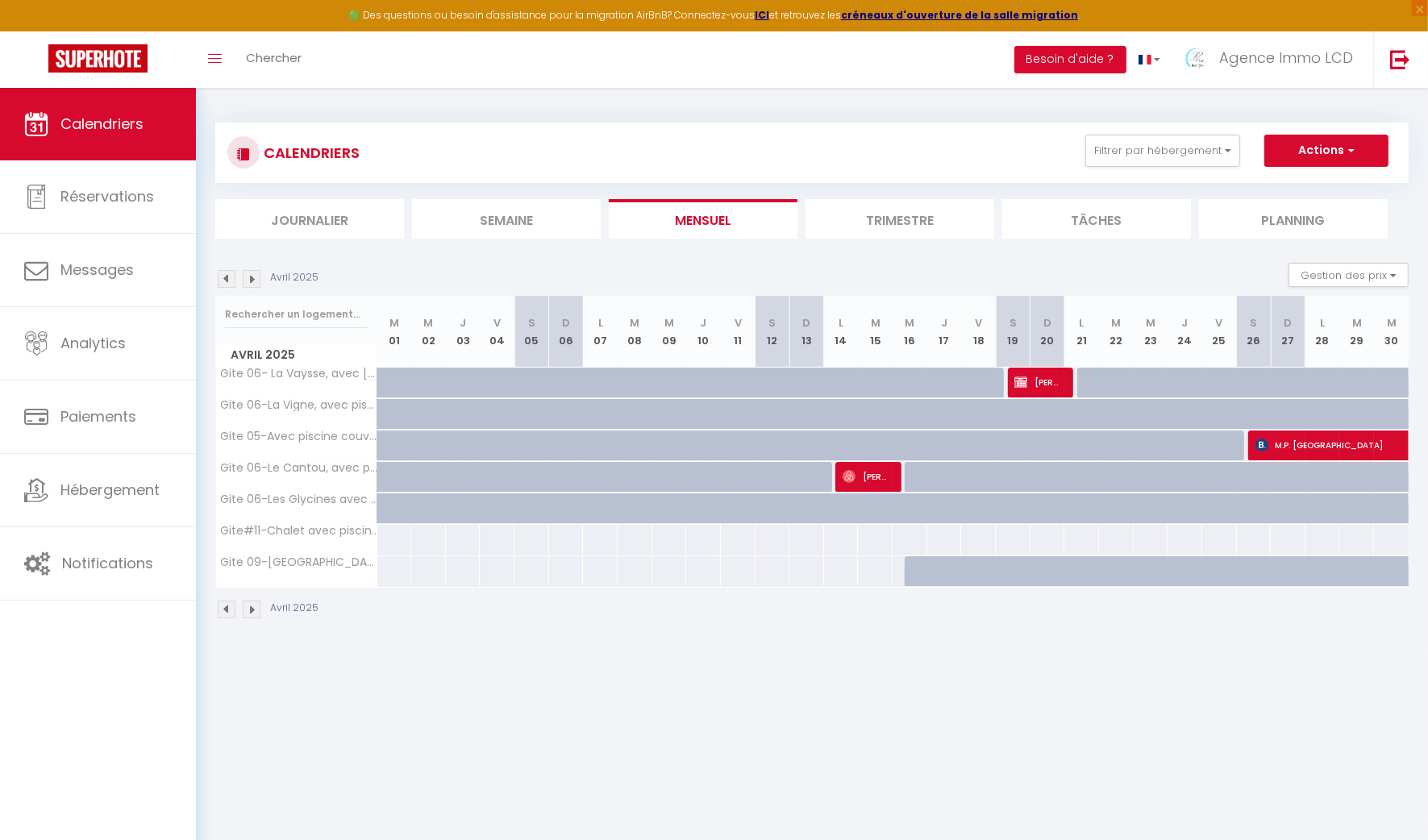
click at [230, 281] on img at bounding box center [226, 279] width 18 height 18
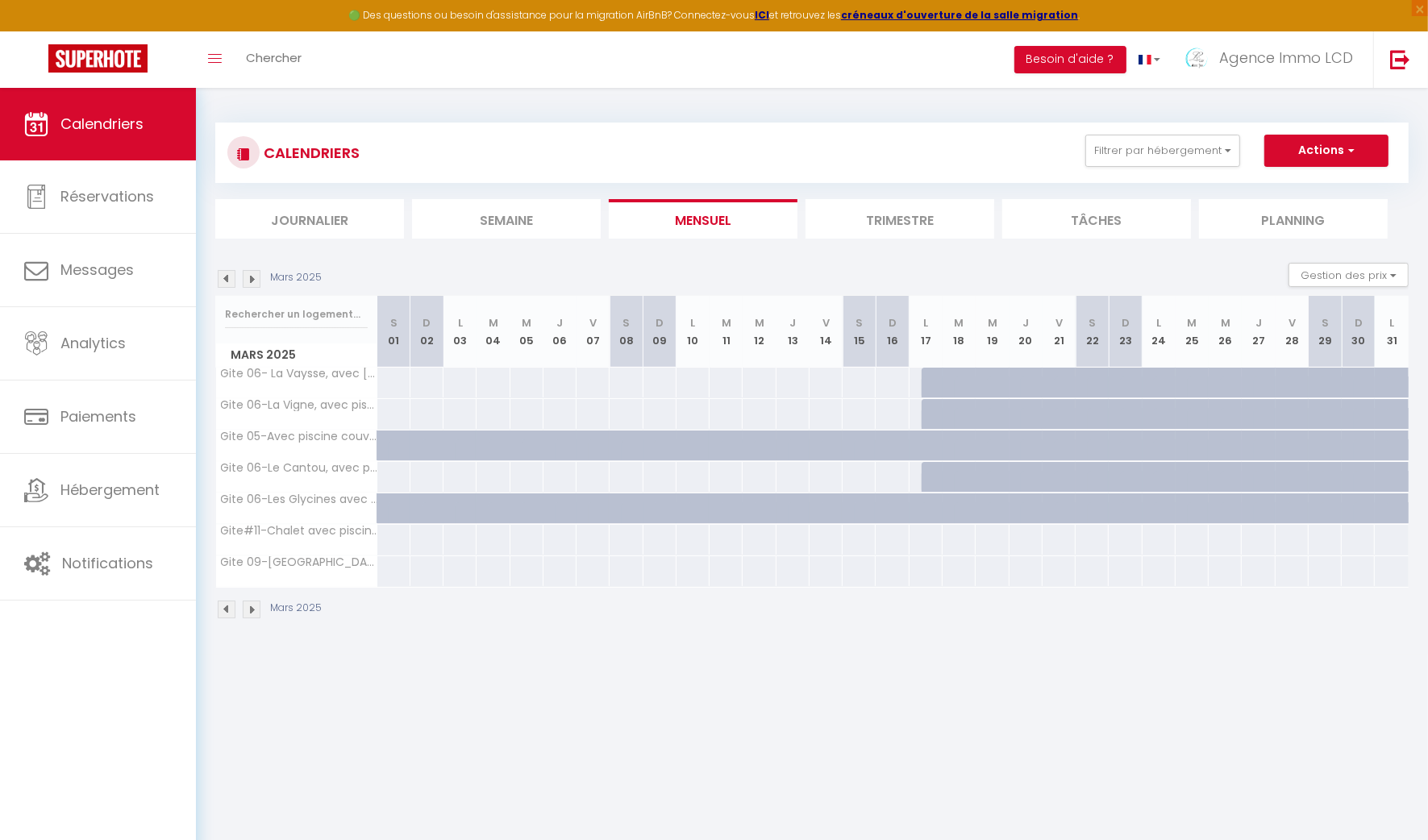
click at [255, 279] on img at bounding box center [252, 279] width 18 height 18
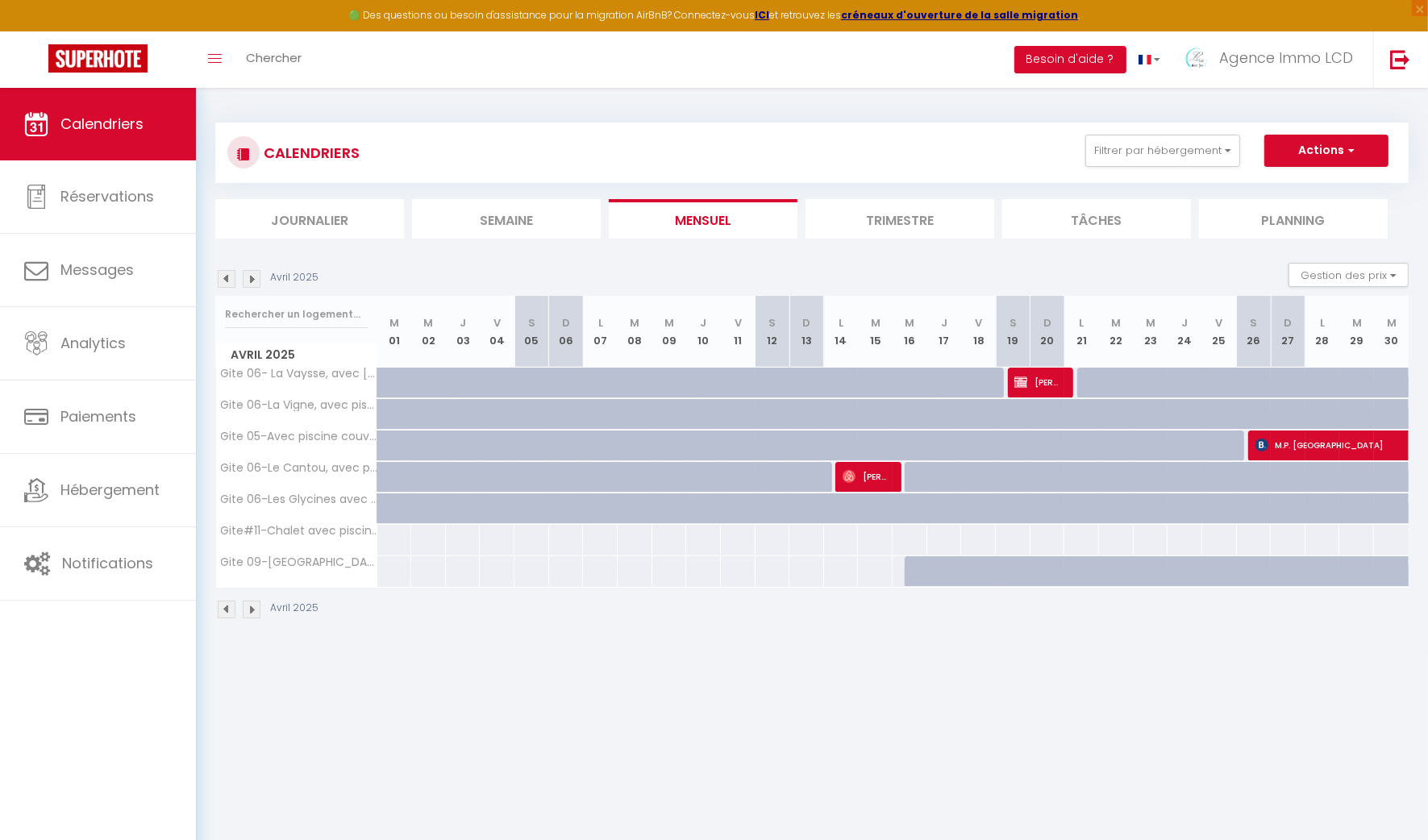
click at [225, 279] on img at bounding box center [226, 279] width 18 height 18
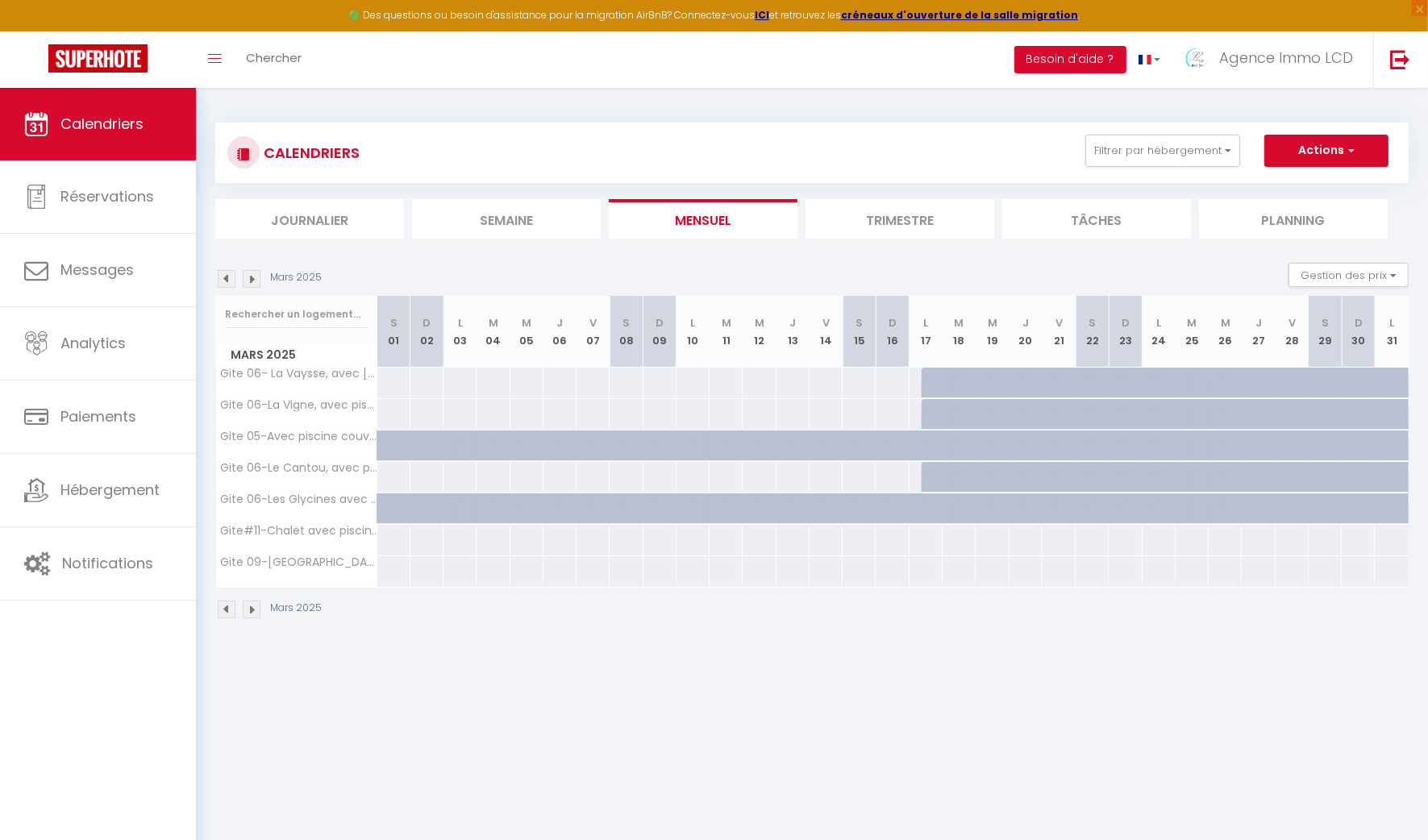
click at [225, 279] on img at bounding box center [226, 279] width 18 height 18
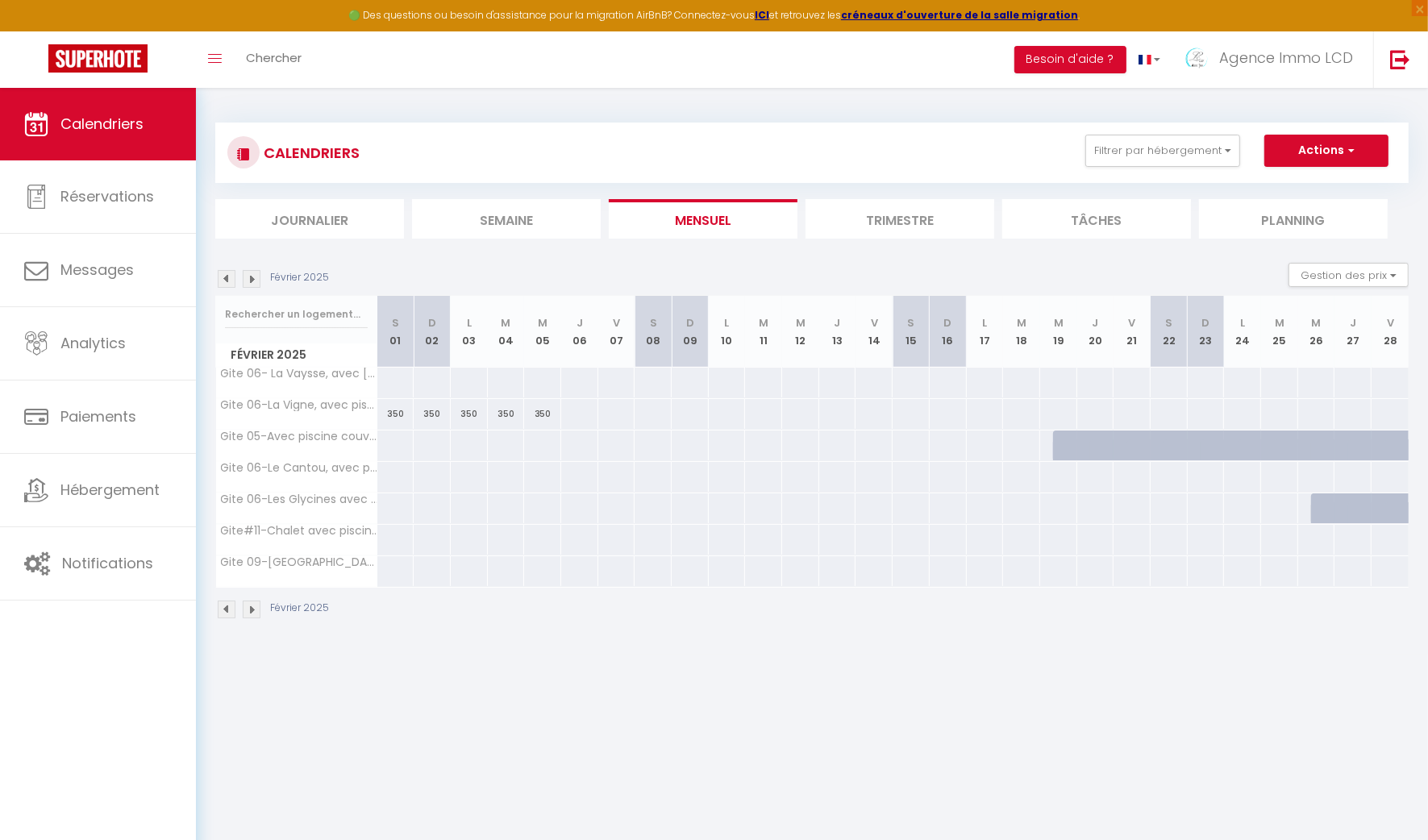
click at [226, 279] on img at bounding box center [226, 279] width 18 height 18
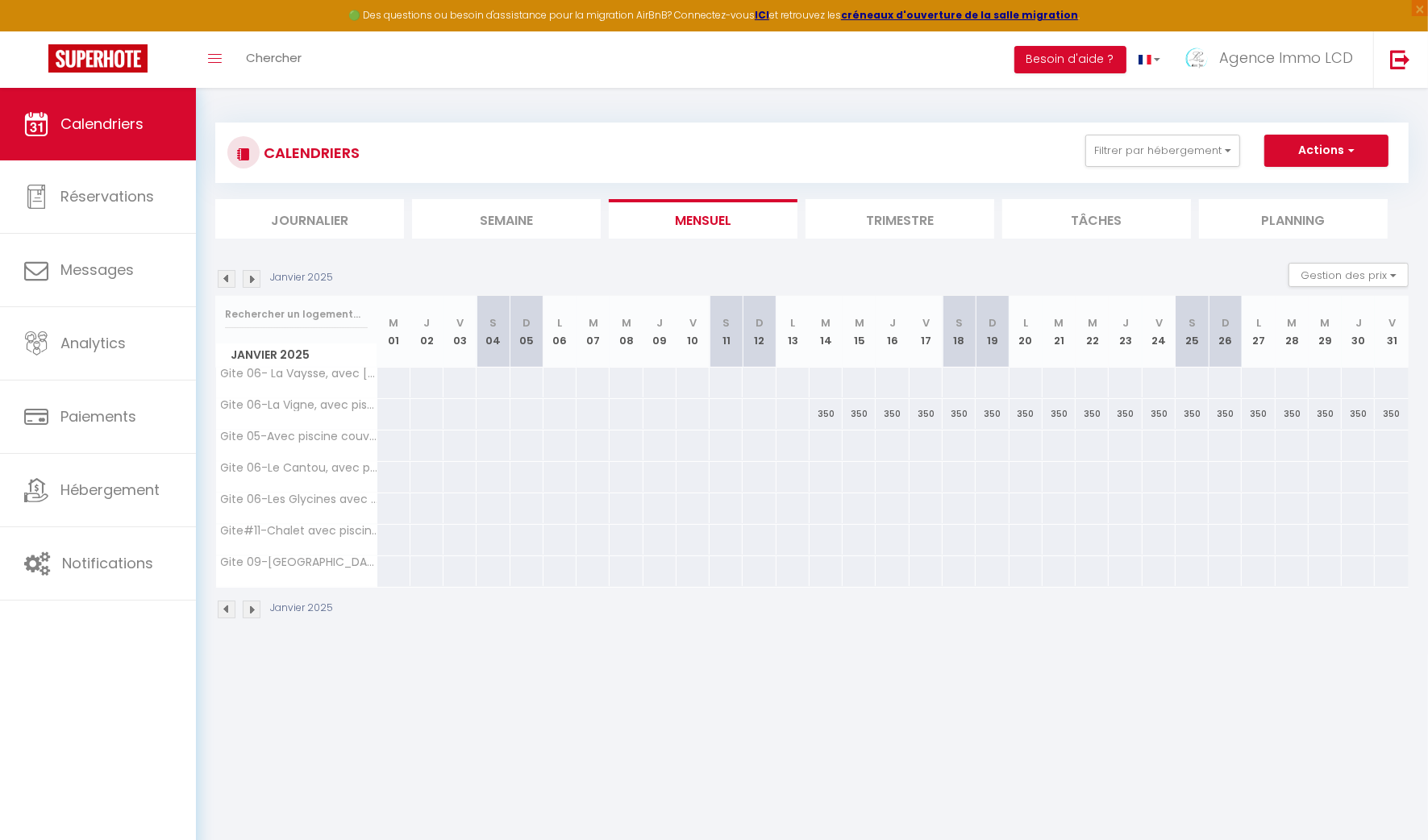
click at [226, 279] on img at bounding box center [226, 279] width 18 height 18
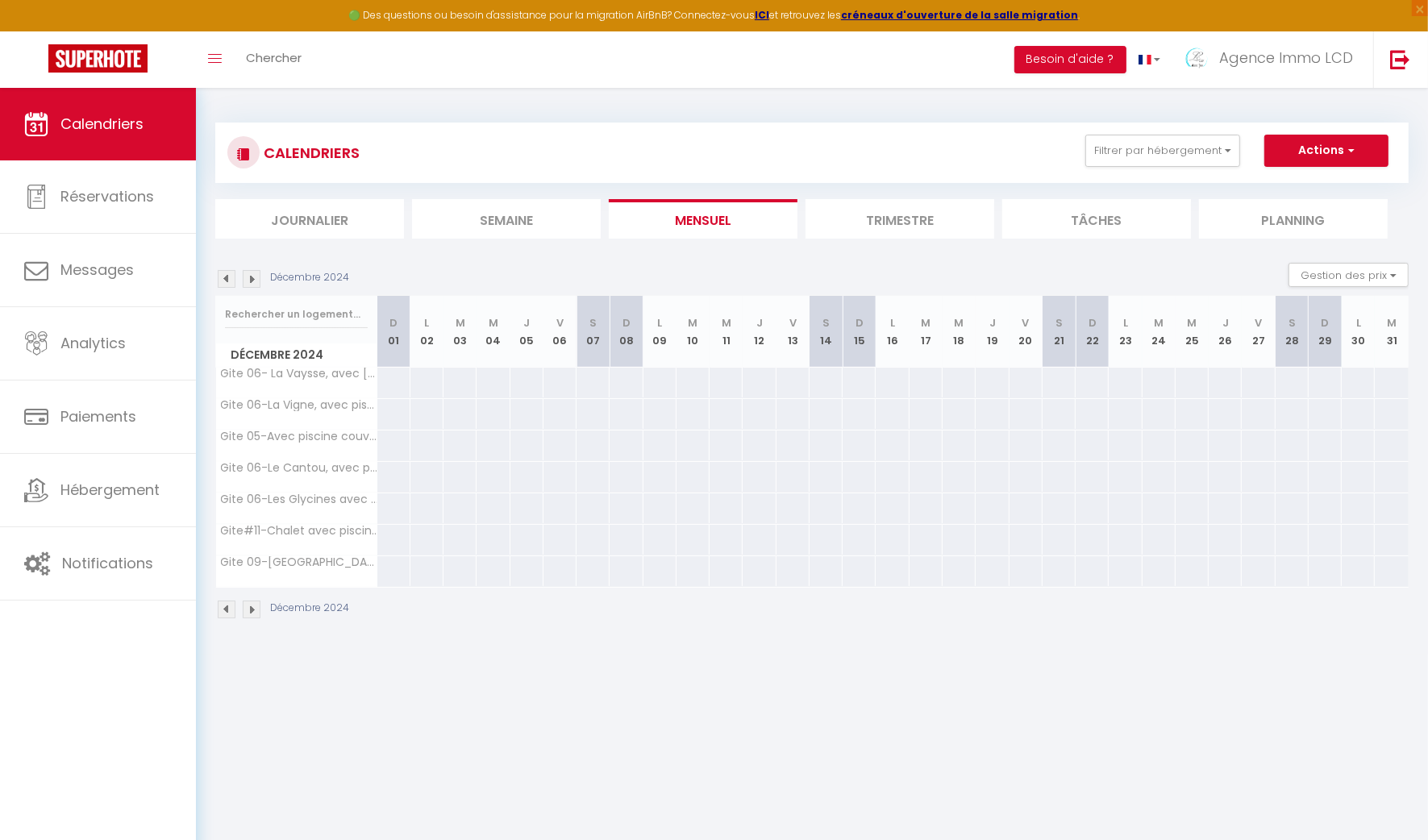
click at [250, 274] on img at bounding box center [252, 279] width 18 height 18
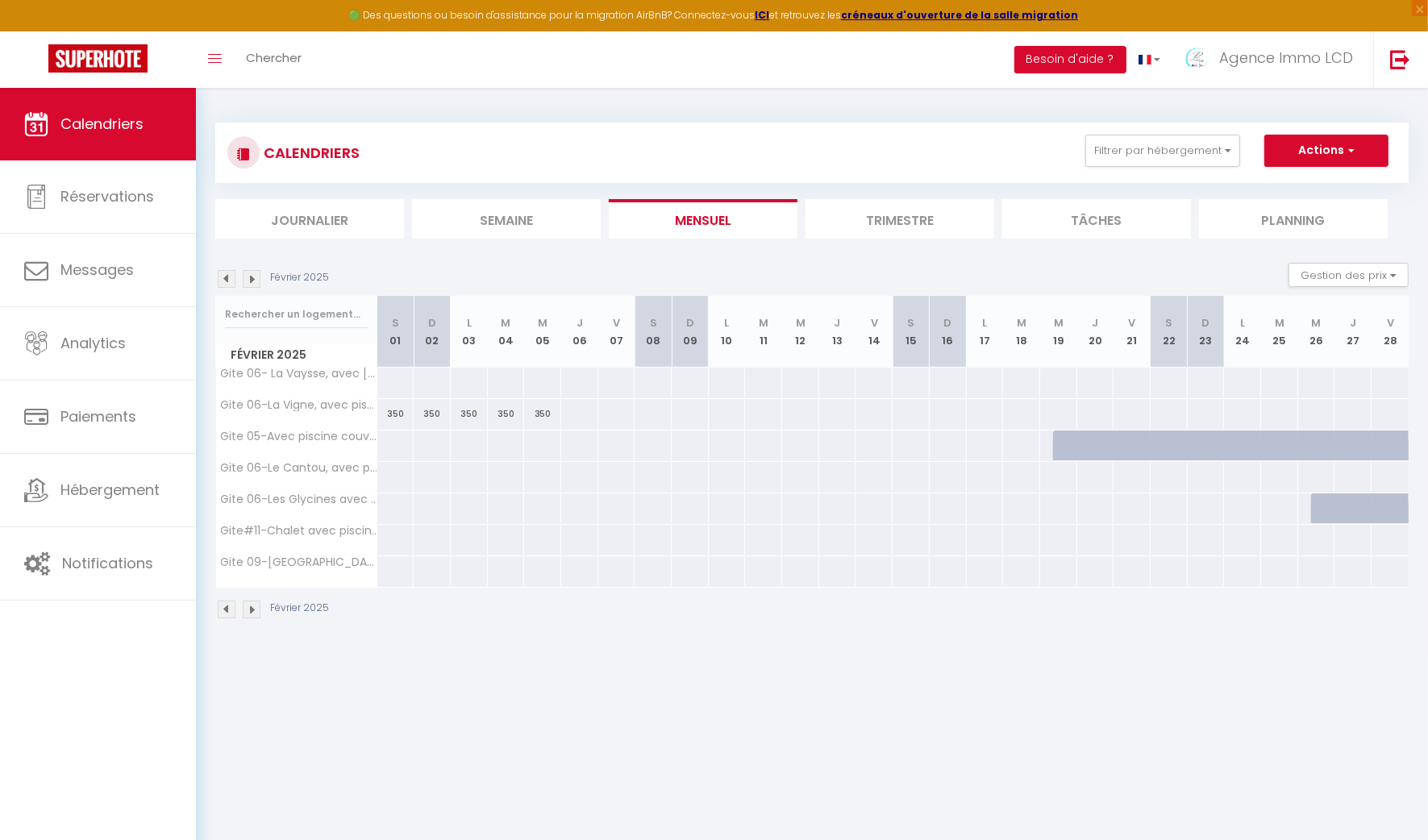
click at [248, 280] on img at bounding box center [252, 279] width 18 height 18
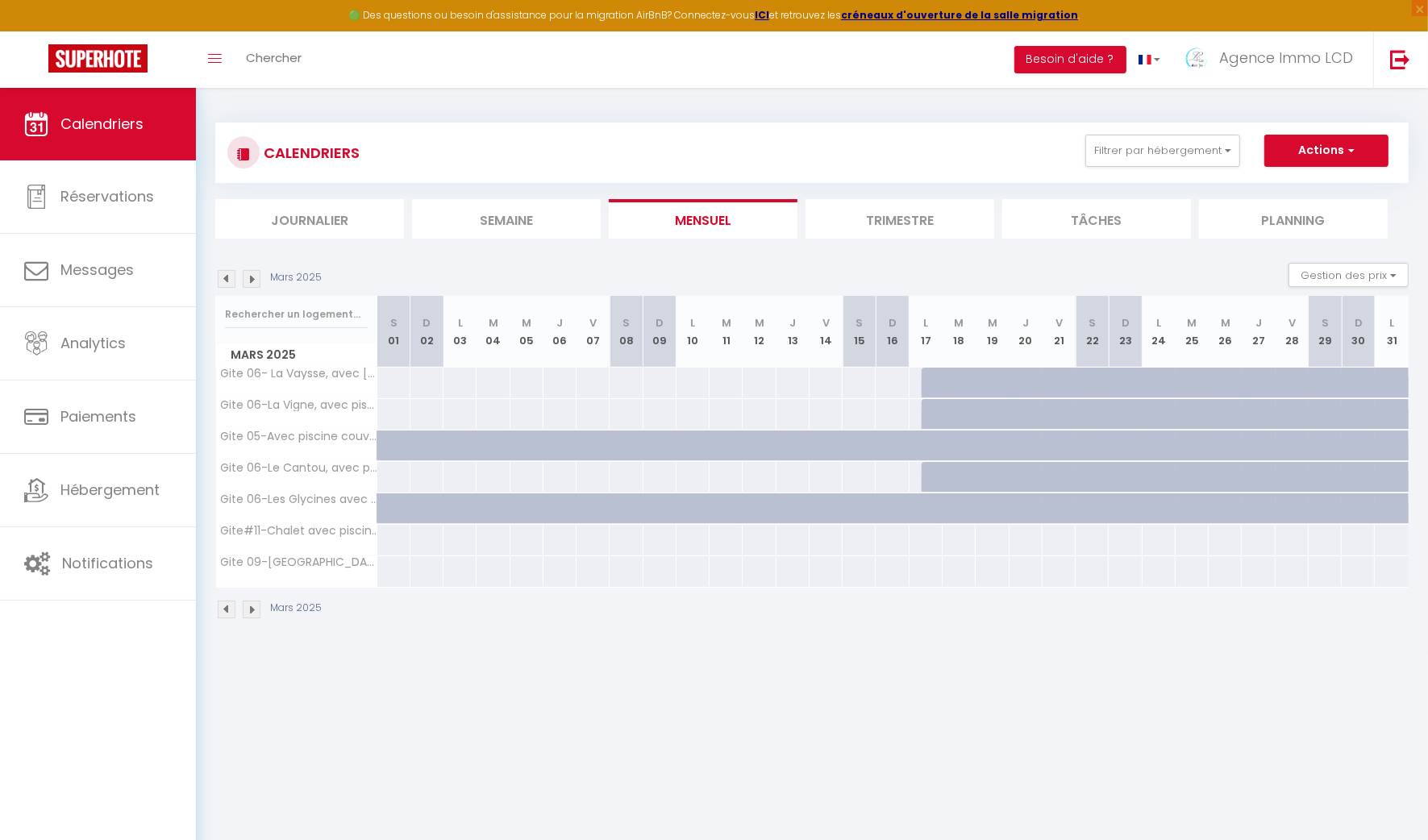
click at [249, 280] on img at bounding box center [252, 279] width 18 height 18
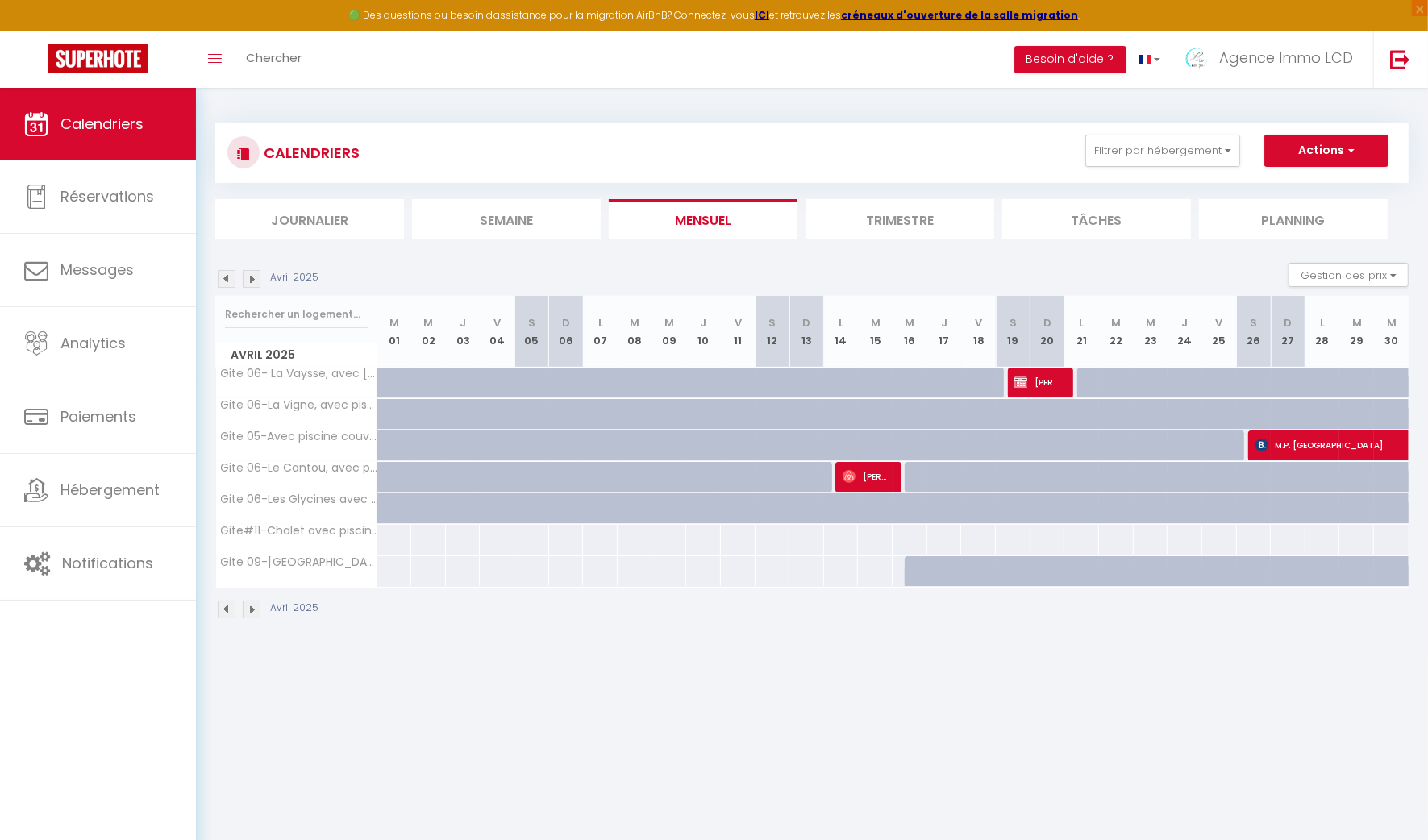
click at [250, 281] on img at bounding box center [252, 279] width 18 height 18
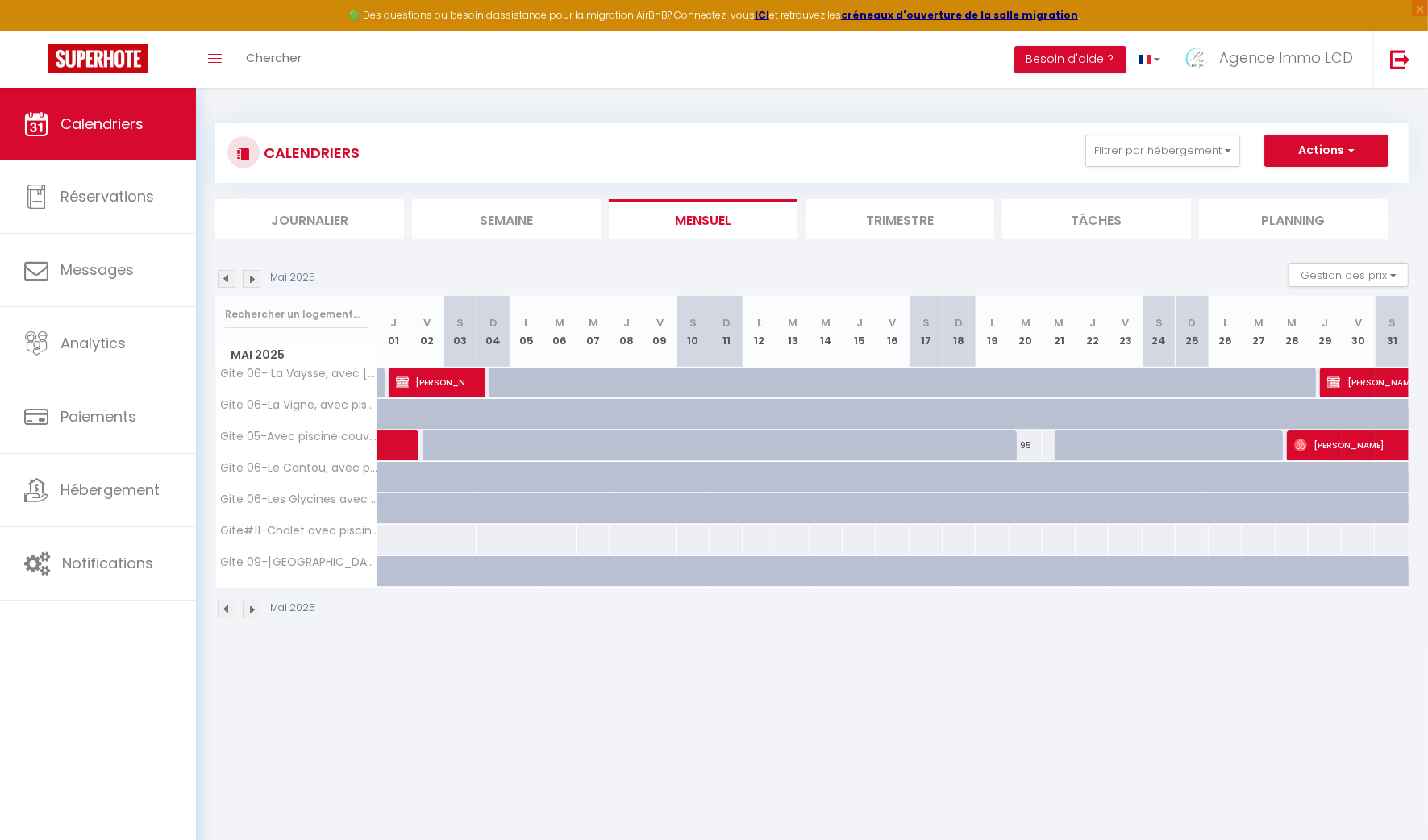
click at [251, 281] on img at bounding box center [252, 279] width 18 height 18
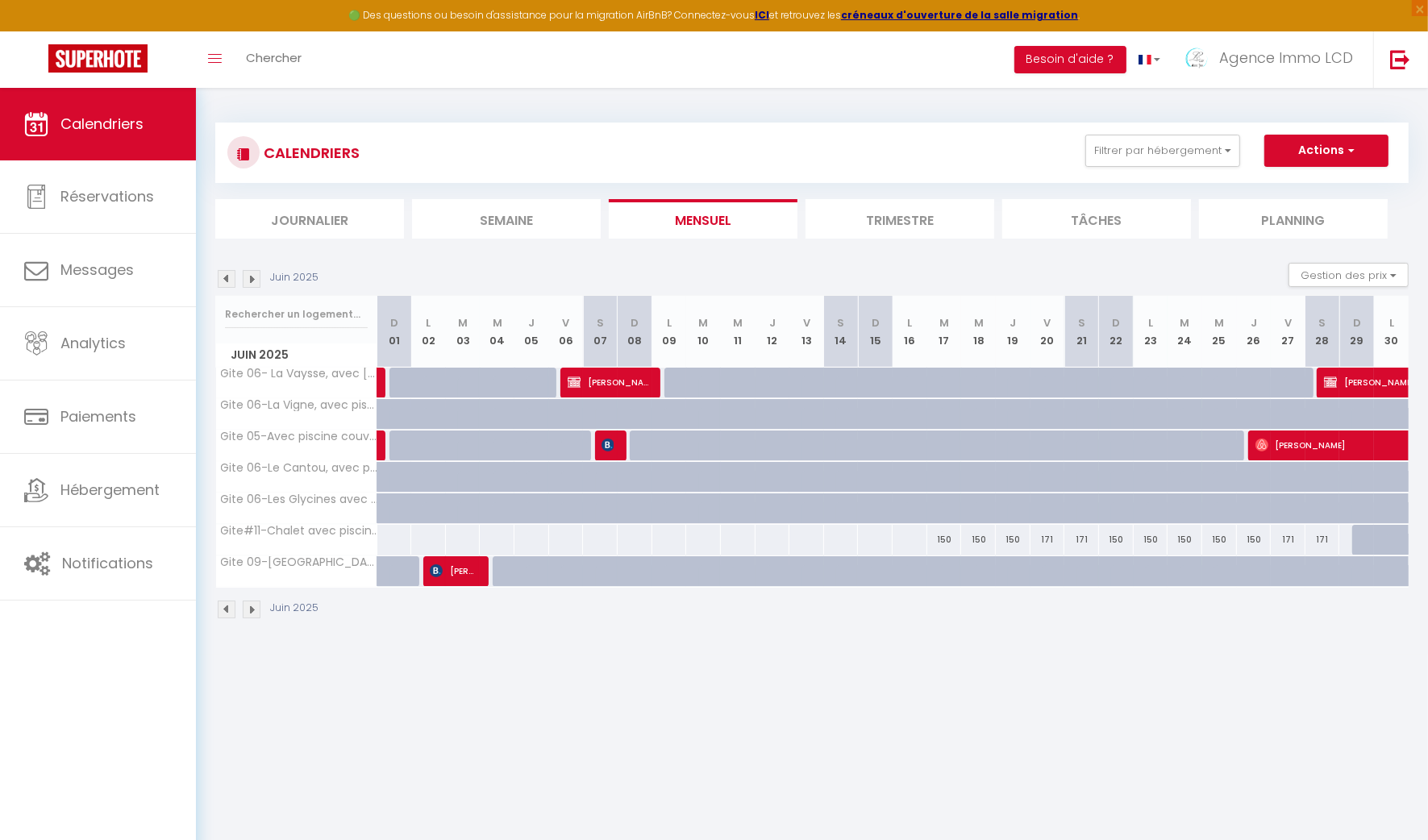
click at [251, 282] on img at bounding box center [252, 279] width 18 height 18
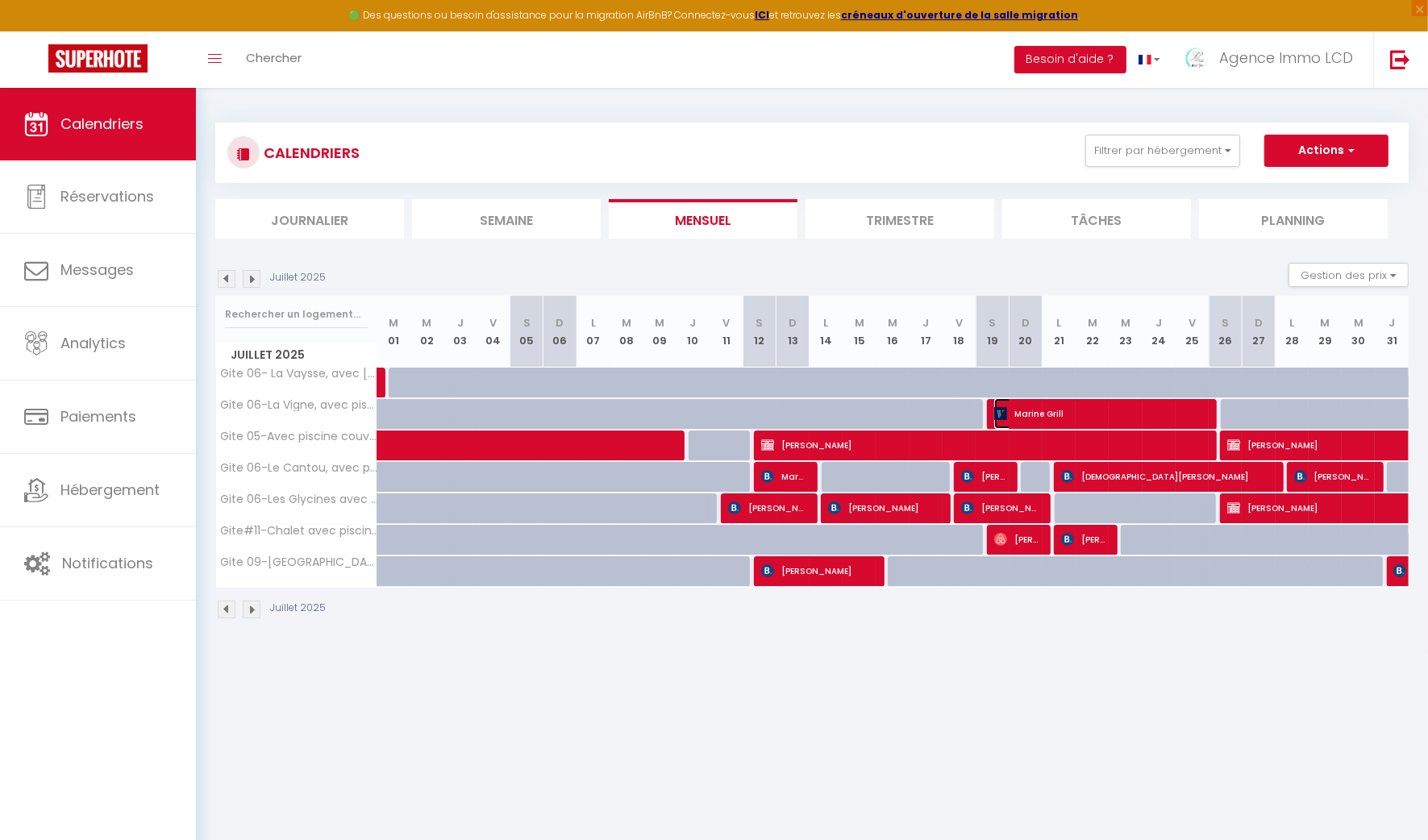
click at [1042, 408] on span "Marine Grill" at bounding box center [1098, 413] width 210 height 30
select select "OK"
select select
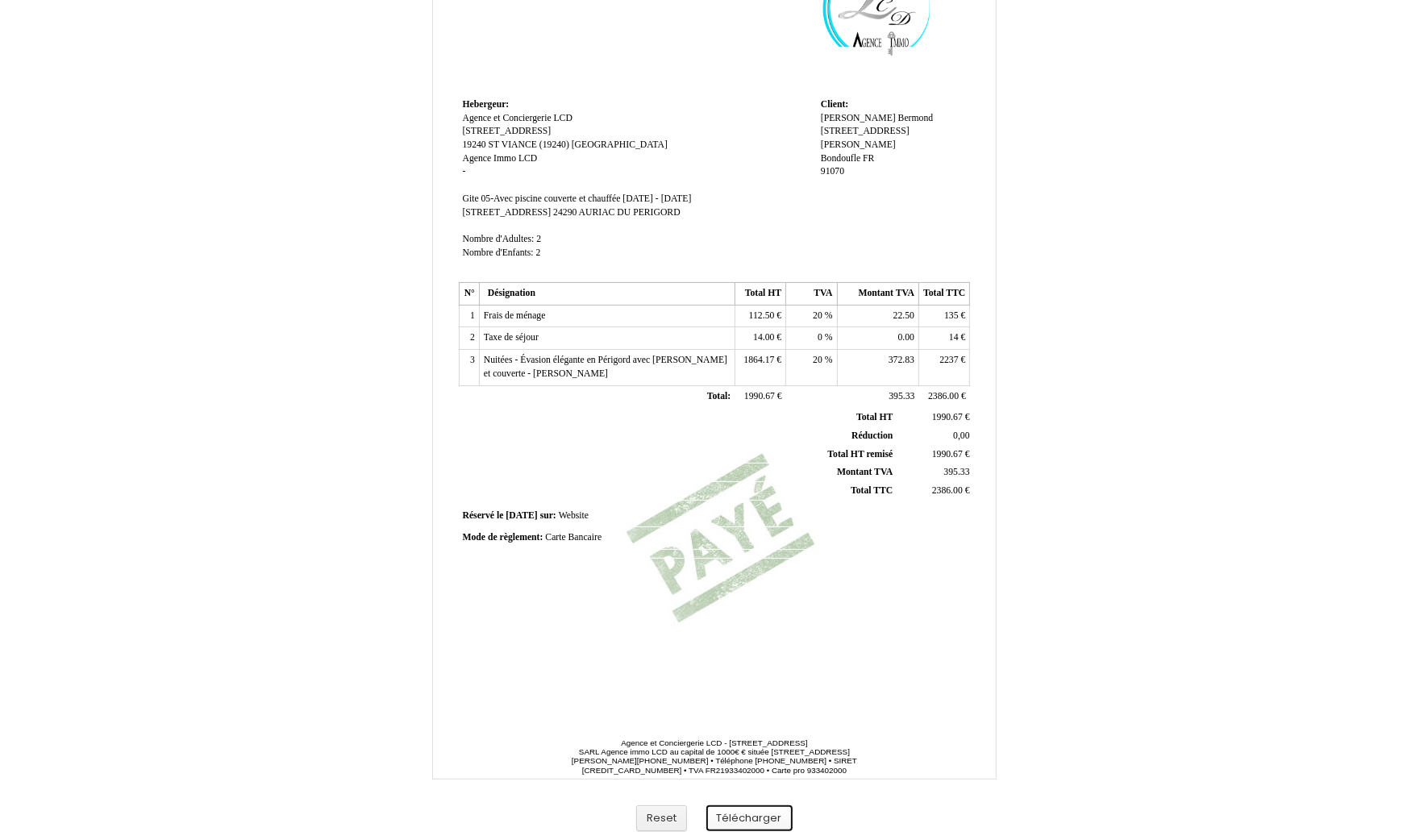
click at [743, 816] on button "Télécharger" at bounding box center [750, 818] width 87 height 27
click at [757, 822] on button "Télécharger" at bounding box center [750, 818] width 87 height 27
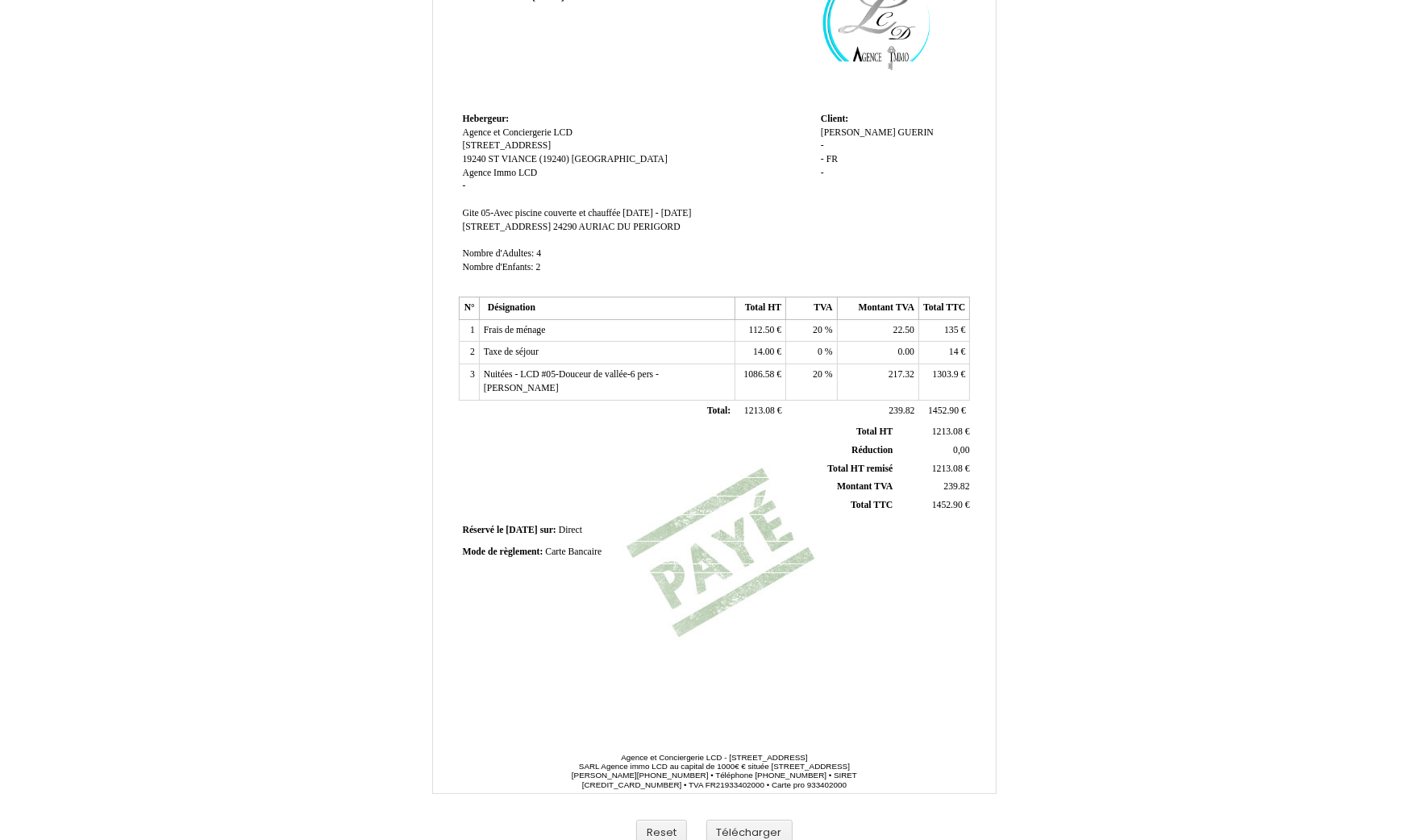
scroll to position [132, 0]
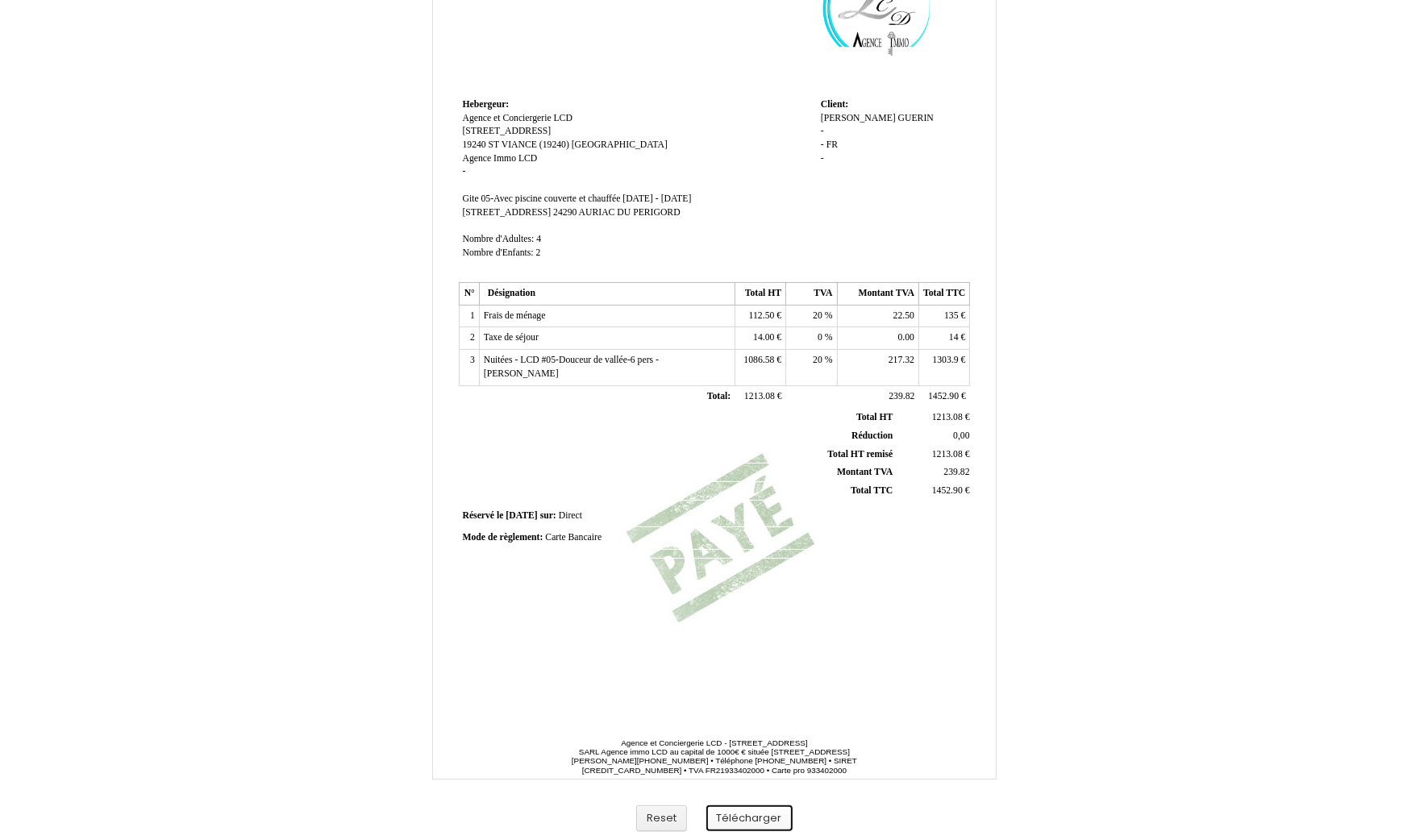
click at [744, 807] on button "Télécharger" at bounding box center [750, 818] width 87 height 27
